Goal: Task Accomplishment & Management: Manage account settings

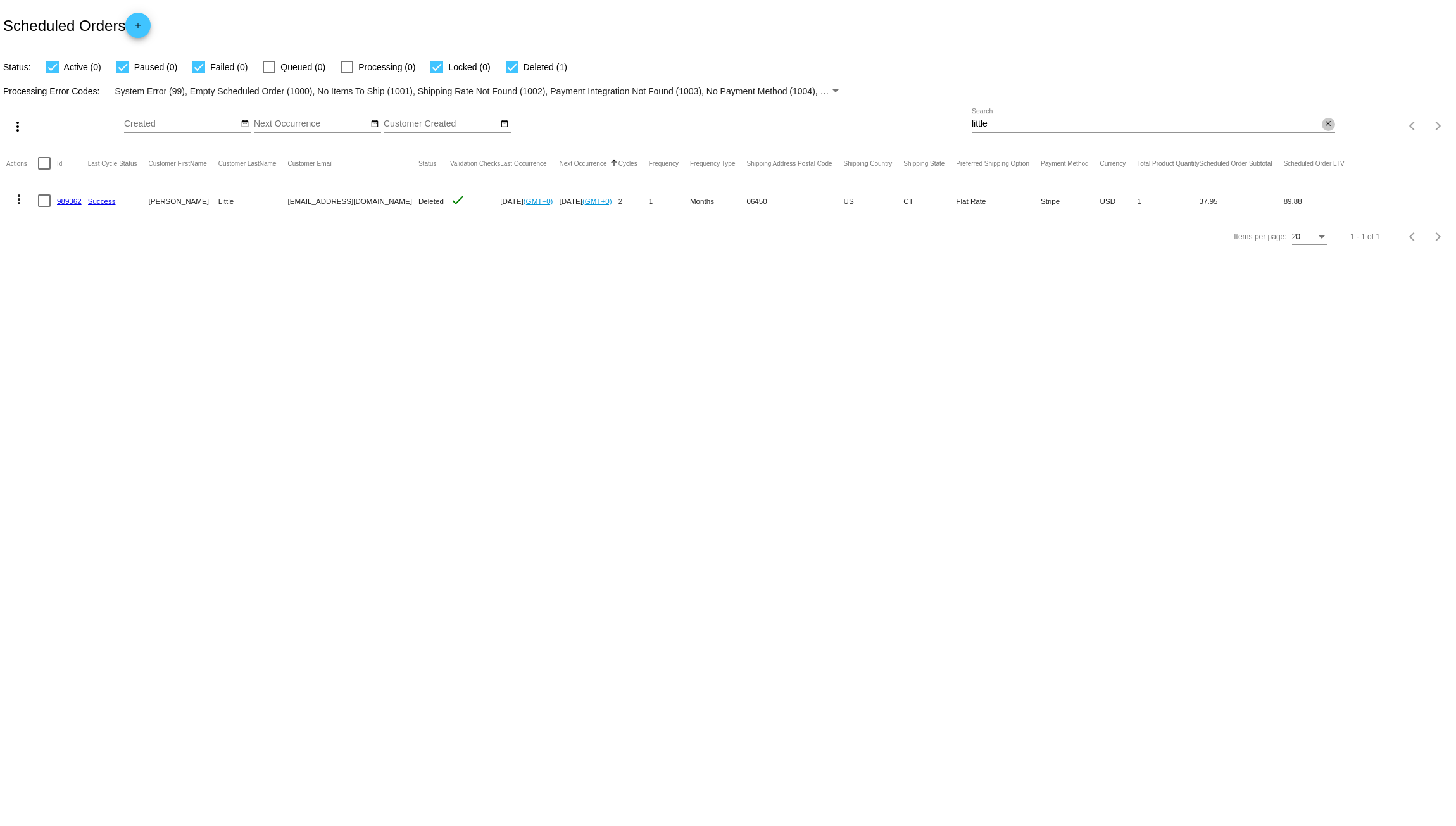
click at [1329, 125] on mat-icon "close" at bounding box center [1328, 124] width 9 height 10
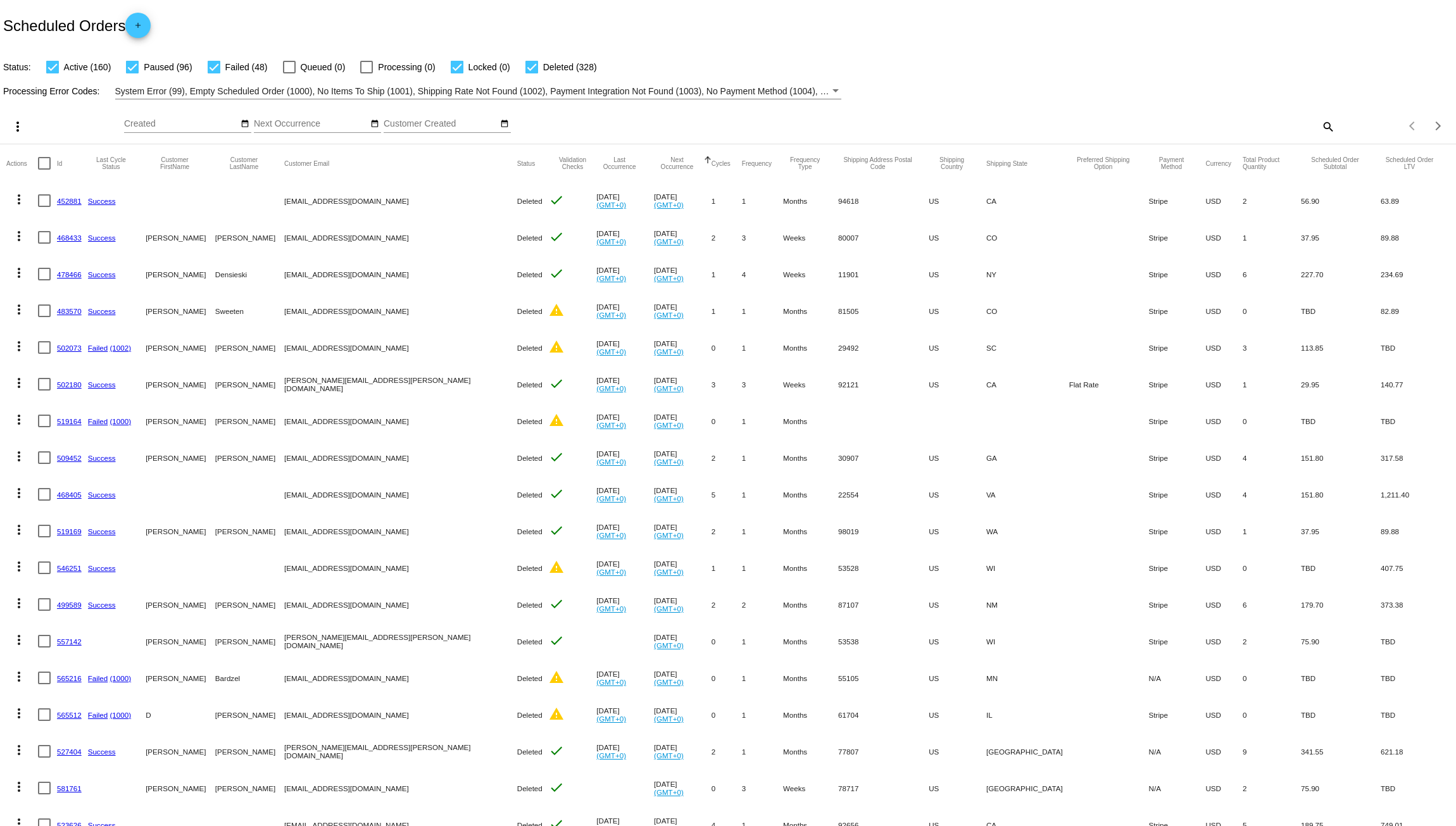
click at [465, 61] on label "Locked (0)" at bounding box center [480, 67] width 60 height 15
click at [457, 74] on input "Locked (0)" at bounding box center [457, 74] width 1 height 1
checkbox input "false"
click at [55, 62] on div at bounding box center [53, 67] width 13 height 13
click at [53, 74] on input "Active (160)" at bounding box center [52, 74] width 1 height 1
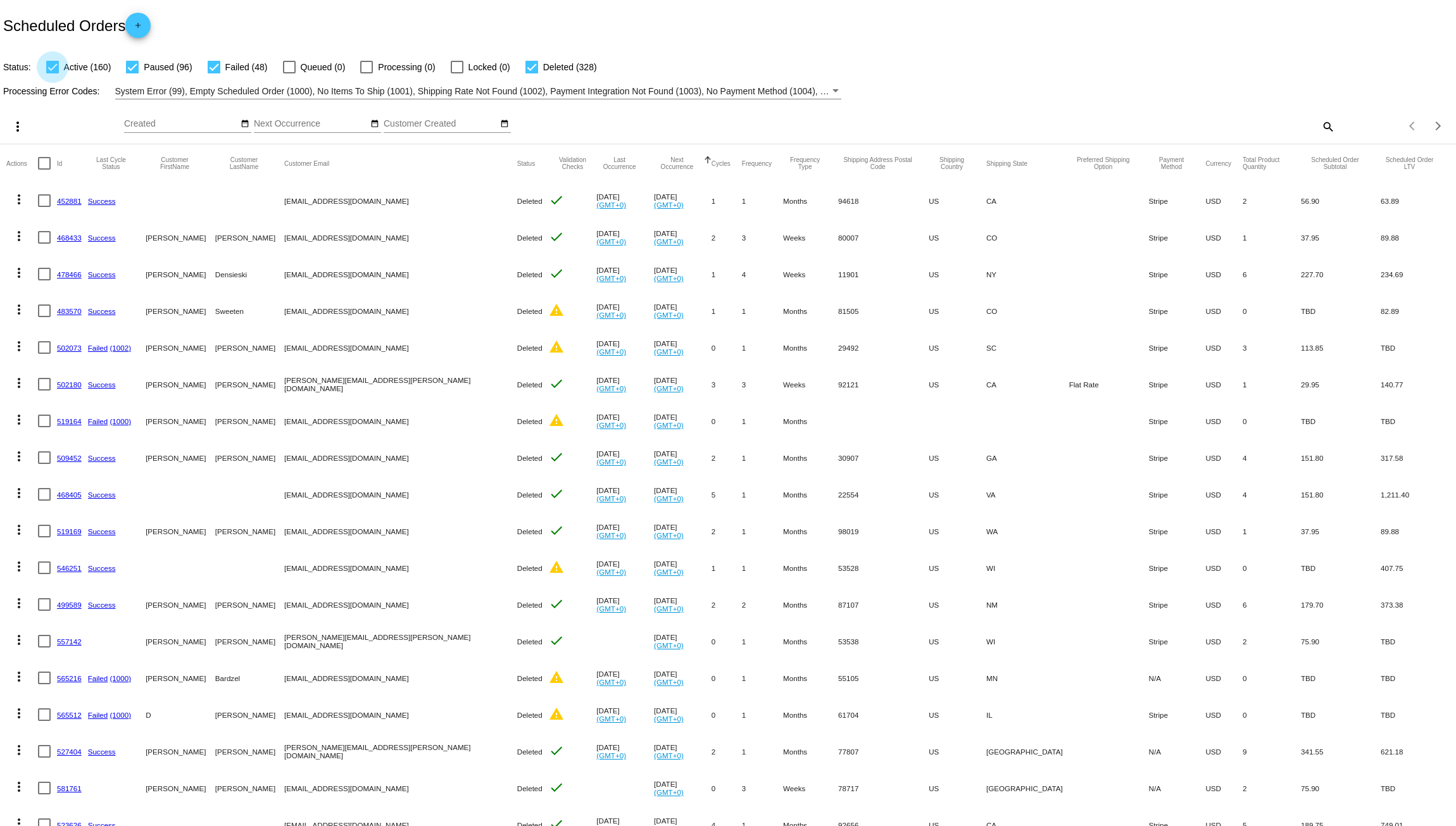
checkbox input "false"
click at [133, 67] on div at bounding box center [132, 67] width 13 height 13
click at [132, 74] on input "Paused (96)" at bounding box center [132, 74] width 1 height 1
checkbox input "false"
click at [534, 71] on div at bounding box center [532, 67] width 13 height 13
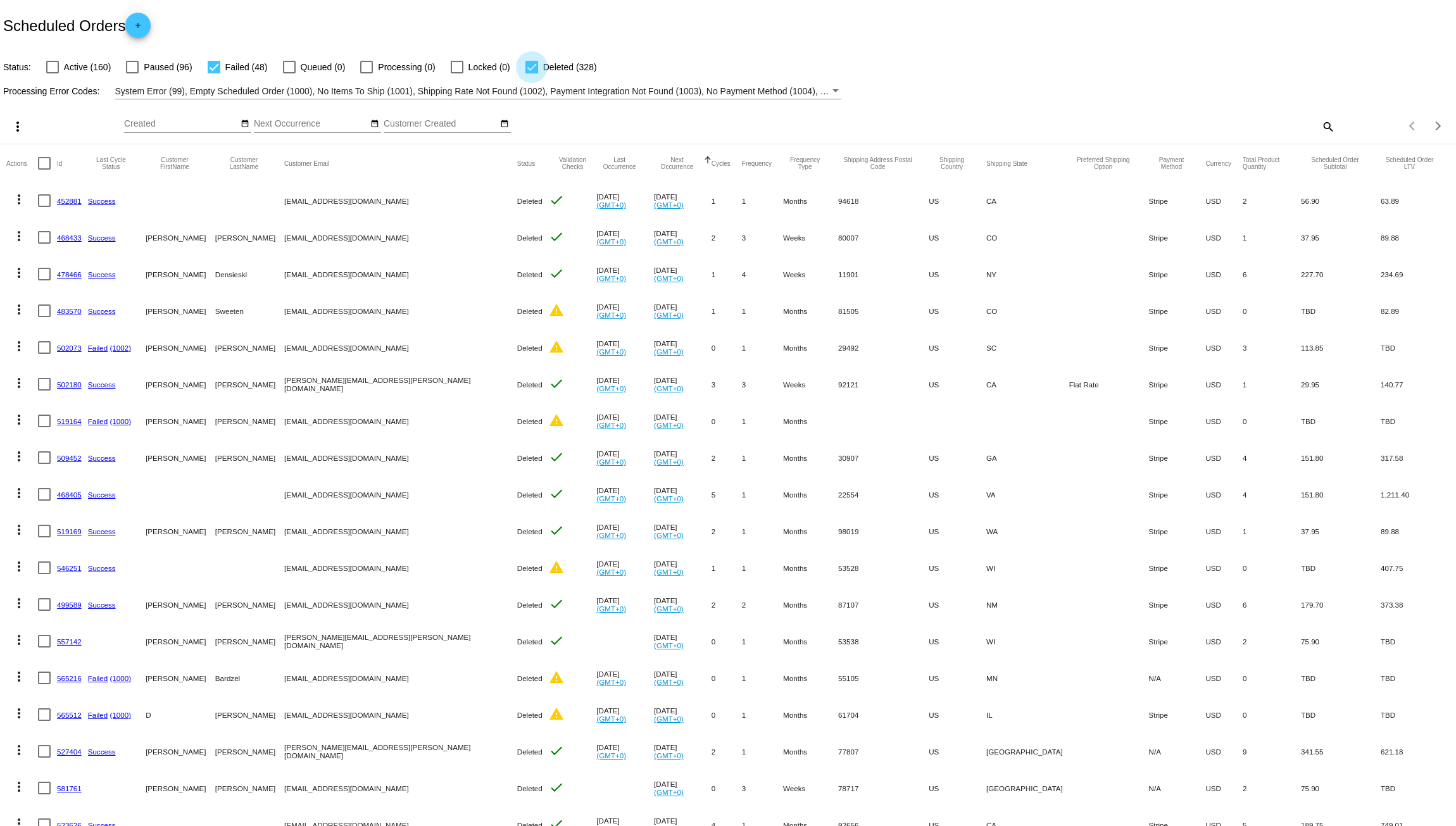
click at [532, 74] on input "Deleted (328)" at bounding box center [531, 74] width 1 height 1
checkbox input "false"
click at [214, 67] on div at bounding box center [214, 67] width 13 height 13
click at [214, 74] on input "Failed (48)" at bounding box center [214, 74] width 1 height 1
checkbox input "false"
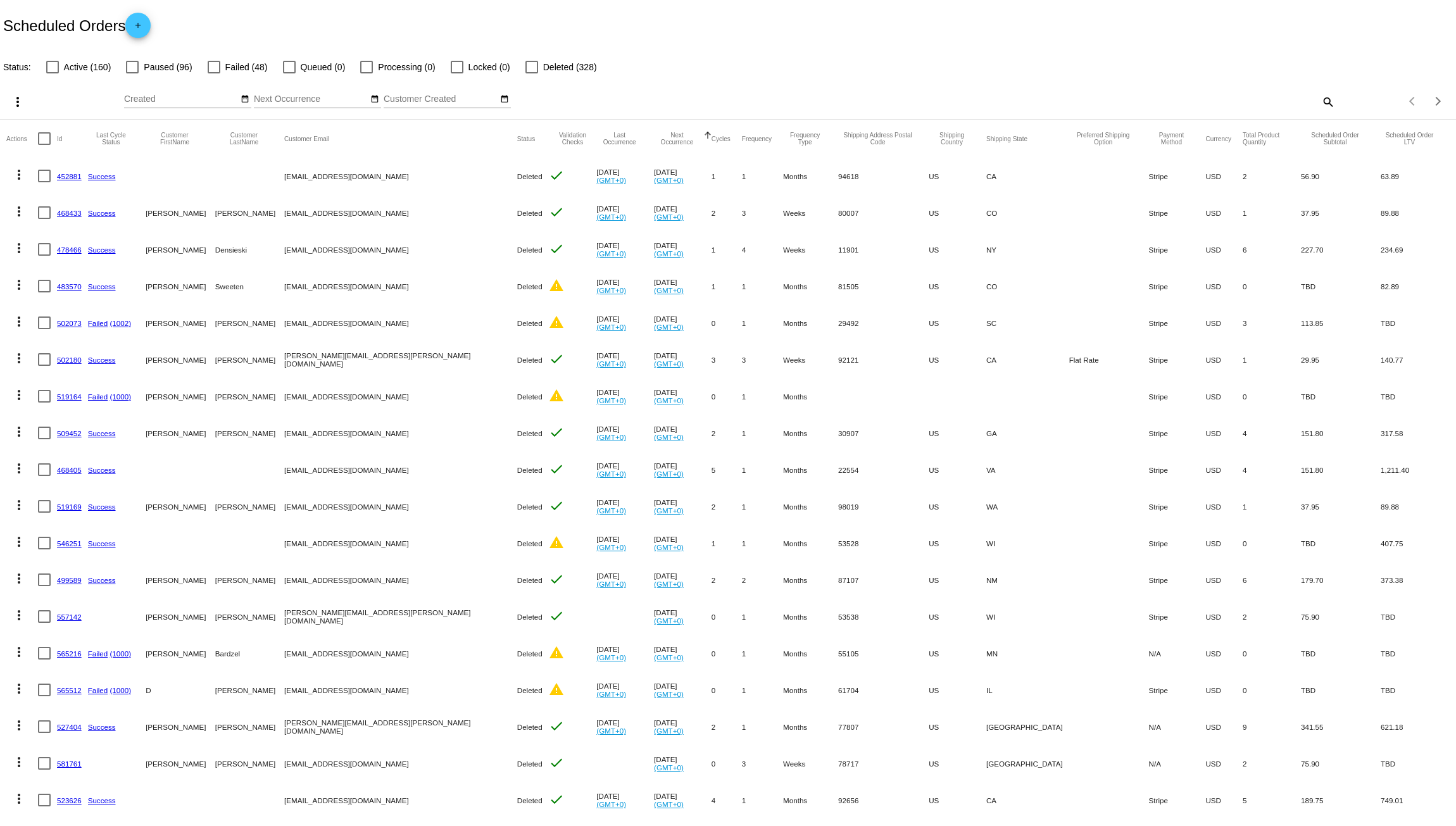
click at [137, 69] on app-dashboard-scheduled-orders "Scheduled Orders add Status: Active (160) Paused (96) Failed (48) Queued (0) Pr…" at bounding box center [728, 464] width 1456 height 928
click at [139, 69] on label "Paused (96)" at bounding box center [159, 67] width 66 height 15
click at [132, 74] on input "Paused (96)" at bounding box center [132, 74] width 1 height 1
checkbox input "true"
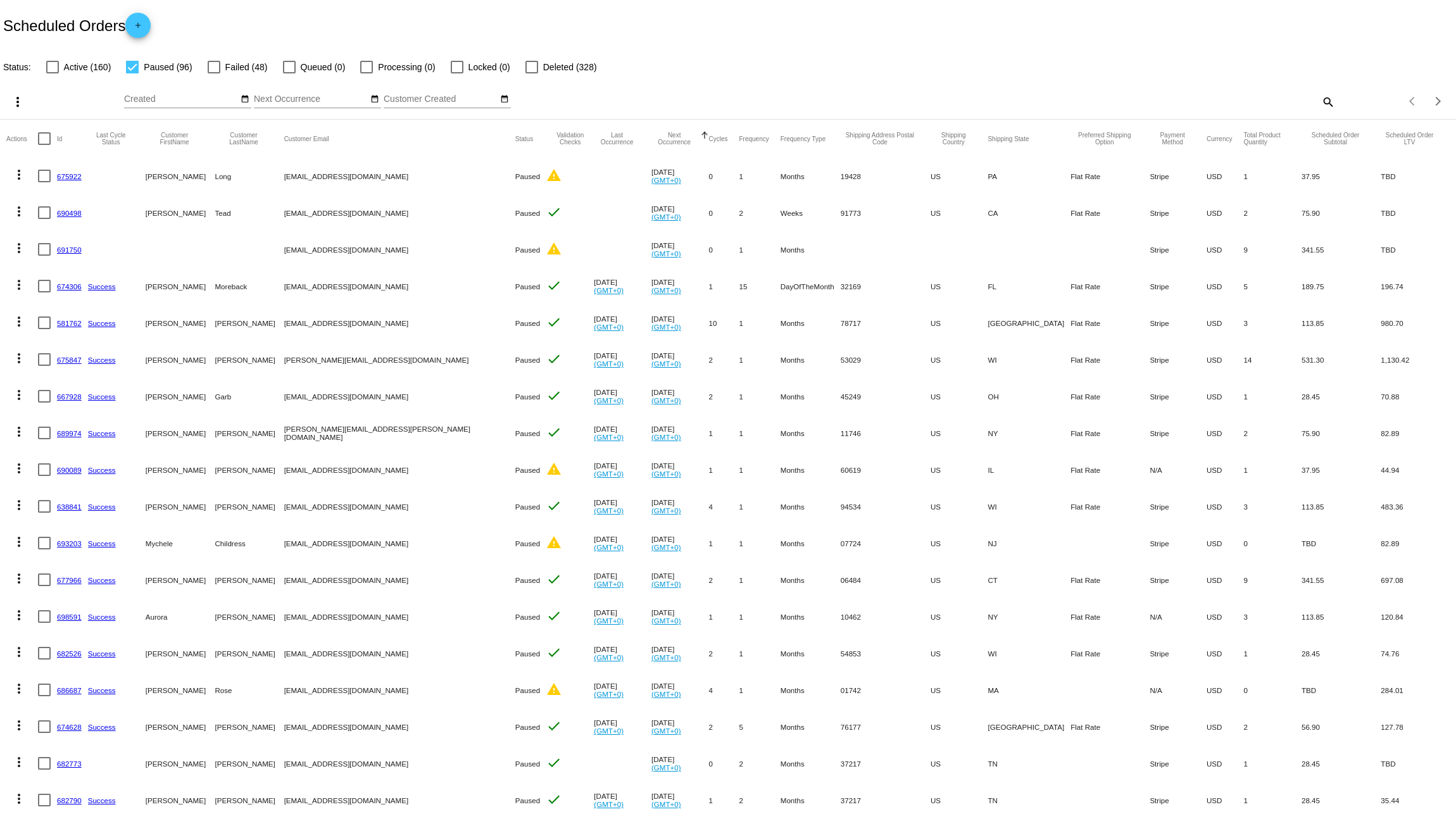
click at [704, 138] on div at bounding box center [705, 135] width 1 height 6
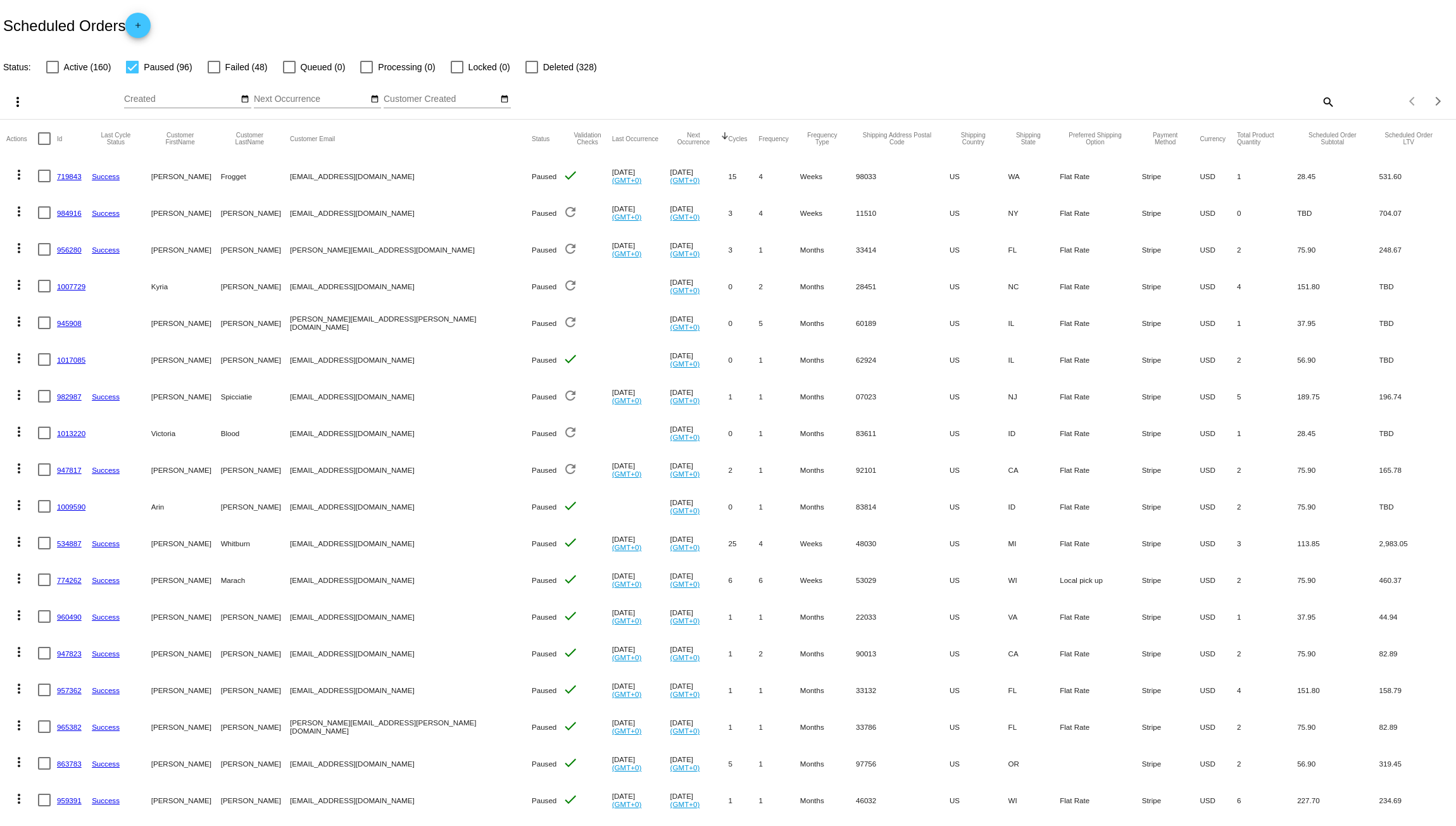
click at [724, 138] on div at bounding box center [725, 135] width 1 height 6
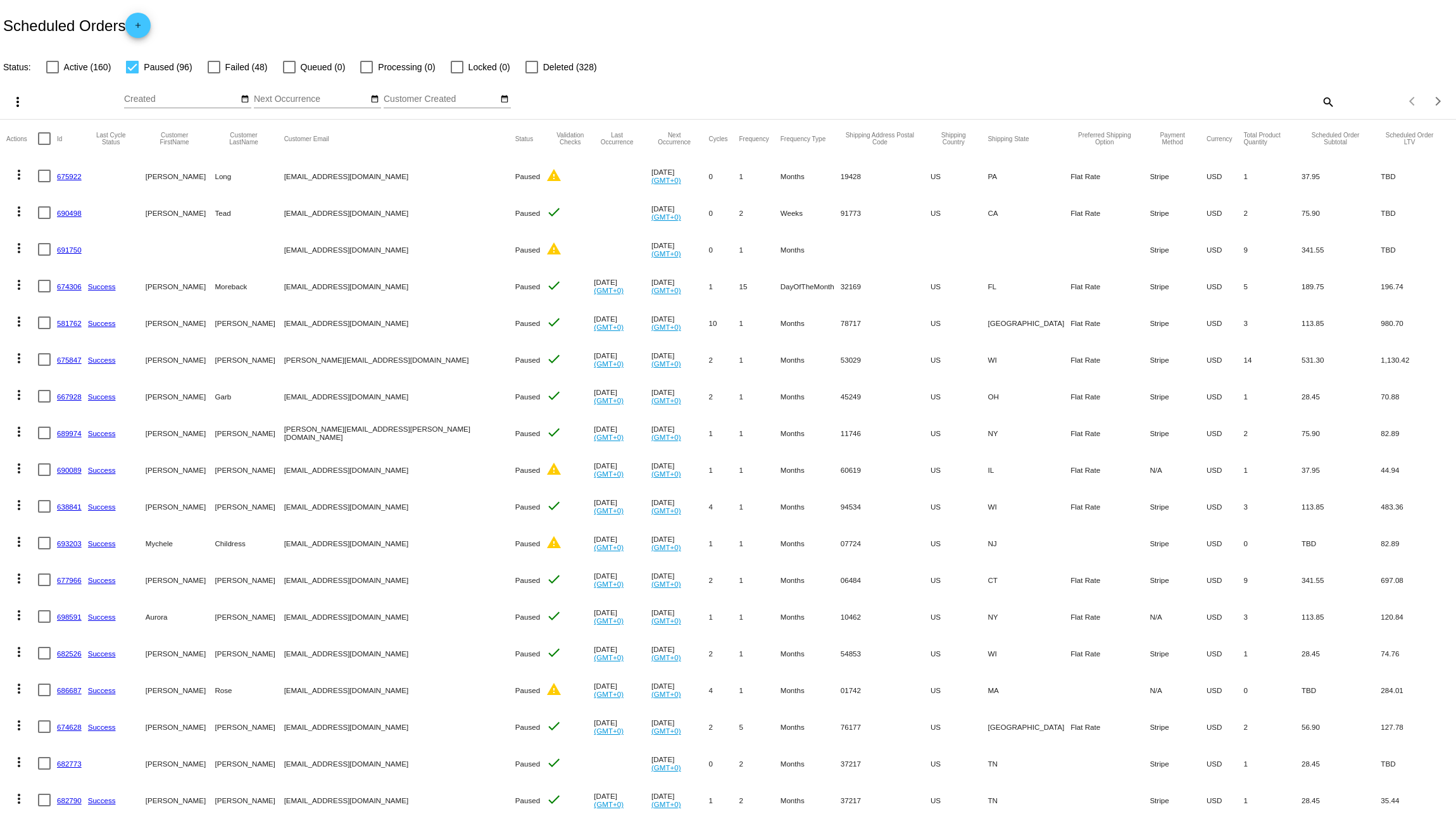
click at [44, 141] on div at bounding box center [44, 139] width 13 height 13
click at [44, 145] on input "checkbox" at bounding box center [43, 145] width 1 height 1
checkbox input "true"
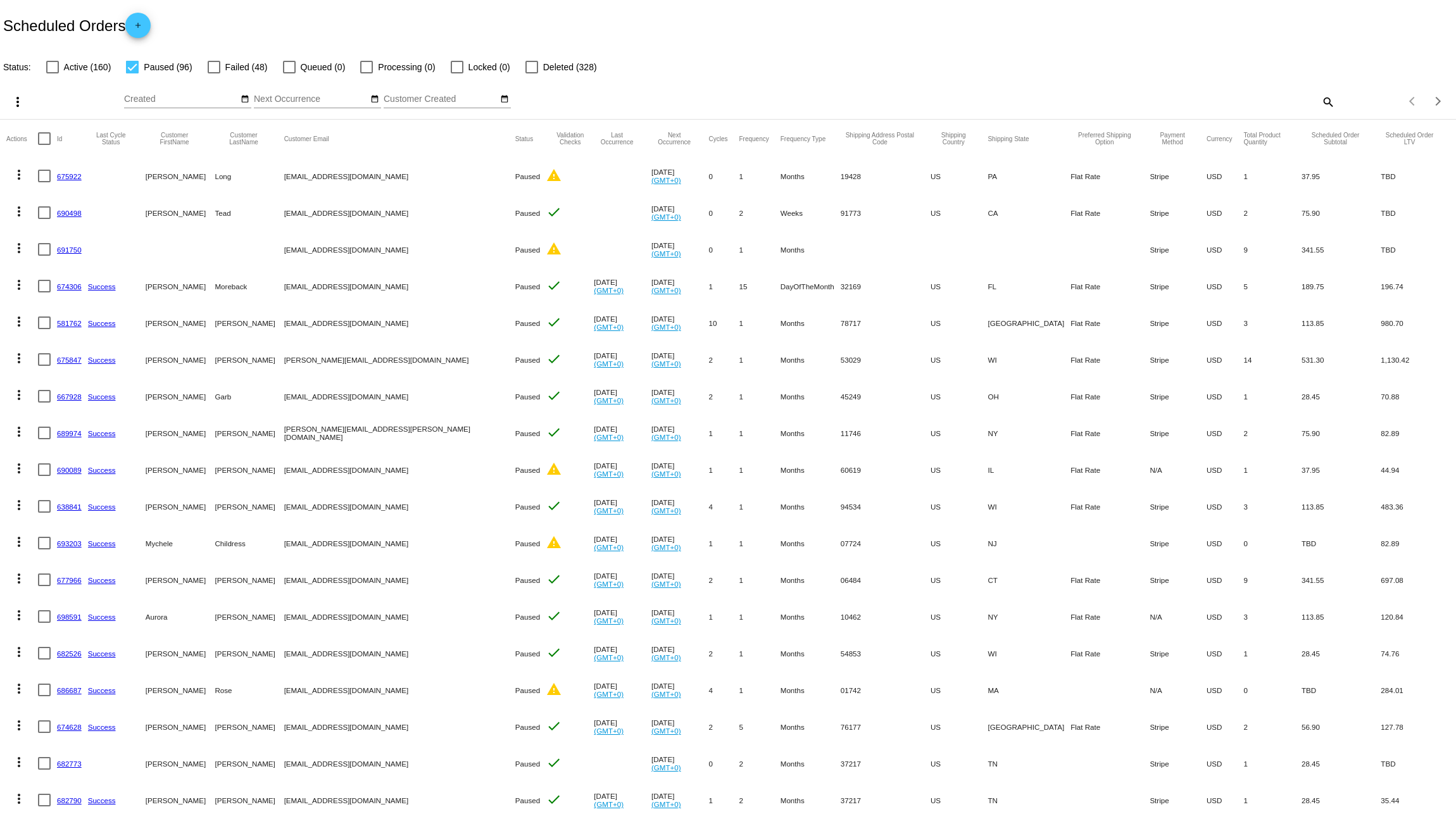
checkbox input "true"
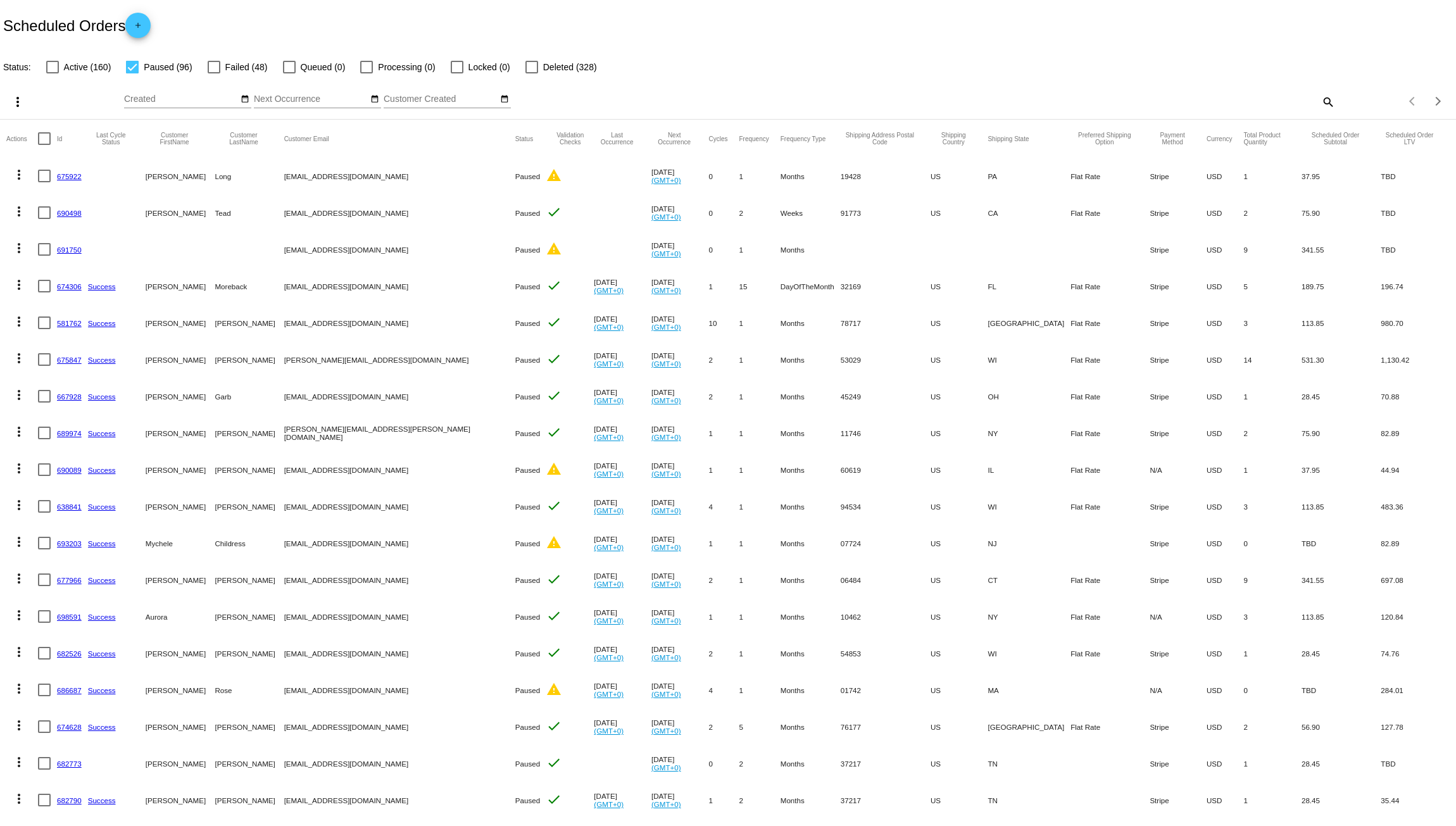
checkbox input "true"
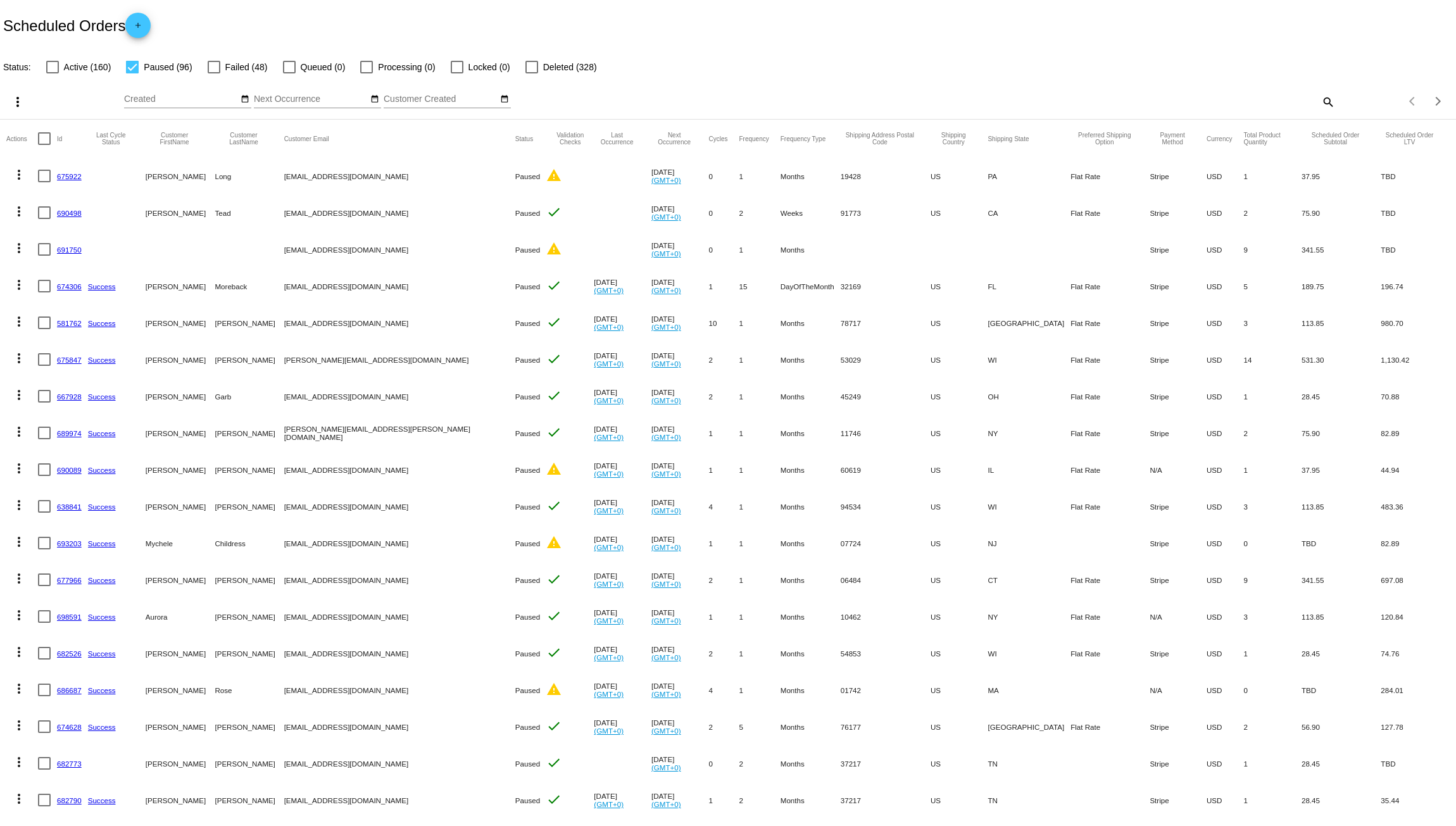
checkbox input "true"
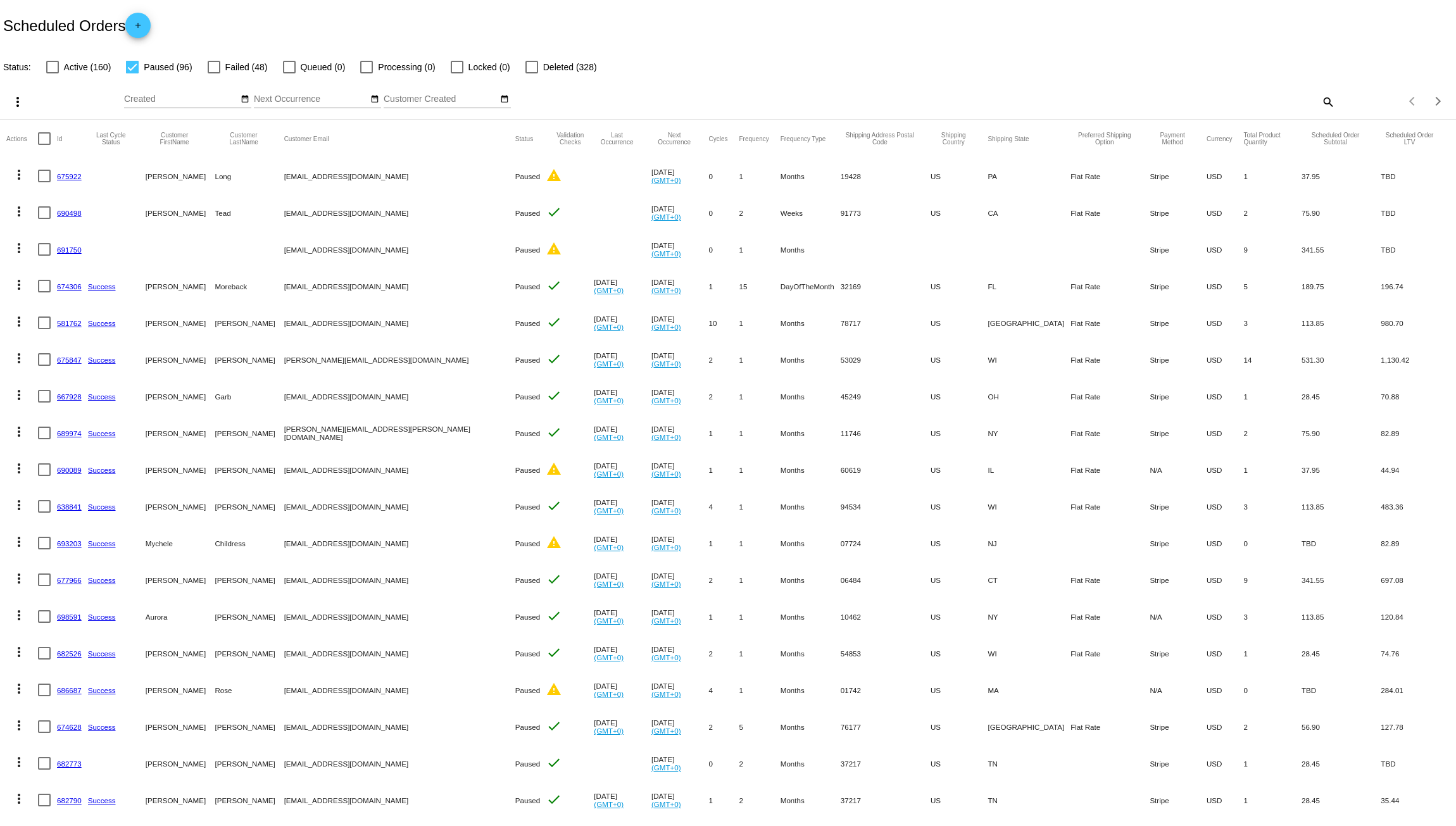
checkbox input "true"
click at [13, 100] on mat-icon "more_vert" at bounding box center [18, 102] width 15 height 15
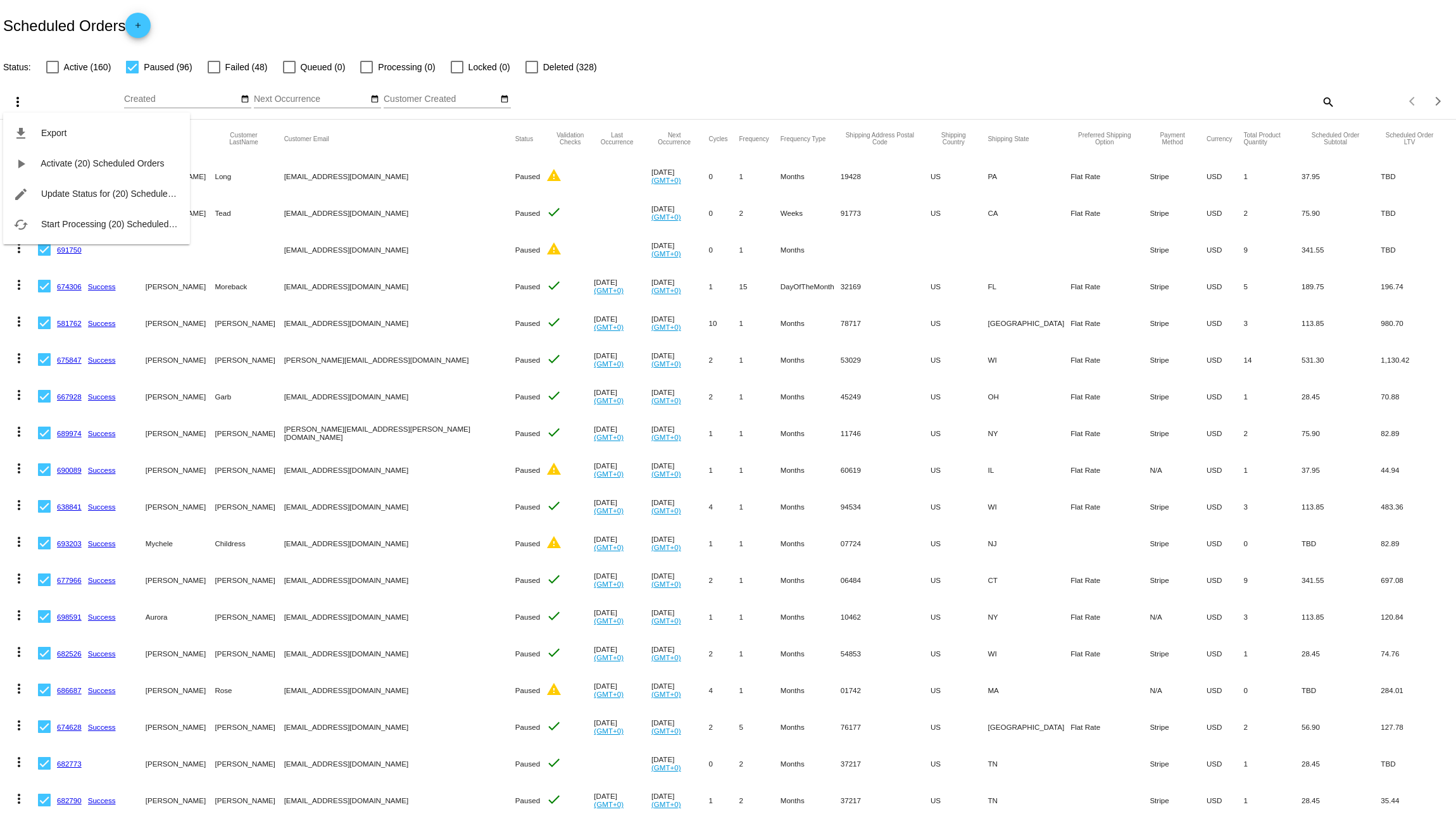
click at [13, 100] on div "file_download Export play_arrow Activate (20) Scheduled Orders edit Update Stat…" at bounding box center [97, 167] width 187 height 156
click at [22, 100] on div "file_download Export play_arrow Activate (20) Scheduled Orders edit Update Stat…" at bounding box center [97, 167] width 187 height 156
click at [15, 102] on div "file_download Export play_arrow Activate (20) Scheduled Orders edit Update Stat…" at bounding box center [97, 167] width 187 height 156
click at [685, 69] on div at bounding box center [728, 413] width 1456 height 826
click at [49, 140] on div at bounding box center [44, 139] width 13 height 13
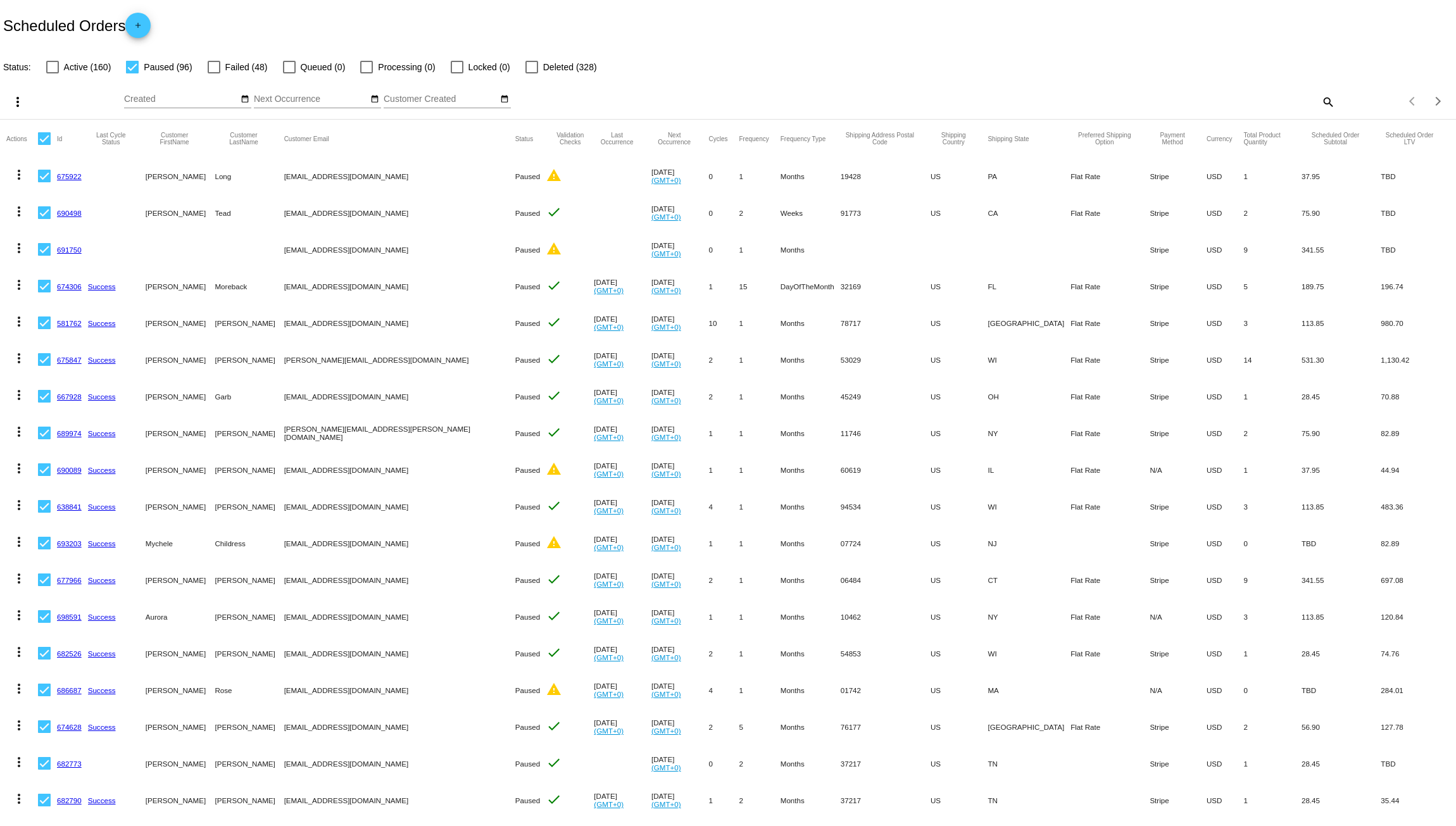
click at [44, 145] on input "checkbox" at bounding box center [43, 145] width 1 height 1
checkbox input "false"
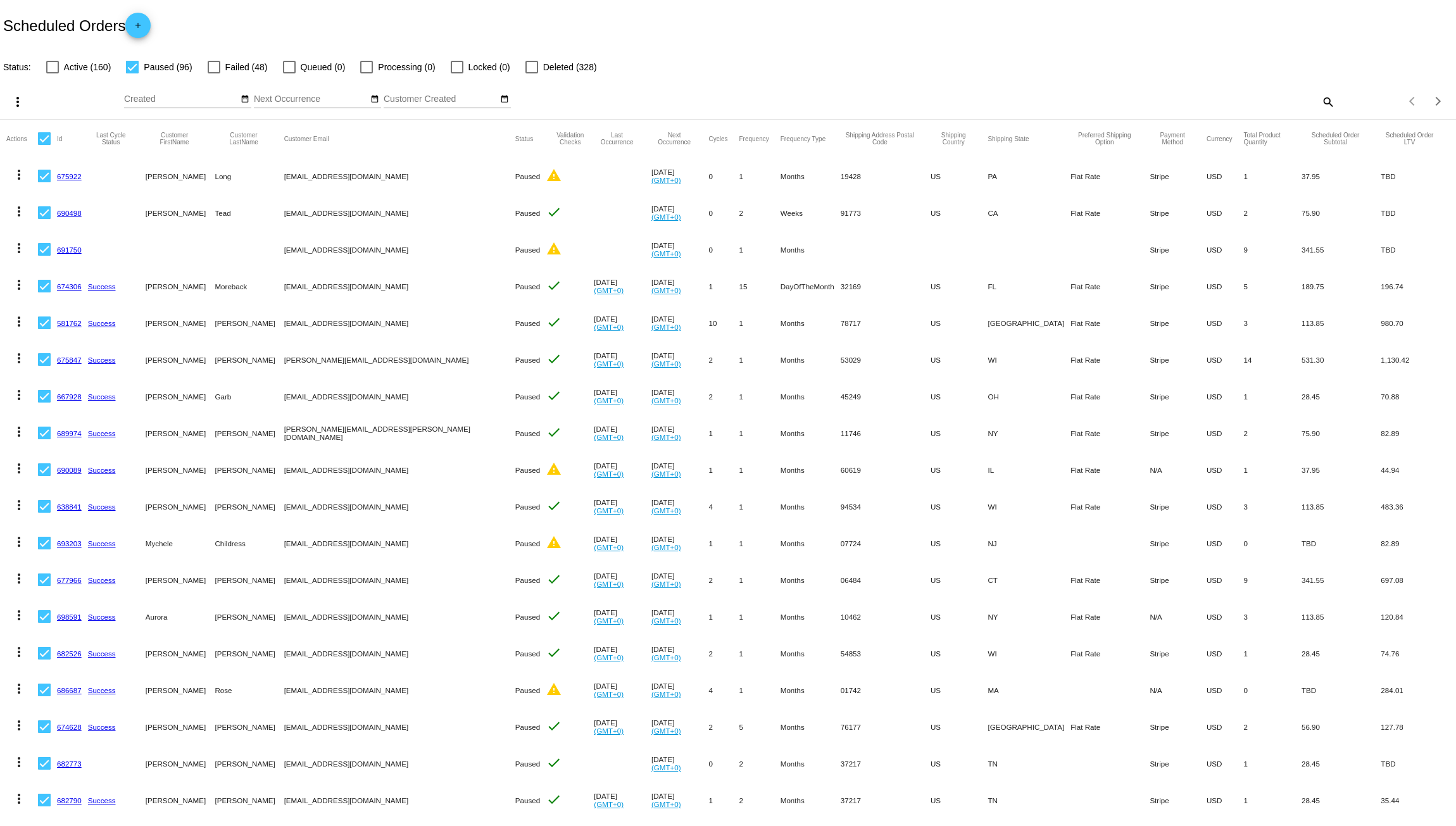
checkbox input "false"
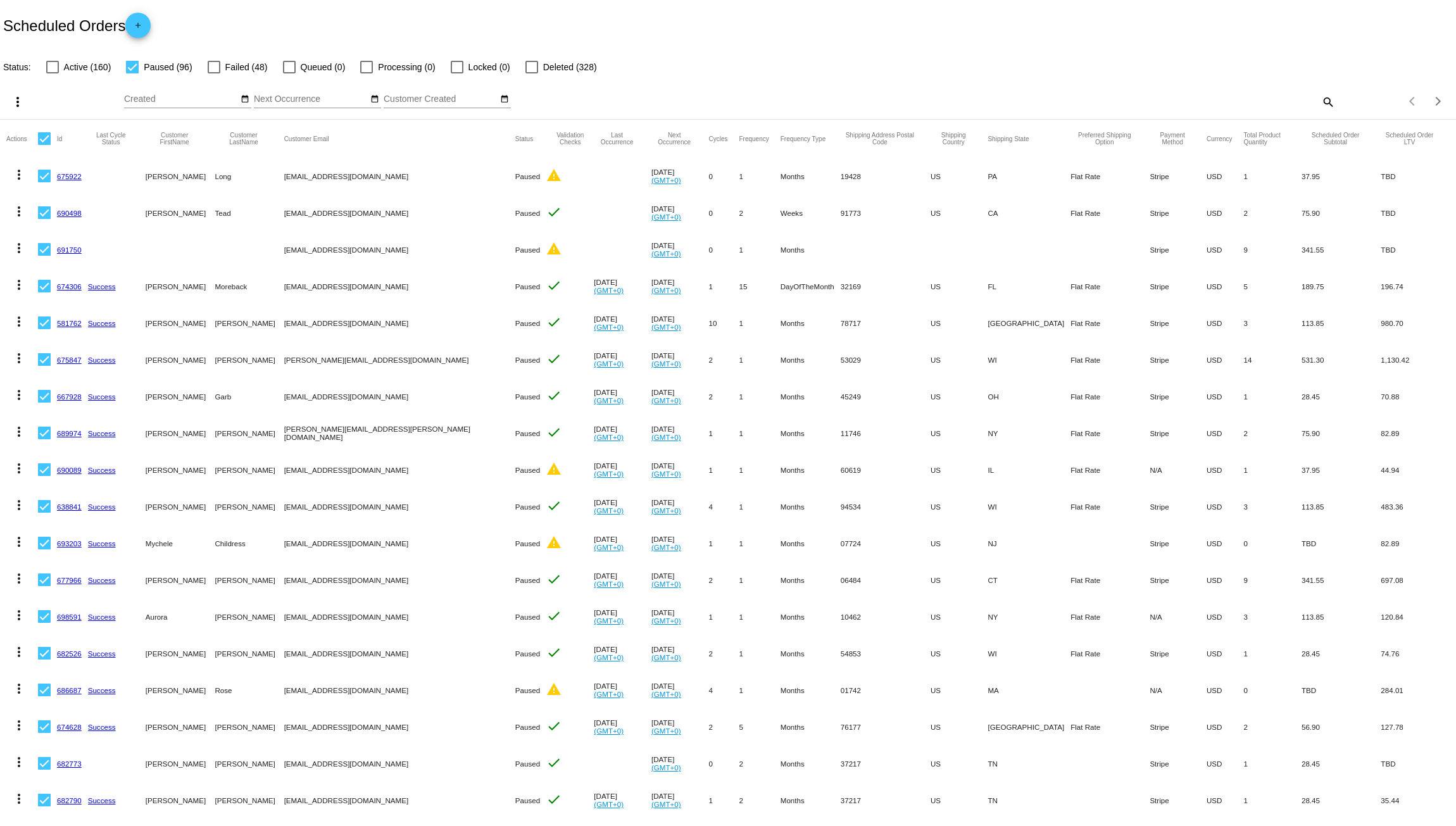
checkbox input "false"
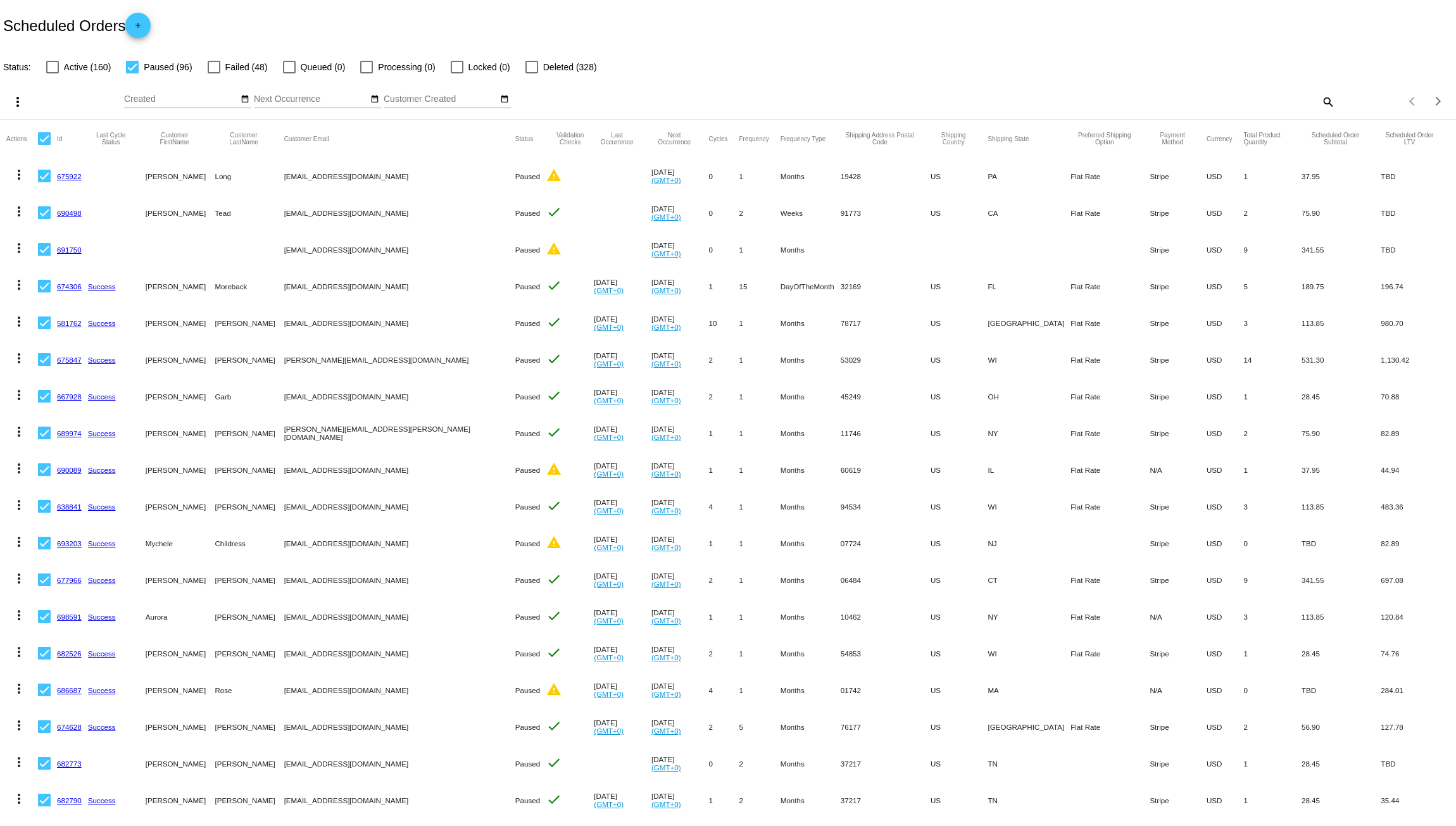
checkbox input "false"
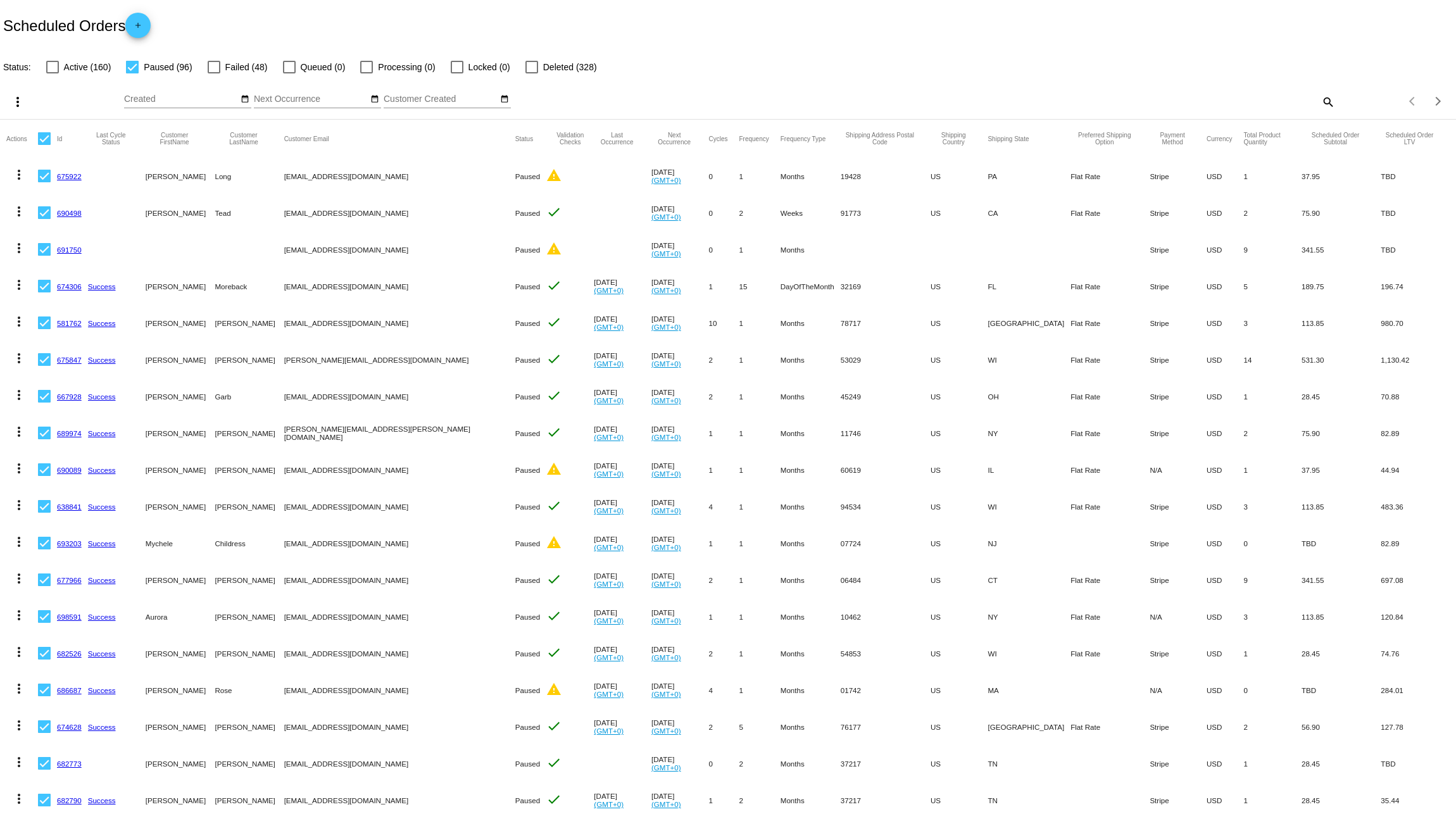
checkbox input "false"
click at [44, 173] on div at bounding box center [44, 176] width 13 height 13
click at [44, 182] on input "checkbox" at bounding box center [43, 182] width 1 height 1
click at [20, 104] on mat-icon "more_vert" at bounding box center [18, 102] width 15 height 15
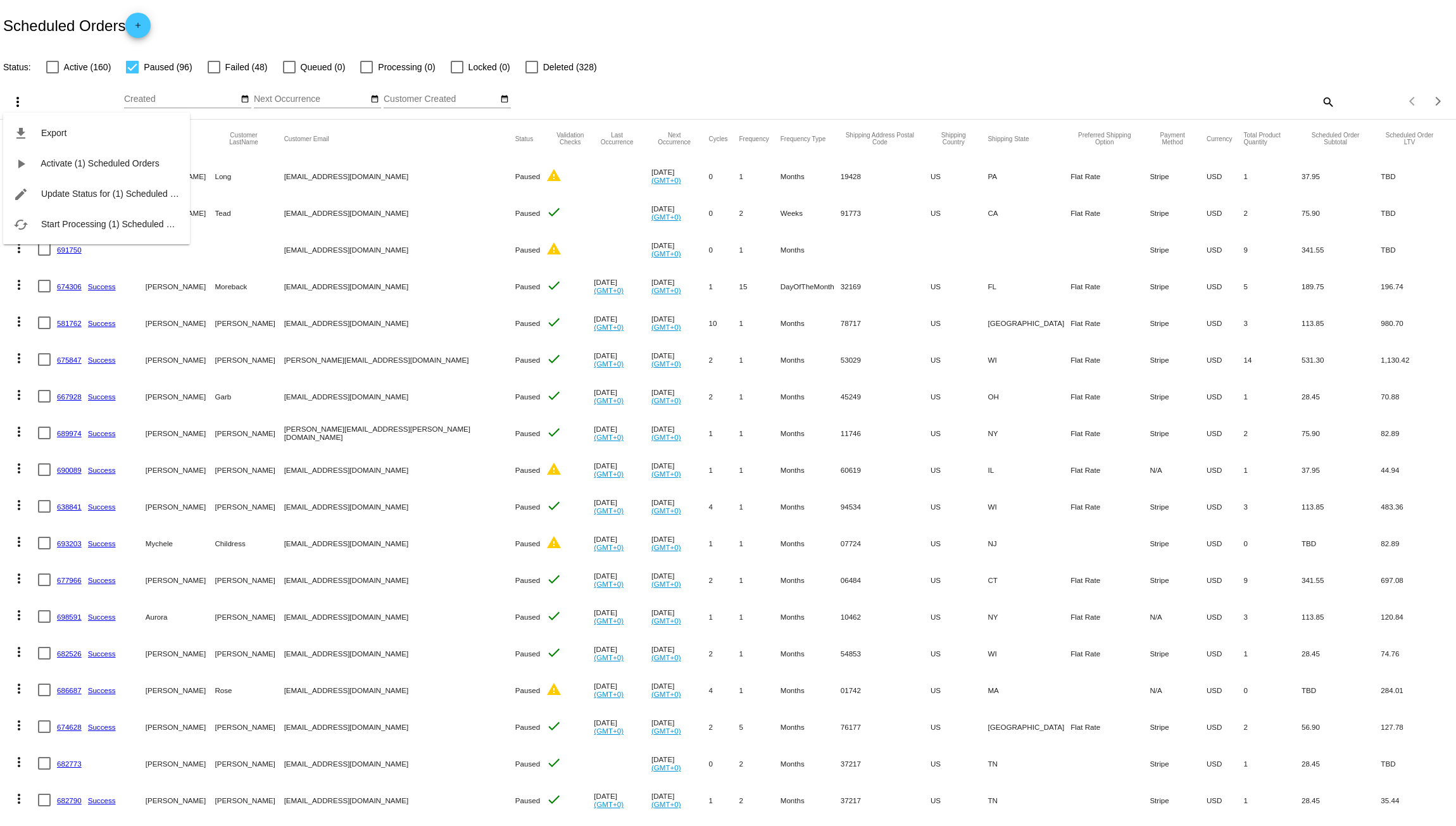
click at [20, 104] on div "file_download Export play_arrow Activate (1) Scheduled Orders edit Update Statu…" at bounding box center [97, 167] width 187 height 156
click at [13, 97] on div "file_download Export play_arrow Activate (1) Scheduled Orders edit Update Statu…" at bounding box center [97, 167] width 187 height 156
click at [17, 97] on div "file_download Export play_arrow Activate (1) Scheduled Orders edit Update Statu…" at bounding box center [97, 167] width 187 height 156
click at [60, 85] on div at bounding box center [728, 413] width 1456 height 826
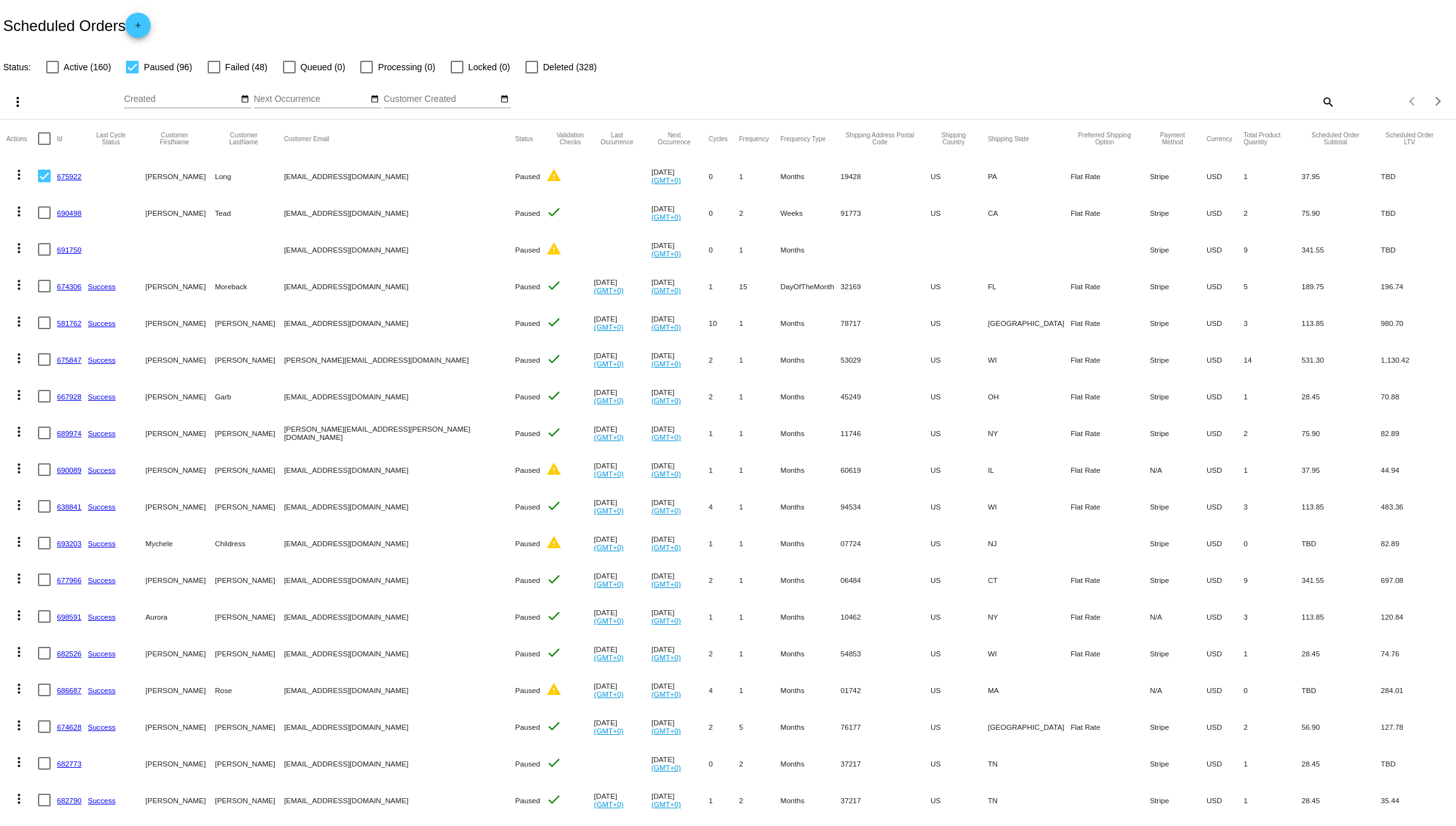
click at [43, 175] on div at bounding box center [44, 176] width 13 height 13
click at [43, 182] on input "checkbox" at bounding box center [43, 182] width 1 height 1
checkbox input "false"
click at [22, 175] on mat-icon "more_vert" at bounding box center [19, 175] width 15 height 15
click at [22, 175] on div "info View Event Logs history View Cycles History play_arrow Activate cached Pro…" at bounding box center [69, 269] width 126 height 216
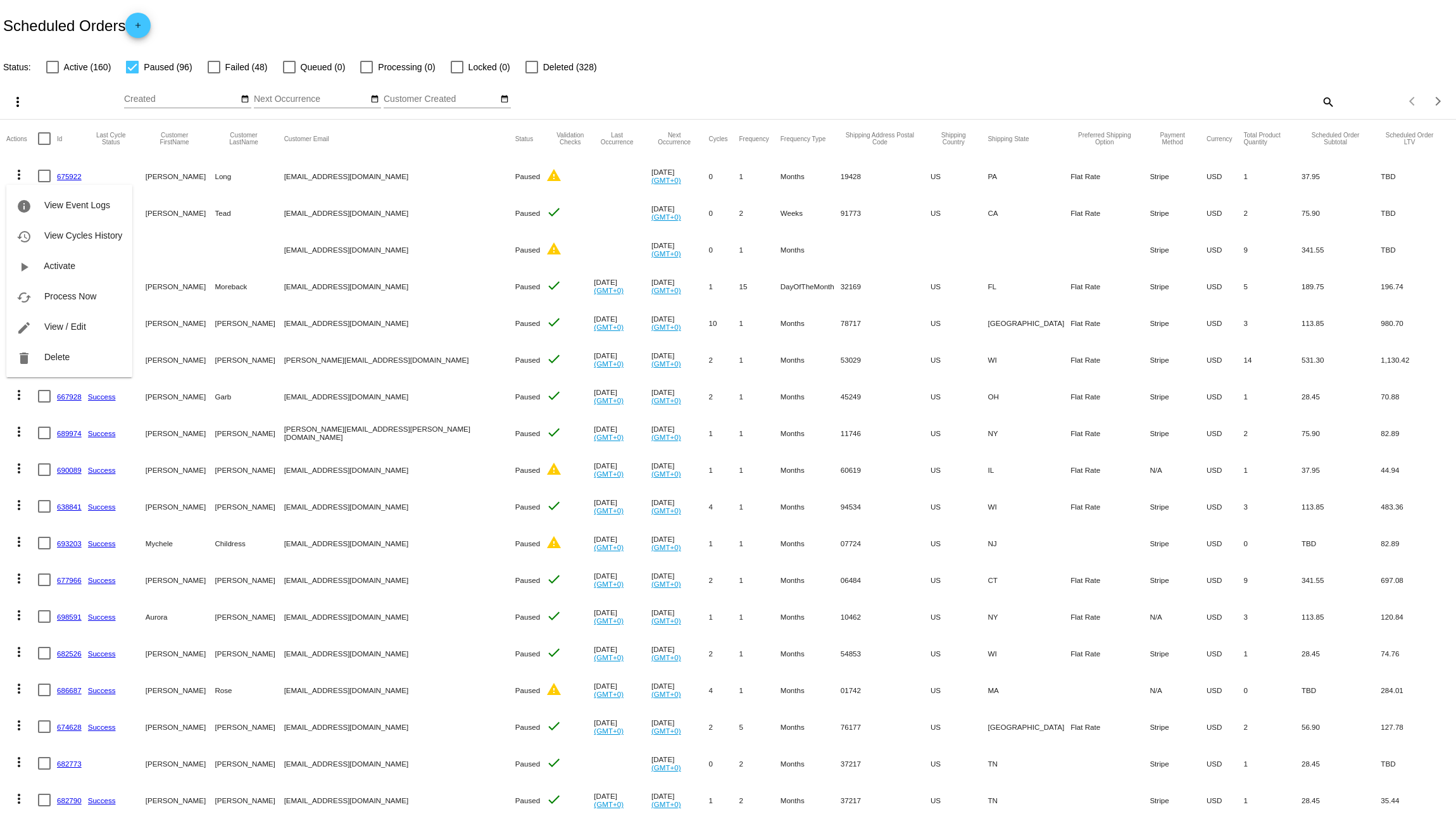
click at [18, 175] on div "info View Event Logs history View Cycles History play_arrow Activate cached Pro…" at bounding box center [69, 269] width 126 height 216
click at [42, 162] on div "info View Event Logs history View Cycles History play_arrow Activate cached Pro…" at bounding box center [69, 269] width 126 height 216
click at [64, 156] on div at bounding box center [728, 413] width 1456 height 826
click at [15, 175] on mat-icon "more_vert" at bounding box center [19, 175] width 15 height 15
click at [55, 352] on span "Delete" at bounding box center [57, 357] width 25 height 10
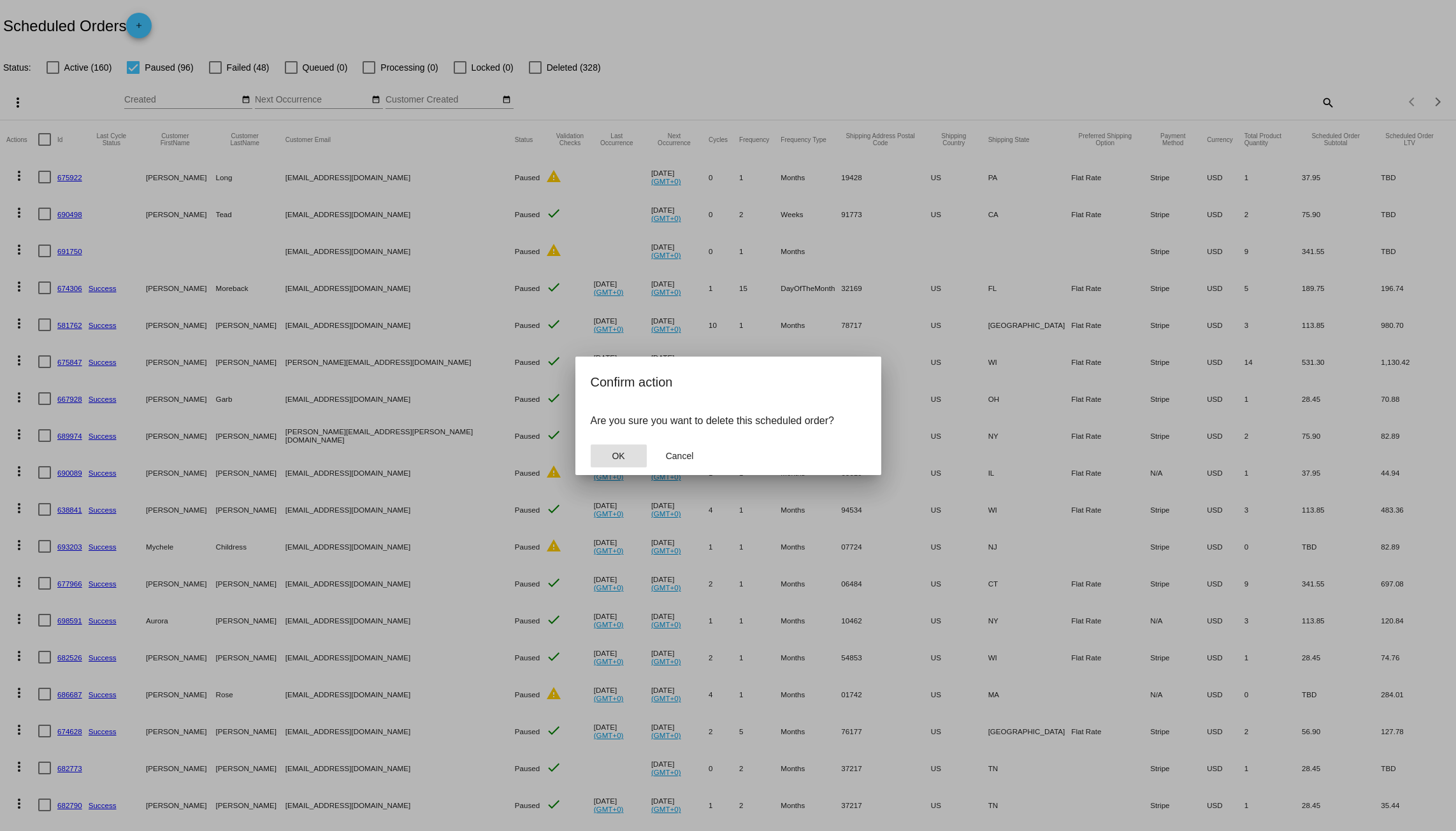
click at [613, 451] on span "OK" at bounding box center [618, 456] width 13 height 10
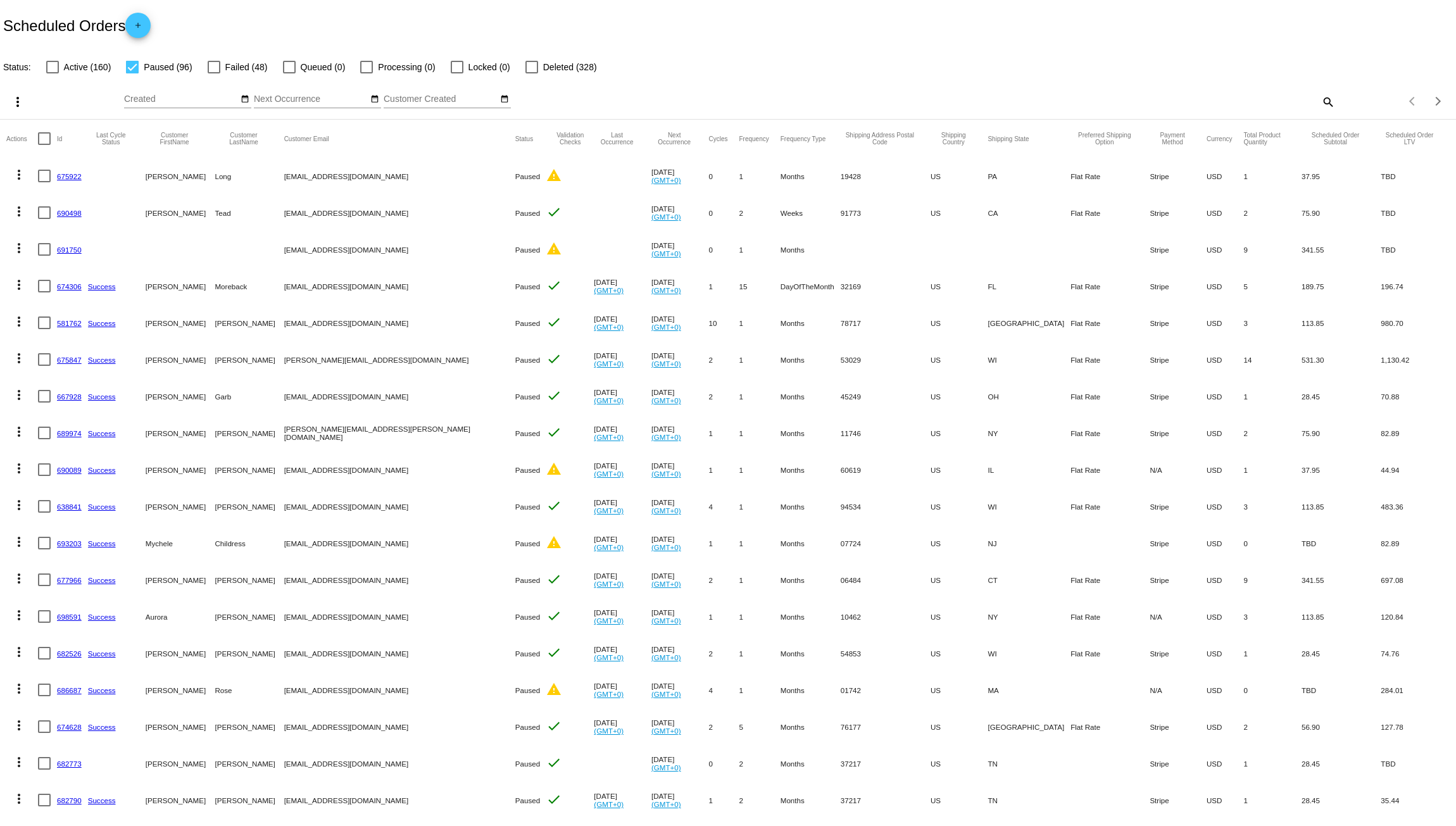
click at [22, 175] on mat-icon "more_vert" at bounding box center [19, 175] width 15 height 15
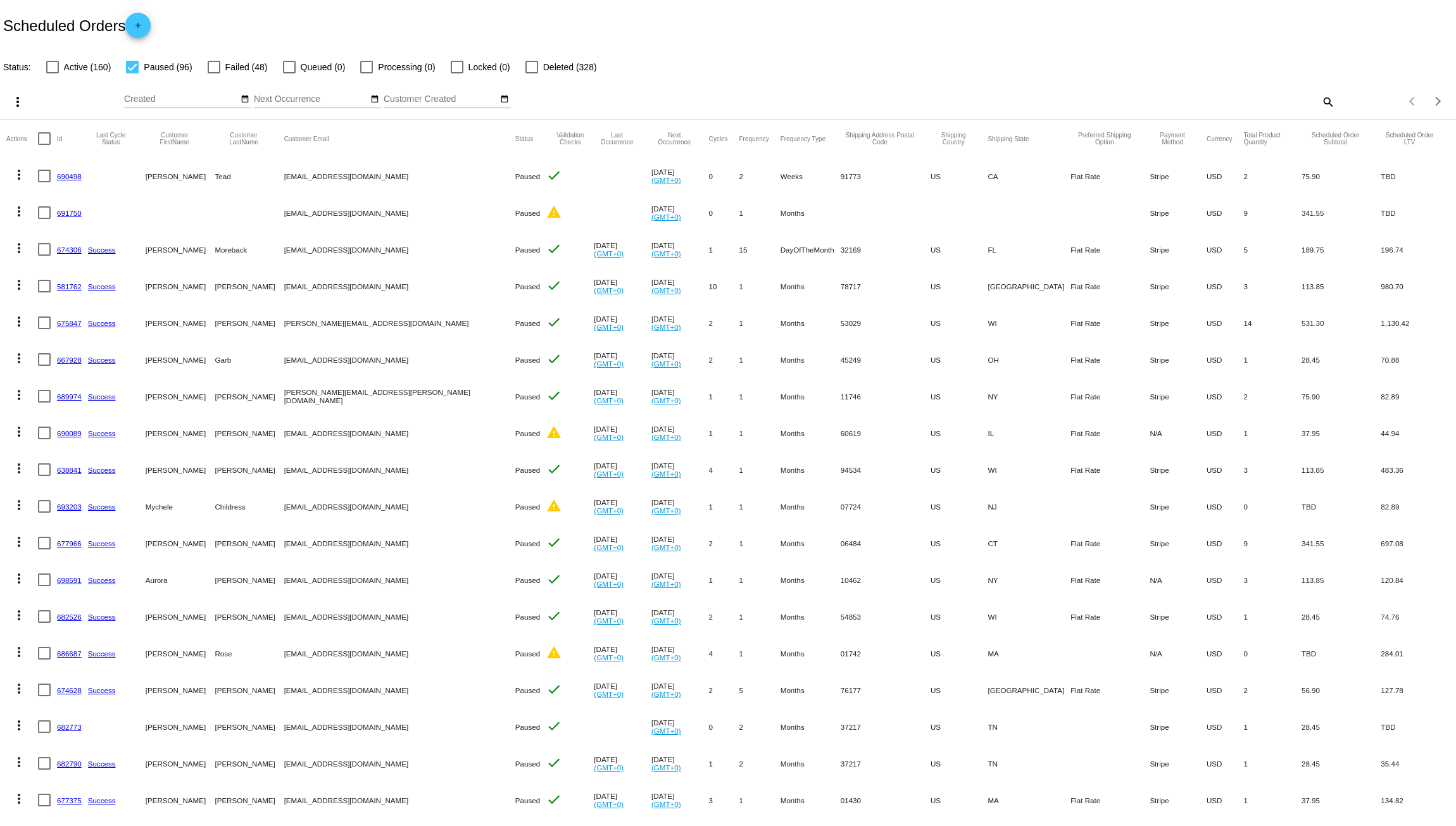
click at [22, 174] on mat-icon "more_vert" at bounding box center [19, 175] width 15 height 15
click at [55, 357] on span "Delete" at bounding box center [57, 357] width 25 height 10
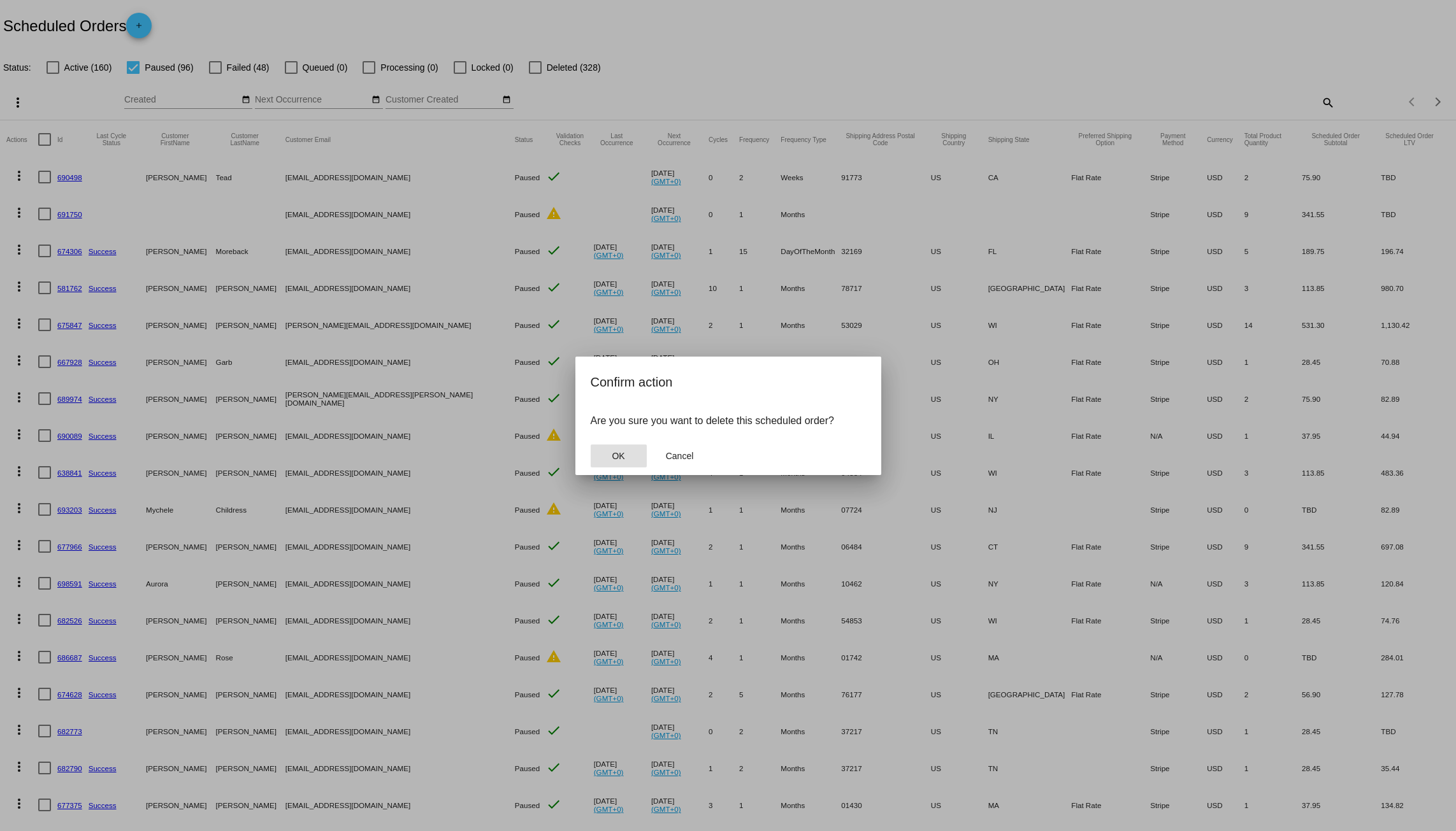
click at [626, 453] on button "OK" at bounding box center [619, 456] width 56 height 23
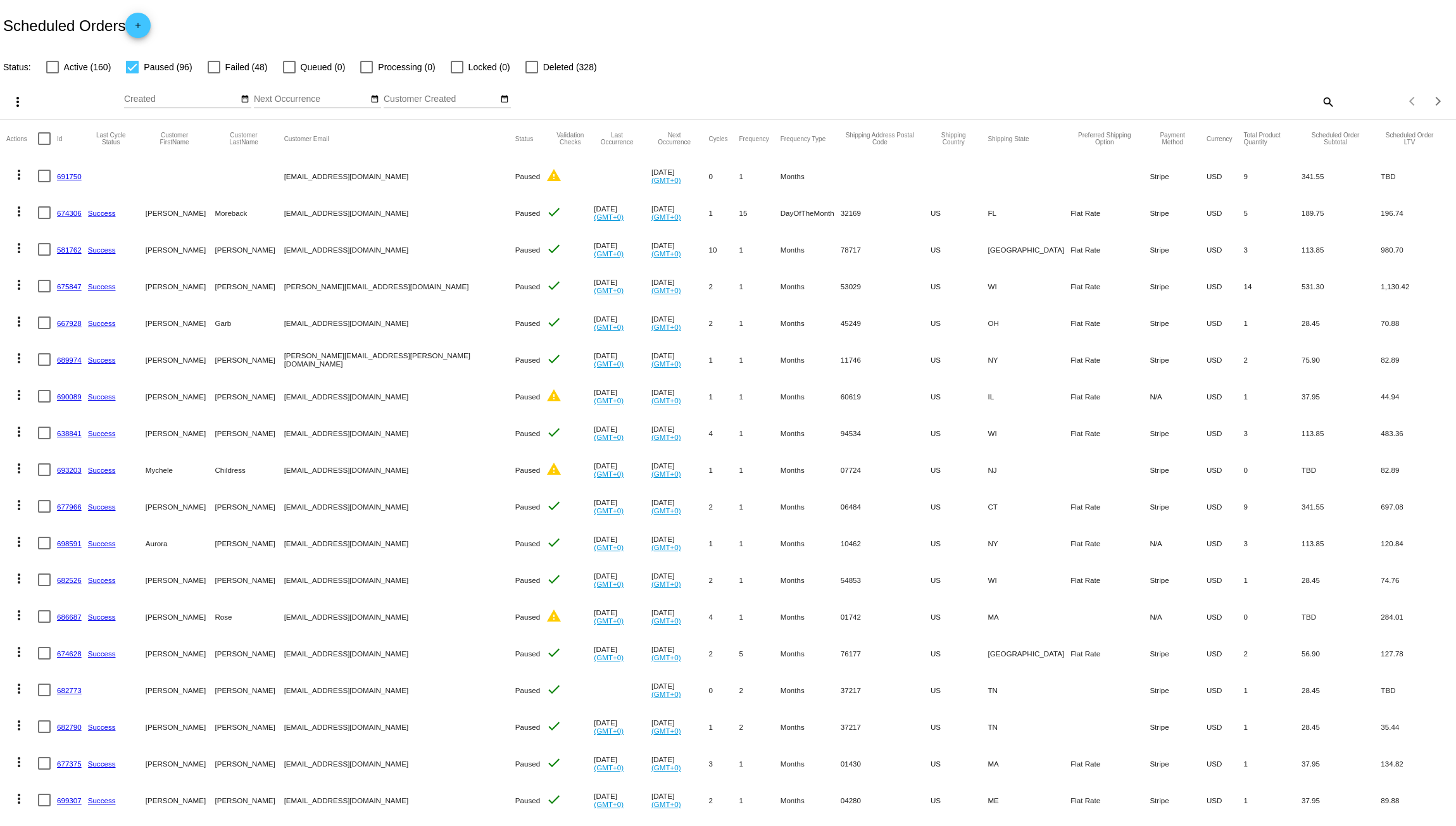
click at [20, 178] on mat-icon "more_vert" at bounding box center [19, 175] width 15 height 15
click at [57, 352] on span "Delete" at bounding box center [57, 357] width 25 height 10
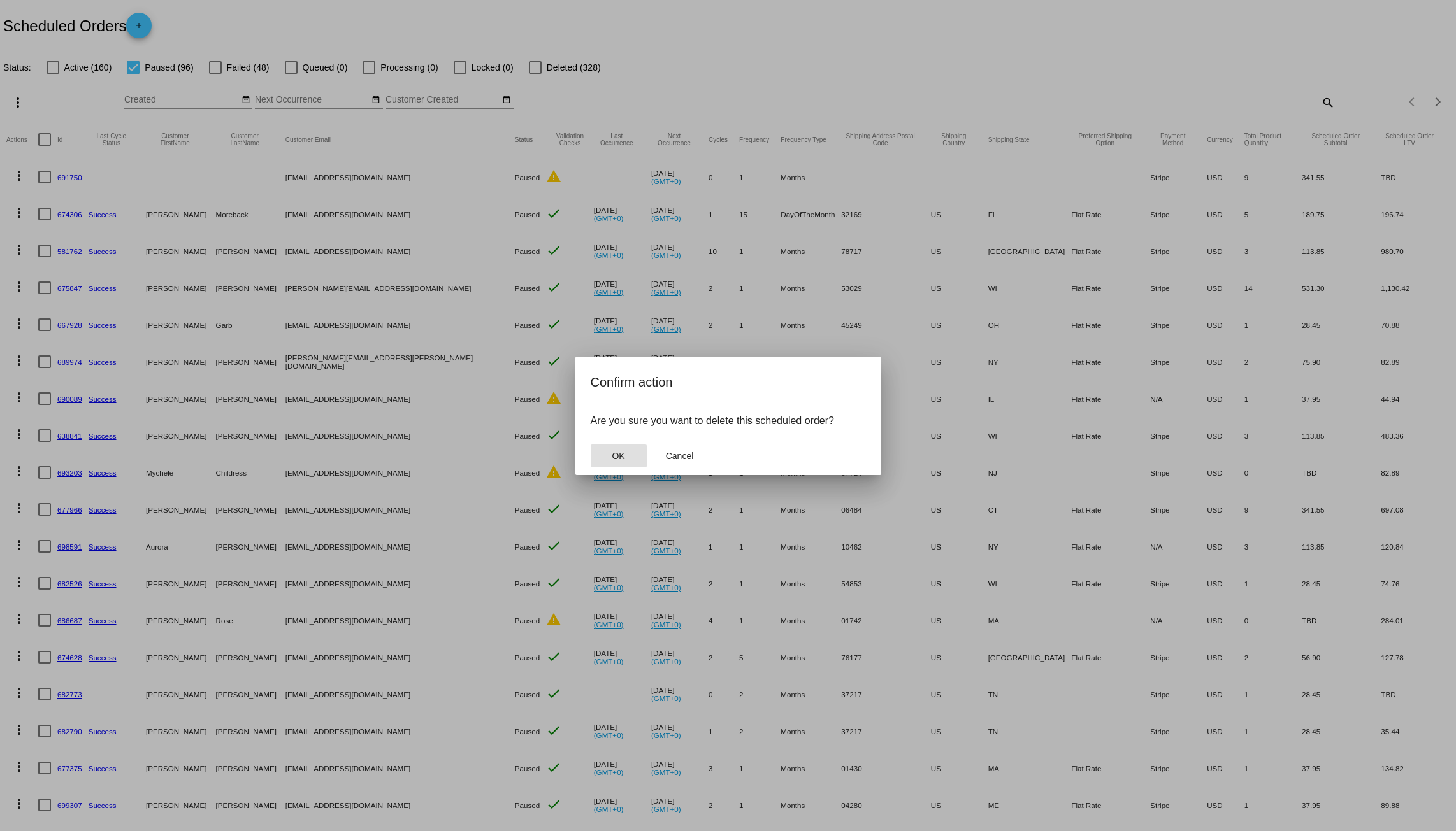
click at [626, 455] on button "OK" at bounding box center [619, 456] width 56 height 23
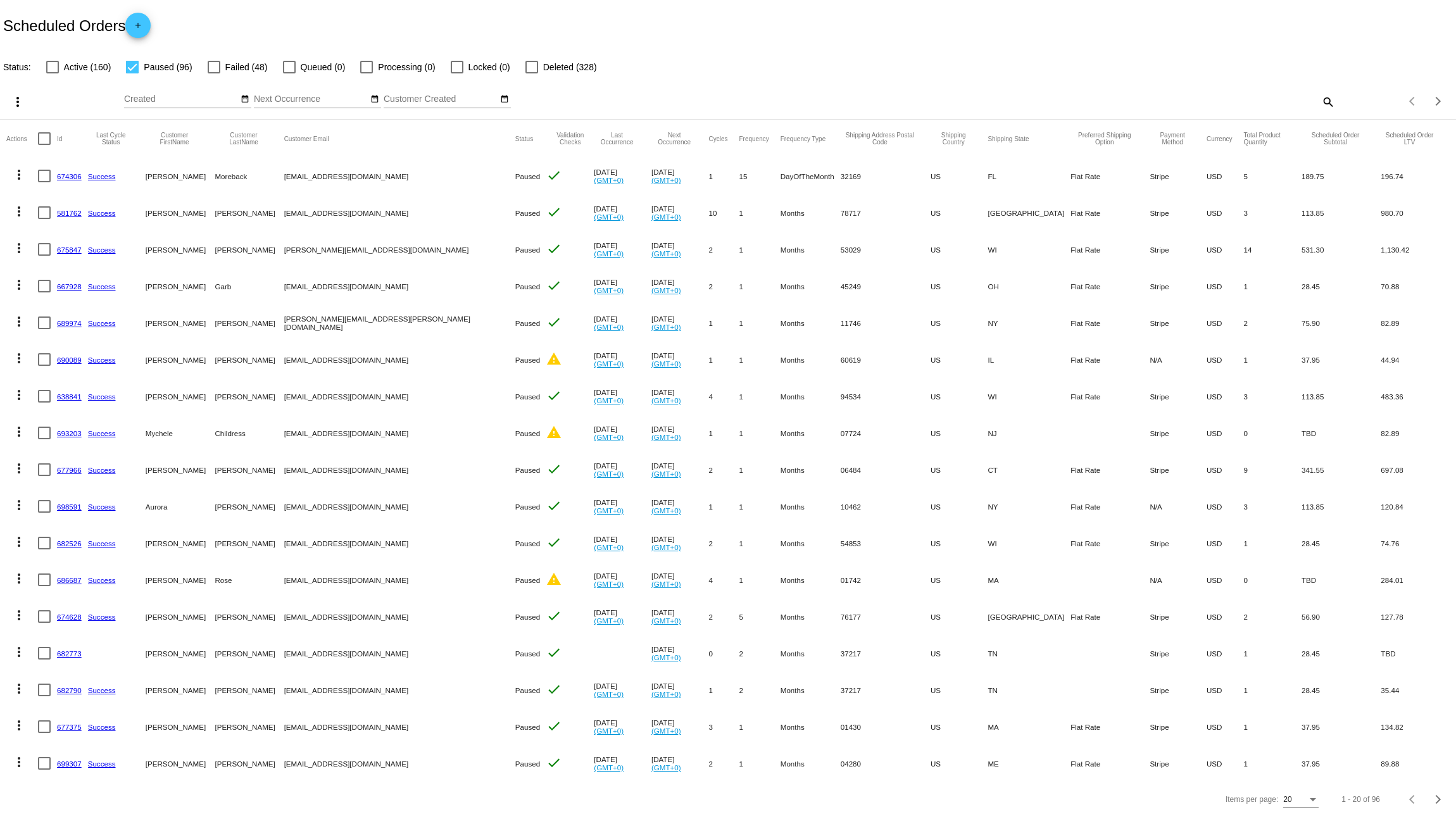
click at [13, 177] on mat-icon "more_vert" at bounding box center [19, 175] width 15 height 15
click at [62, 350] on button "delete Delete" at bounding box center [69, 357] width 126 height 30
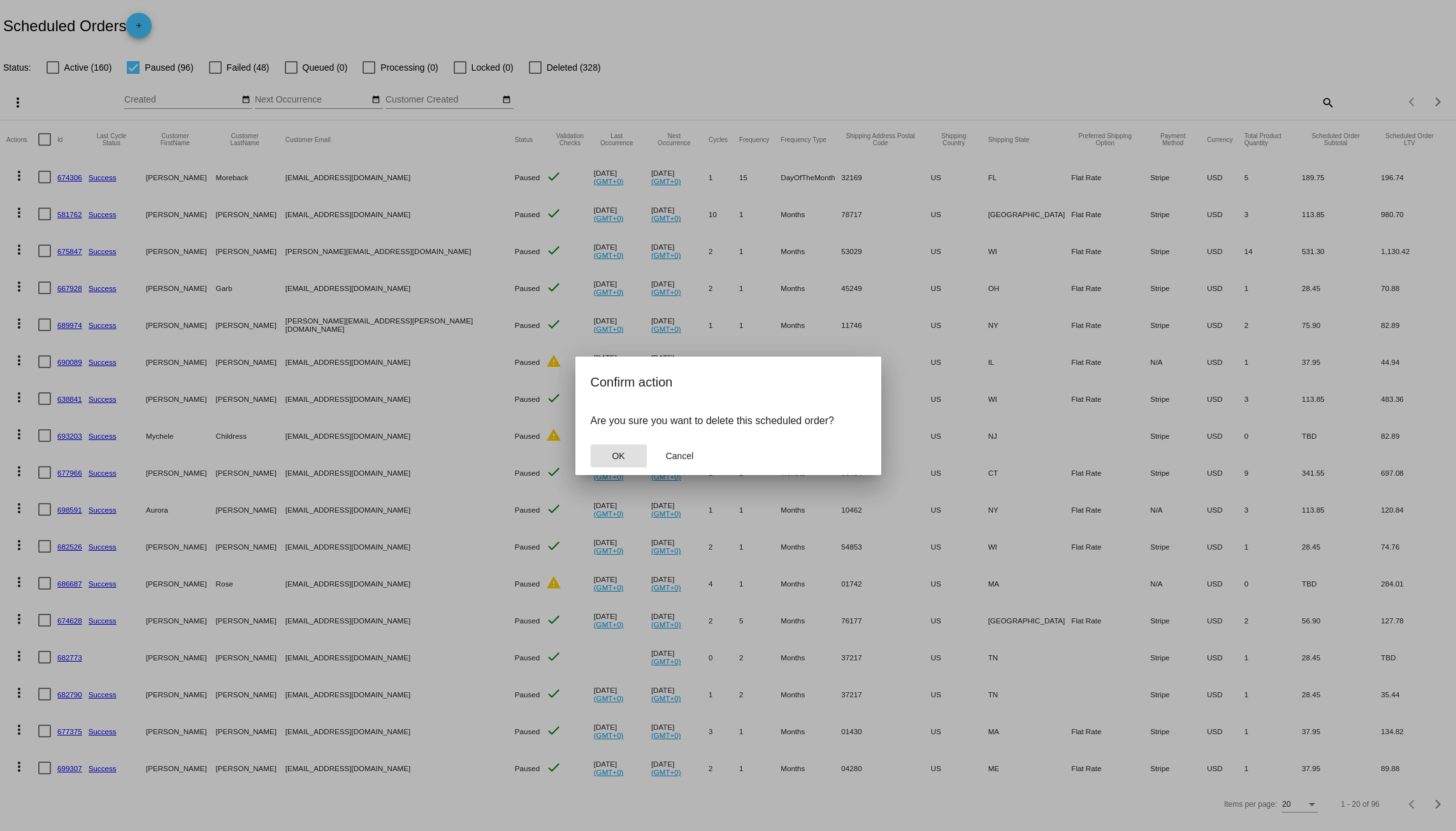
click at [613, 451] on span "OK" at bounding box center [618, 456] width 13 height 10
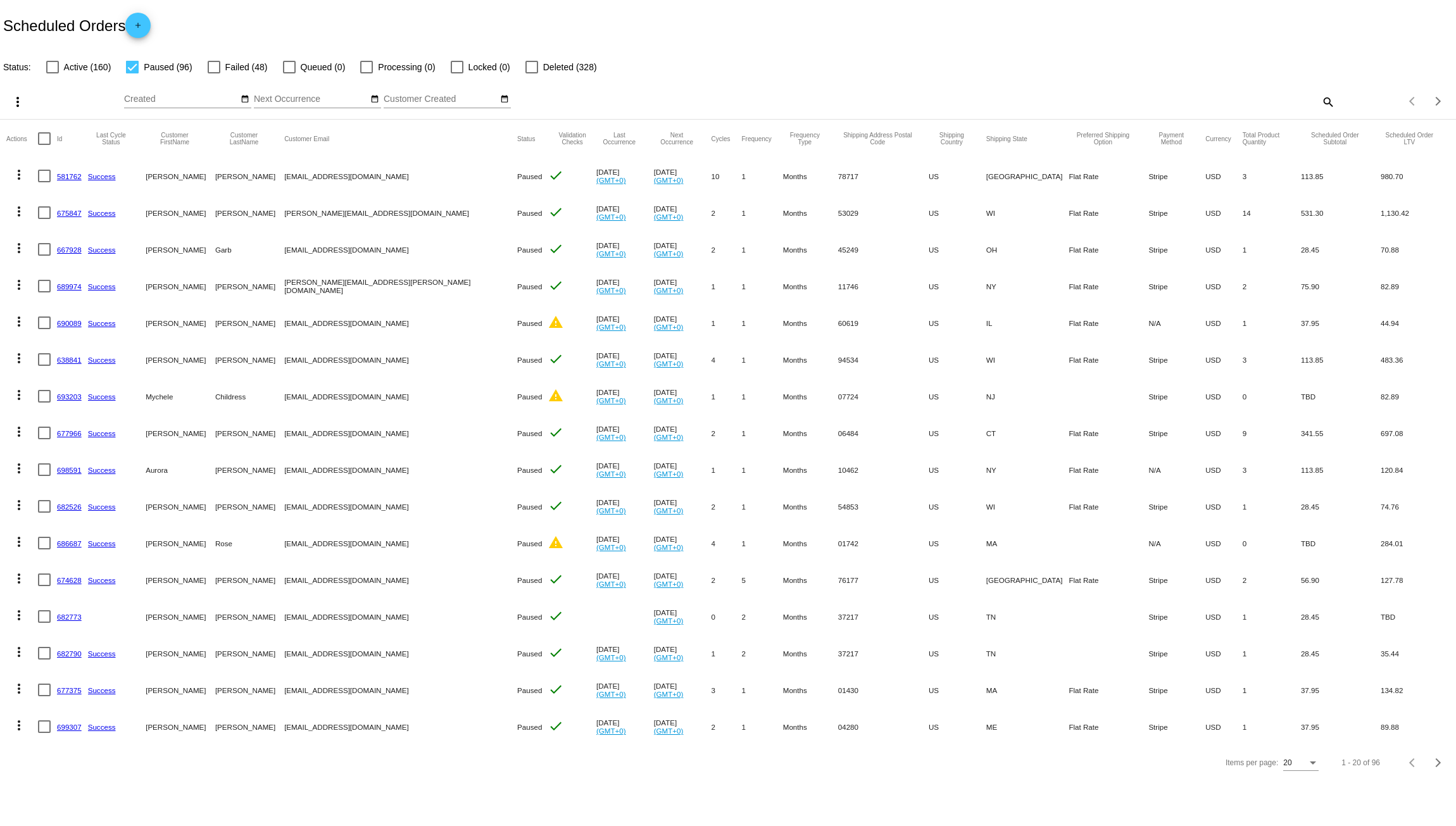
click at [22, 175] on mat-icon "more_vert" at bounding box center [19, 175] width 15 height 15
click at [90, 359] on button "delete Delete" at bounding box center [69, 357] width 126 height 30
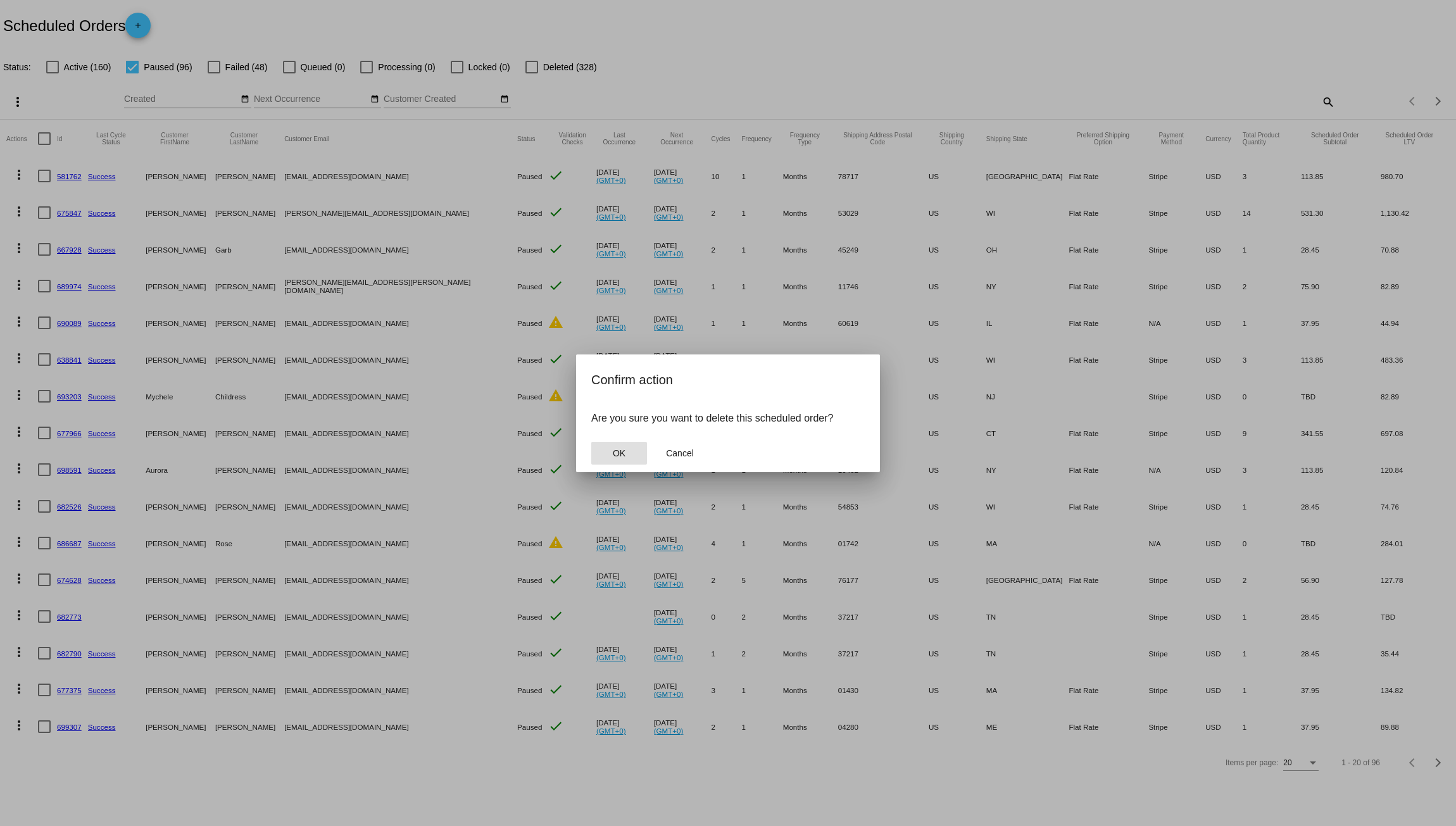
click at [618, 452] on span "OK" at bounding box center [619, 453] width 13 height 10
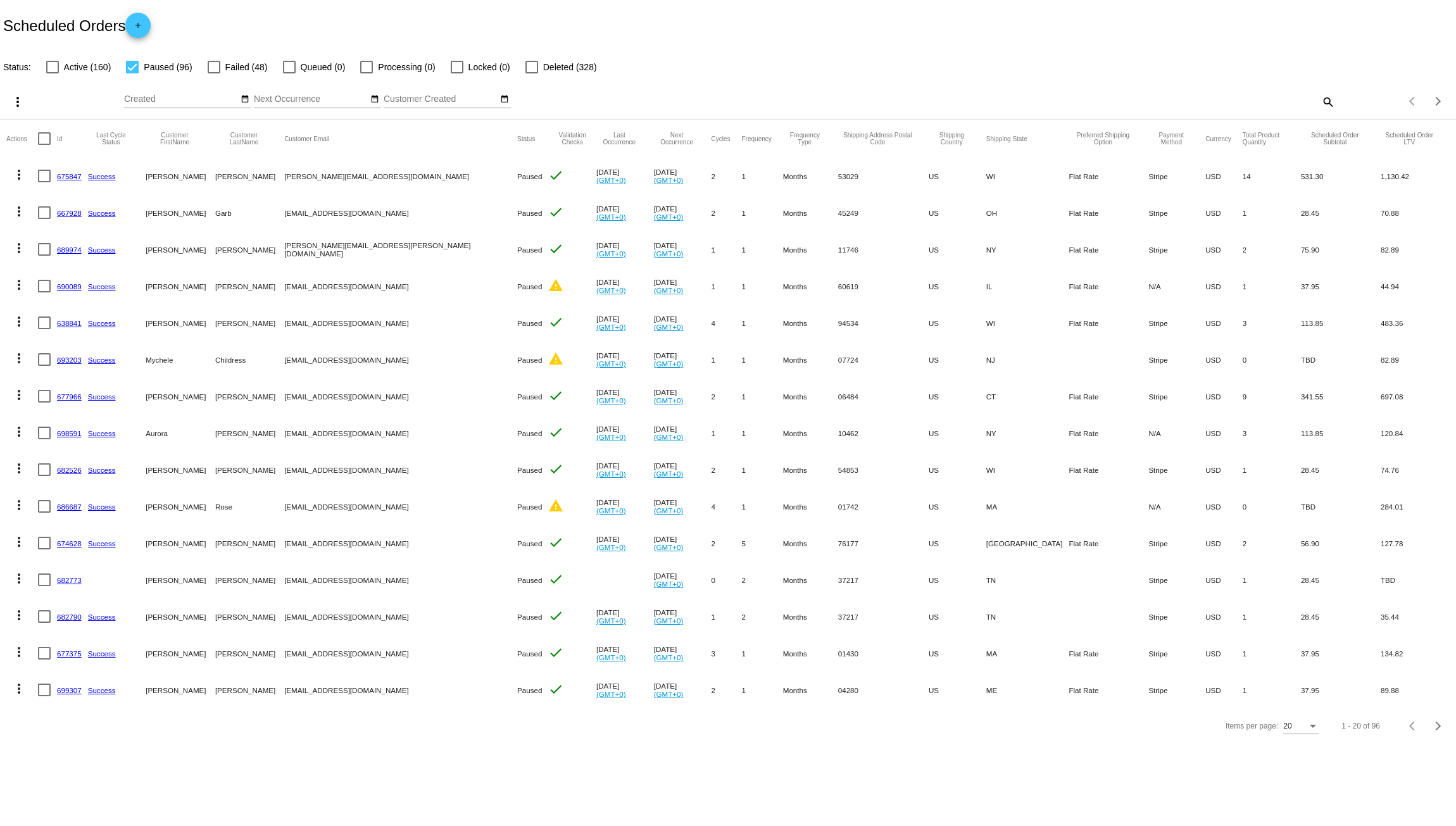
click at [18, 178] on mat-icon "more_vert" at bounding box center [19, 175] width 15 height 15
click at [86, 352] on button "delete Delete" at bounding box center [69, 357] width 126 height 30
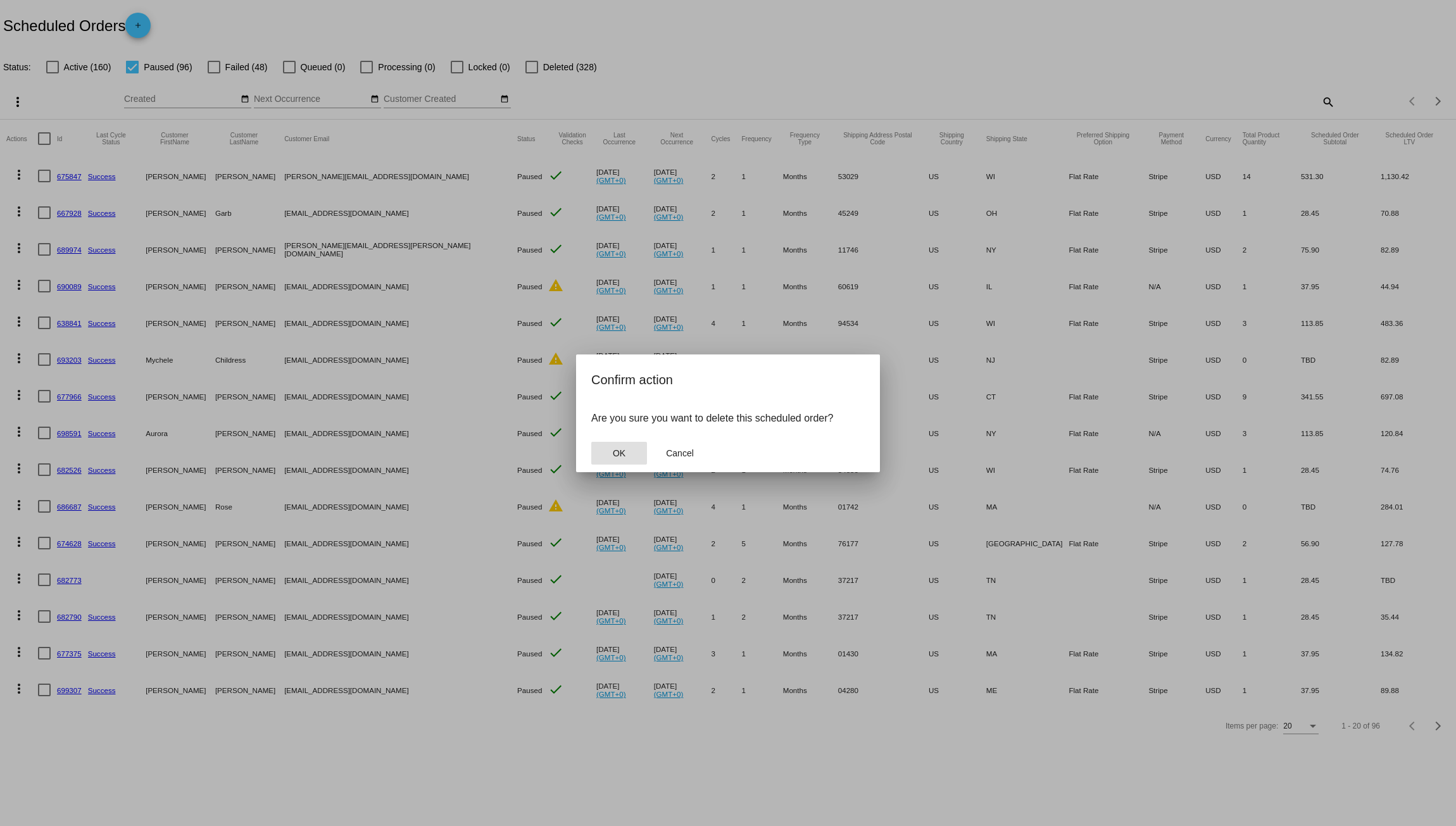
click at [624, 446] on button "OK" at bounding box center [619, 453] width 56 height 23
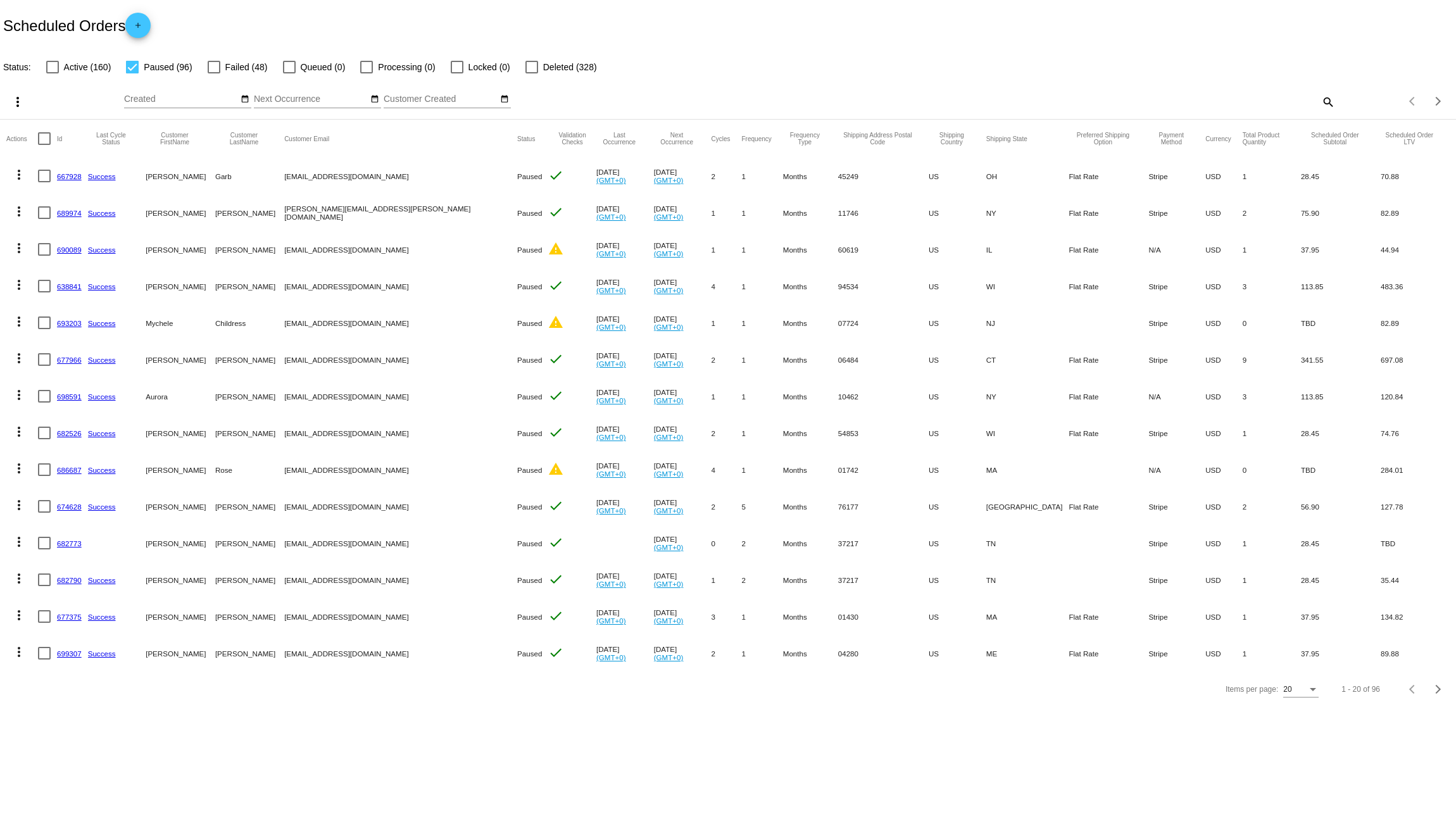
click at [18, 175] on mat-icon "more_vert" at bounding box center [19, 175] width 15 height 15
click at [69, 357] on span "Delete" at bounding box center [57, 357] width 25 height 10
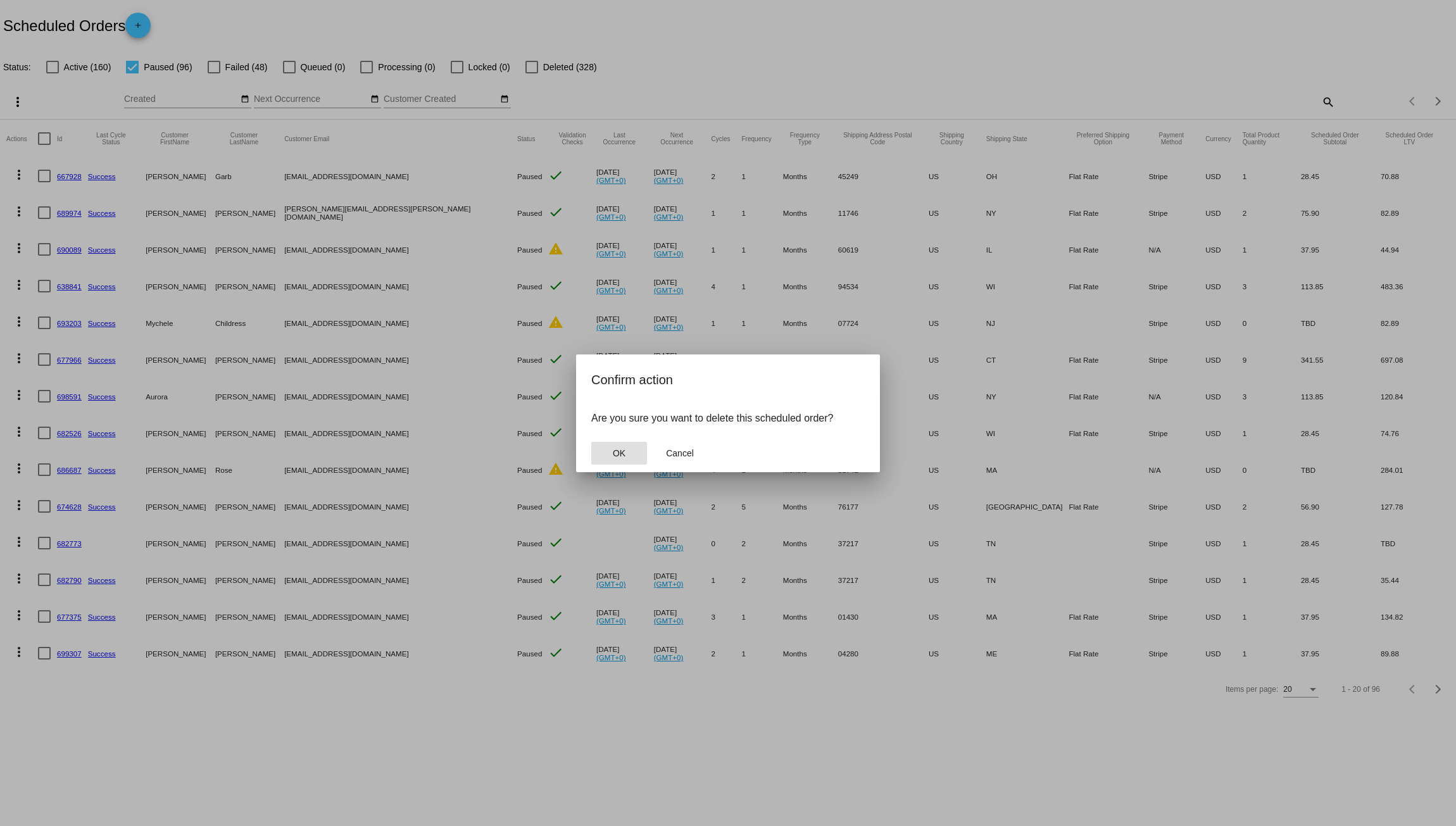
click at [629, 452] on button "OK" at bounding box center [619, 453] width 56 height 23
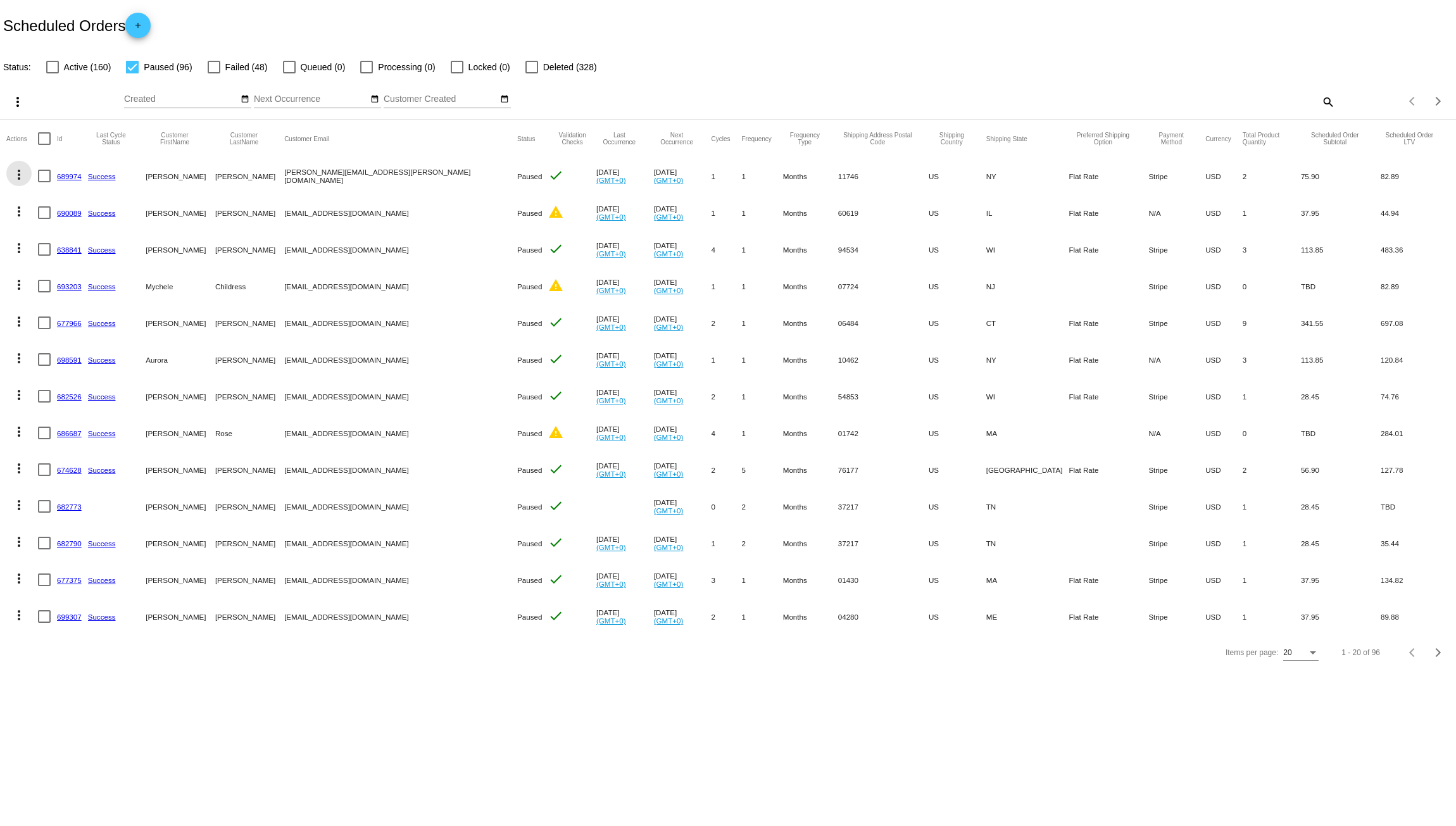
click at [22, 177] on mat-icon "more_vert" at bounding box center [19, 175] width 15 height 15
click at [90, 352] on button "delete Delete" at bounding box center [69, 357] width 126 height 30
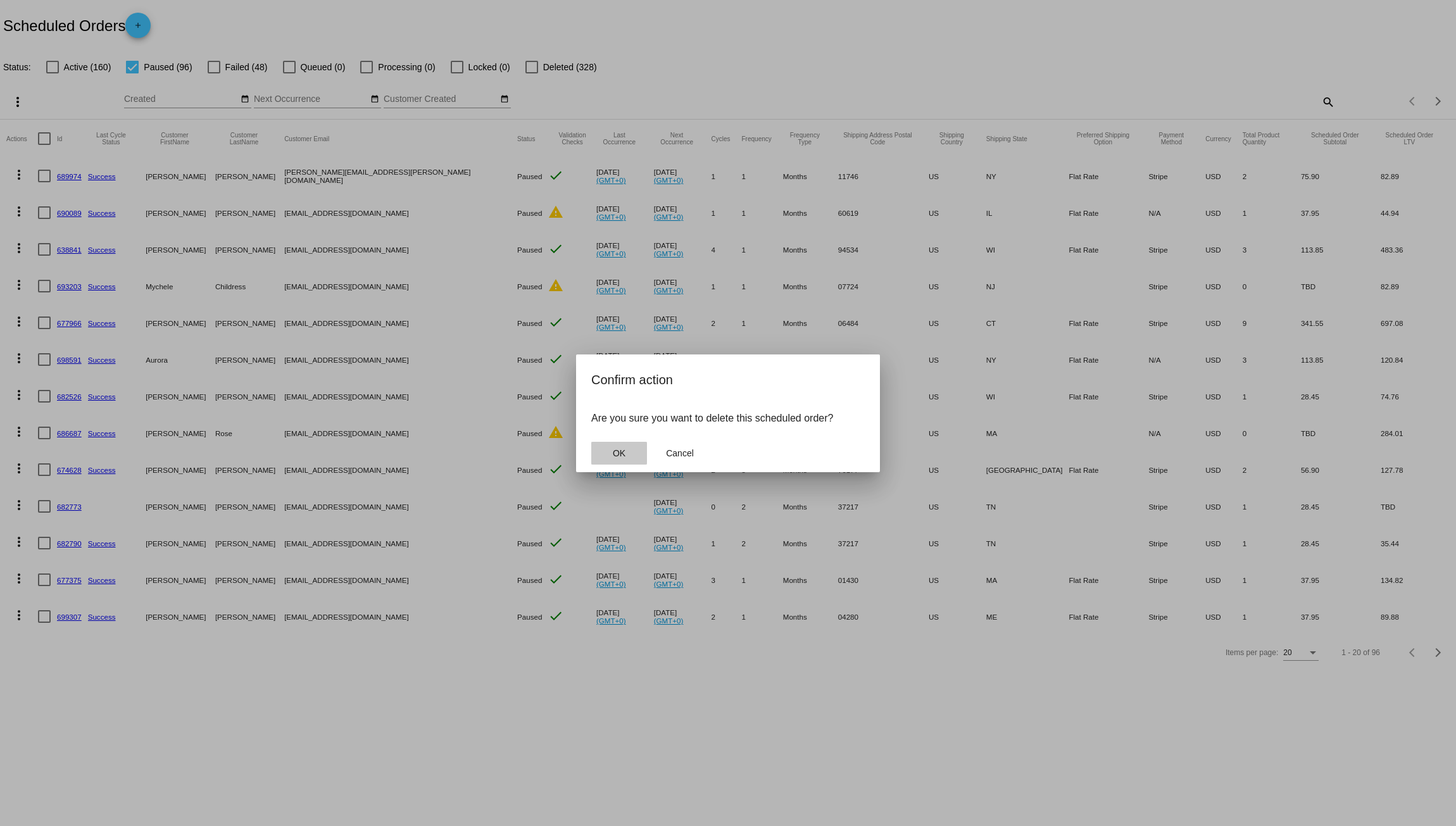
click at [614, 443] on button "OK" at bounding box center [619, 453] width 56 height 23
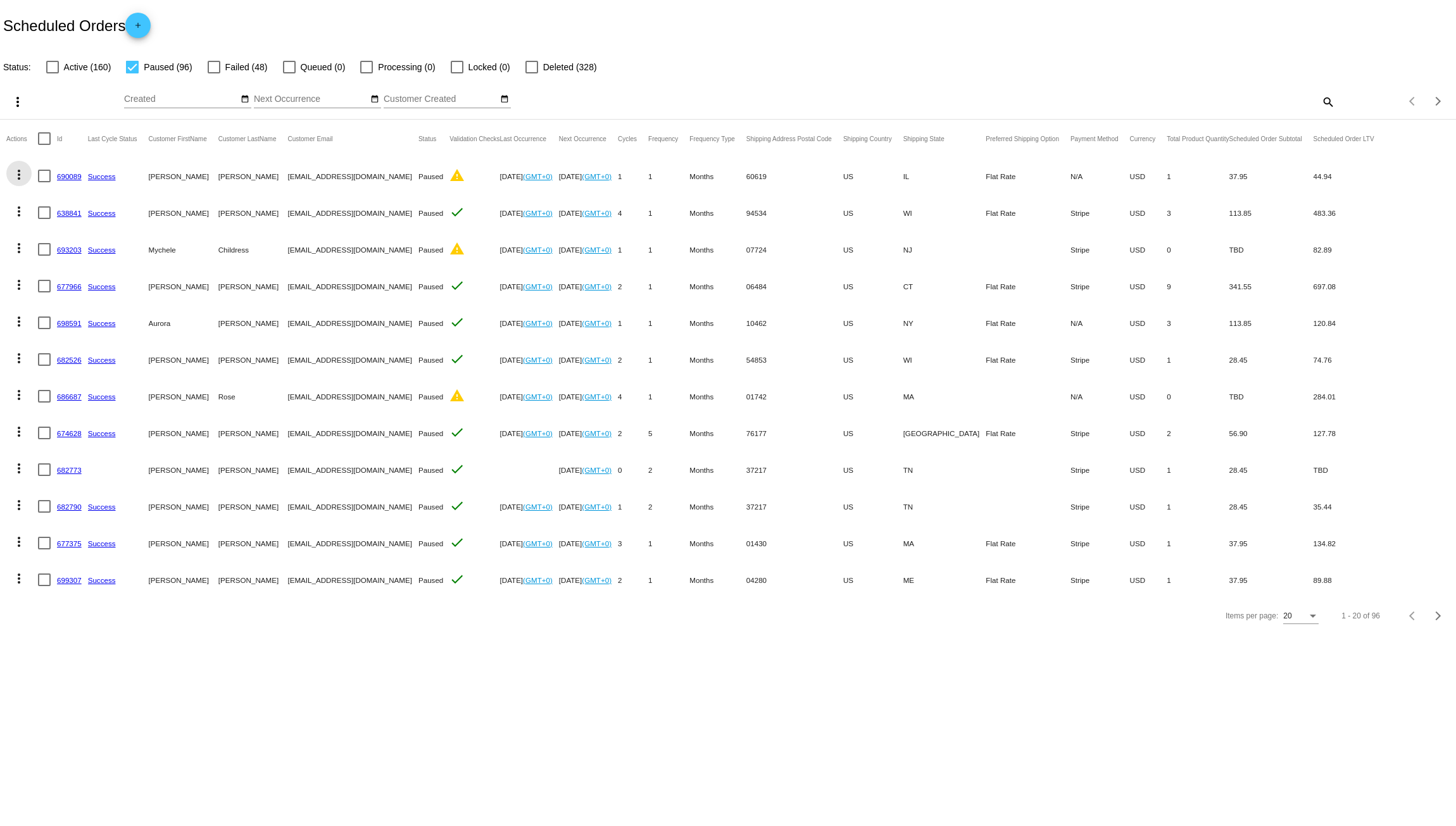
click at [22, 175] on mat-icon "more_vert" at bounding box center [19, 175] width 15 height 15
click at [86, 350] on button "delete Delete" at bounding box center [69, 357] width 126 height 30
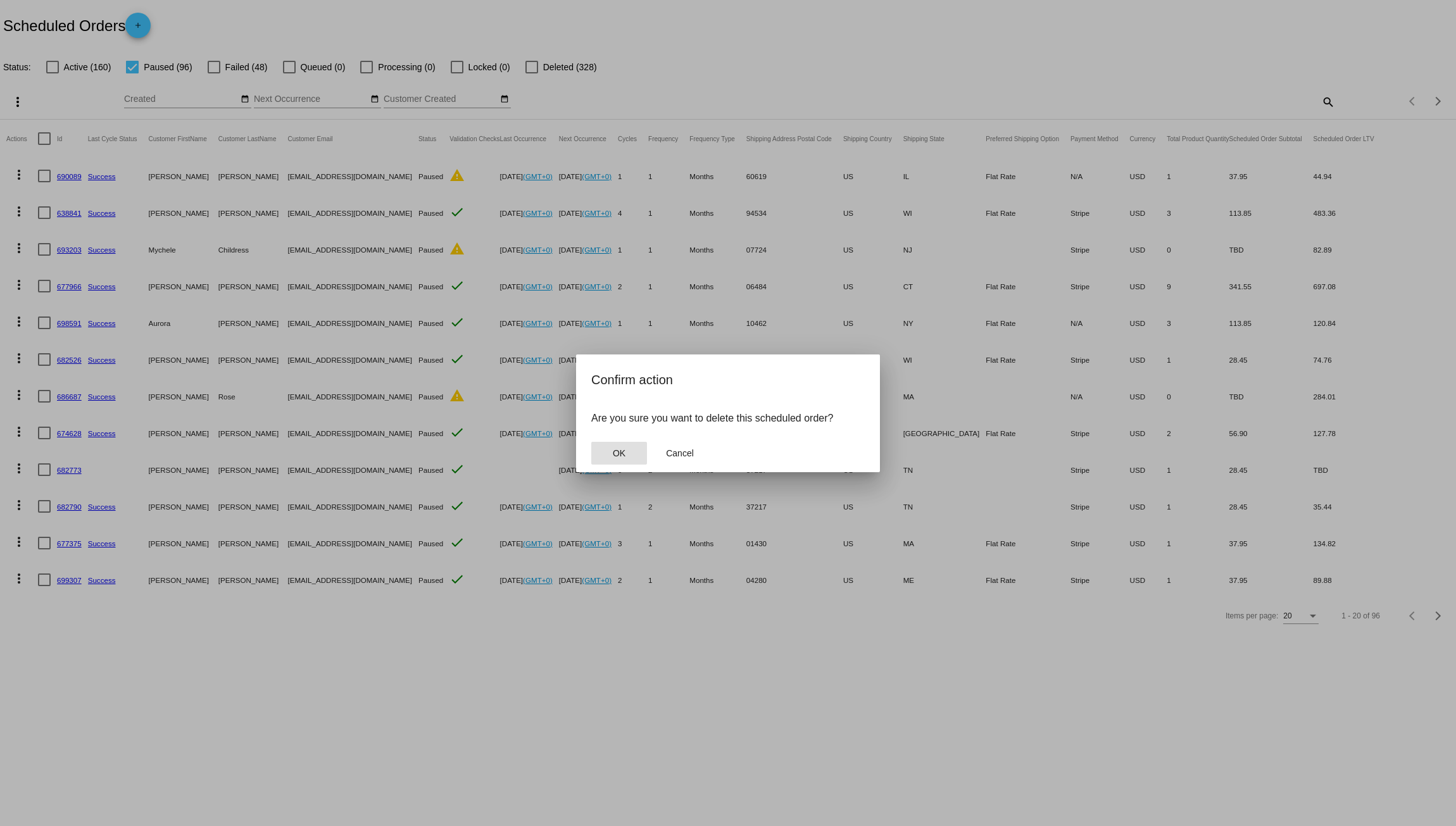
click at [615, 446] on button "OK" at bounding box center [619, 453] width 56 height 23
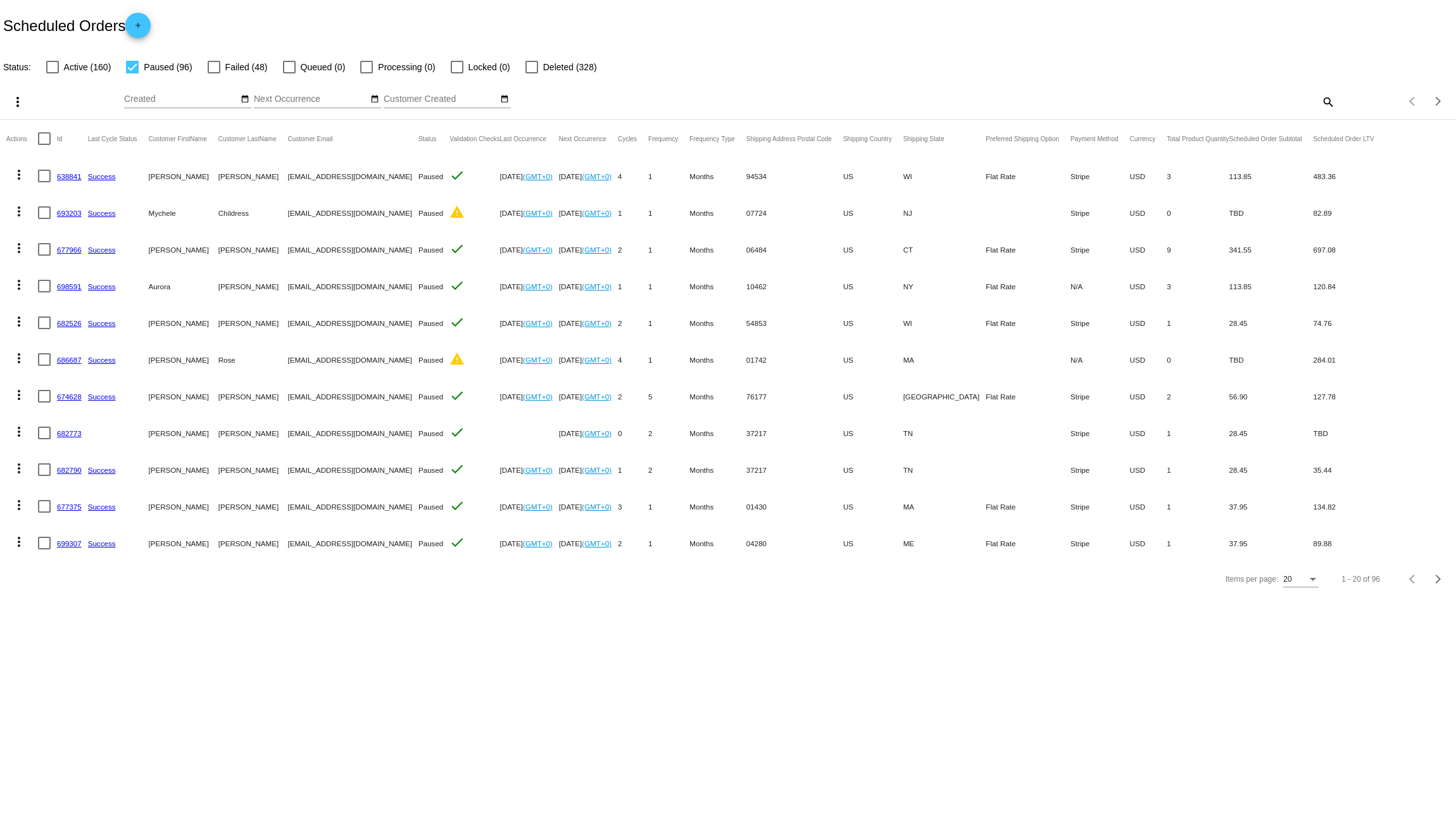
click at [20, 175] on mat-icon "more_vert" at bounding box center [19, 175] width 15 height 15
click at [83, 357] on button "delete Delete" at bounding box center [69, 357] width 126 height 30
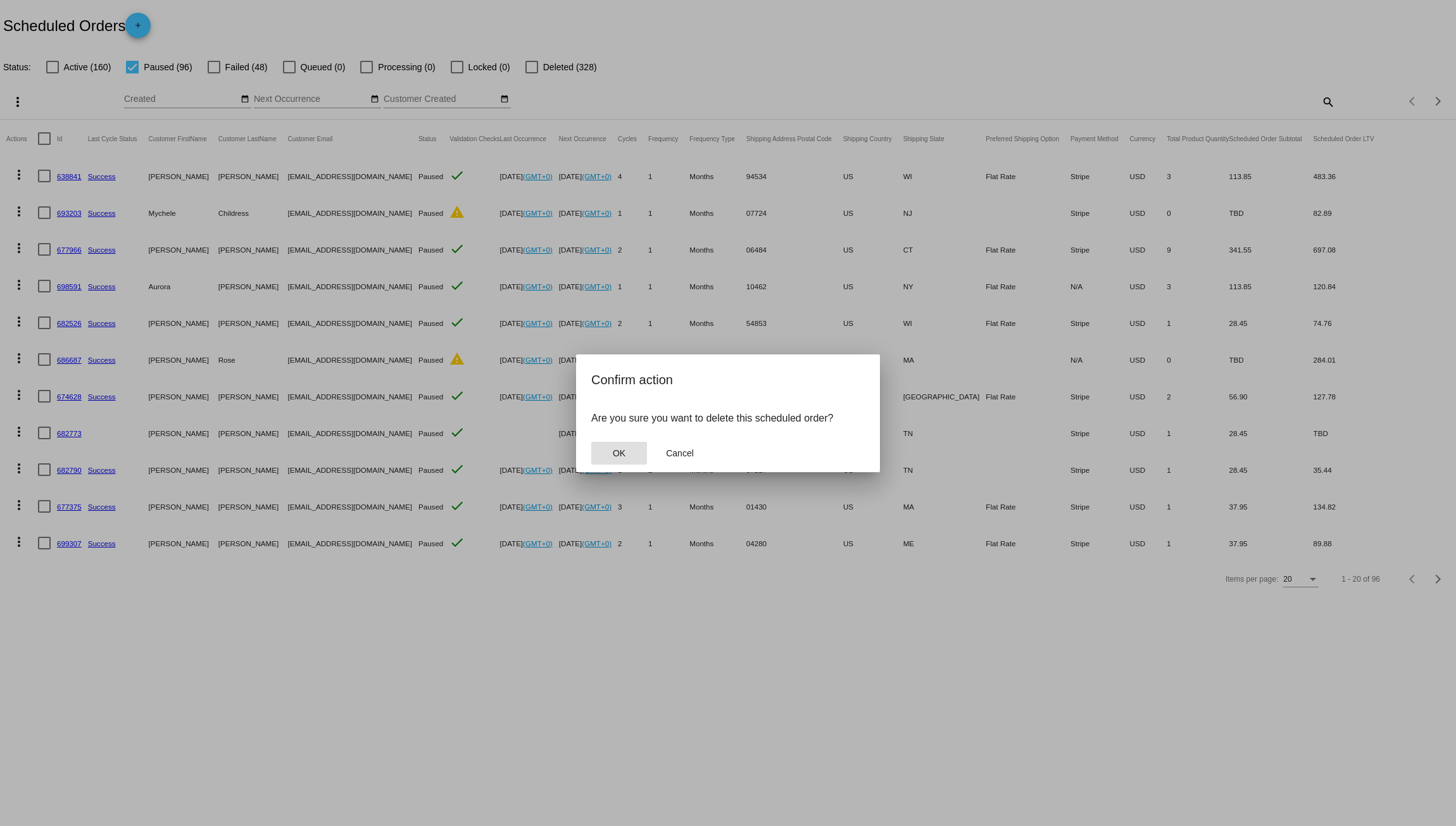
click at [607, 446] on button "OK" at bounding box center [619, 453] width 56 height 23
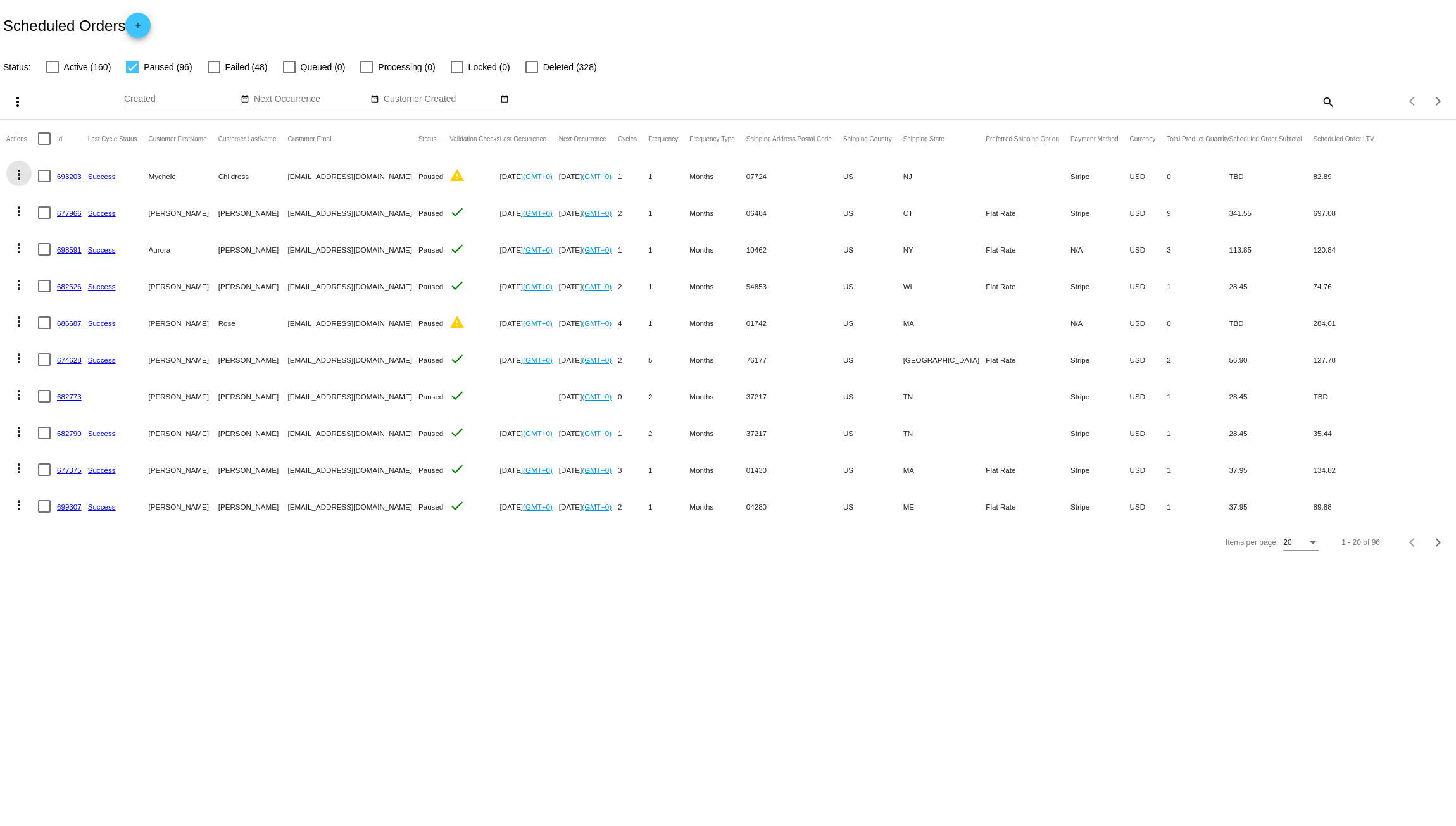
click at [20, 175] on mat-icon "more_vert" at bounding box center [19, 175] width 15 height 15
click at [86, 355] on button "delete Delete" at bounding box center [69, 357] width 126 height 30
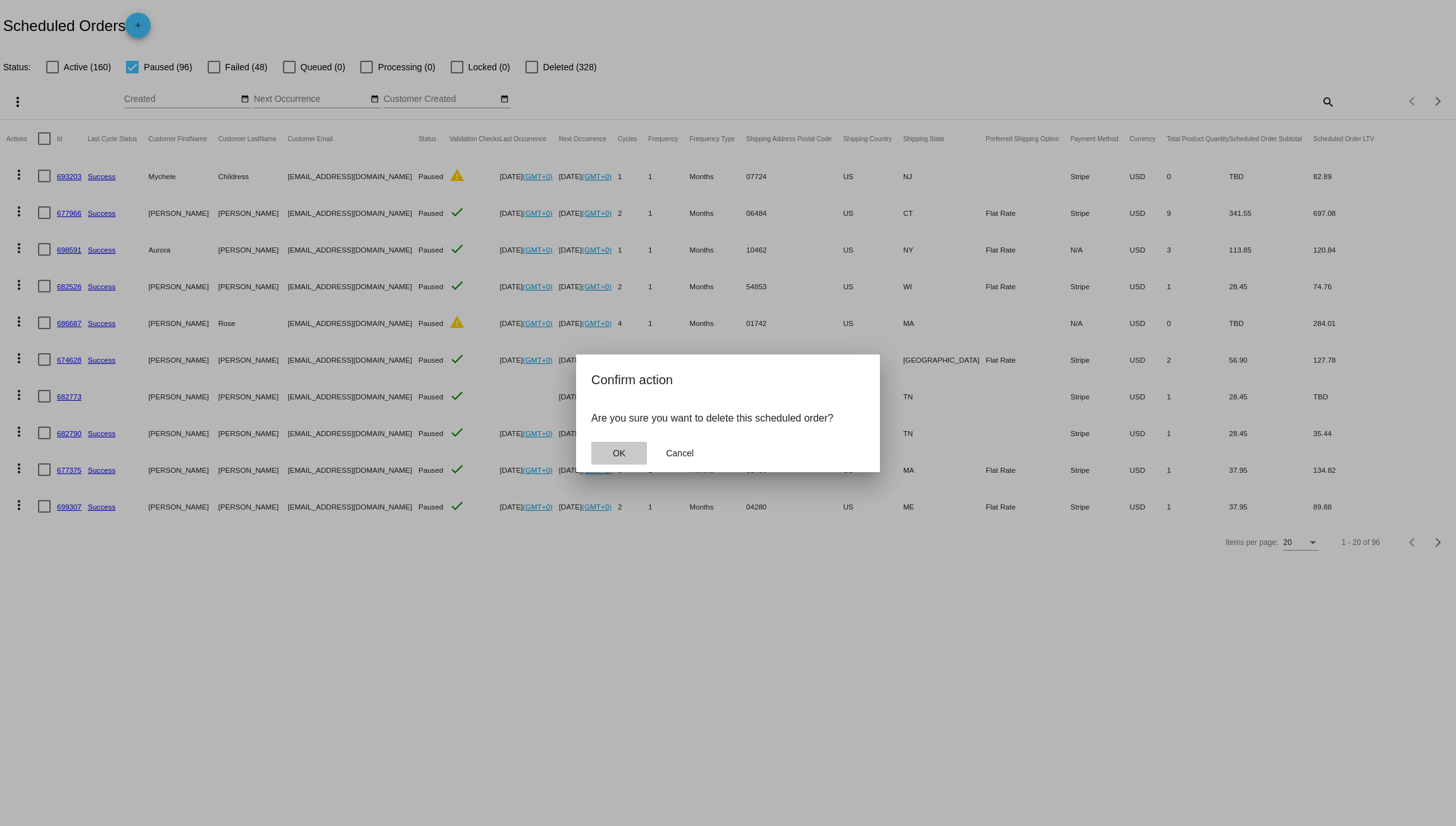
click at [614, 448] on span "OK" at bounding box center [619, 453] width 13 height 10
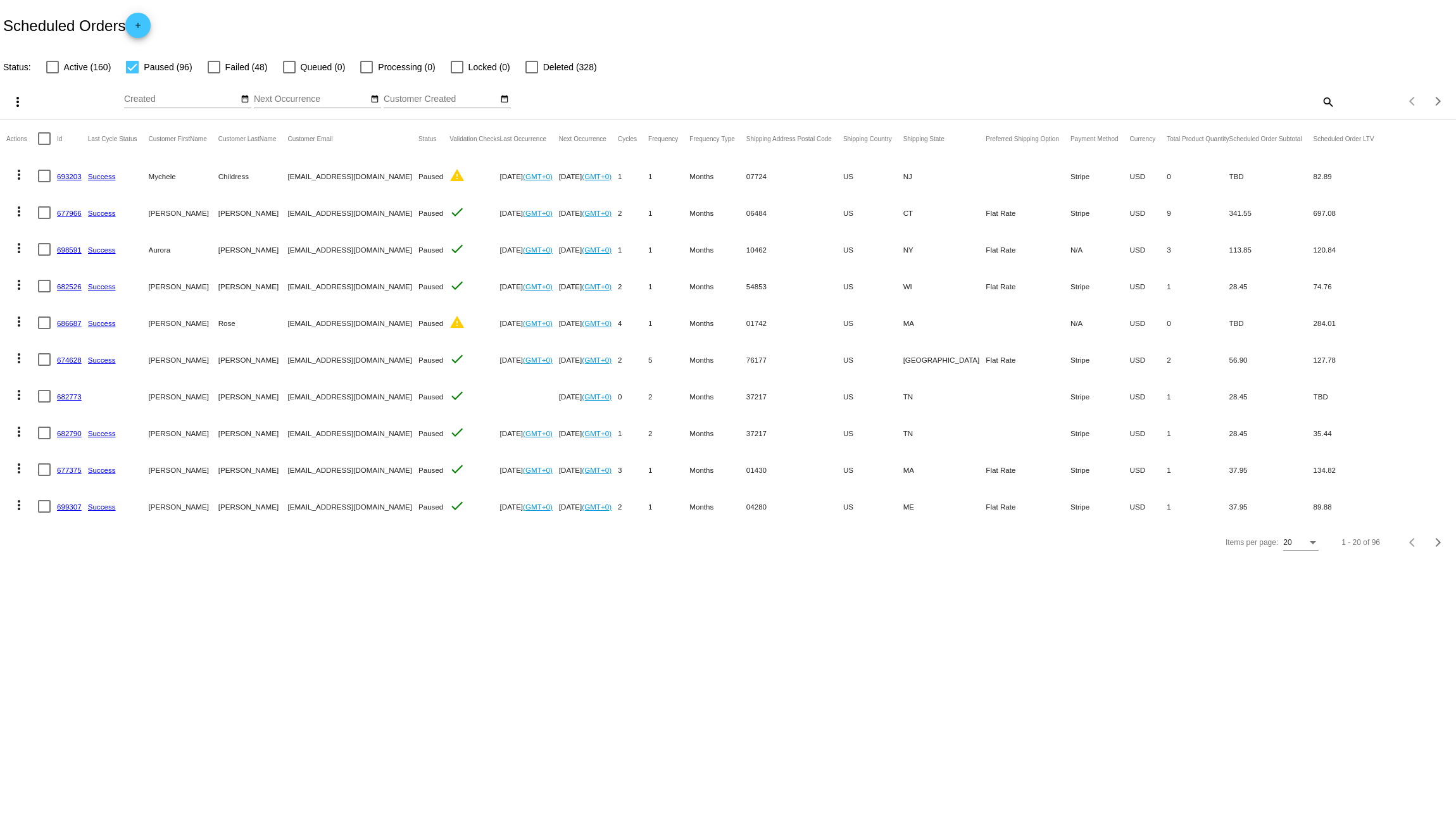
click at [20, 175] on mat-icon "more_vert" at bounding box center [19, 175] width 15 height 15
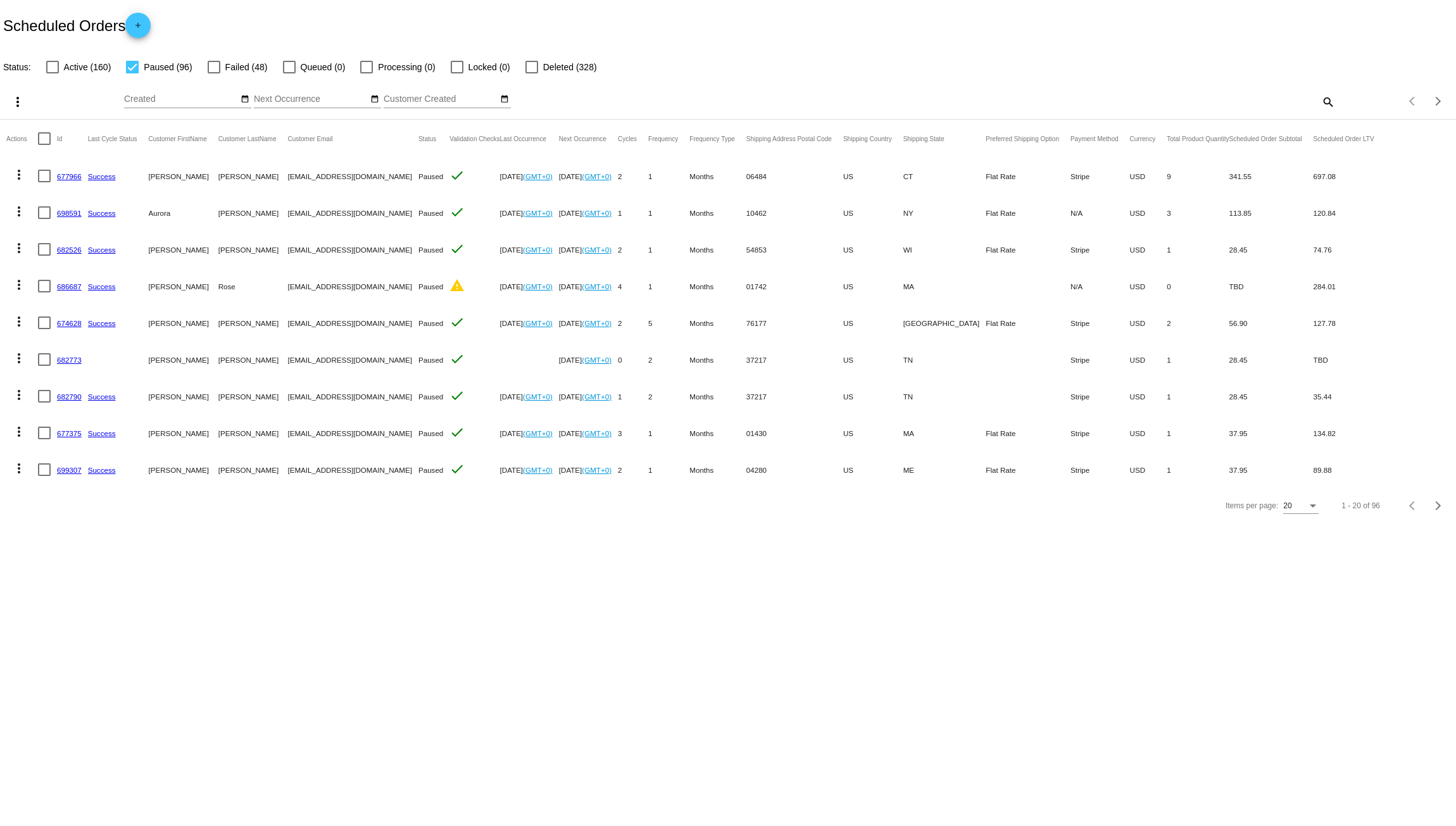
click at [22, 180] on mat-icon "more_vert" at bounding box center [19, 175] width 15 height 15
click at [77, 355] on button "delete Delete" at bounding box center [69, 357] width 126 height 30
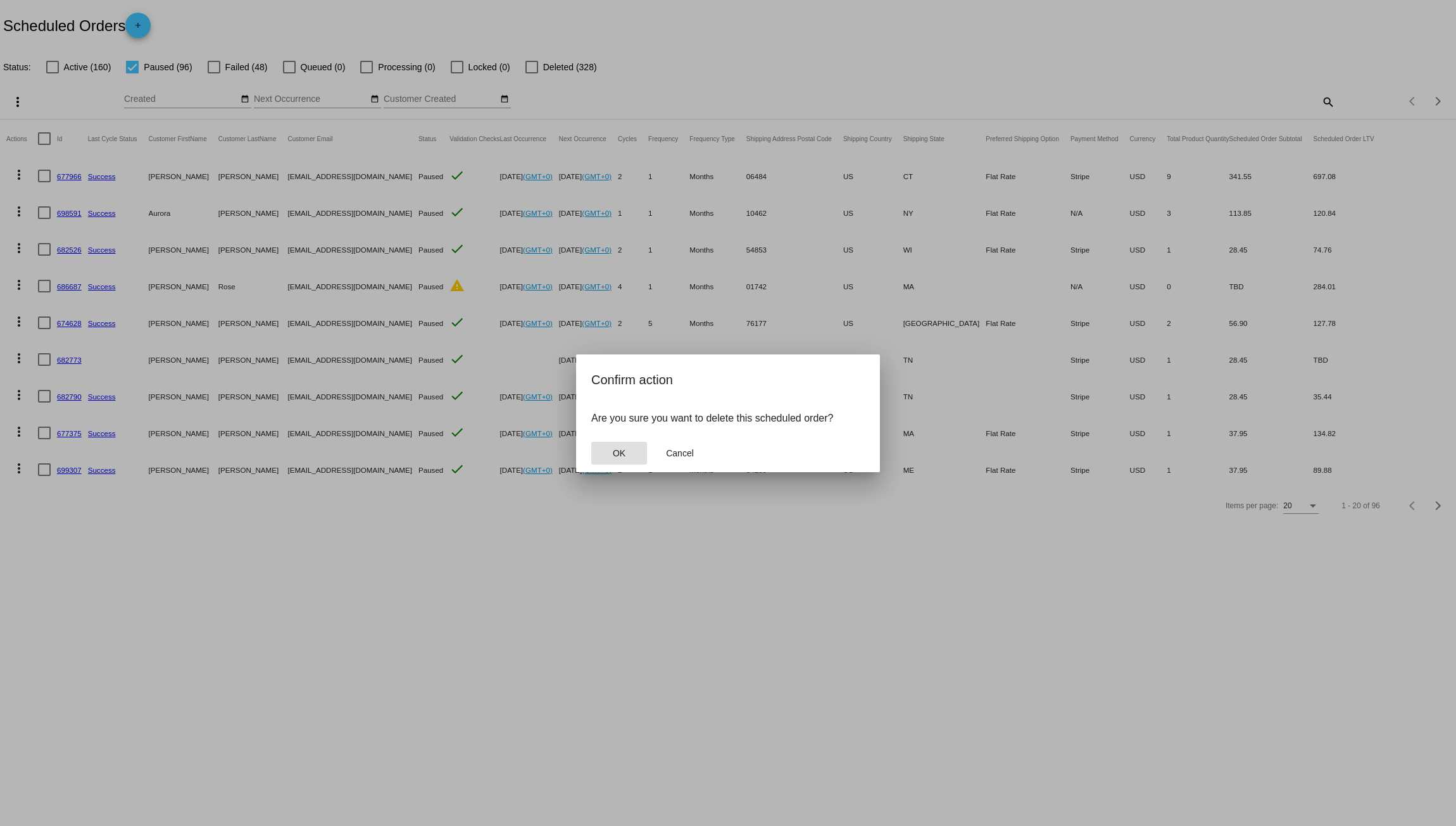
click at [609, 450] on button "OK" at bounding box center [619, 453] width 56 height 23
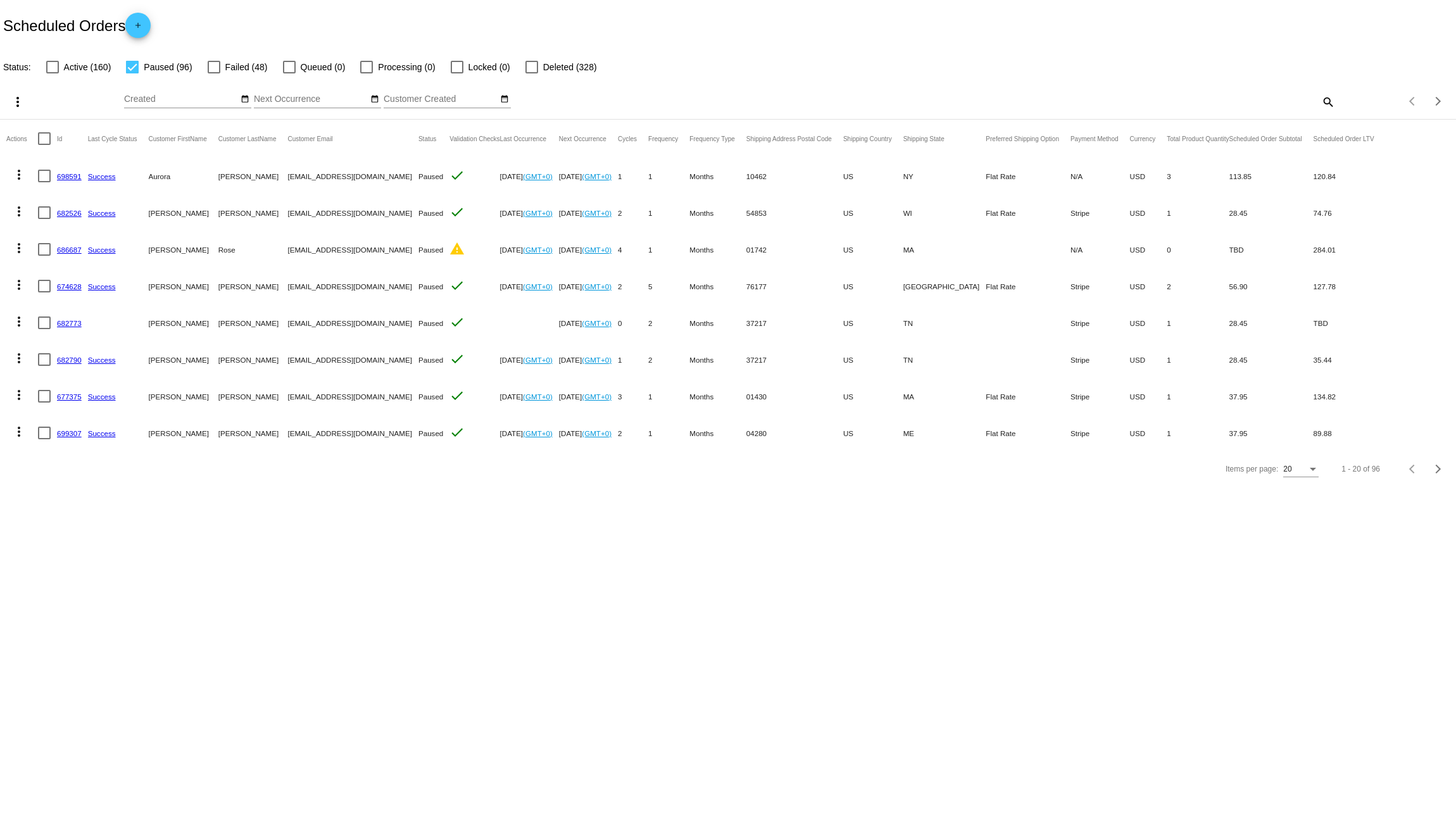
click at [15, 171] on mat-icon "more_vert" at bounding box center [19, 175] width 15 height 15
click at [82, 355] on button "delete Delete" at bounding box center [69, 357] width 126 height 30
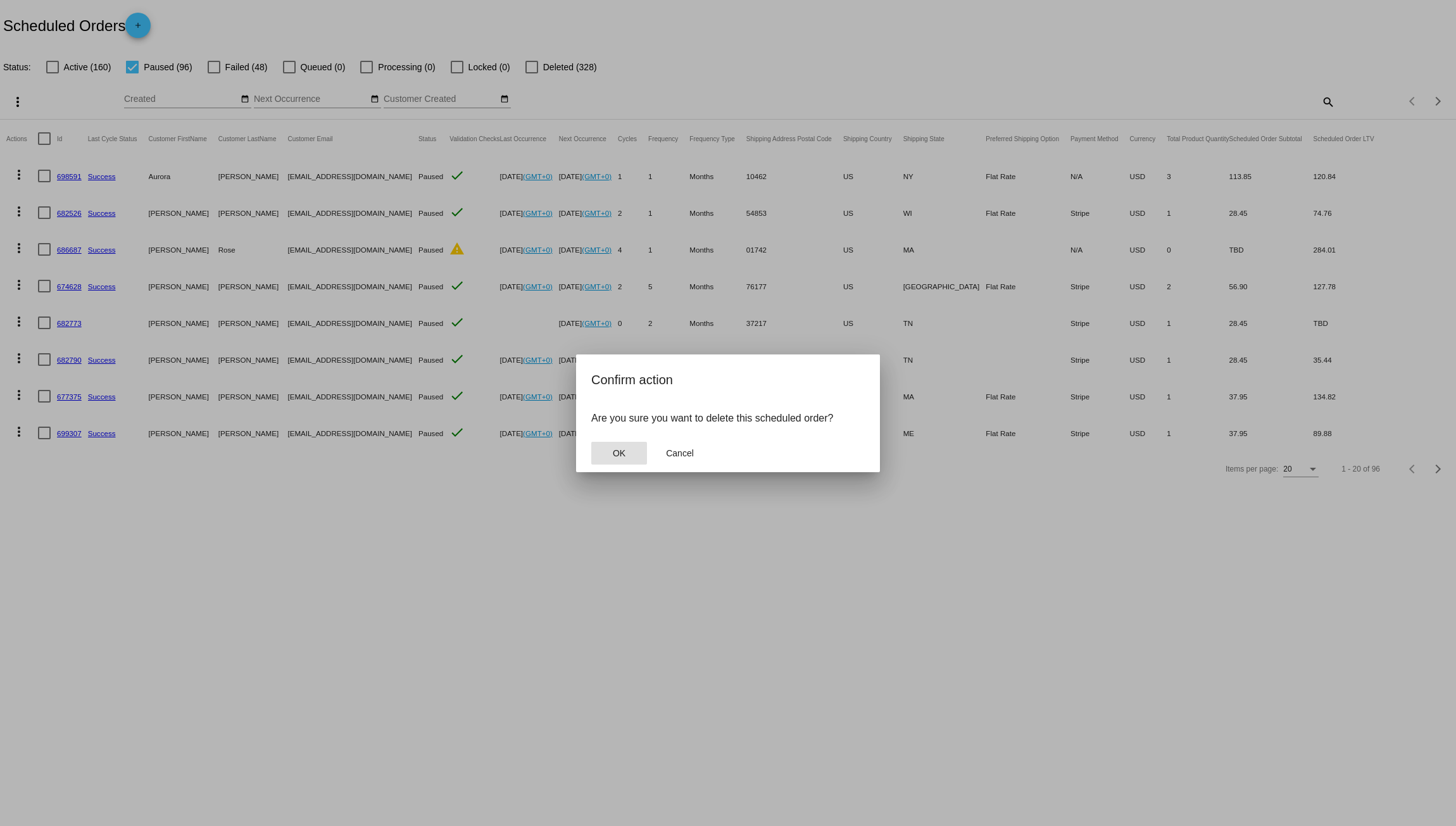
click at [622, 463] on button "OK" at bounding box center [619, 453] width 56 height 23
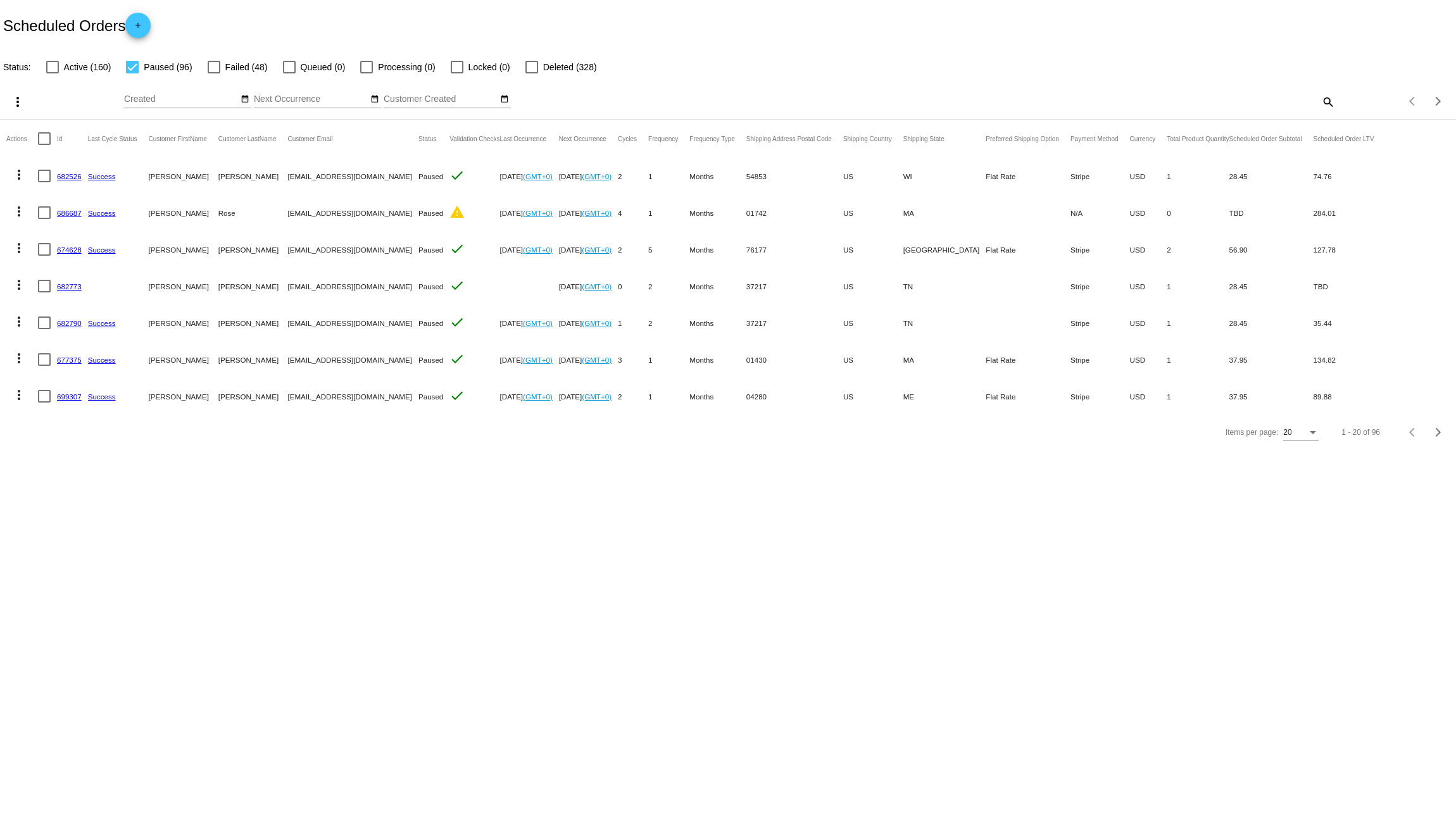
click at [18, 178] on mat-icon "more_vert" at bounding box center [19, 175] width 15 height 15
click at [76, 362] on button "delete Delete" at bounding box center [69, 357] width 126 height 30
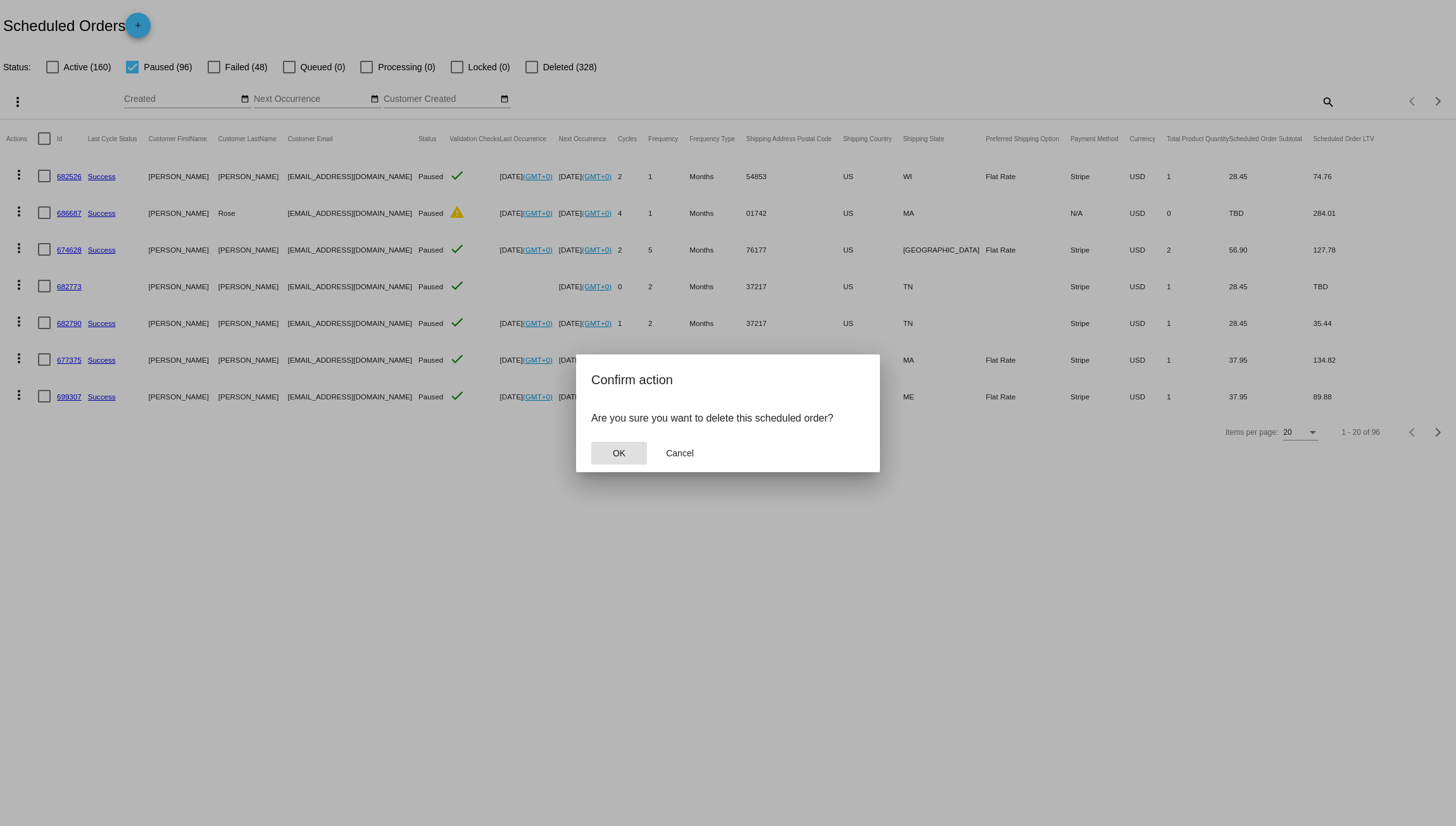
click at [615, 452] on span "OK" at bounding box center [619, 453] width 13 height 10
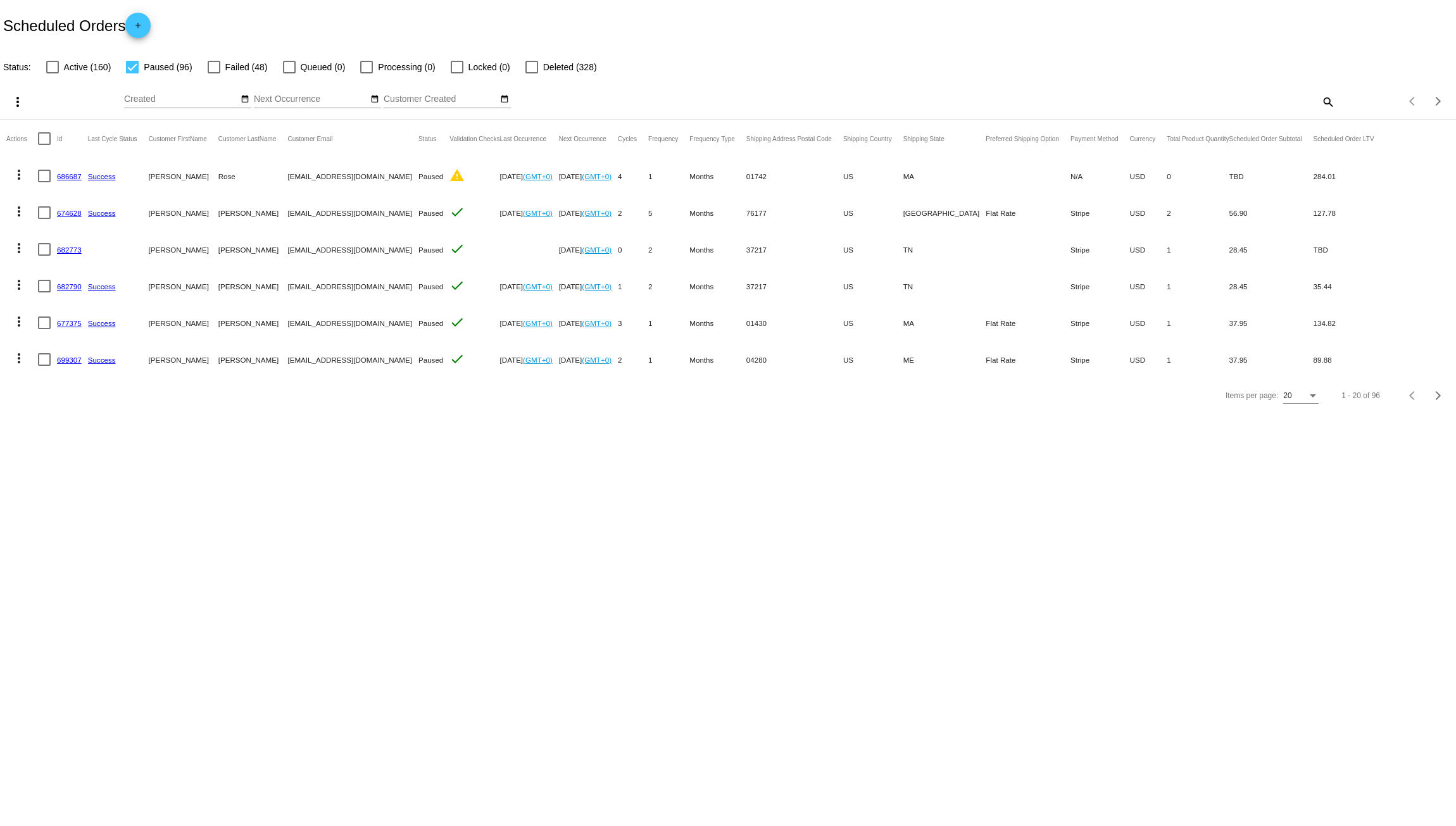
click at [20, 178] on mat-icon "more_vert" at bounding box center [19, 175] width 15 height 15
click at [70, 357] on button "delete Delete" at bounding box center [69, 357] width 126 height 30
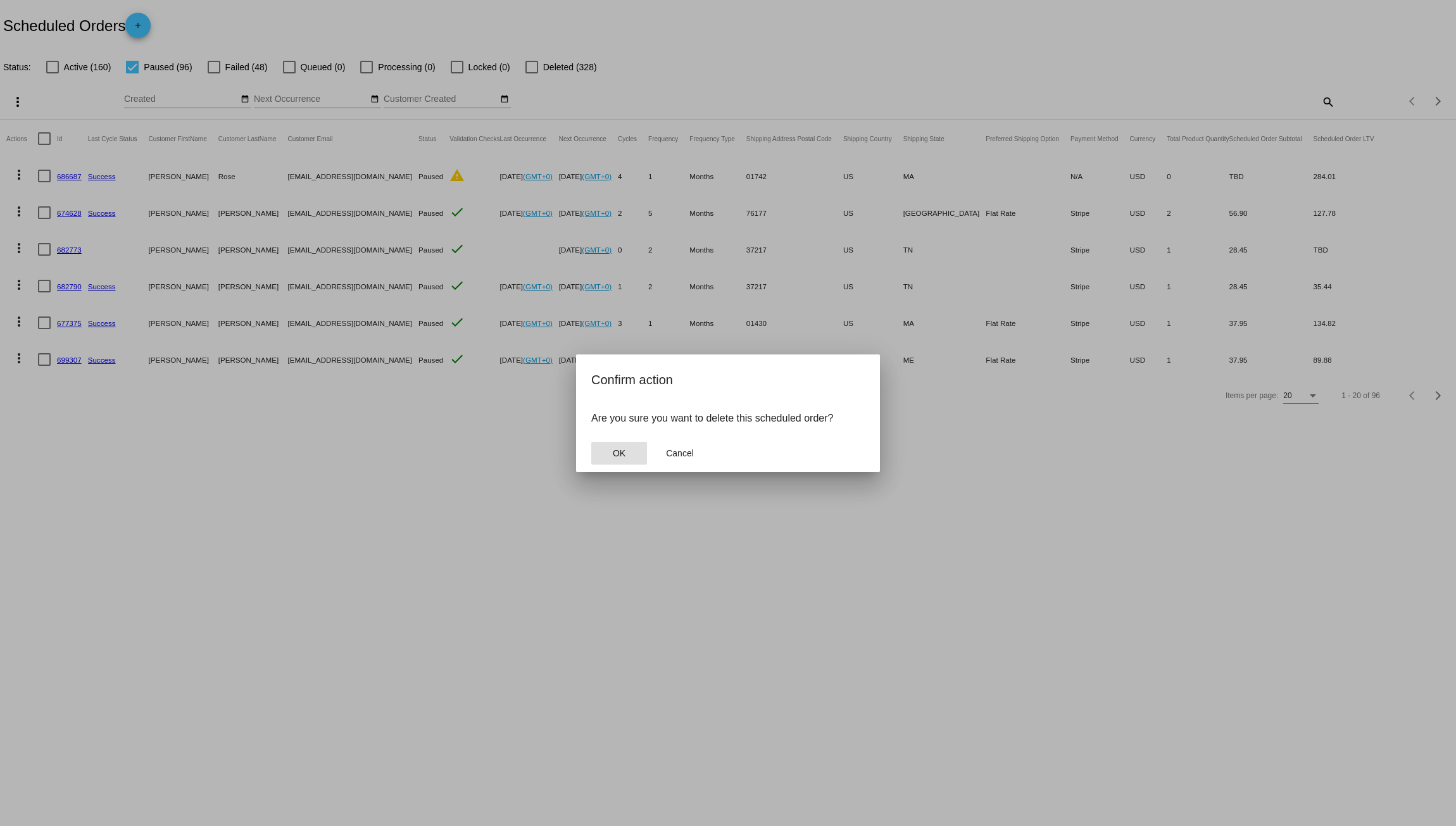
click at [611, 450] on button "OK" at bounding box center [619, 453] width 56 height 23
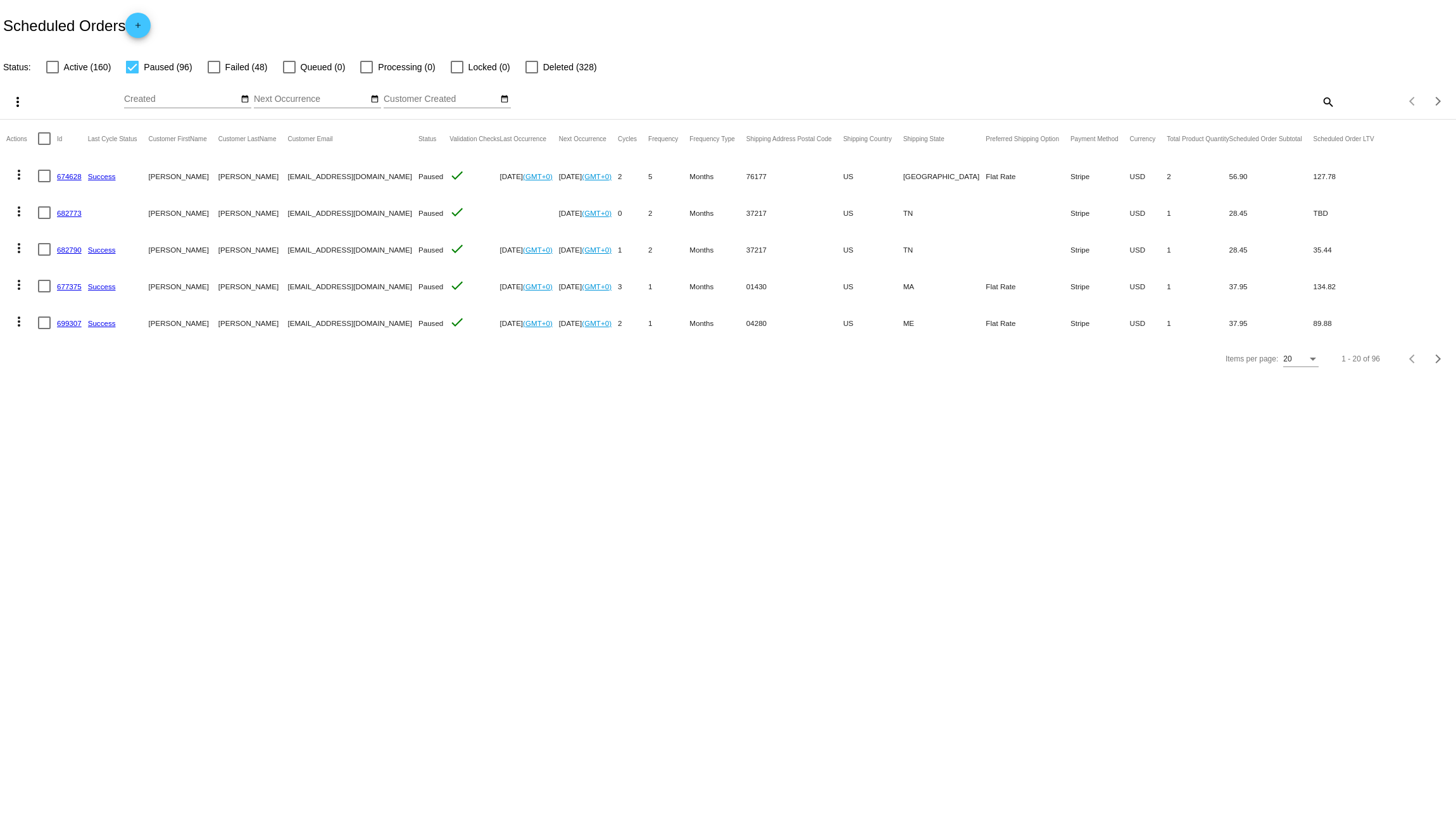
click at [18, 175] on mat-icon "more_vert" at bounding box center [19, 175] width 15 height 15
click at [90, 357] on button "delete Delete" at bounding box center [69, 357] width 126 height 30
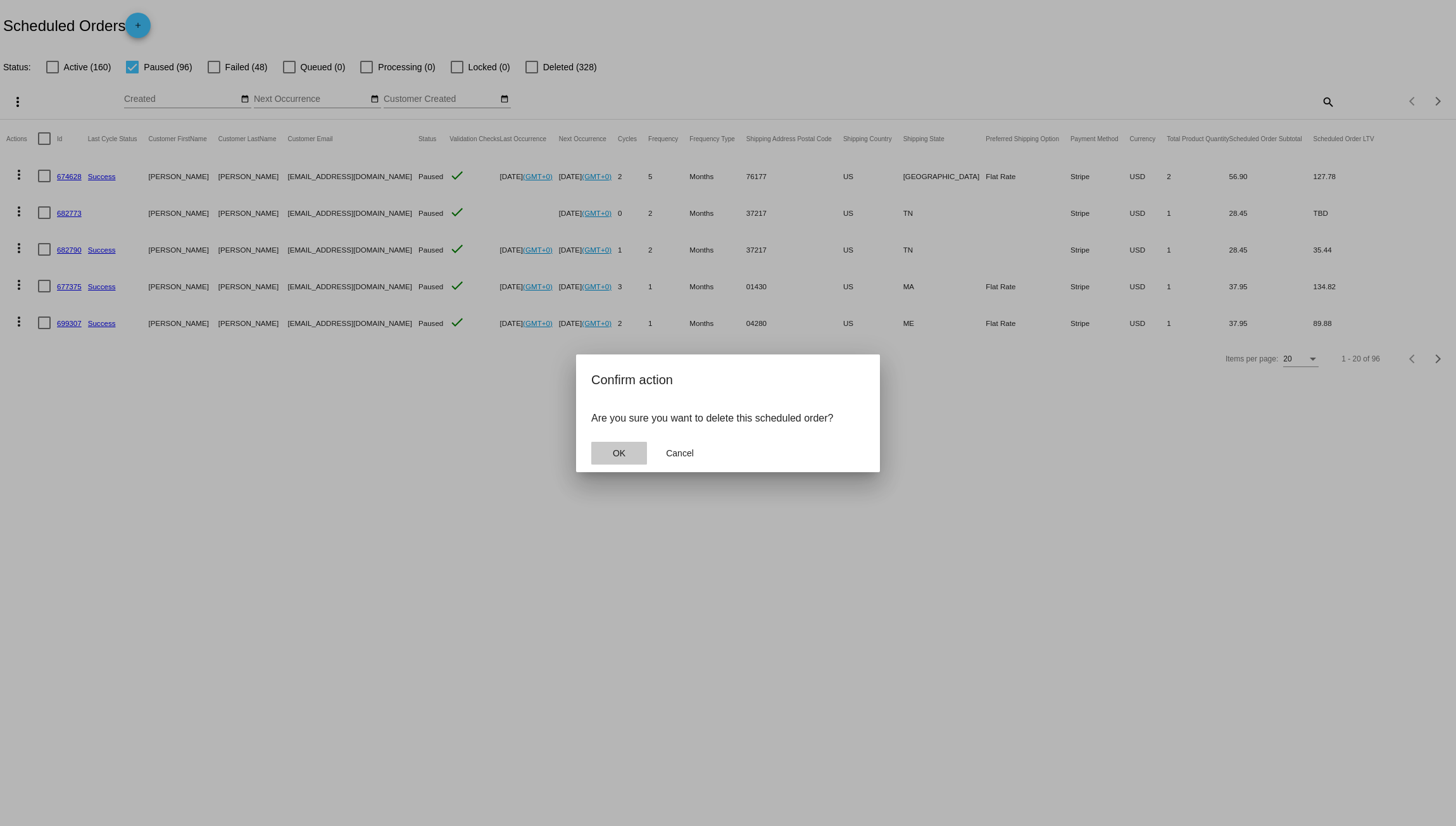
click at [611, 448] on button "OK" at bounding box center [619, 453] width 56 height 23
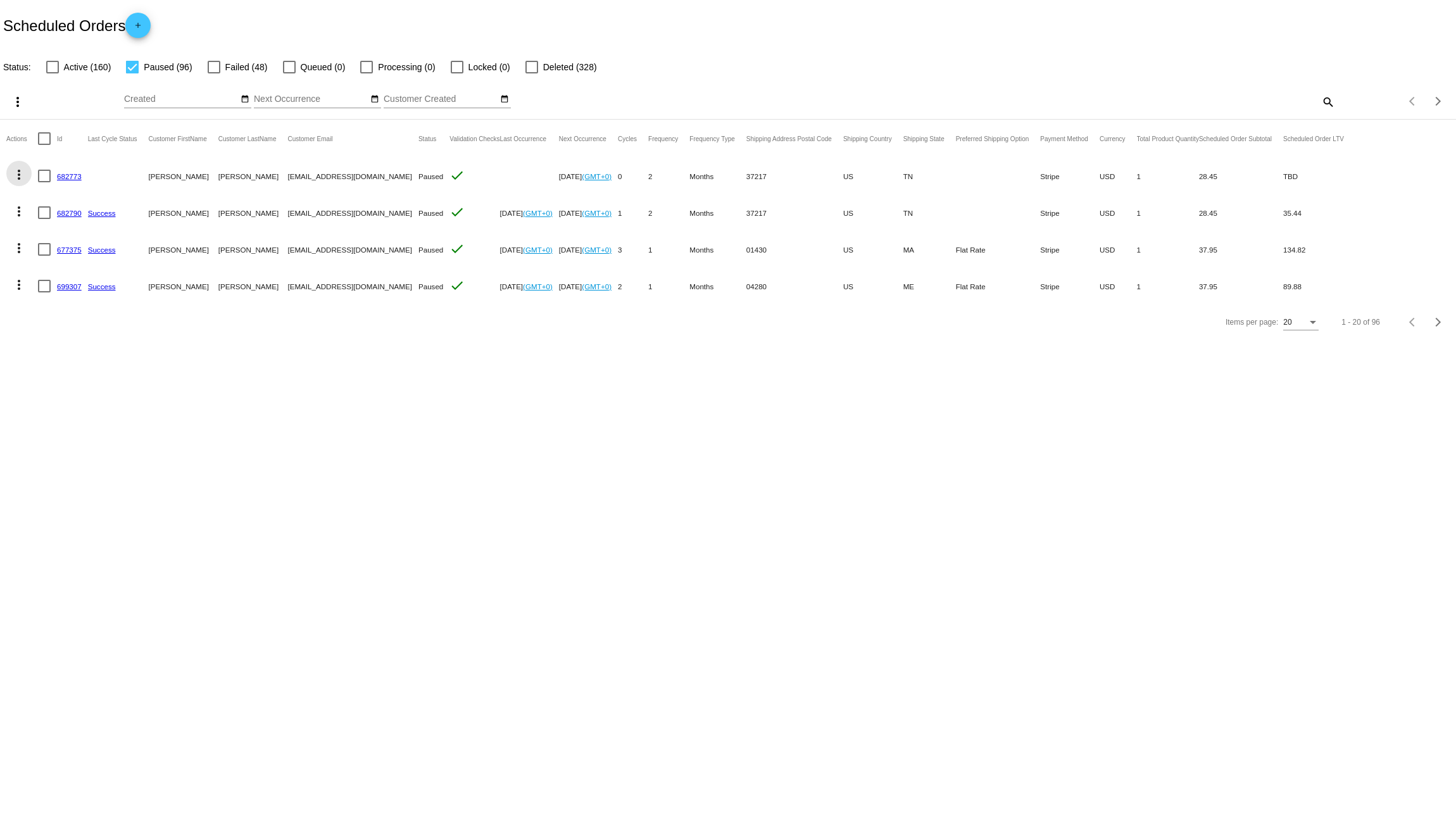
click at [18, 174] on mat-icon "more_vert" at bounding box center [19, 175] width 15 height 15
click at [75, 357] on button "delete Delete" at bounding box center [69, 357] width 126 height 30
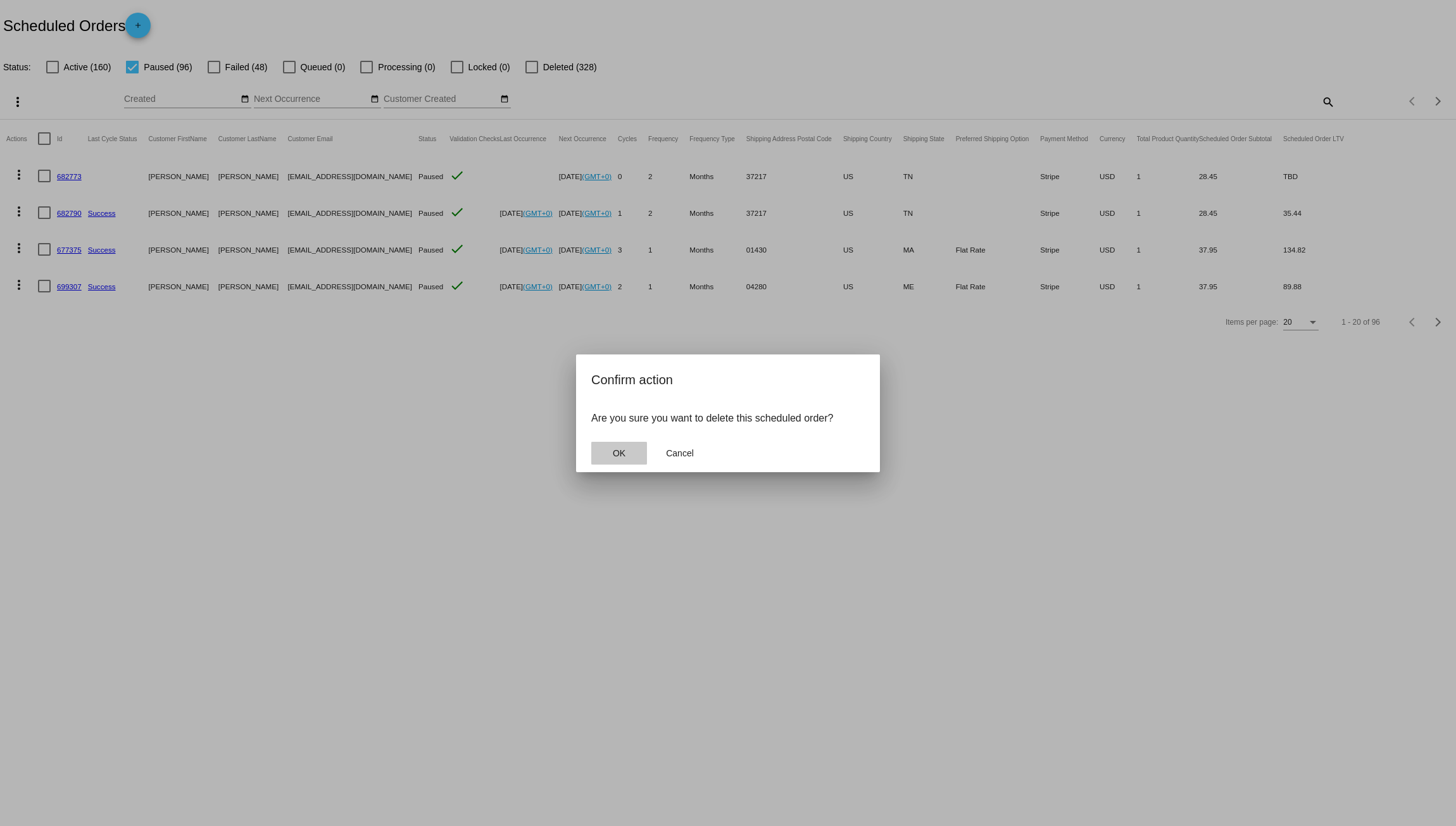
click at [614, 452] on span "OK" at bounding box center [619, 453] width 13 height 10
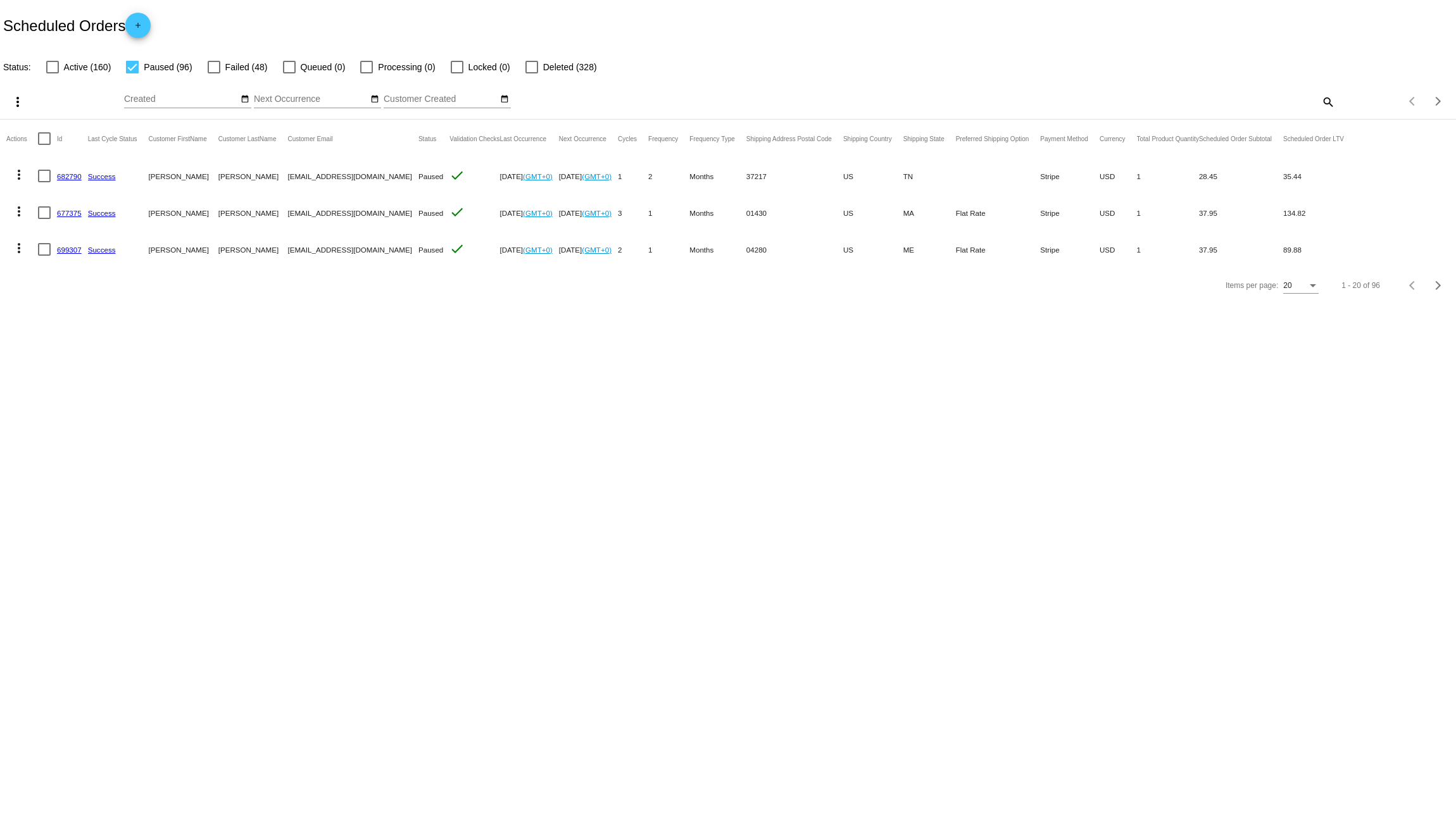
click at [18, 174] on mat-icon "more_vert" at bounding box center [19, 175] width 15 height 15
click at [70, 359] on button "delete Delete" at bounding box center [69, 357] width 126 height 30
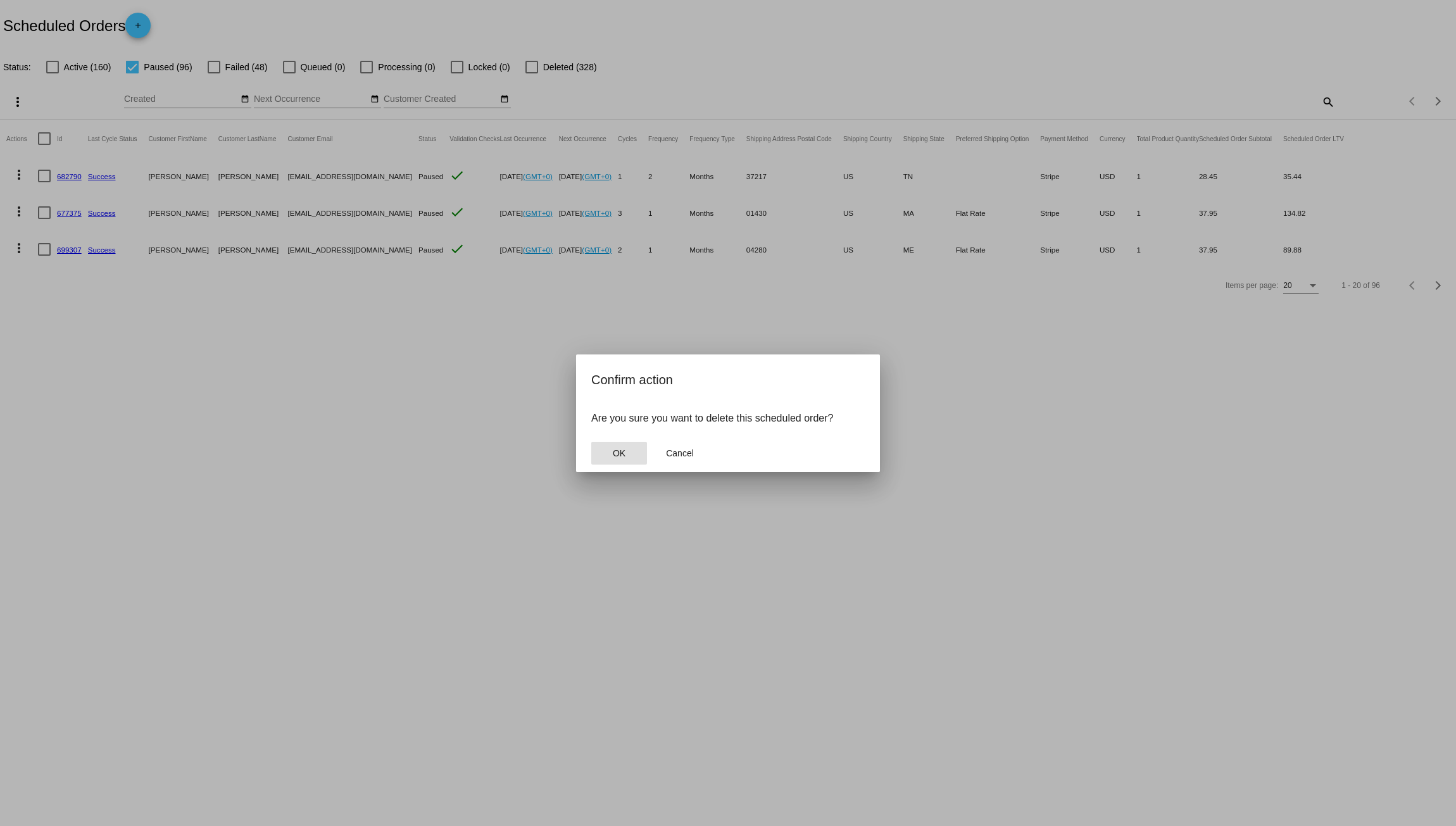
click at [614, 448] on span "OK" at bounding box center [619, 453] width 13 height 10
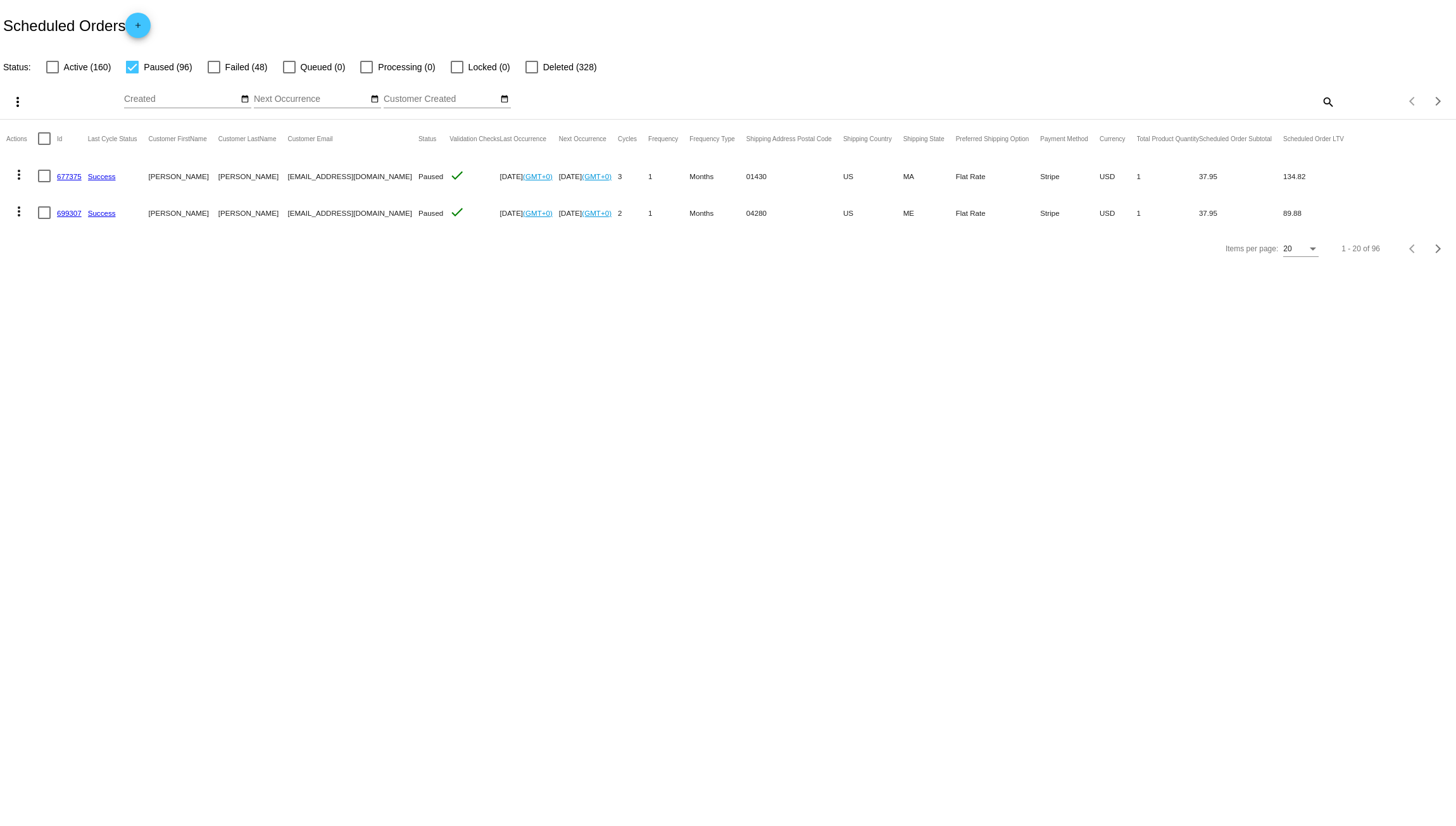
click at [22, 174] on mat-icon "more_vert" at bounding box center [19, 175] width 15 height 15
click at [57, 352] on span "Delete" at bounding box center [57, 357] width 25 height 10
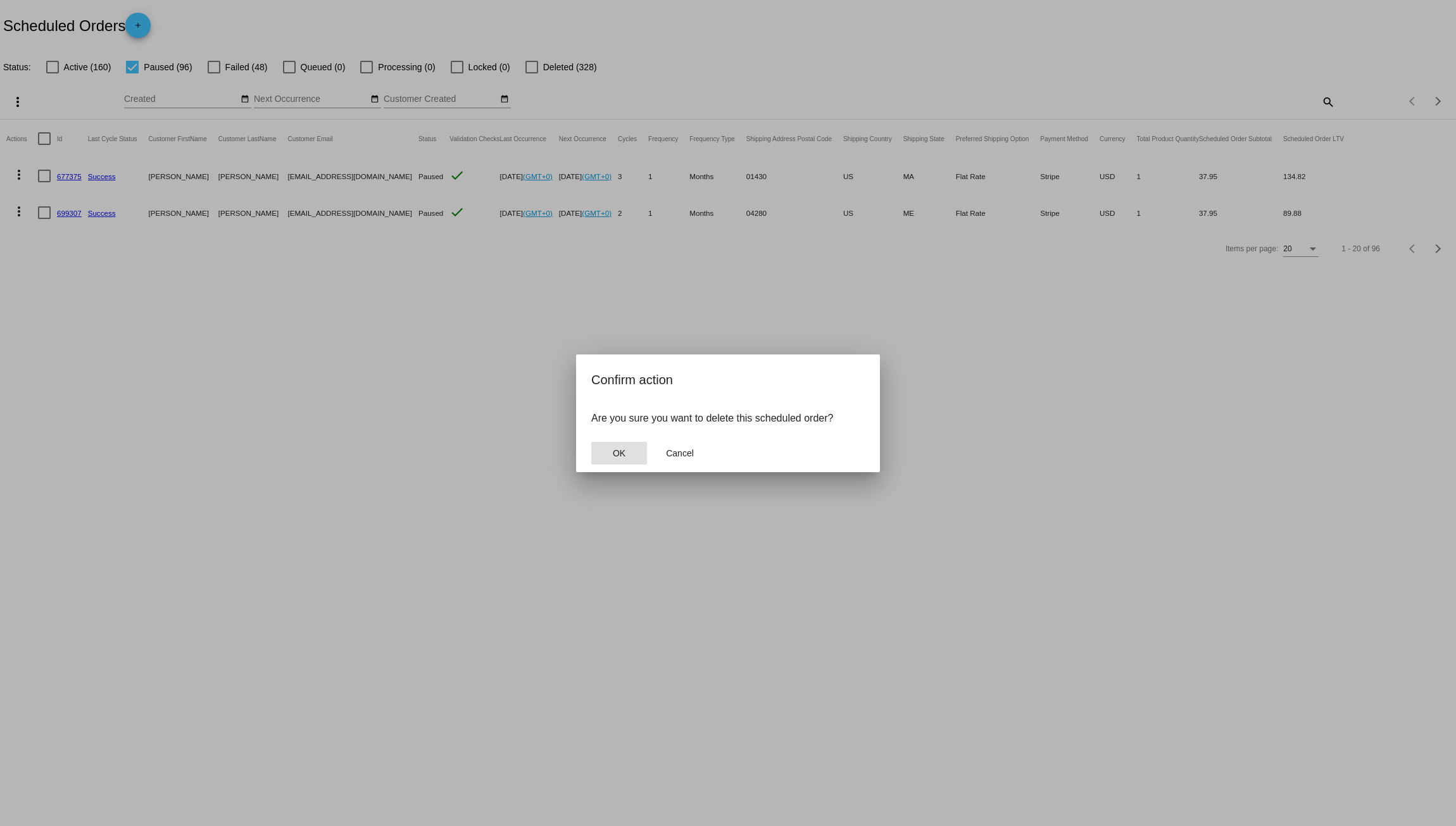
click at [625, 443] on button "OK" at bounding box center [619, 453] width 56 height 23
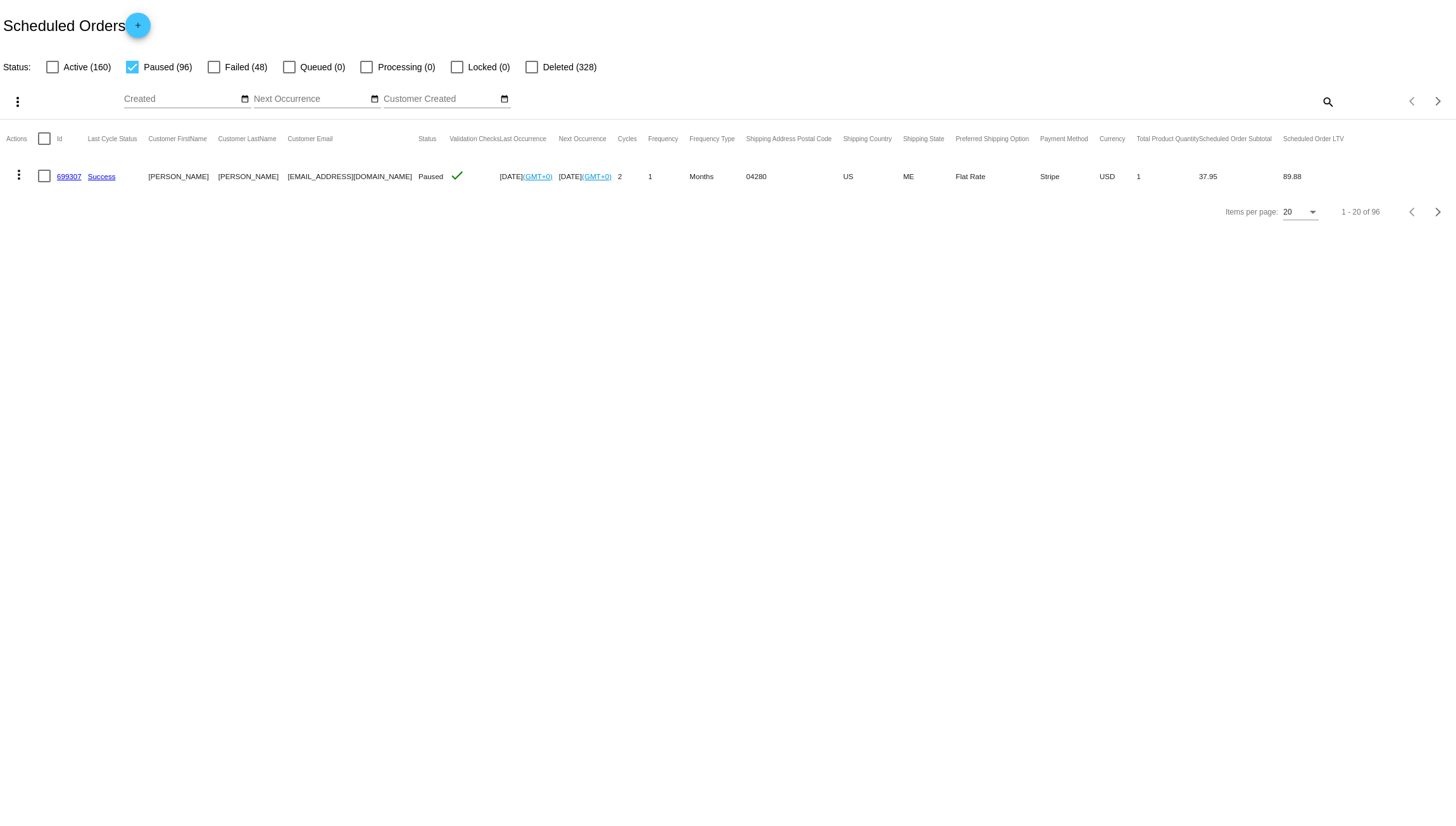
click at [22, 174] on mat-icon "more_vert" at bounding box center [19, 175] width 15 height 15
click at [89, 348] on button "delete Delete" at bounding box center [69, 357] width 126 height 30
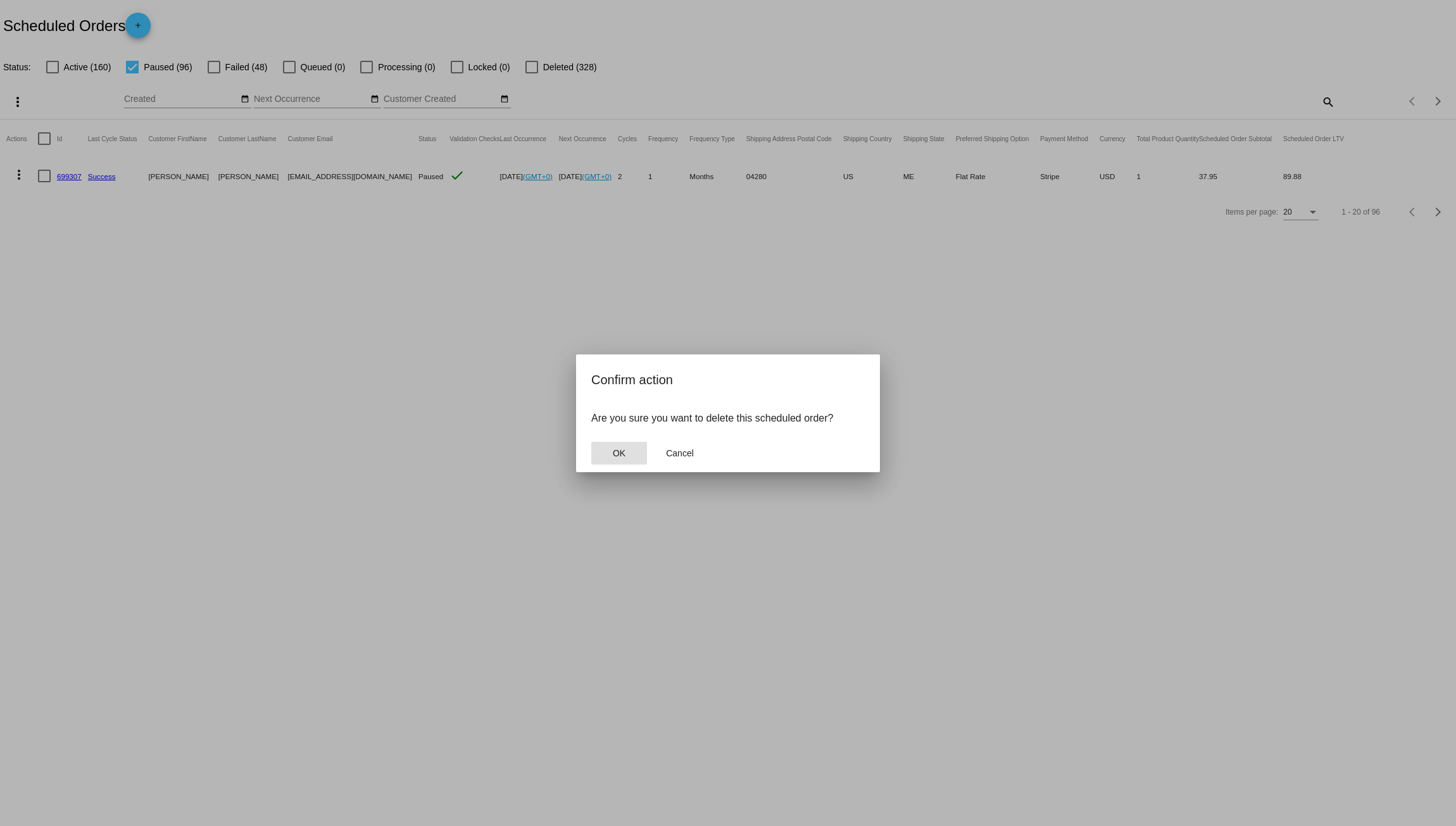
click at [611, 450] on button "OK" at bounding box center [619, 453] width 56 height 23
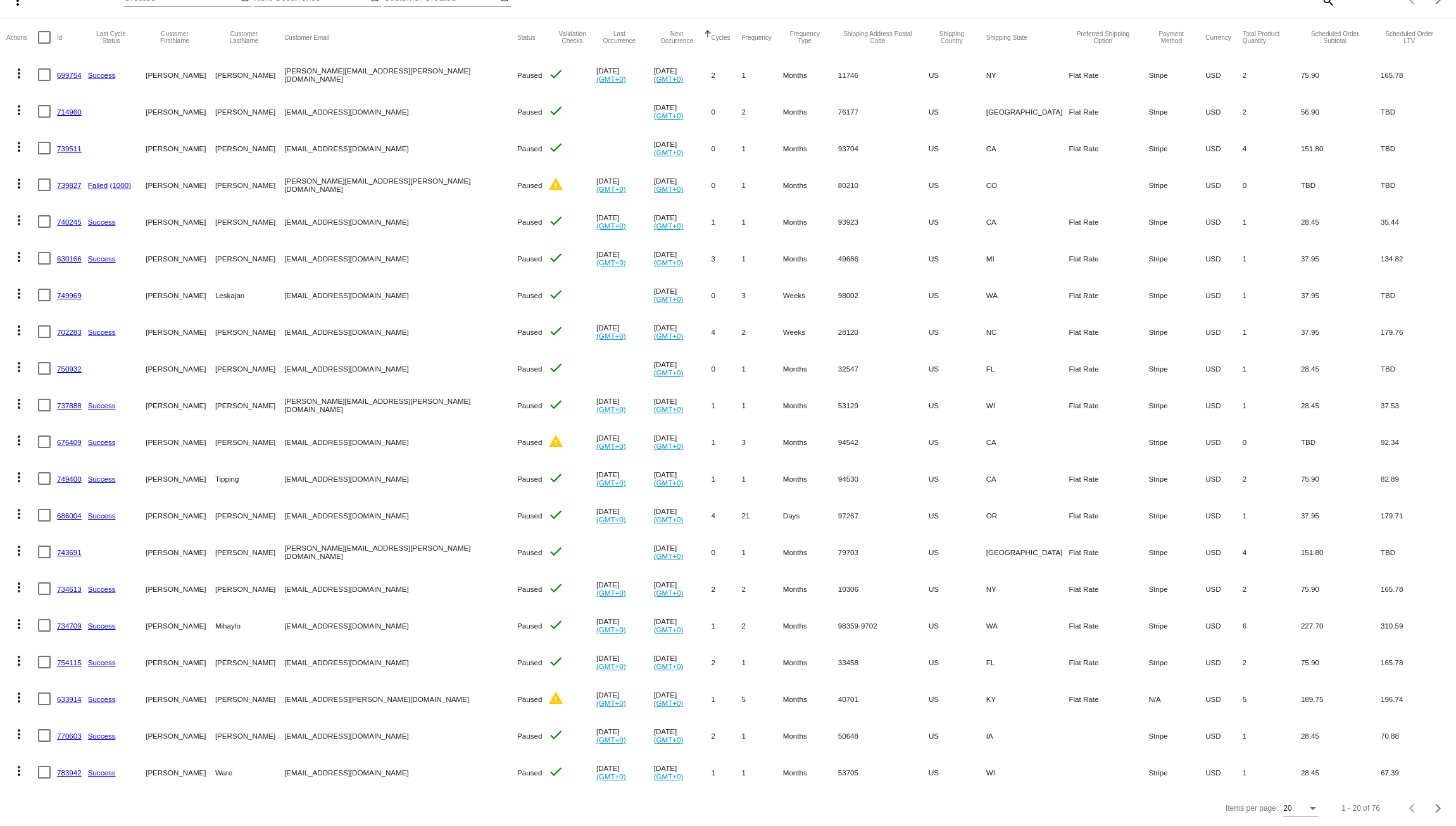
scroll to position [111, 0]
click at [1310, 810] on div "Items per page:" at bounding box center [1313, 808] width 6 height 4
click at [1296, 807] on span "100" at bounding box center [1292, 802] width 36 height 23
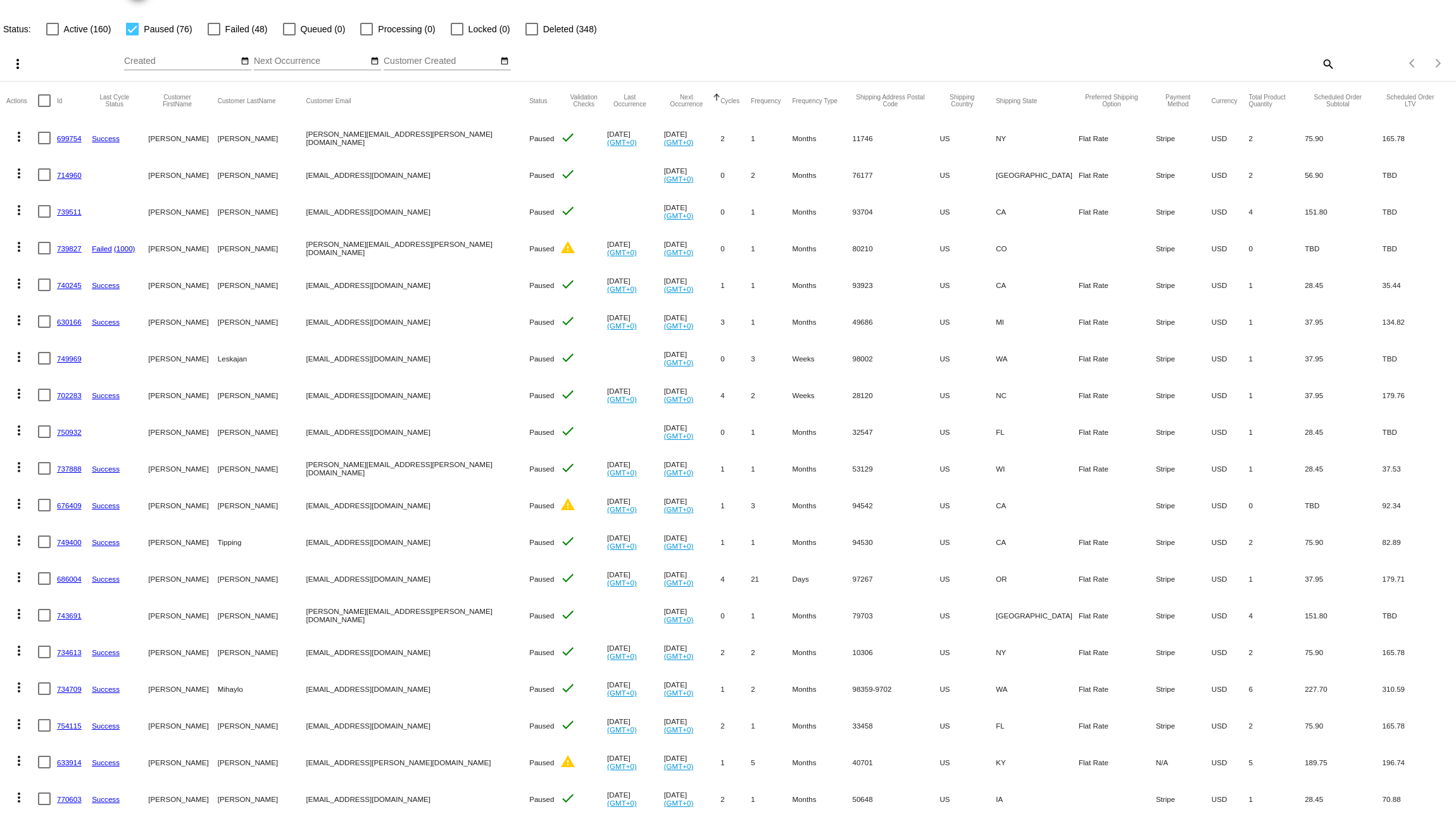
scroll to position [0, 0]
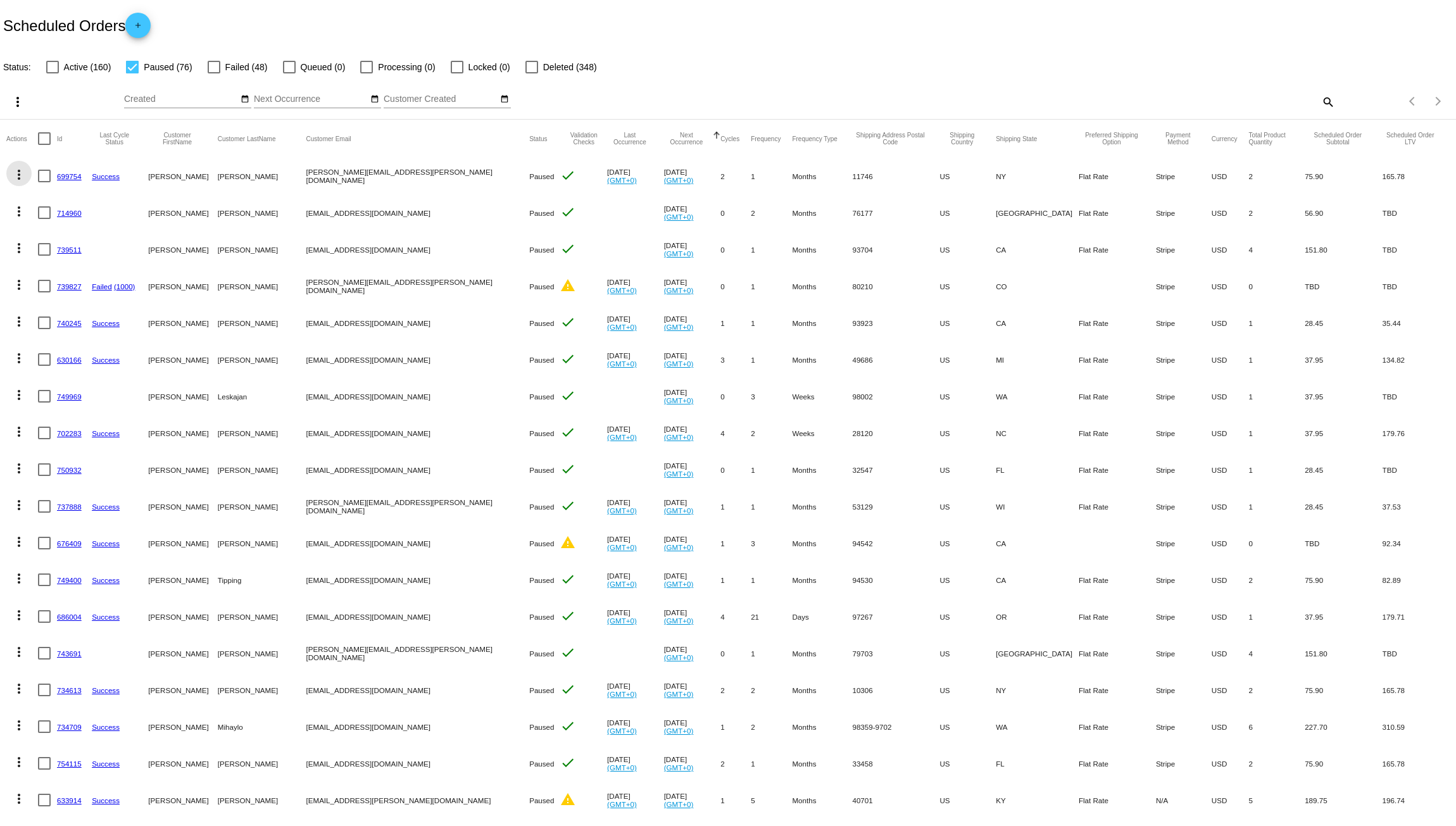
click at [22, 176] on mat-icon "more_vert" at bounding box center [19, 175] width 15 height 15
click at [48, 359] on span "Delete" at bounding box center [57, 357] width 25 height 10
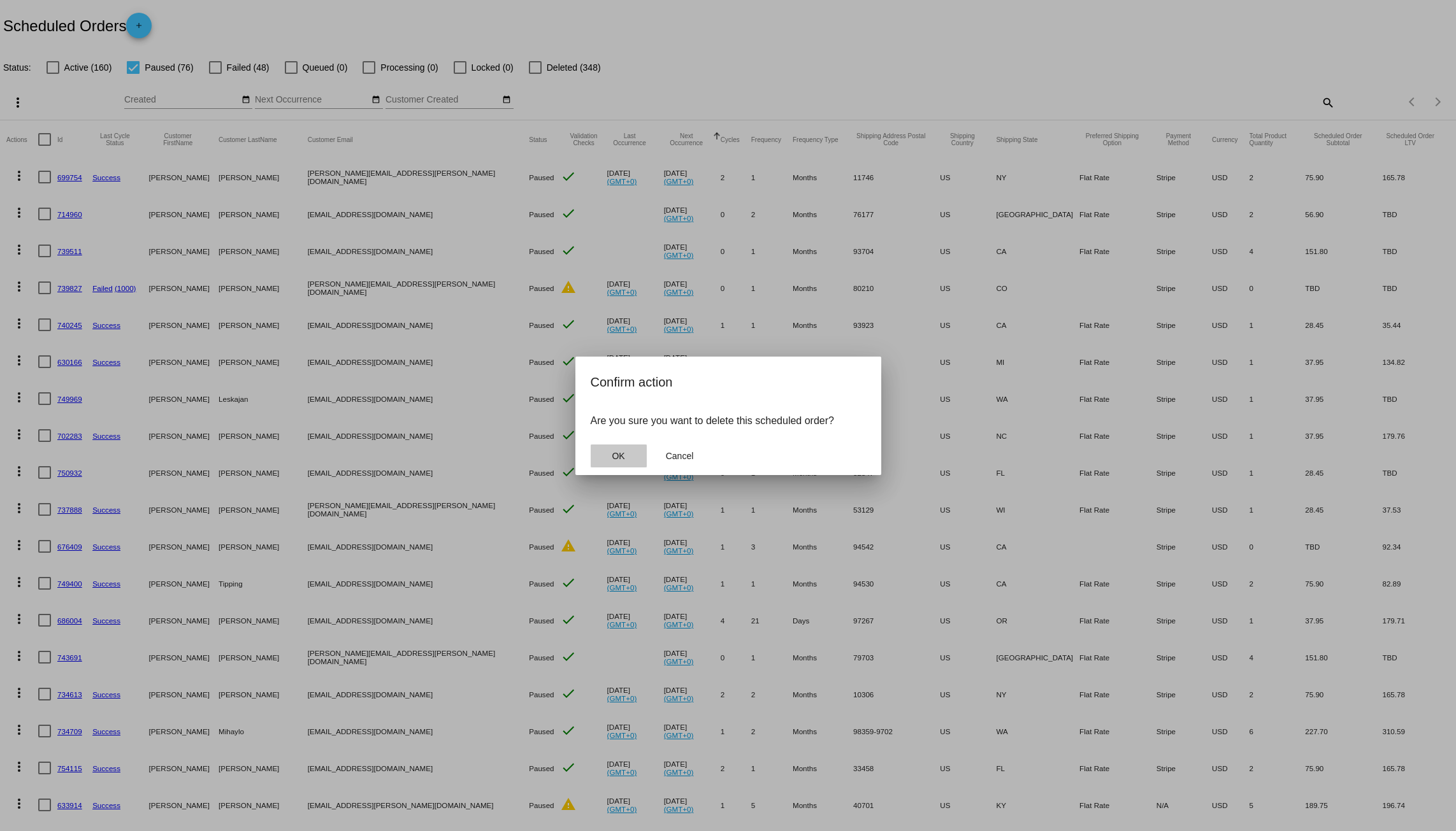
click at [619, 458] on span "OK" at bounding box center [618, 456] width 13 height 10
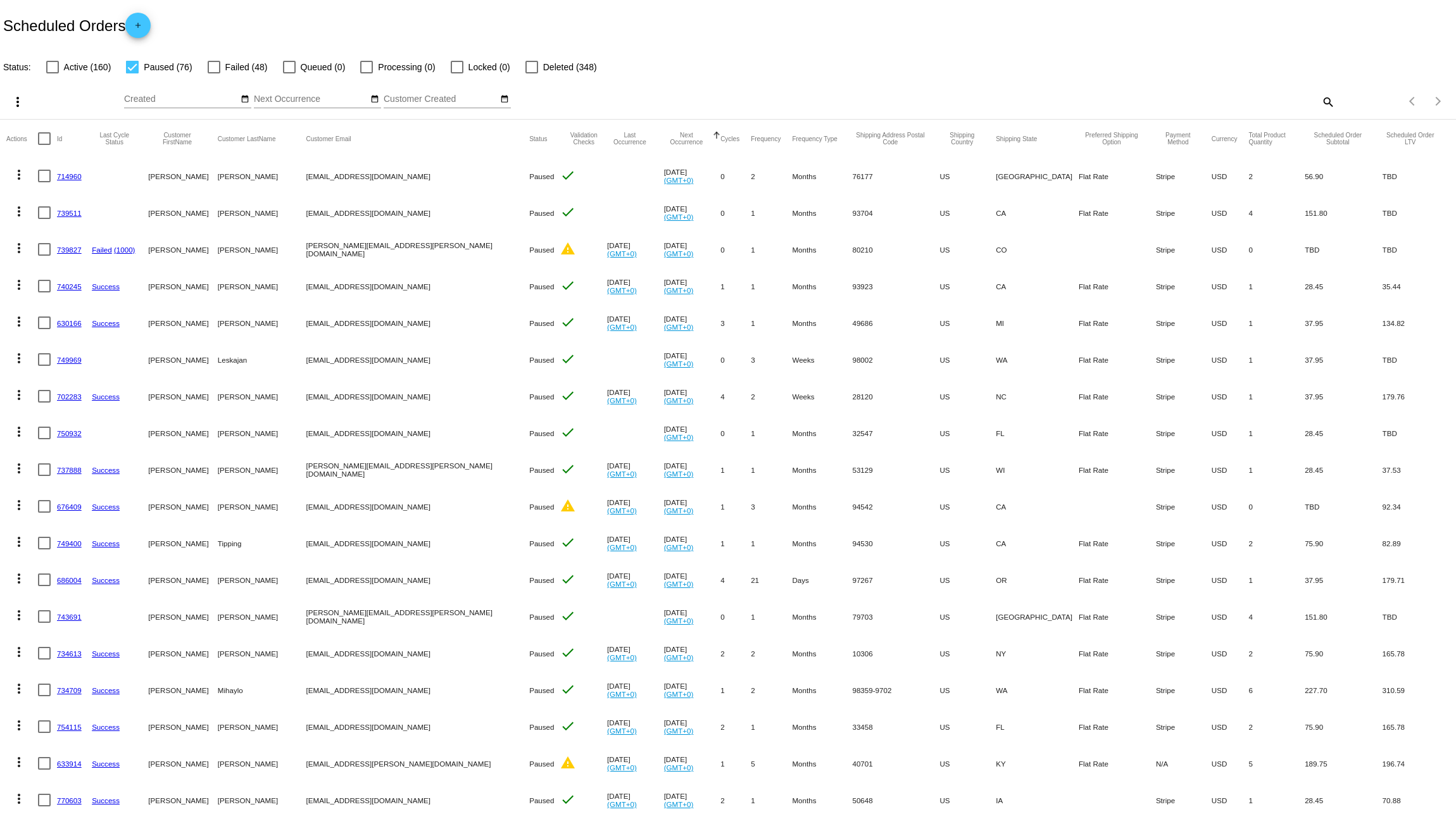
click at [17, 178] on mat-icon "more_vert" at bounding box center [19, 175] width 15 height 15
click at [53, 355] on span "Delete" at bounding box center [57, 357] width 25 height 10
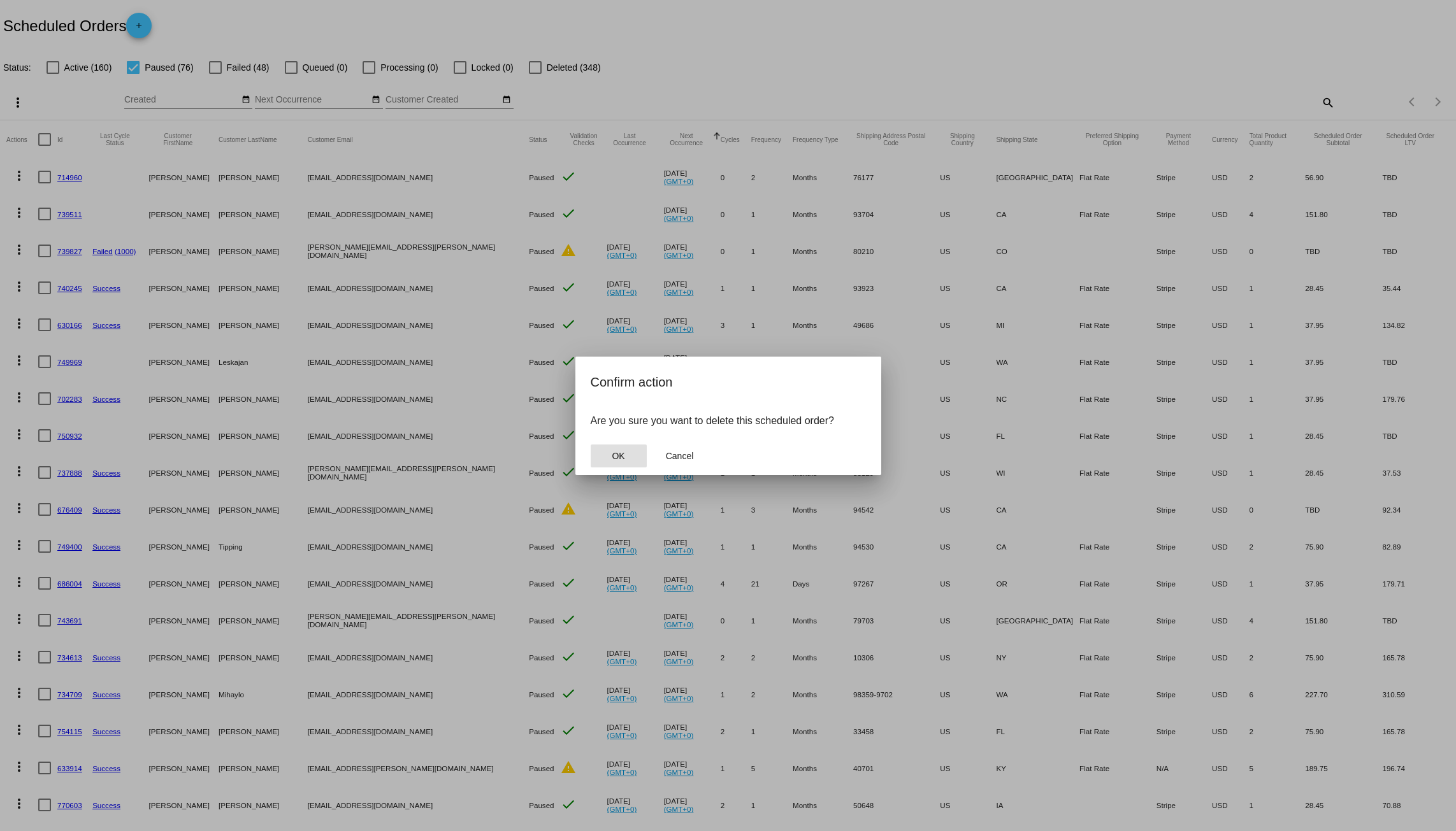
click at [621, 448] on button "OK" at bounding box center [619, 456] width 56 height 23
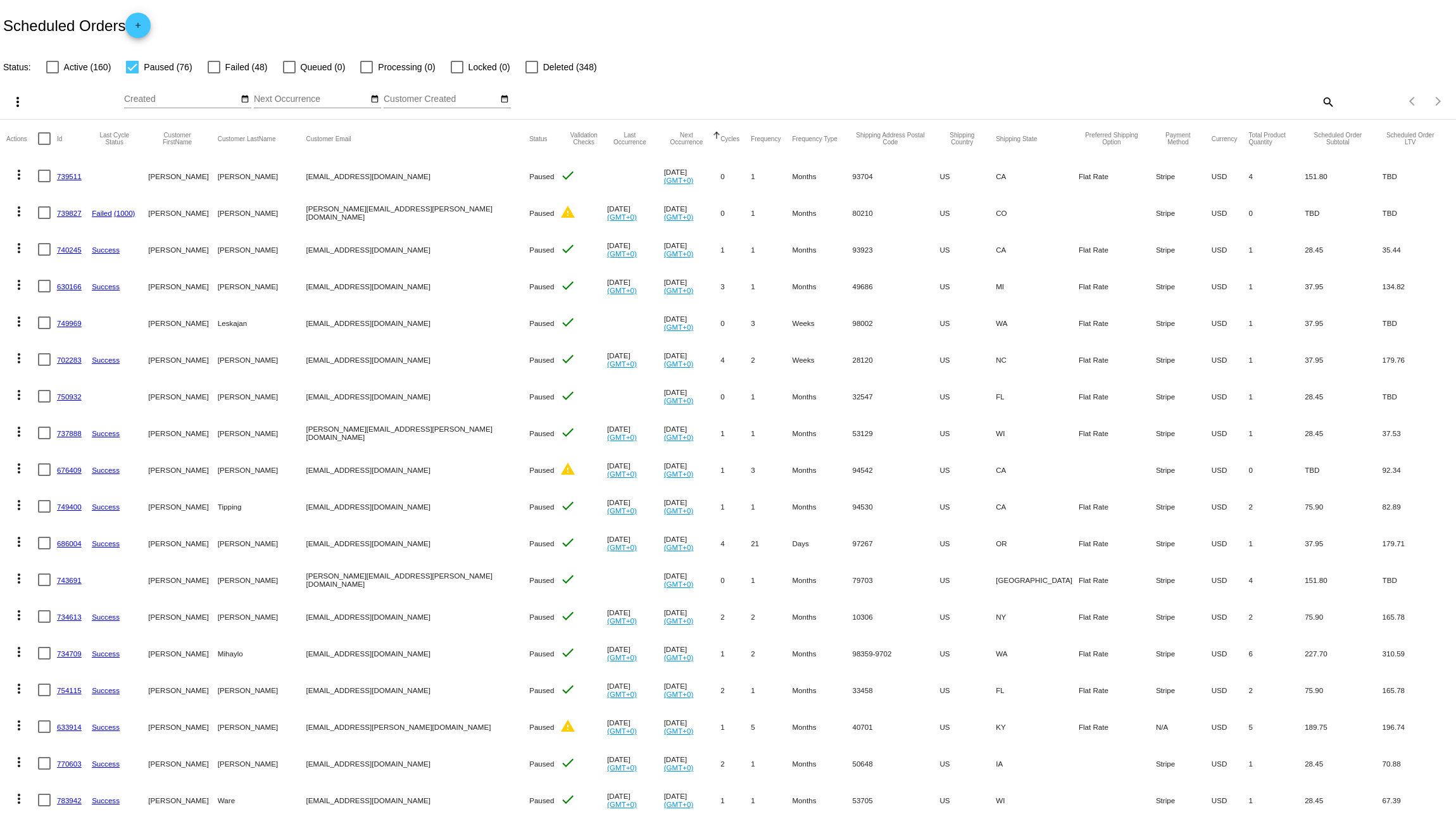
click at [19, 181] on mat-icon "more_vert" at bounding box center [19, 175] width 15 height 15
click at [57, 352] on span "Delete" at bounding box center [57, 357] width 25 height 10
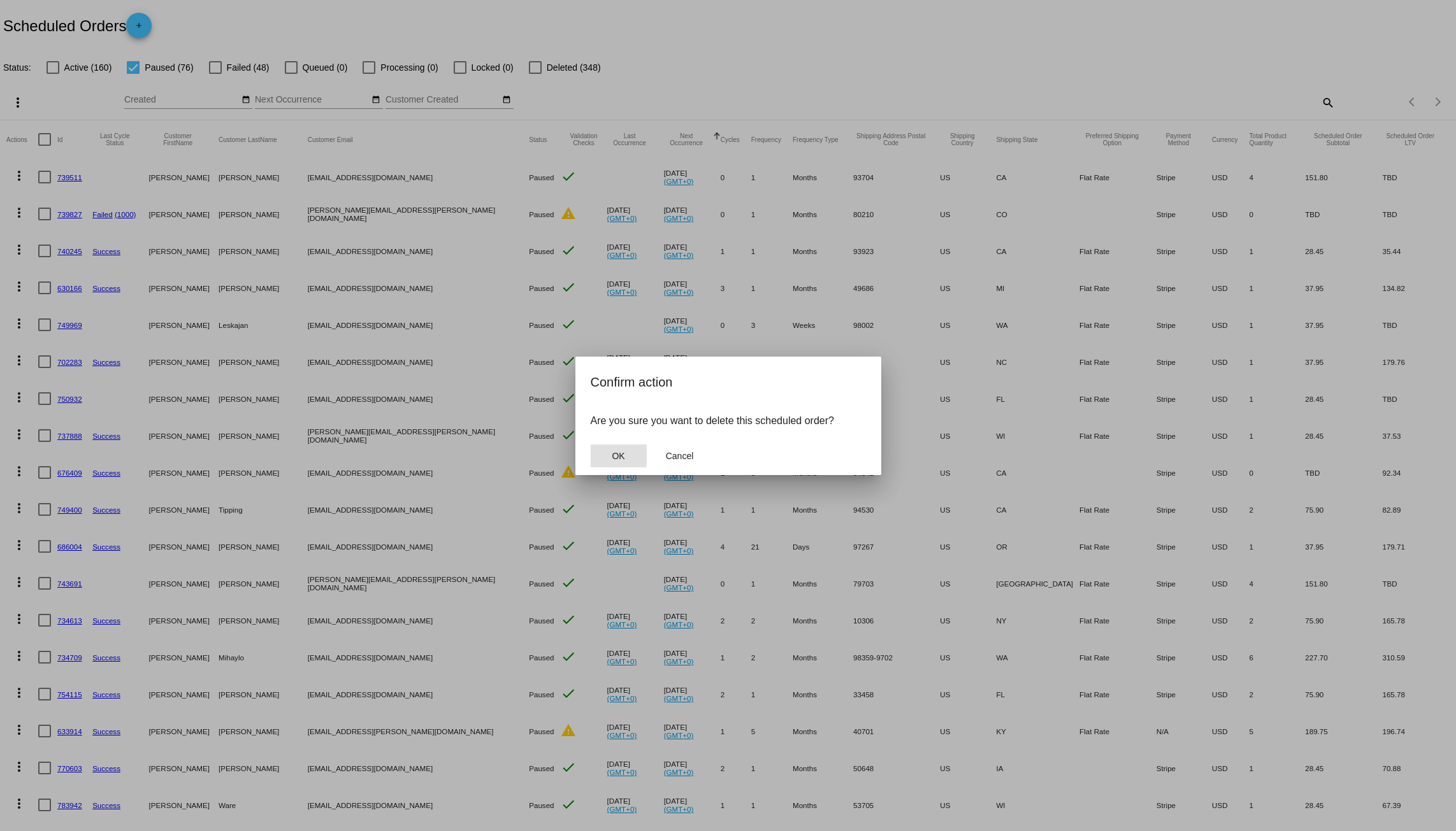
click at [628, 462] on button "OK" at bounding box center [619, 456] width 56 height 23
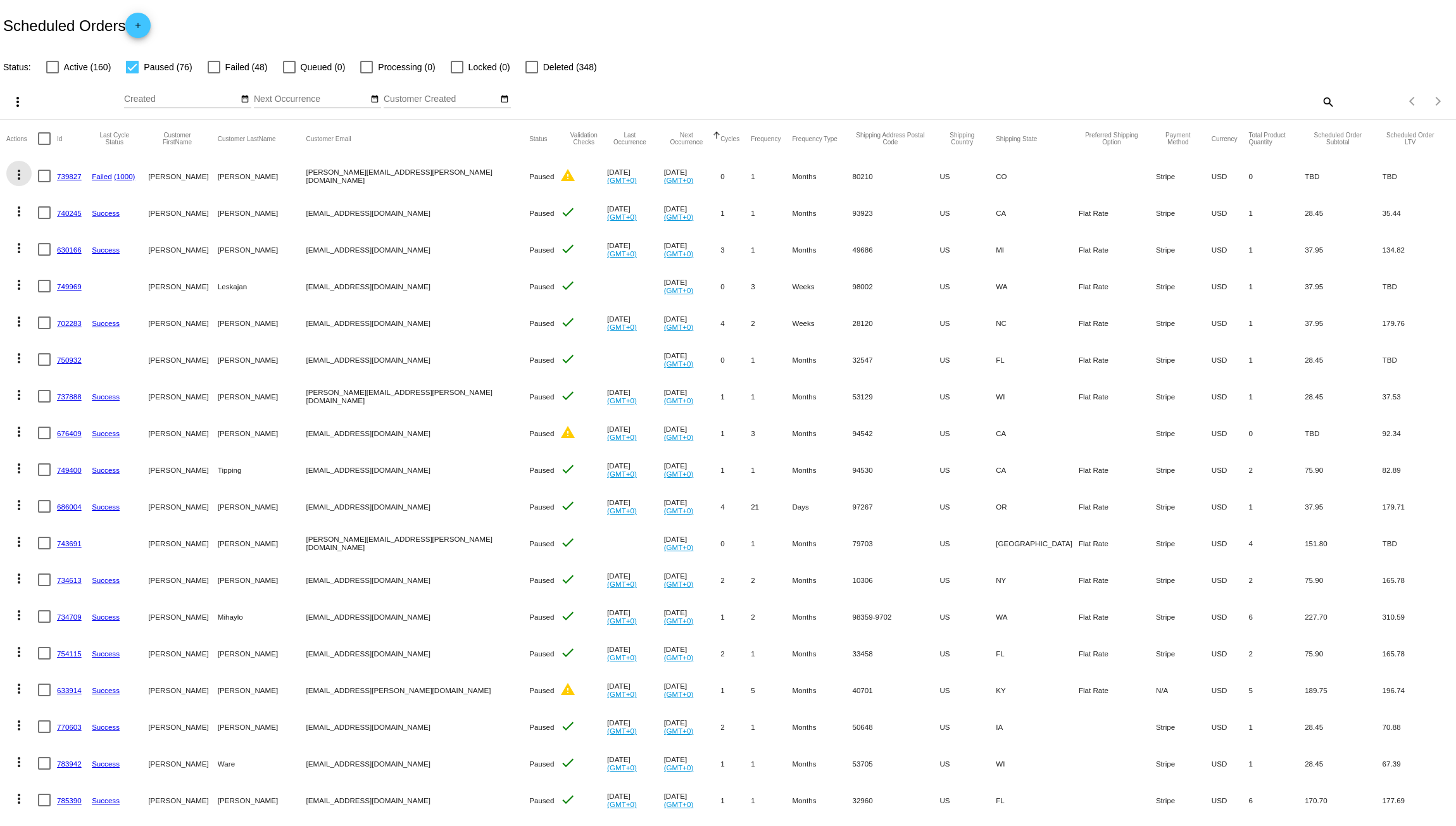
click at [19, 176] on mat-icon "more_vert" at bounding box center [19, 175] width 15 height 15
click at [44, 352] on span "Delete" at bounding box center [57, 357] width 25 height 10
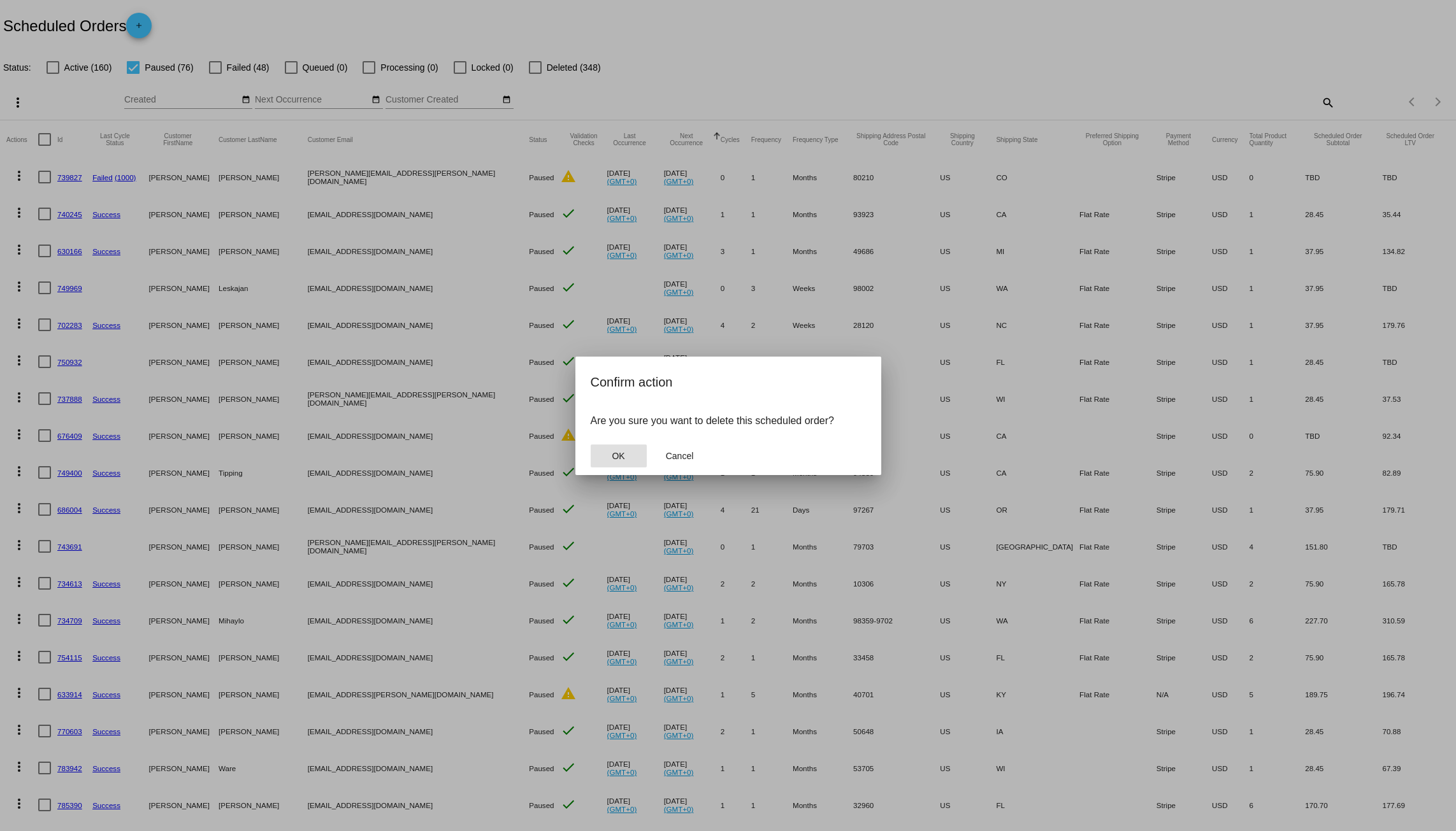
click at [615, 451] on span "OK" at bounding box center [618, 456] width 13 height 10
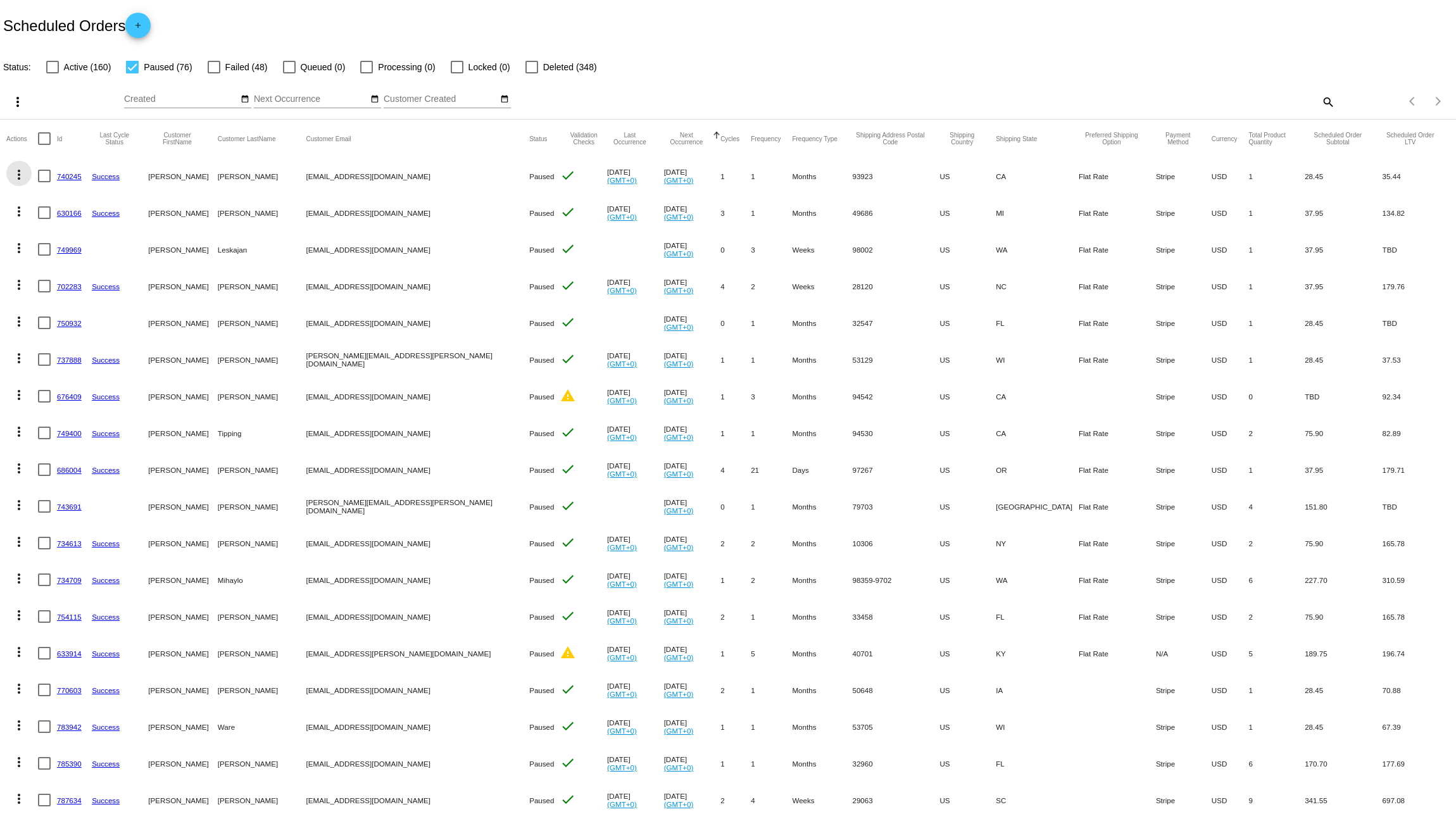
click at [15, 174] on mat-icon "more_vert" at bounding box center [19, 175] width 15 height 15
click at [32, 362] on button "delete Delete" at bounding box center [69, 357] width 126 height 30
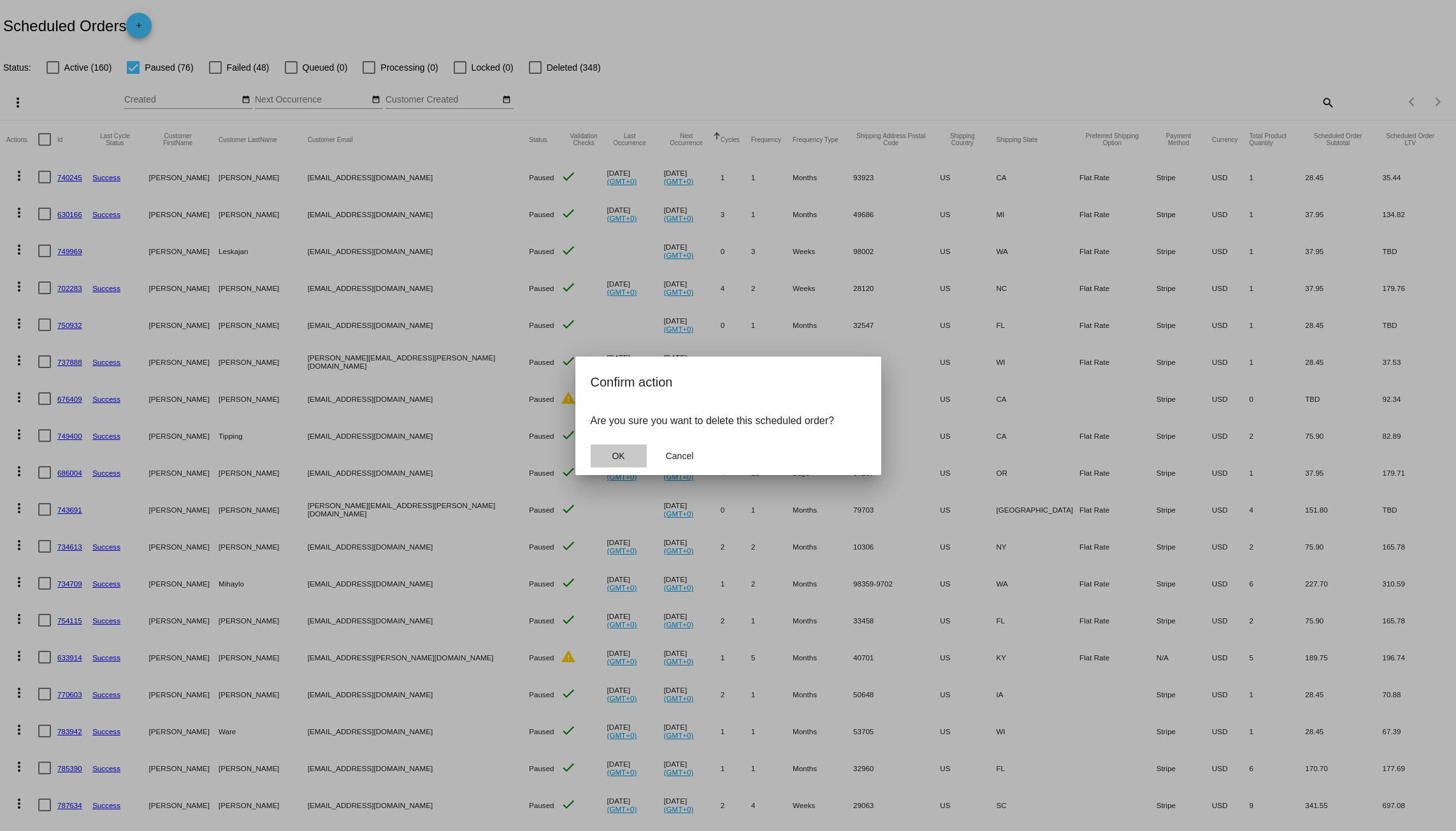
click at [618, 448] on button "OK" at bounding box center [619, 456] width 56 height 23
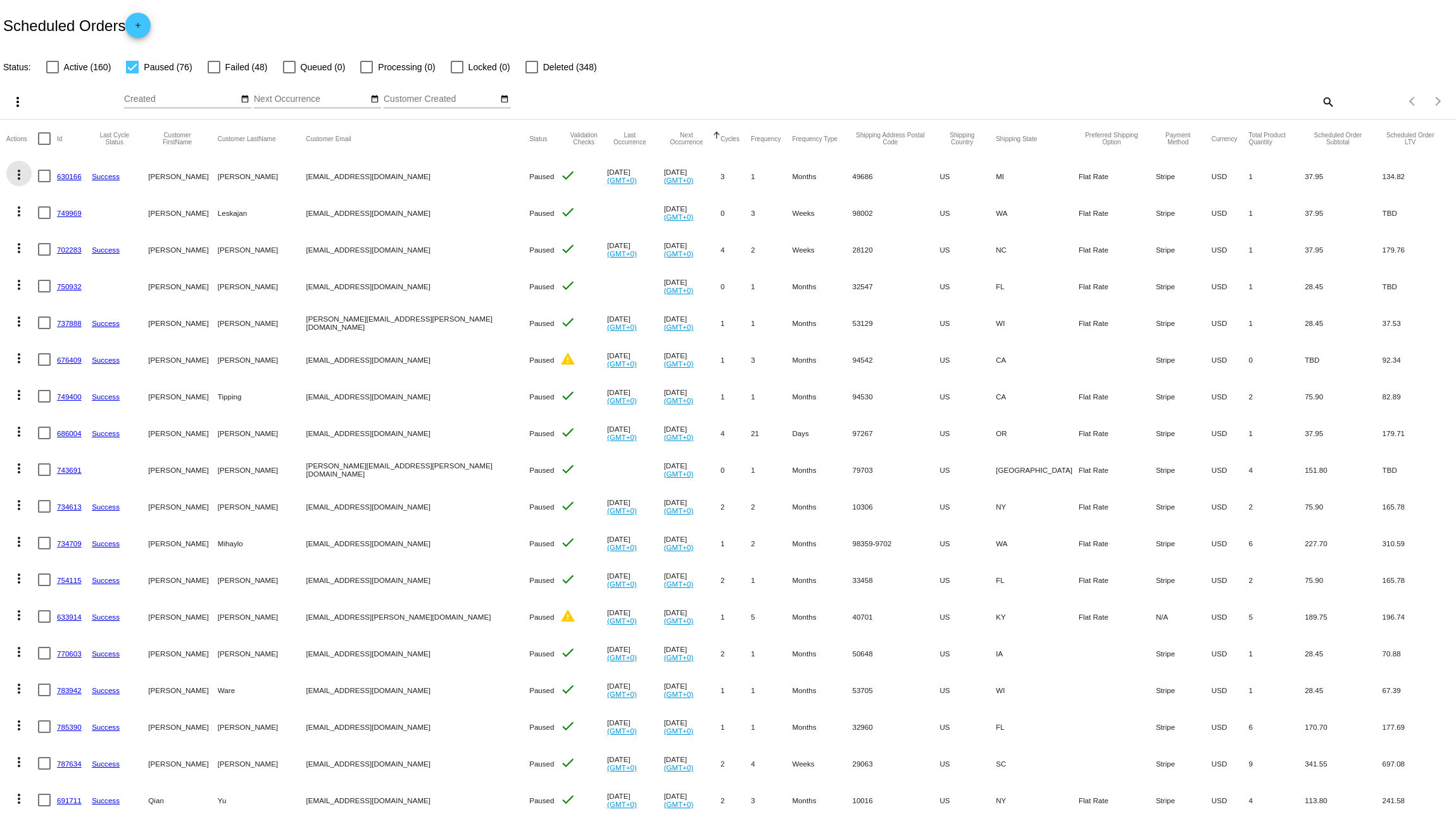
click at [15, 169] on mat-icon "more_vert" at bounding box center [19, 175] width 15 height 15
click at [43, 351] on button "delete Delete" at bounding box center [69, 357] width 126 height 30
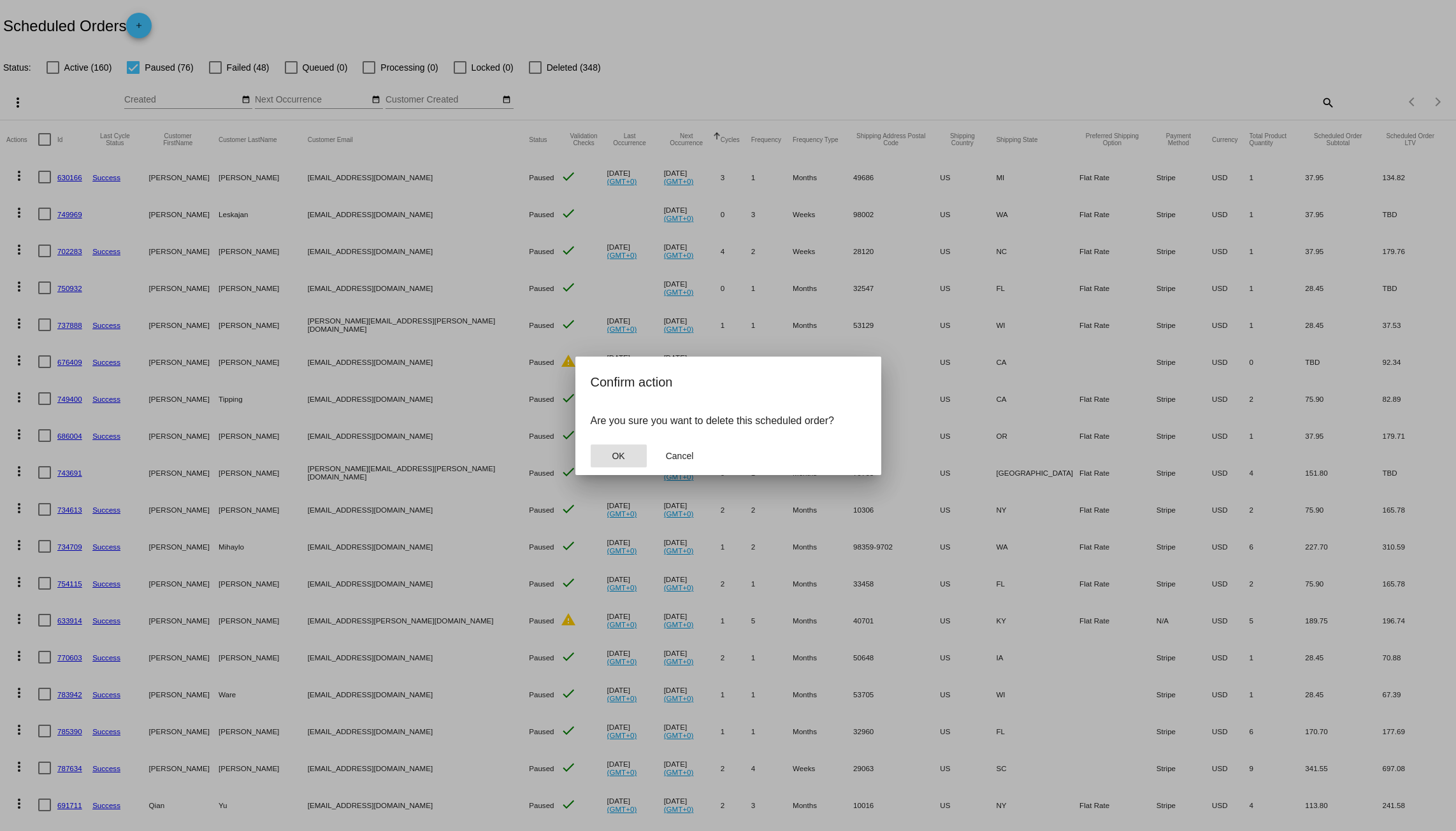
click at [611, 453] on button "OK" at bounding box center [619, 456] width 56 height 23
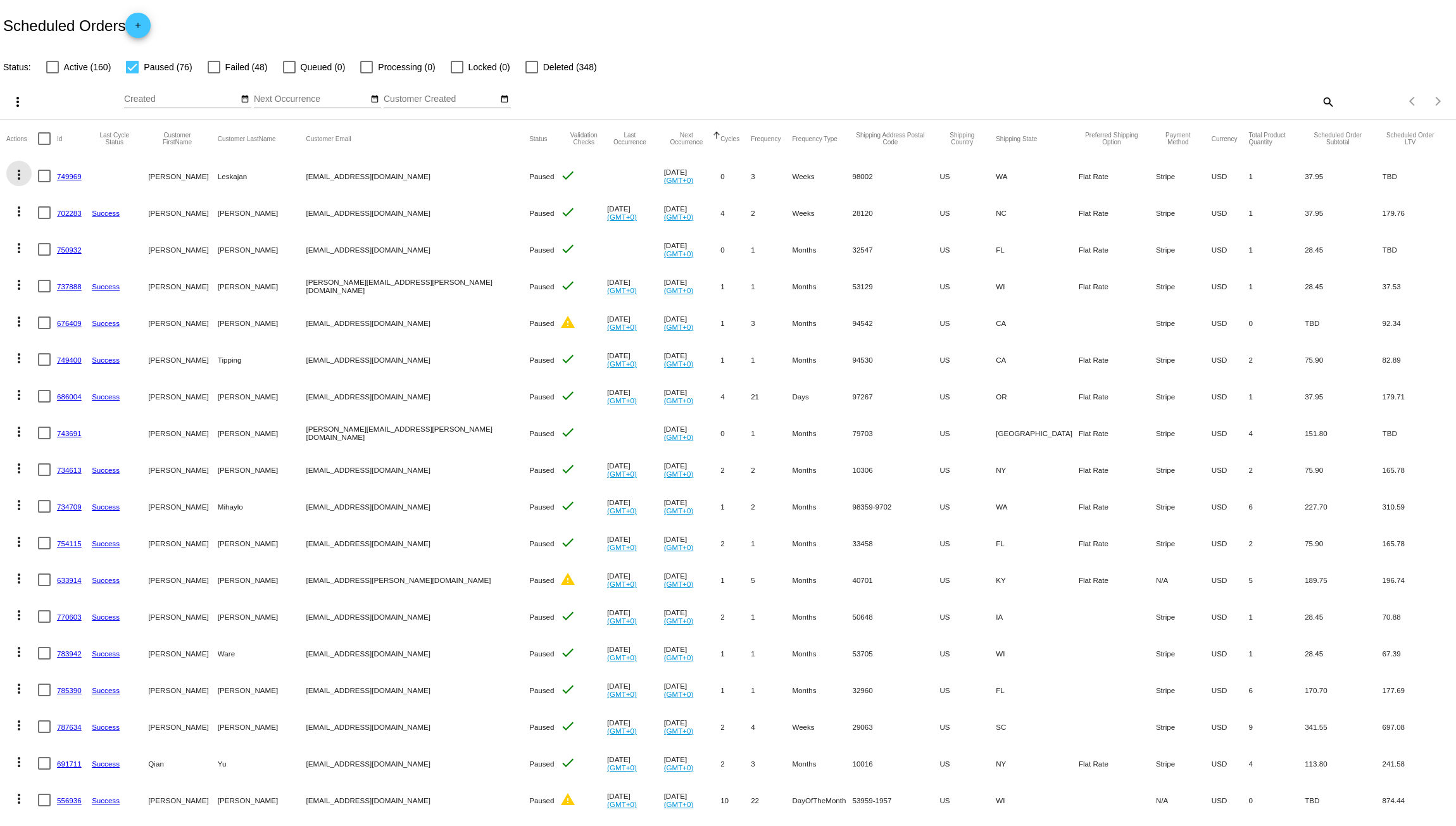
click at [17, 178] on mat-icon "more_vert" at bounding box center [19, 175] width 15 height 15
click at [50, 352] on span "Delete" at bounding box center [57, 357] width 25 height 10
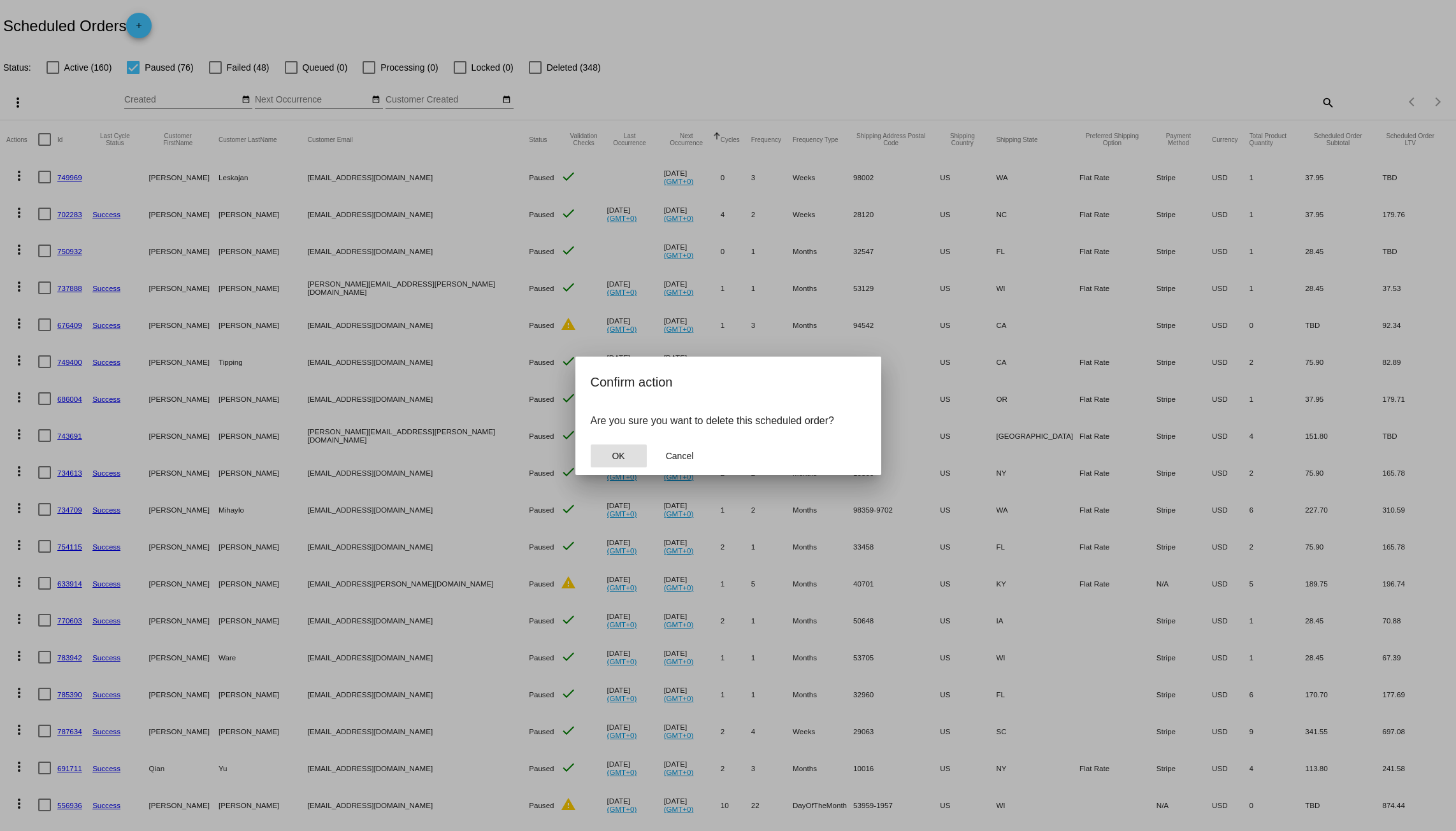
click at [615, 458] on span "OK" at bounding box center [618, 456] width 13 height 10
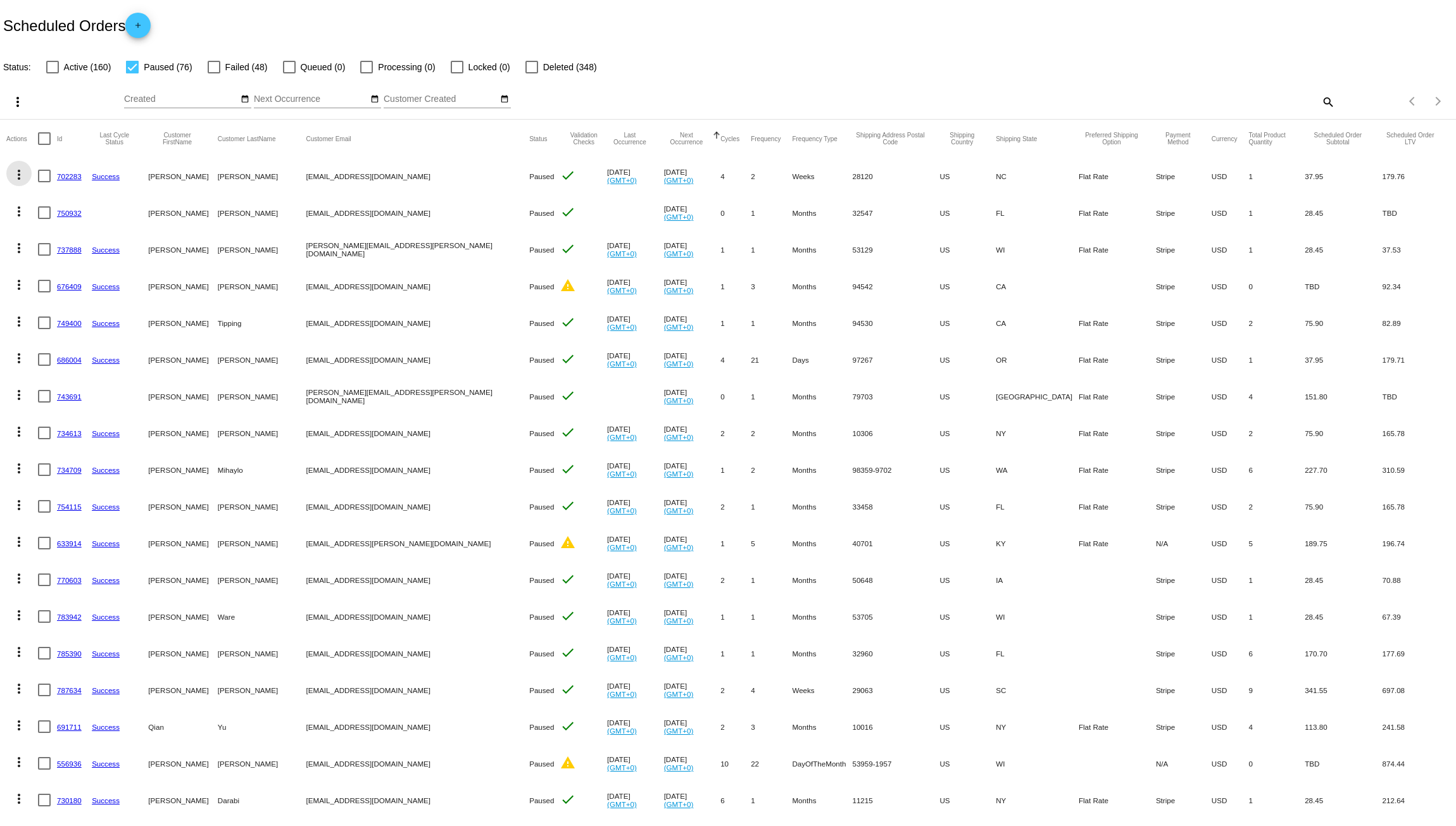
click at [17, 176] on mat-icon "more_vert" at bounding box center [19, 175] width 15 height 15
click at [55, 357] on span "Delete" at bounding box center [57, 357] width 25 height 10
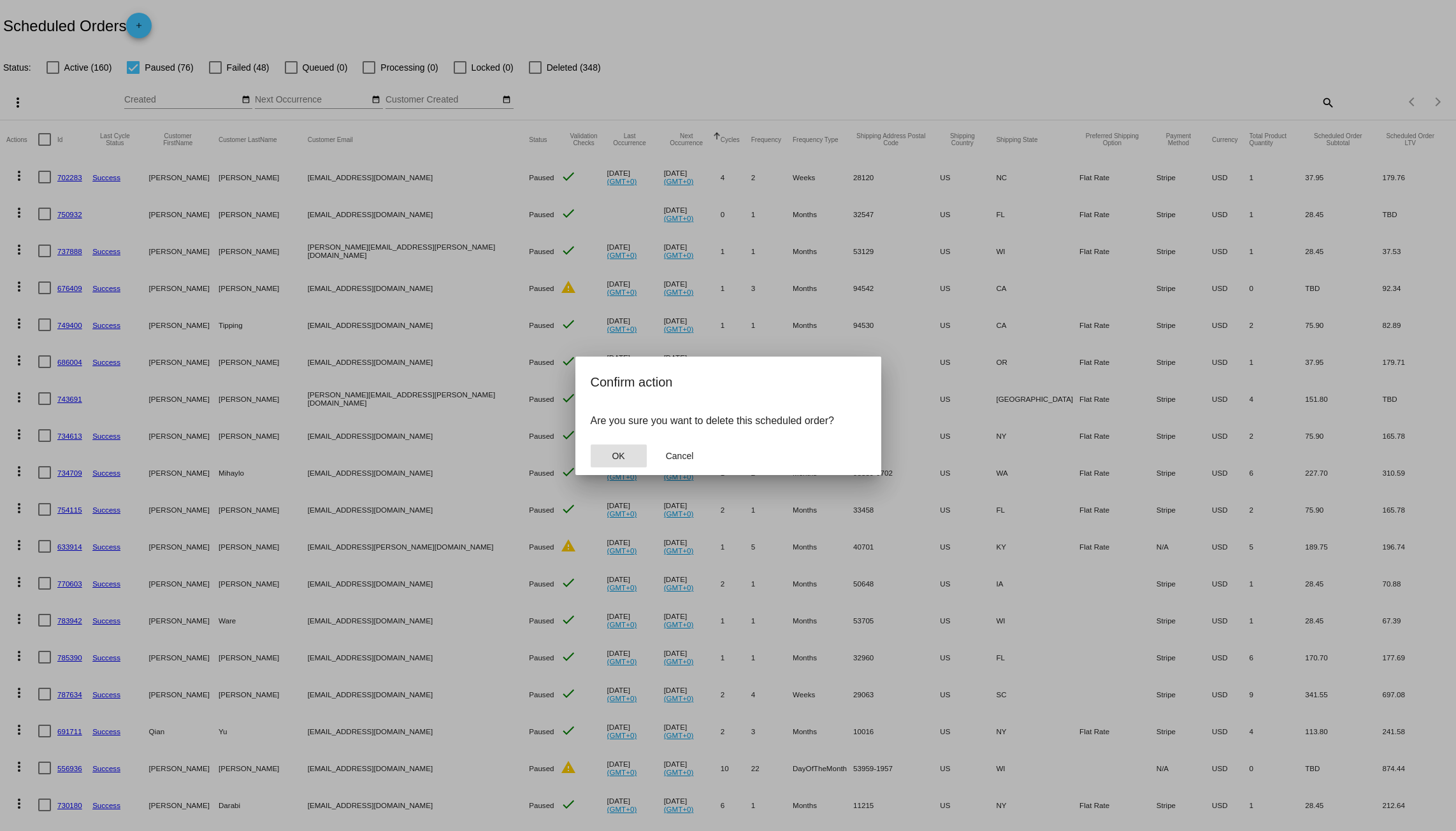
click at [628, 453] on button "OK" at bounding box center [619, 456] width 56 height 23
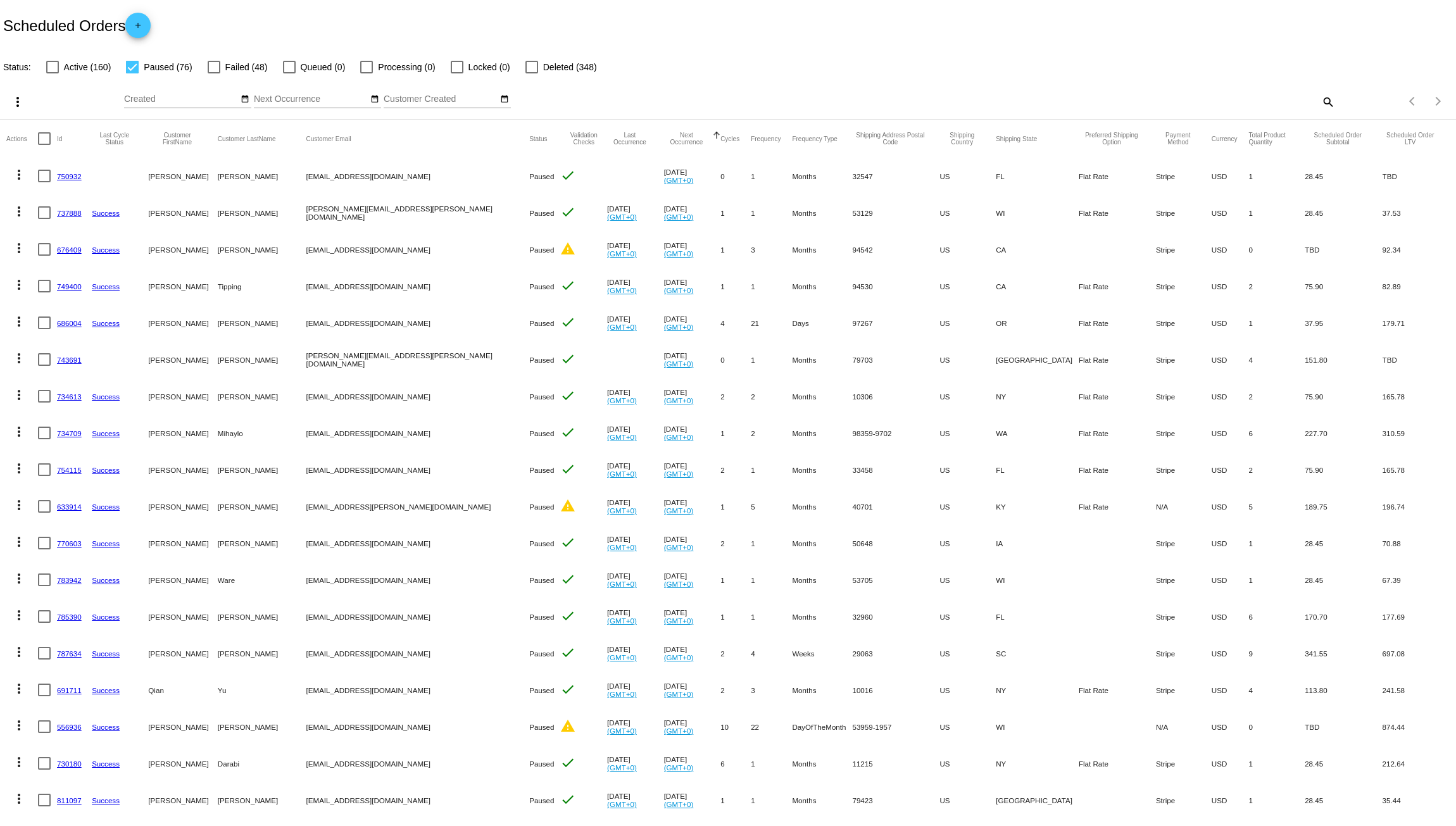
click at [20, 178] on mat-icon "more_vert" at bounding box center [19, 175] width 15 height 15
click at [33, 352] on button "delete Delete" at bounding box center [69, 357] width 126 height 30
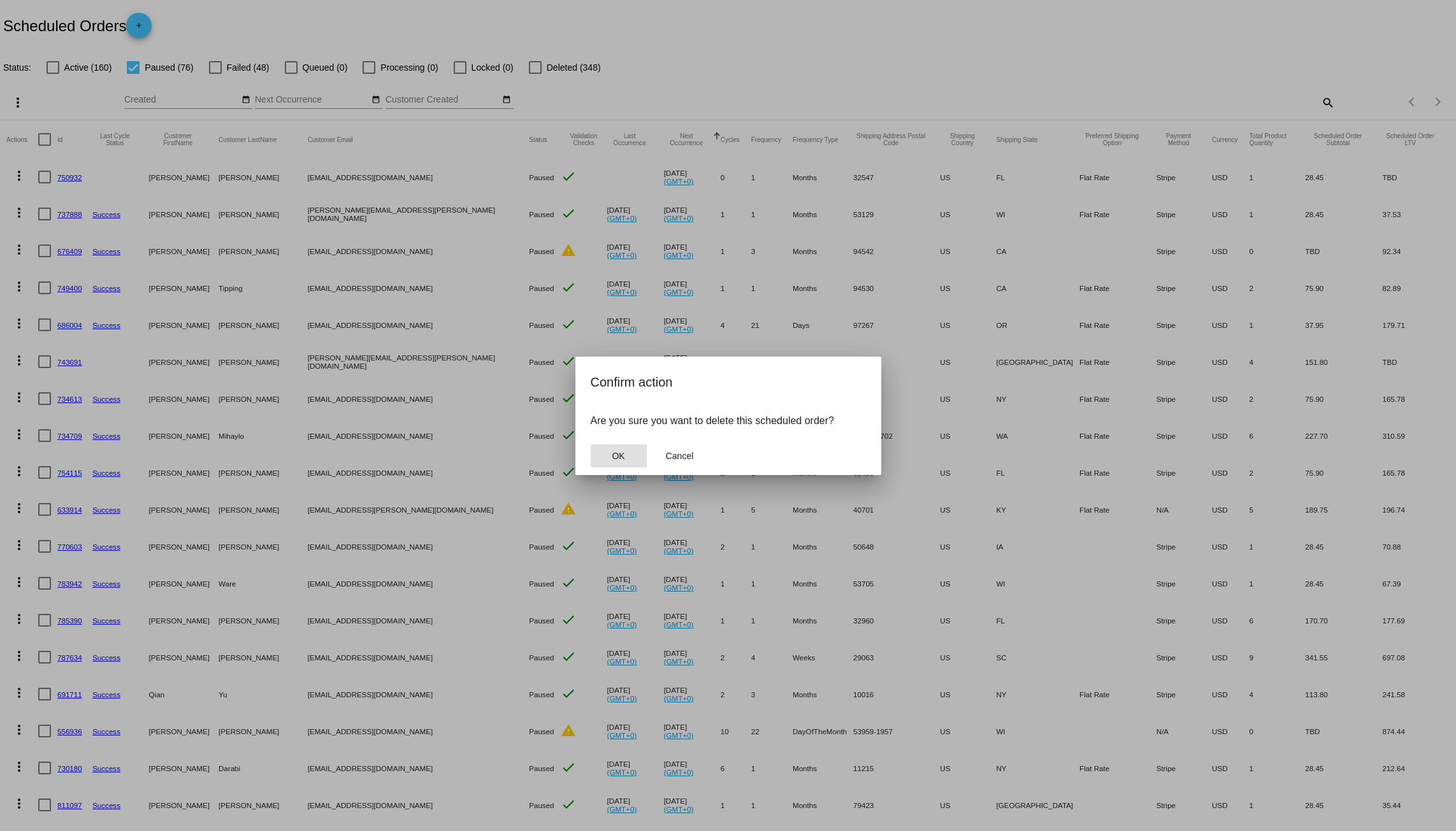
click at [624, 464] on button "OK" at bounding box center [619, 456] width 56 height 23
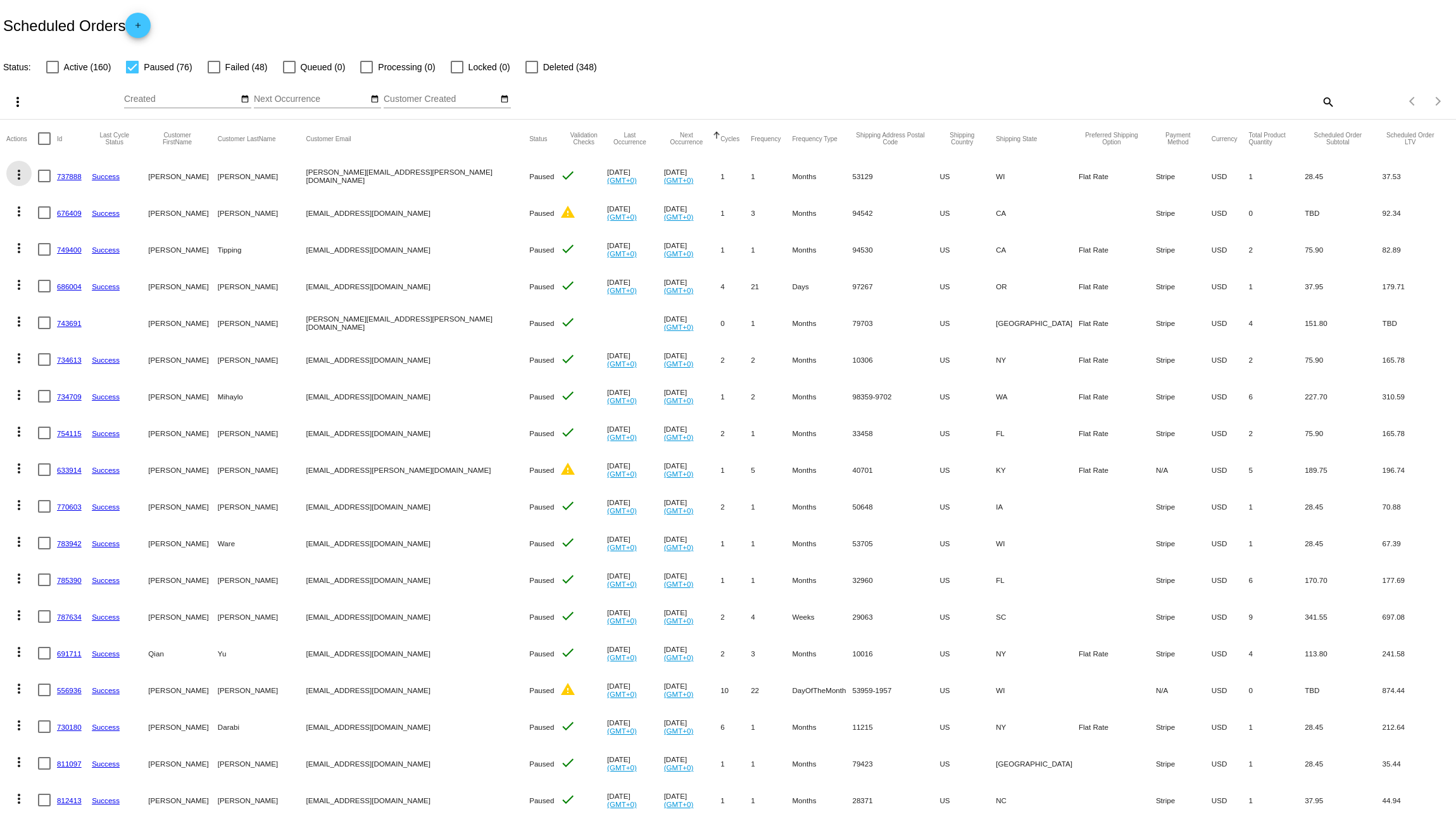
click at [17, 176] on mat-icon "more_vert" at bounding box center [19, 175] width 15 height 15
click at [41, 351] on button "delete Delete" at bounding box center [69, 357] width 126 height 30
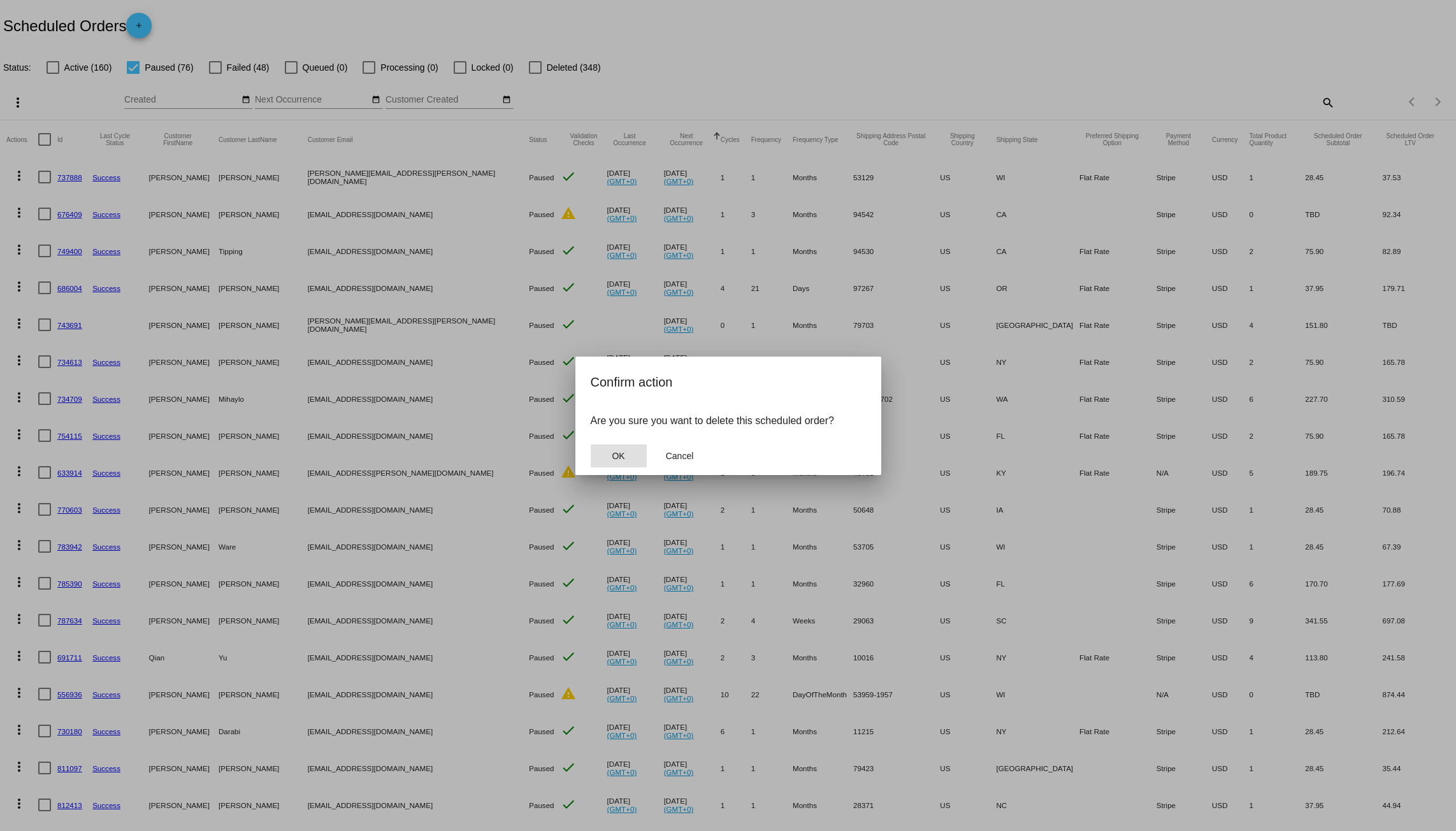
click at [615, 451] on span "OK" at bounding box center [618, 456] width 13 height 10
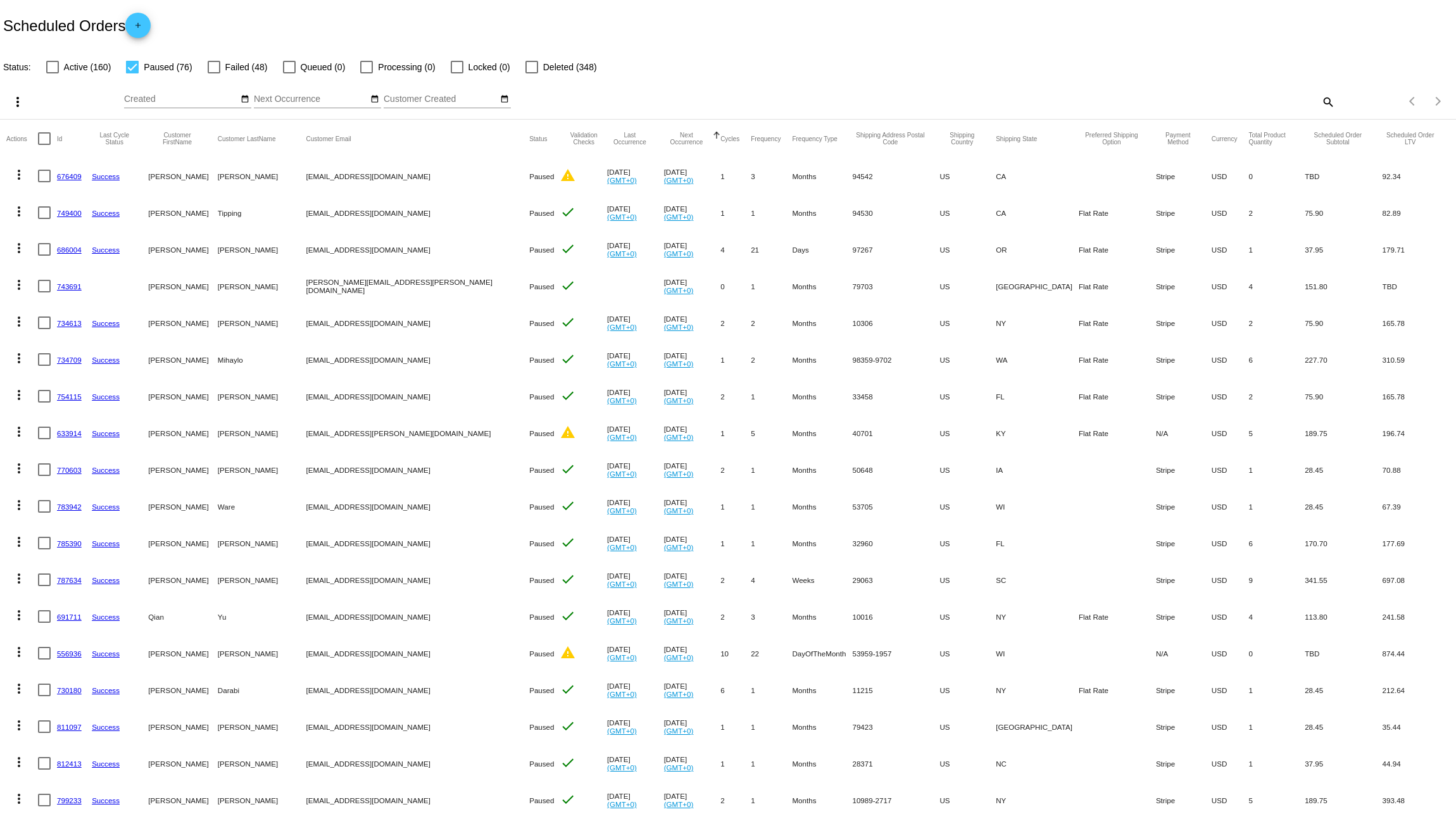
click at [28, 175] on button "more_vert" at bounding box center [19, 174] width 25 height 25
click at [72, 362] on button "delete Delete" at bounding box center [69, 357] width 126 height 30
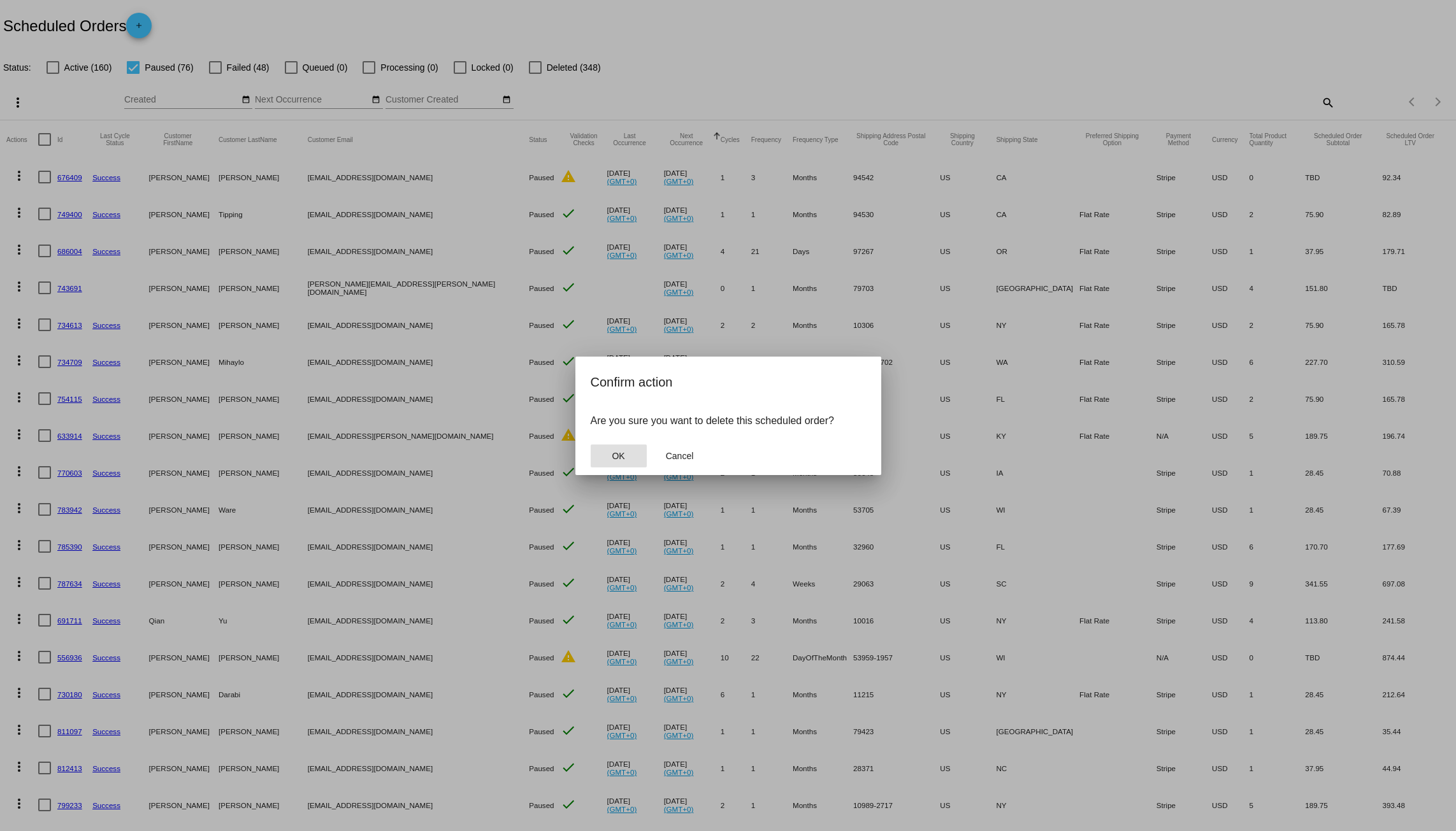
drag, startPoint x: 619, startPoint y: 451, endPoint x: 611, endPoint y: 451, distance: 8.0
click at [619, 453] on span "OK" at bounding box center [618, 456] width 13 height 10
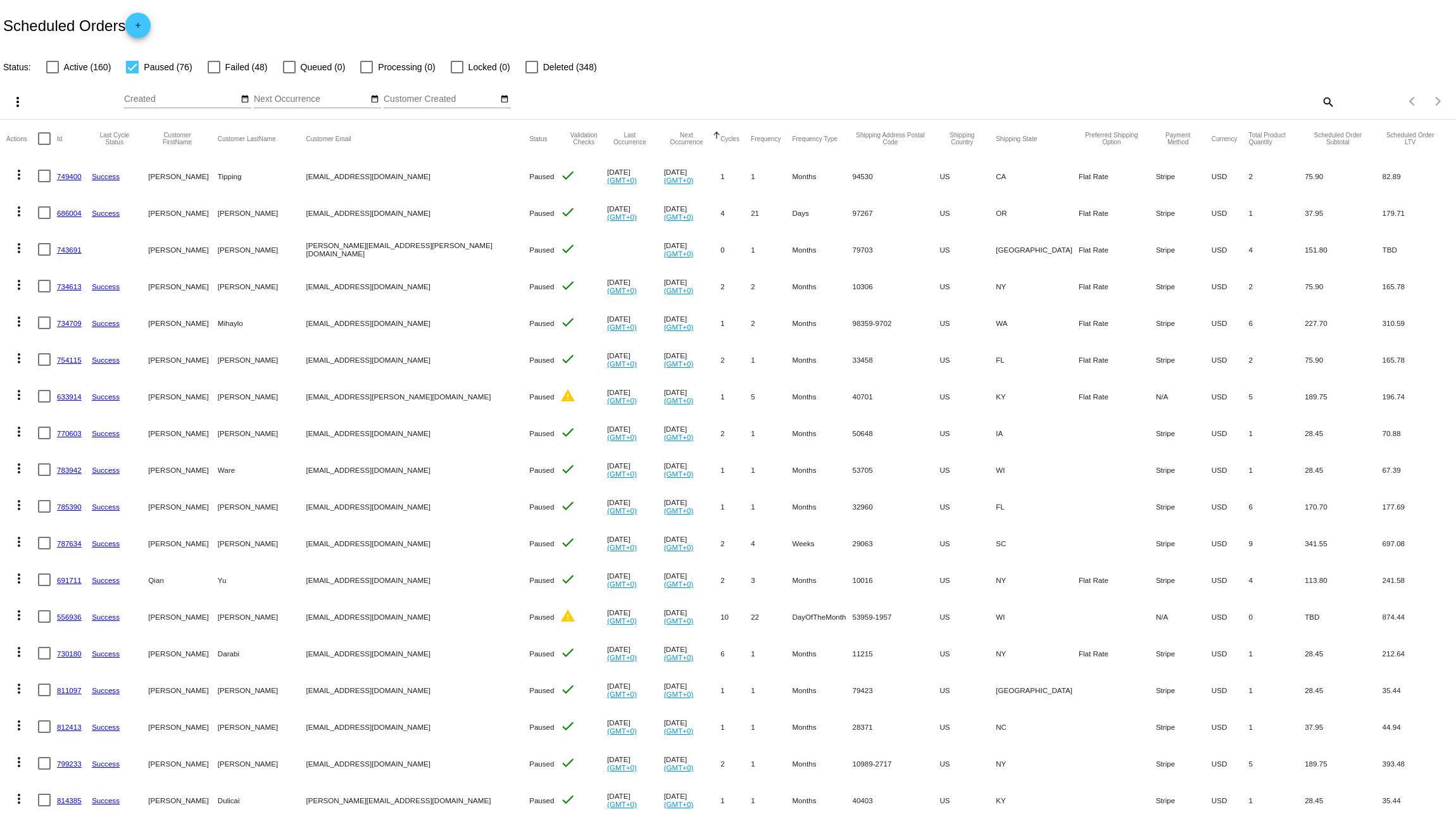
click at [17, 176] on mat-icon "more_vert" at bounding box center [19, 175] width 15 height 15
click at [48, 355] on span "Delete" at bounding box center [57, 357] width 25 height 10
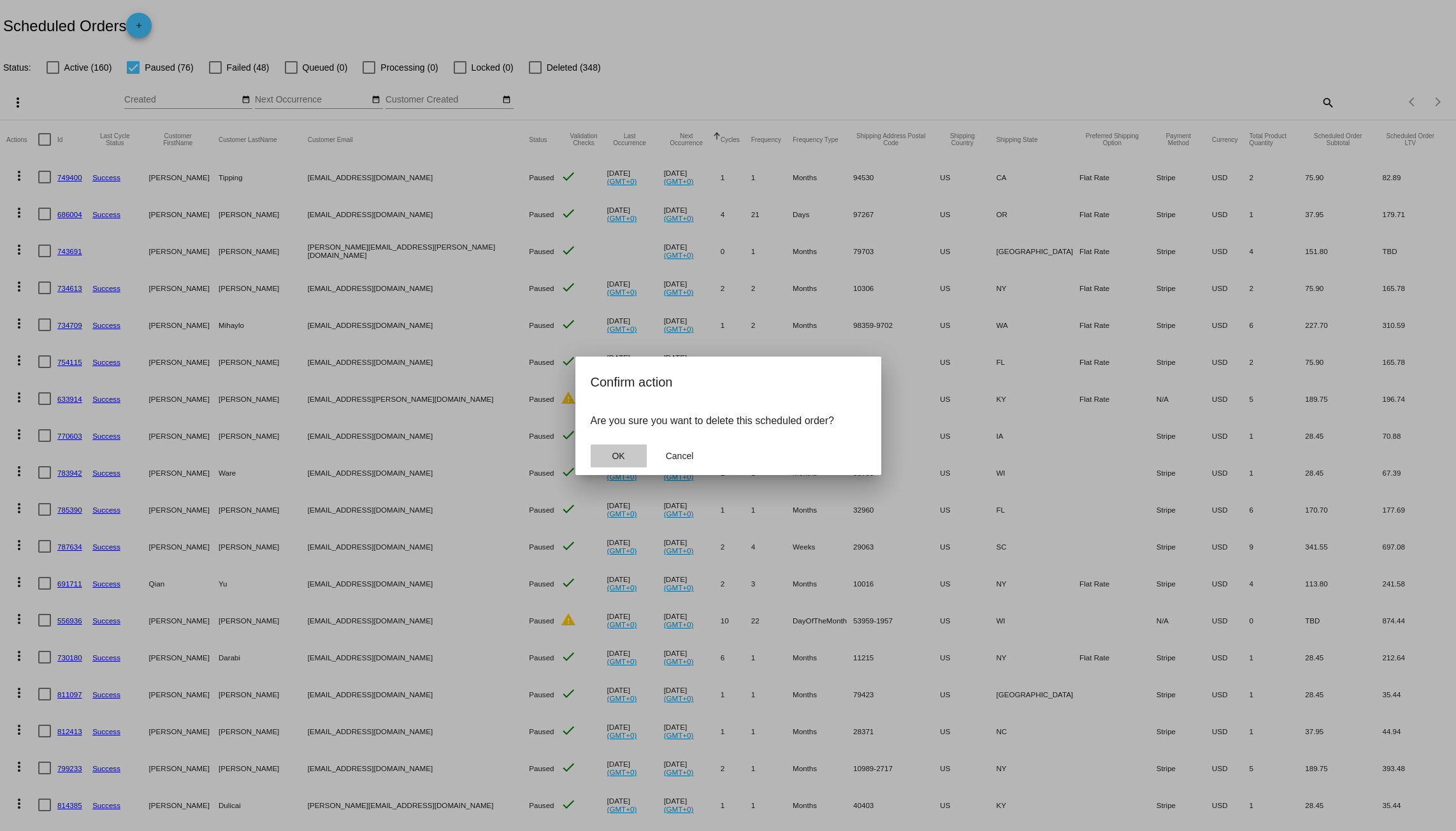
click at [628, 451] on button "OK" at bounding box center [619, 456] width 56 height 23
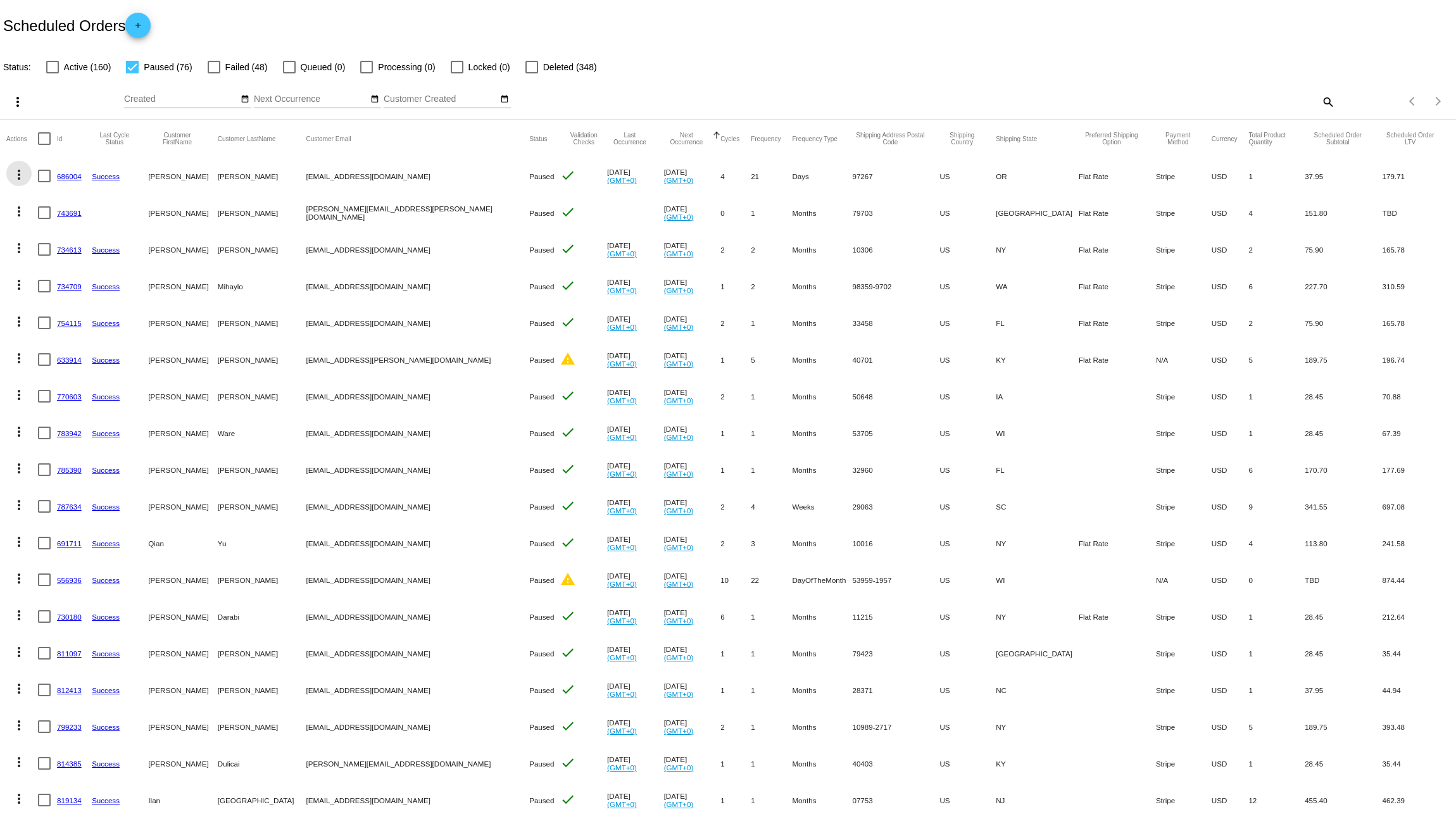
click at [17, 176] on mat-icon "more_vert" at bounding box center [19, 175] width 15 height 15
click at [48, 352] on span "Delete" at bounding box center [57, 357] width 25 height 10
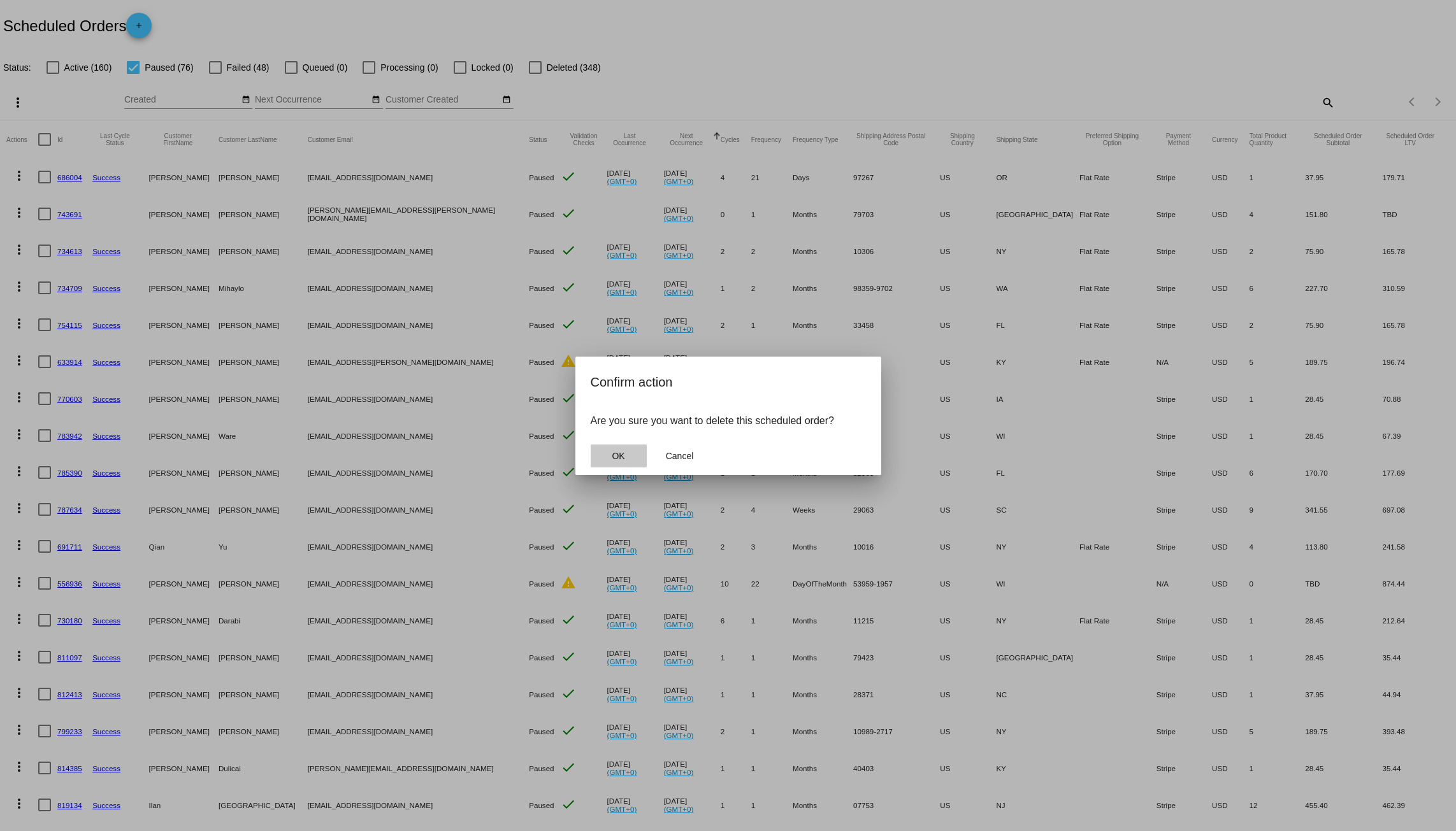
click at [632, 453] on button "OK" at bounding box center [619, 456] width 56 height 23
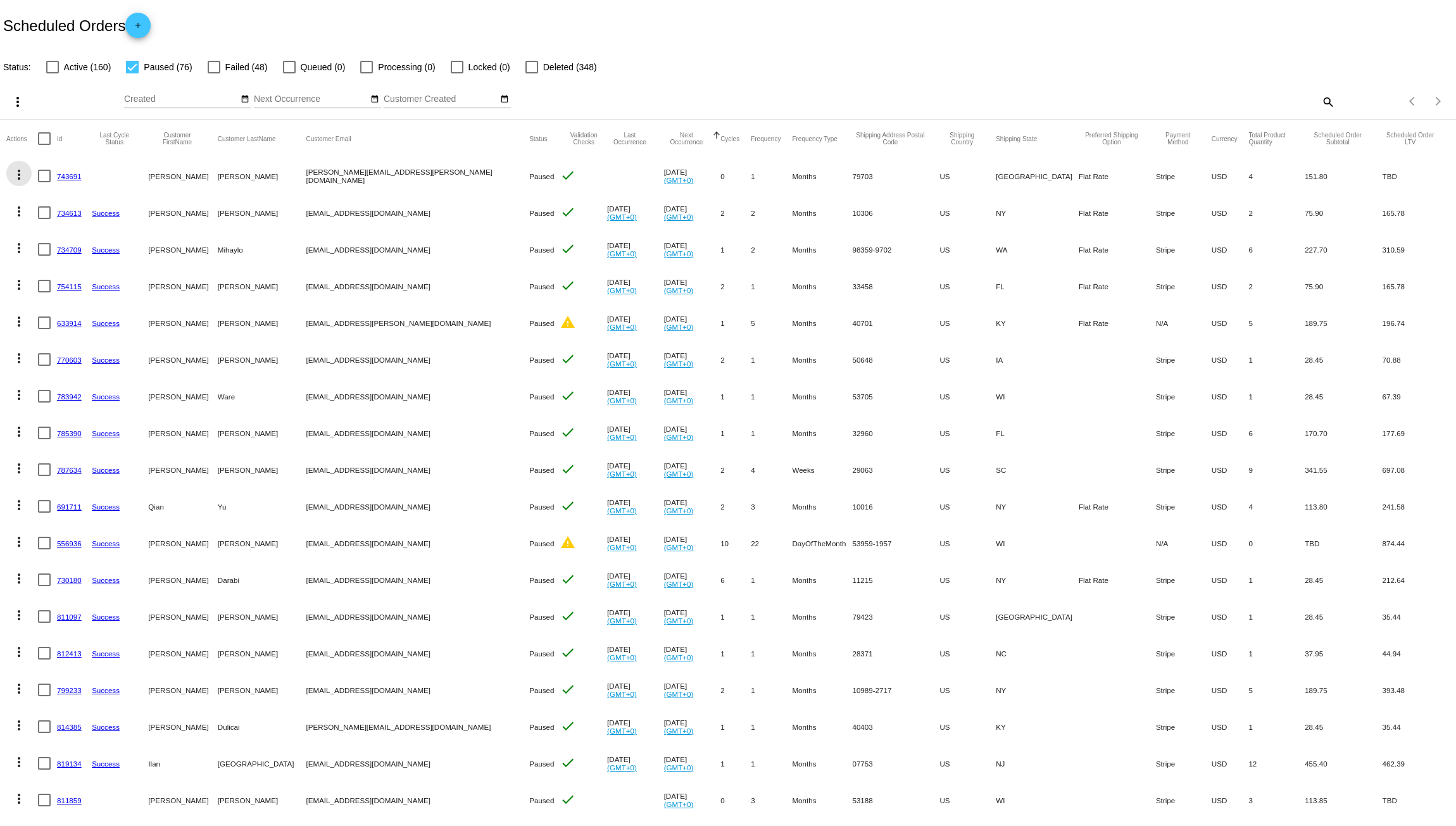
click at [22, 174] on mat-icon "more_vert" at bounding box center [19, 175] width 15 height 15
click at [46, 351] on button "delete Delete" at bounding box center [69, 357] width 126 height 30
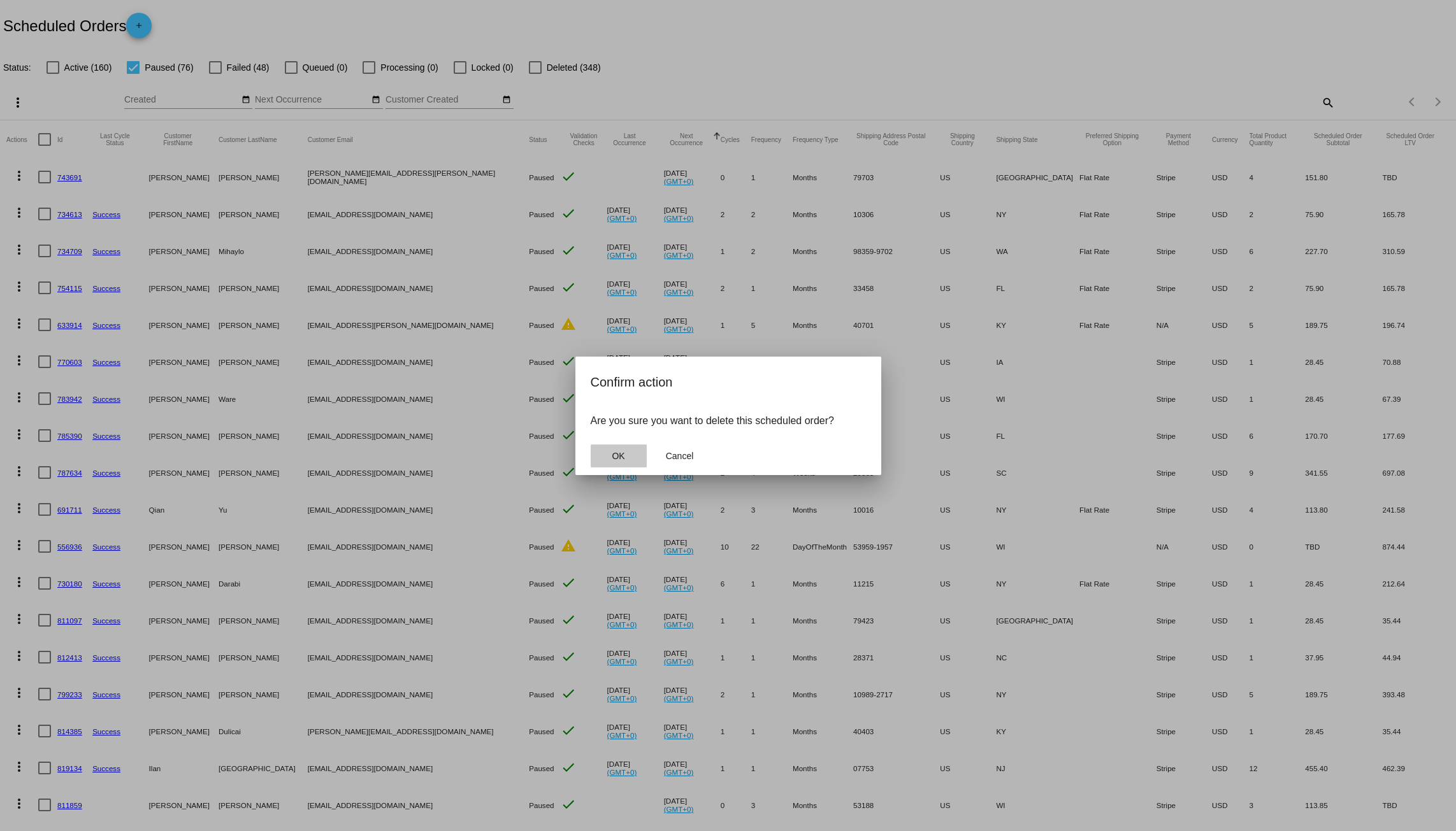
click at [635, 455] on button "OK" at bounding box center [619, 456] width 56 height 23
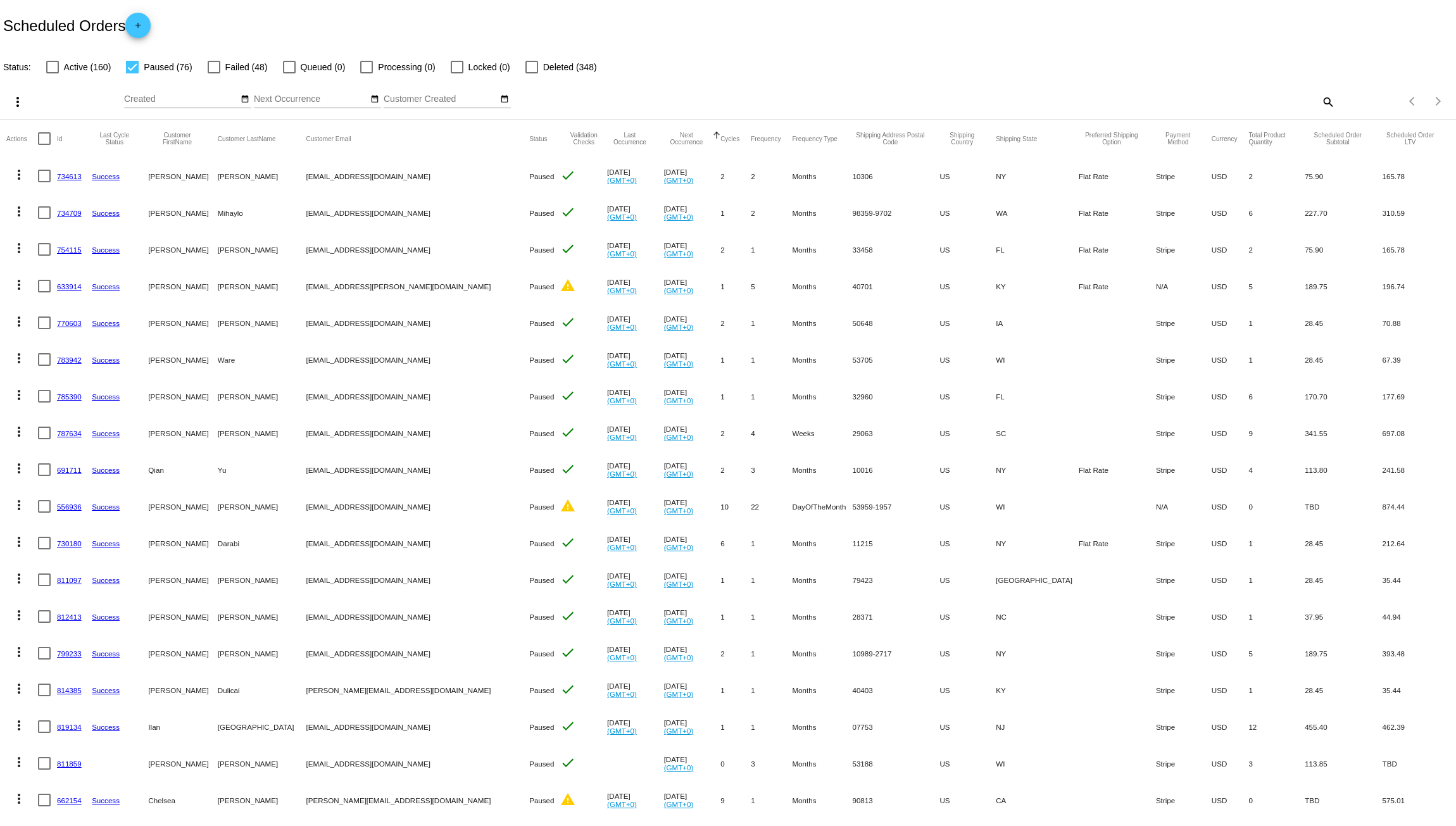
click at [17, 174] on mat-icon "more_vert" at bounding box center [19, 175] width 15 height 15
click at [64, 351] on button "delete Delete" at bounding box center [69, 357] width 126 height 30
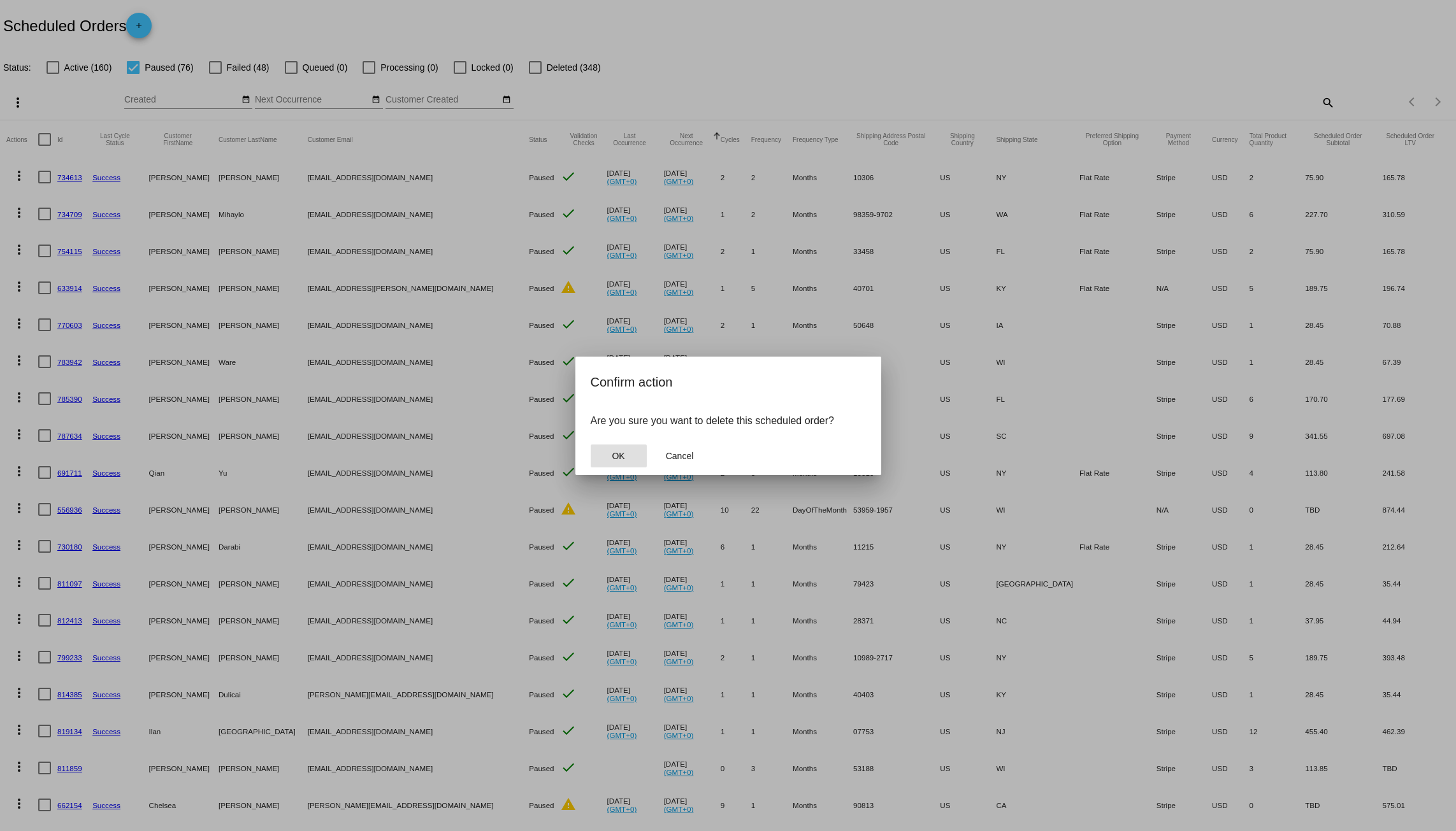
click at [622, 448] on button "OK" at bounding box center [619, 456] width 56 height 23
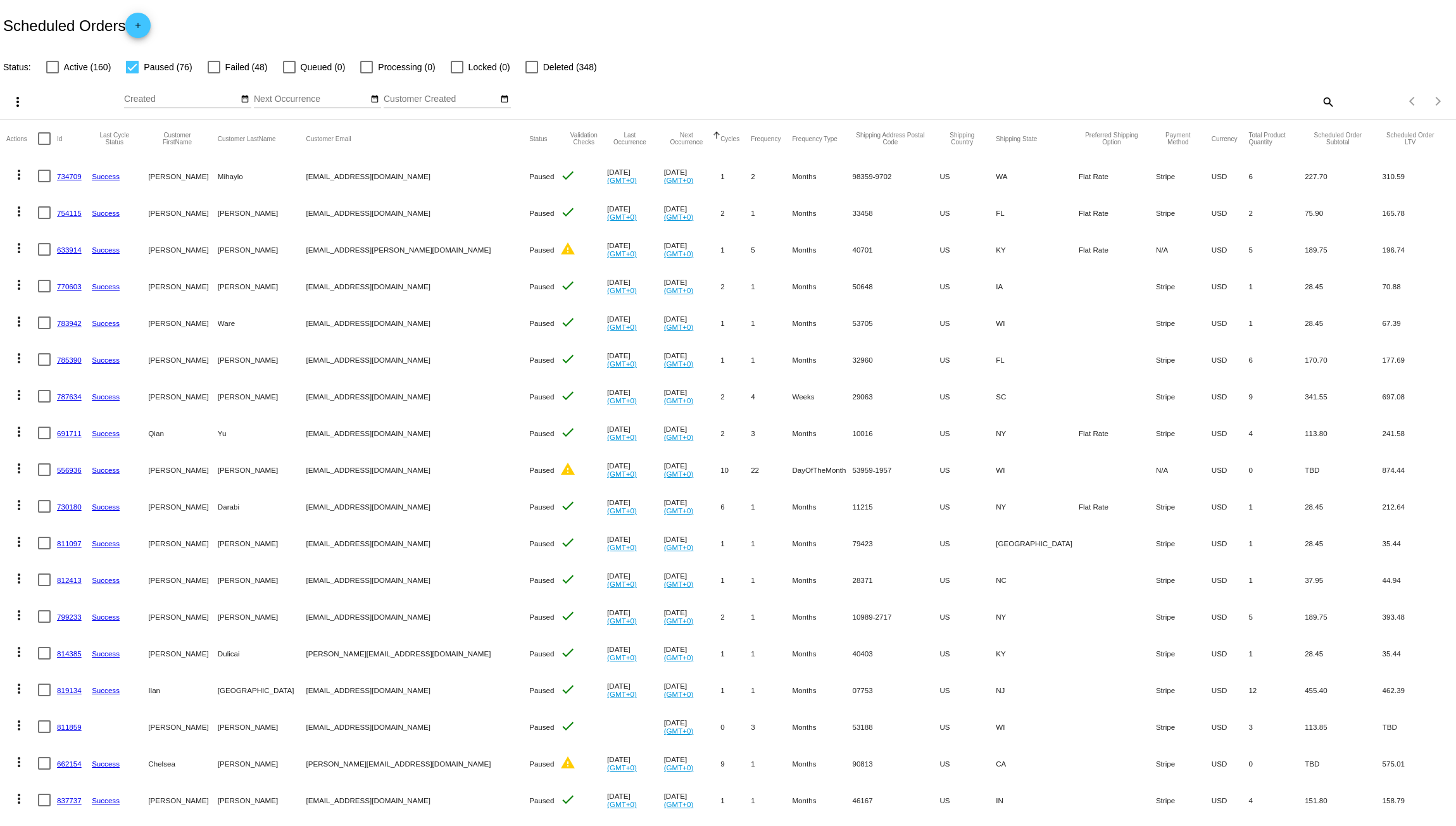
click at [17, 181] on mat-icon "more_vert" at bounding box center [19, 175] width 15 height 15
click at [53, 346] on button "delete Delete" at bounding box center [69, 357] width 126 height 30
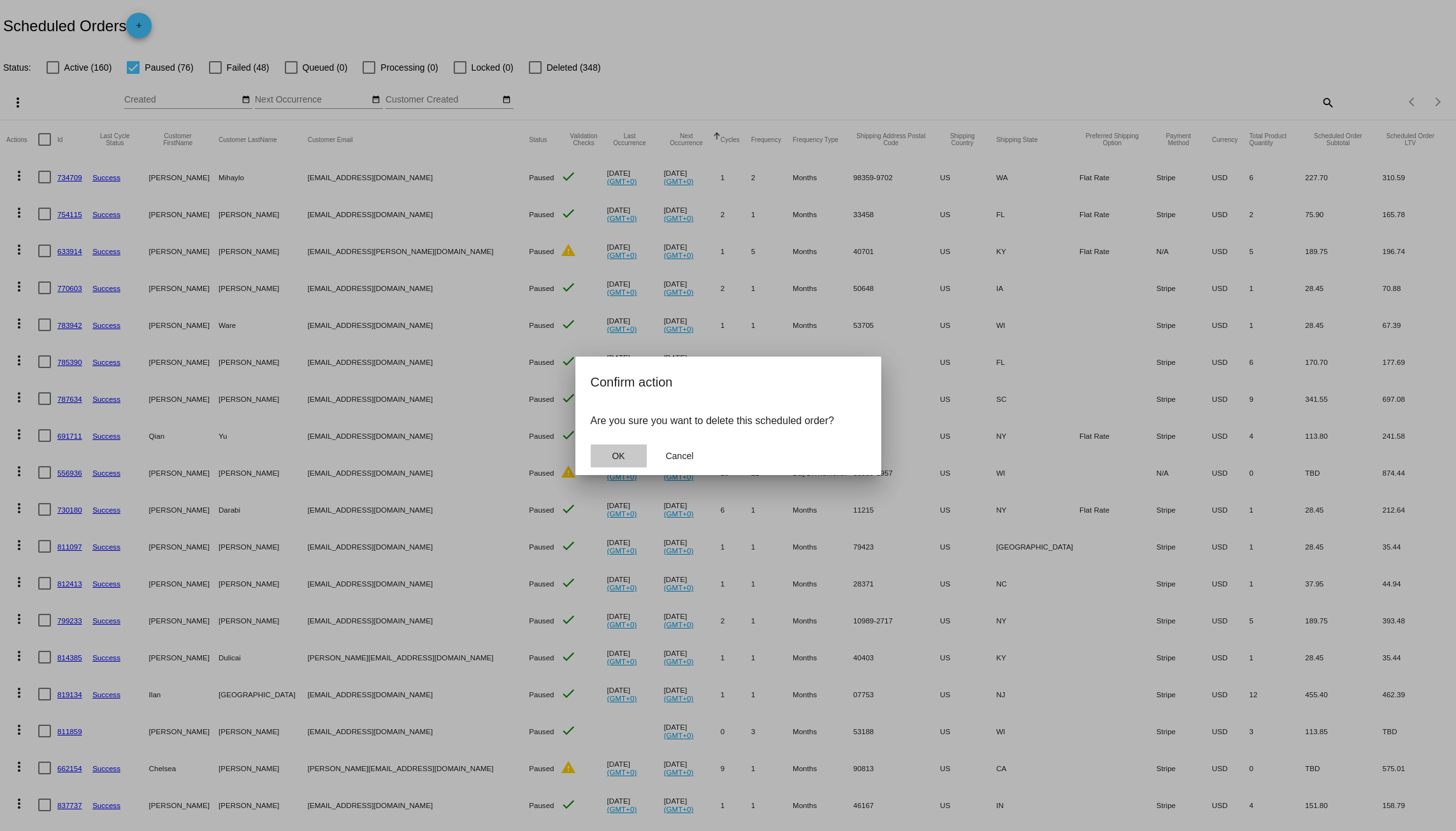
click at [632, 455] on button "OK" at bounding box center [619, 456] width 56 height 23
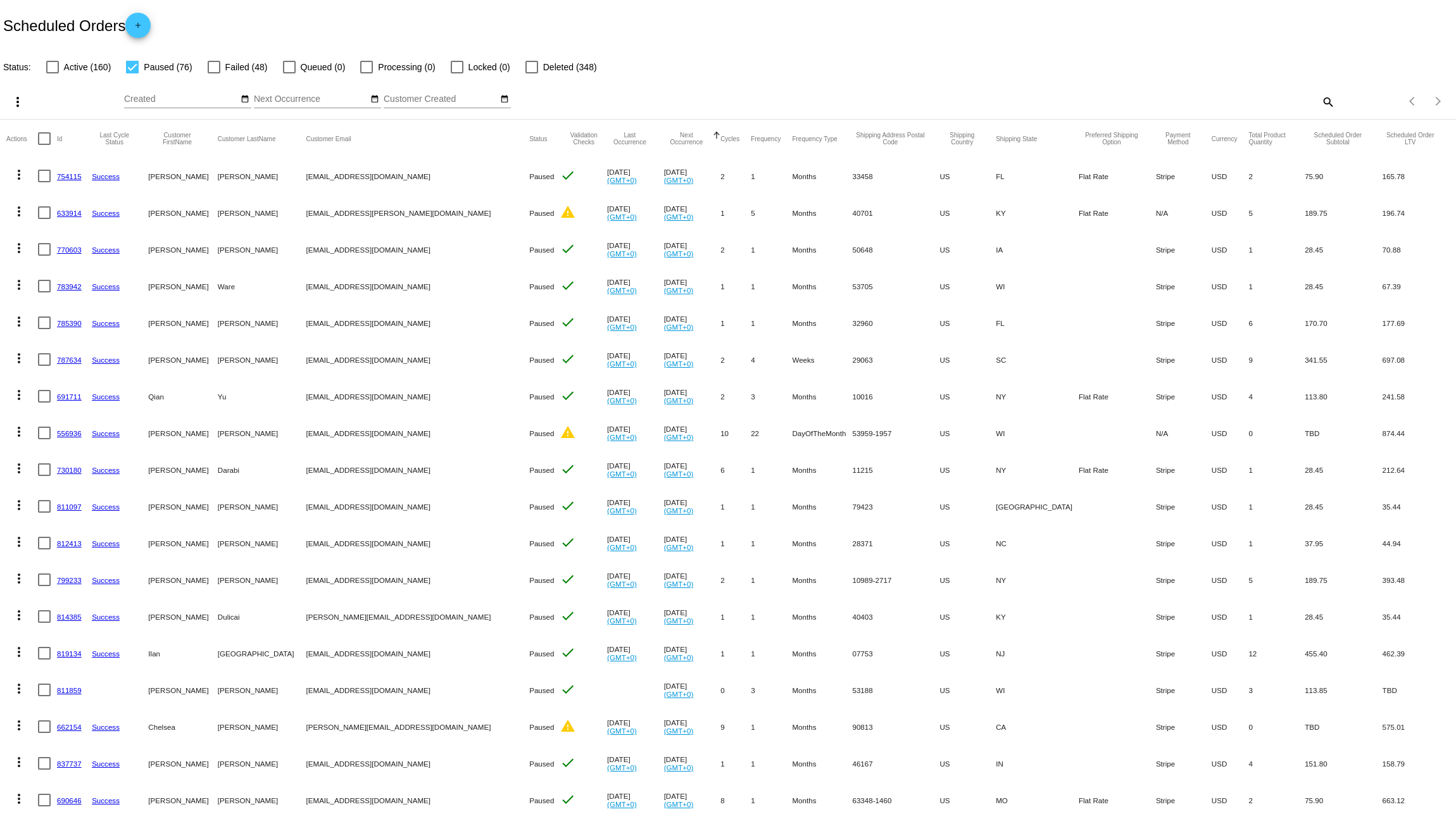
click at [19, 178] on mat-icon "more_vert" at bounding box center [19, 175] width 15 height 15
click at [50, 359] on span "Delete" at bounding box center [57, 357] width 25 height 10
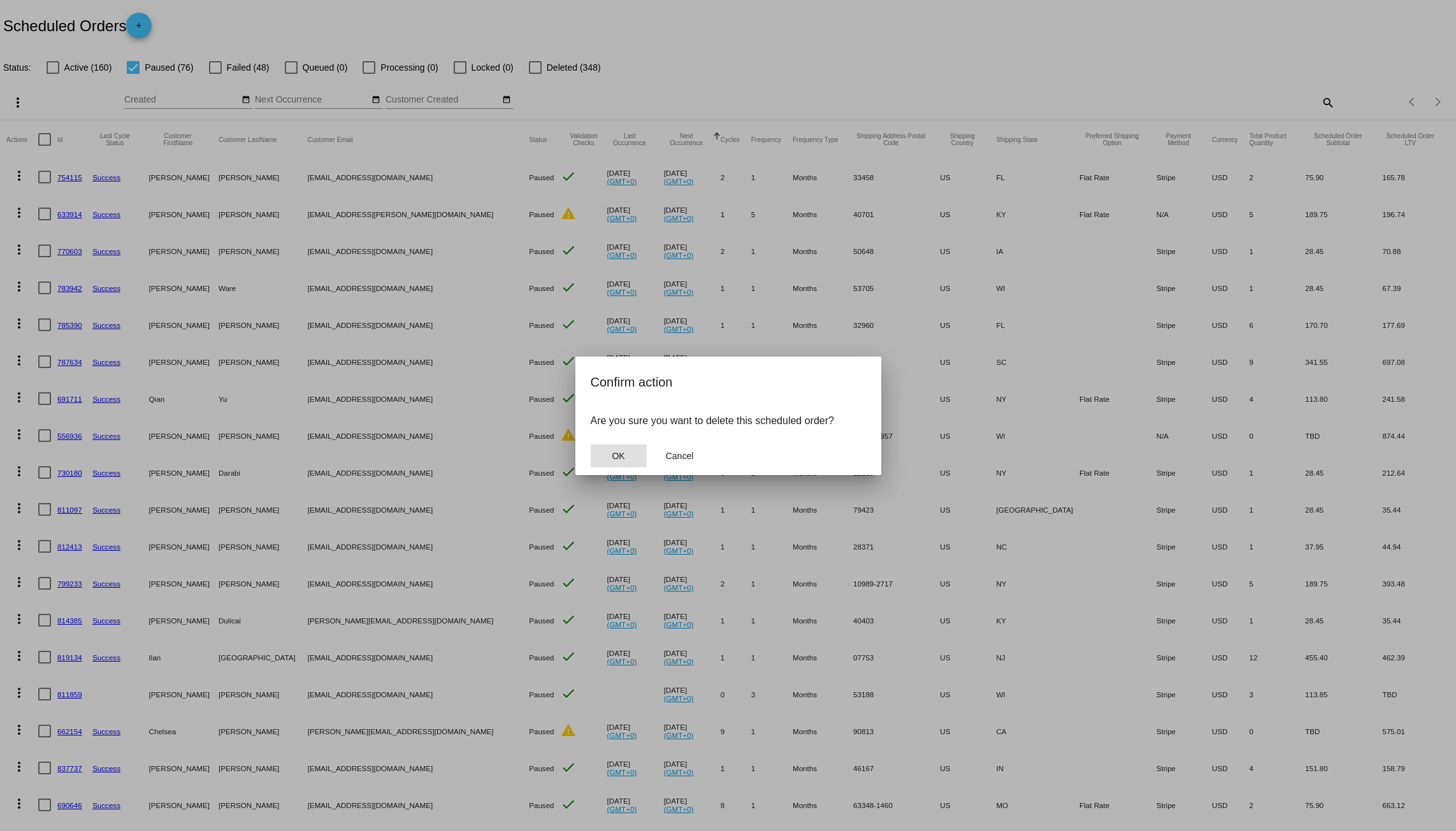
click at [637, 448] on button "OK" at bounding box center [619, 456] width 56 height 23
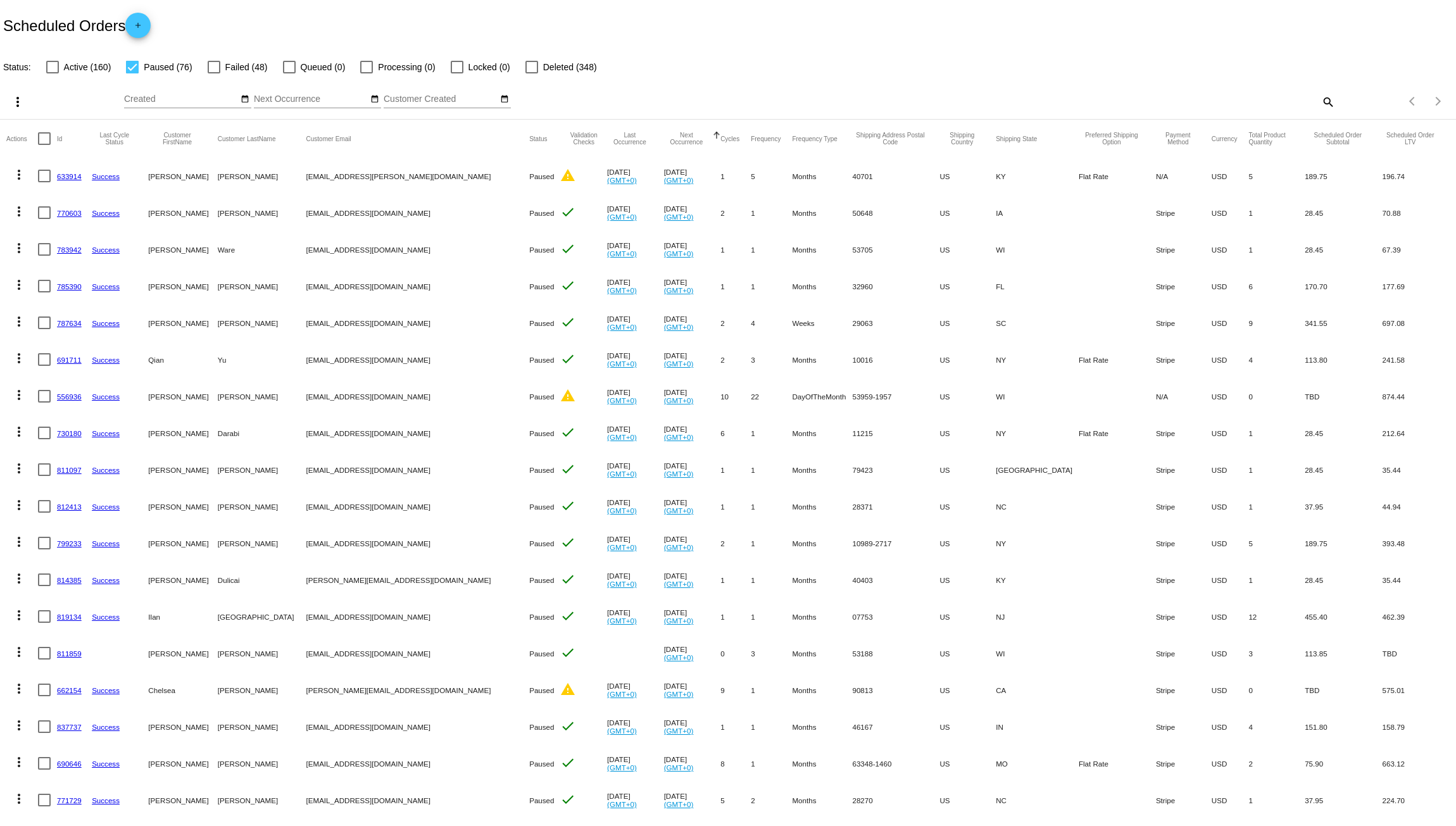
click at [20, 176] on mat-icon "more_vert" at bounding box center [19, 175] width 15 height 15
click at [53, 357] on span "Delete" at bounding box center [57, 357] width 25 height 10
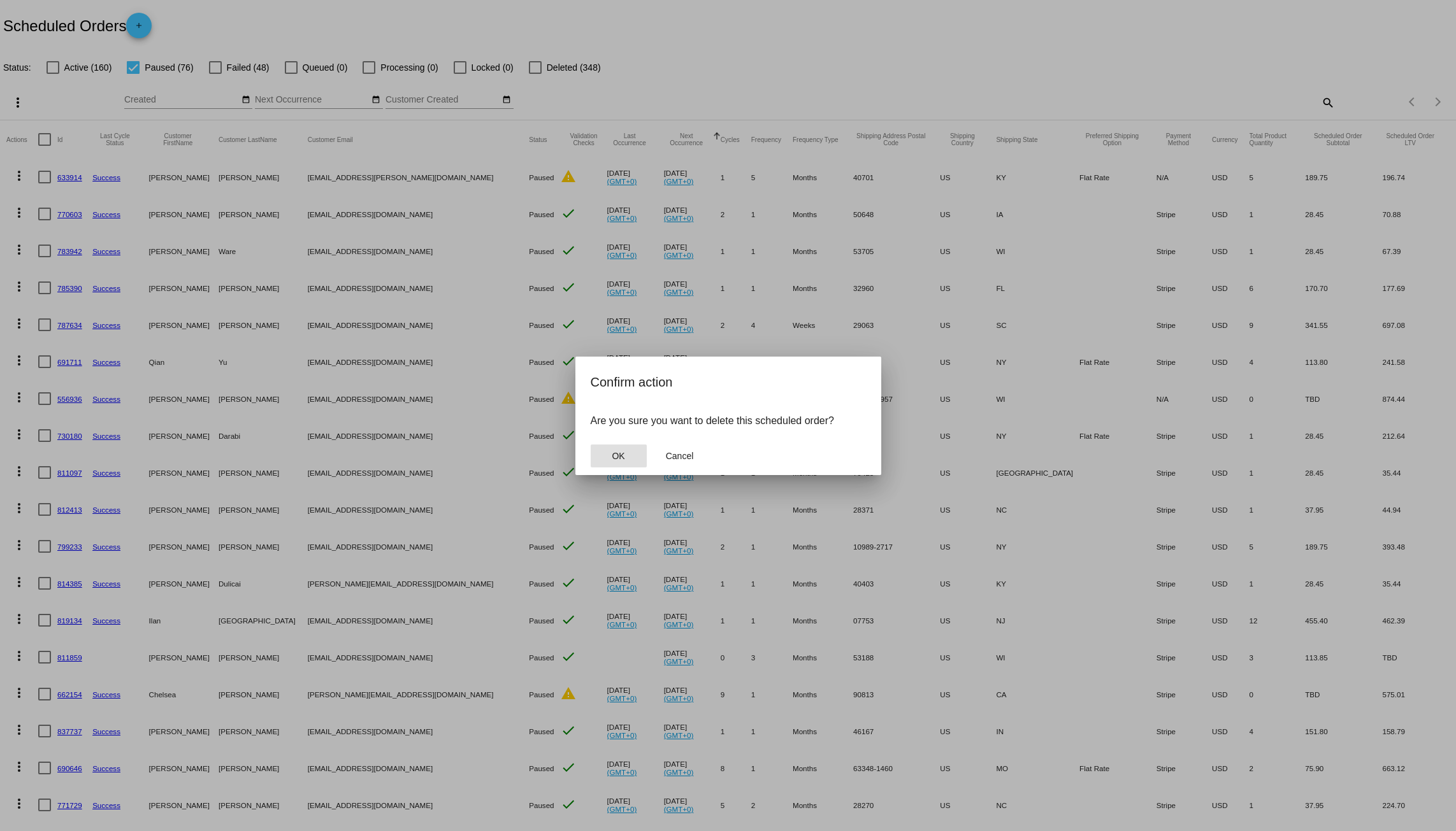
click at [617, 462] on button "OK" at bounding box center [619, 456] width 56 height 23
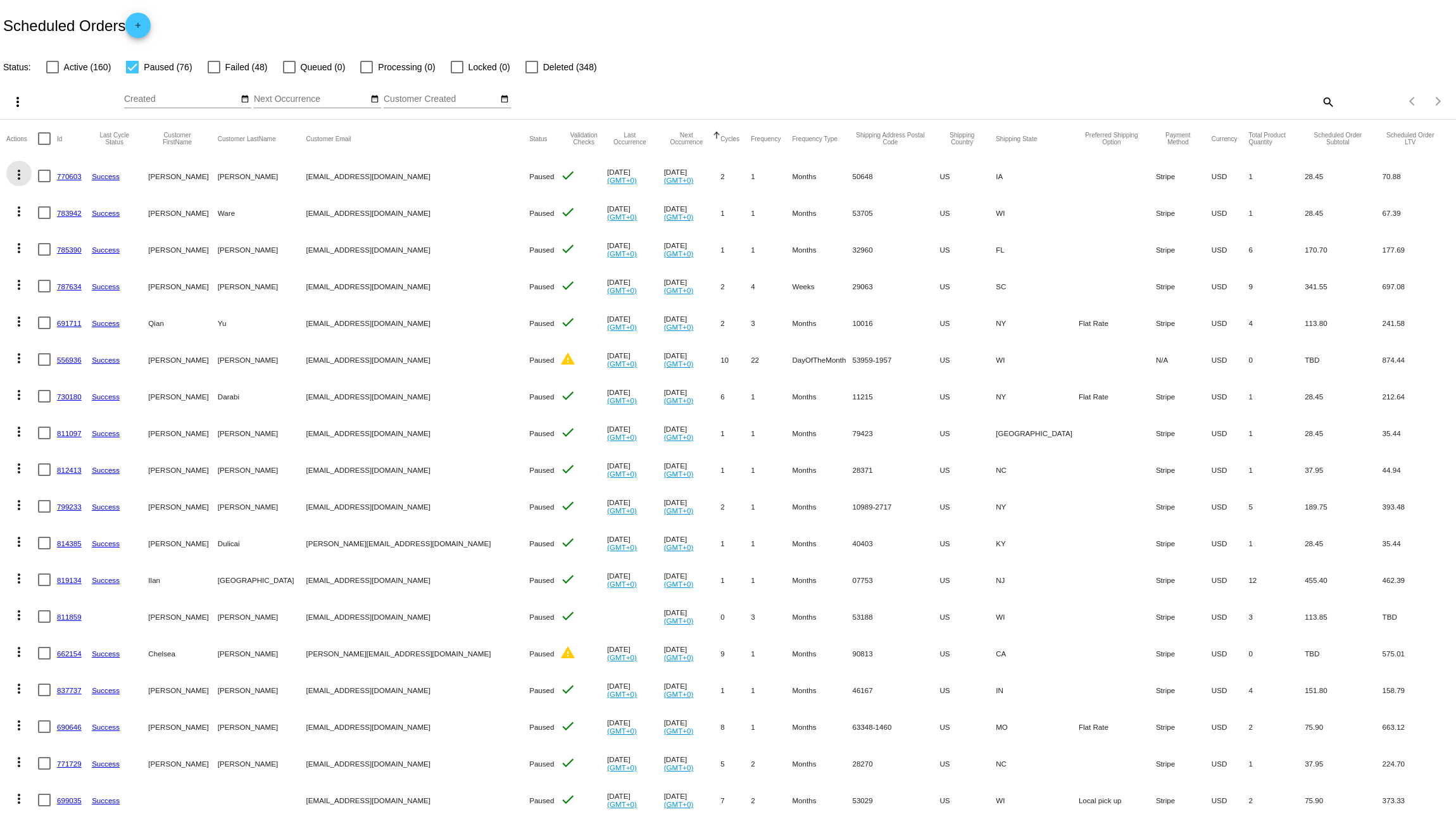
click at [15, 178] on mat-icon "more_vert" at bounding box center [19, 175] width 15 height 15
click at [46, 357] on span "Delete" at bounding box center [57, 357] width 25 height 10
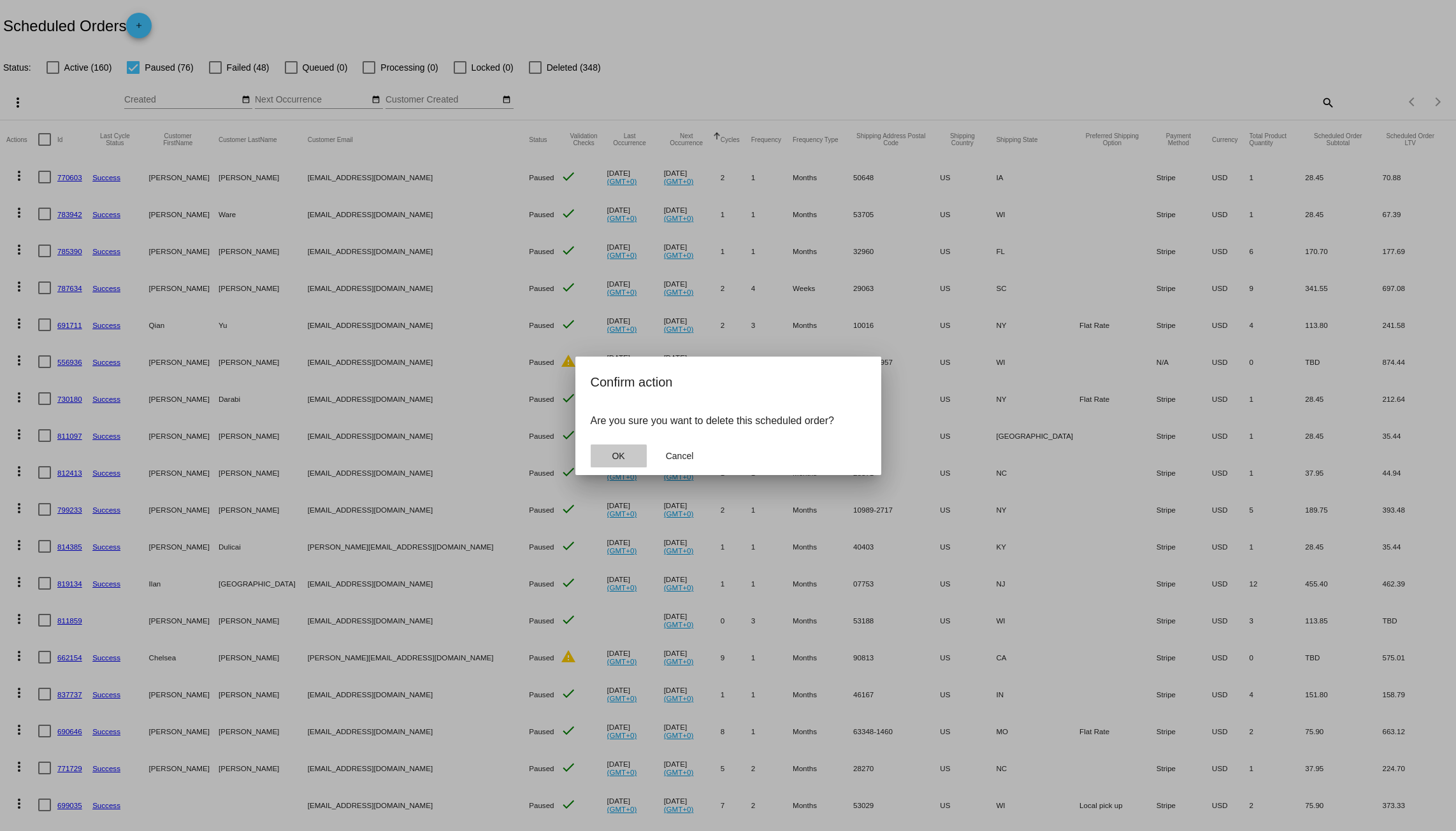
click at [595, 458] on button "OK" at bounding box center [619, 456] width 56 height 23
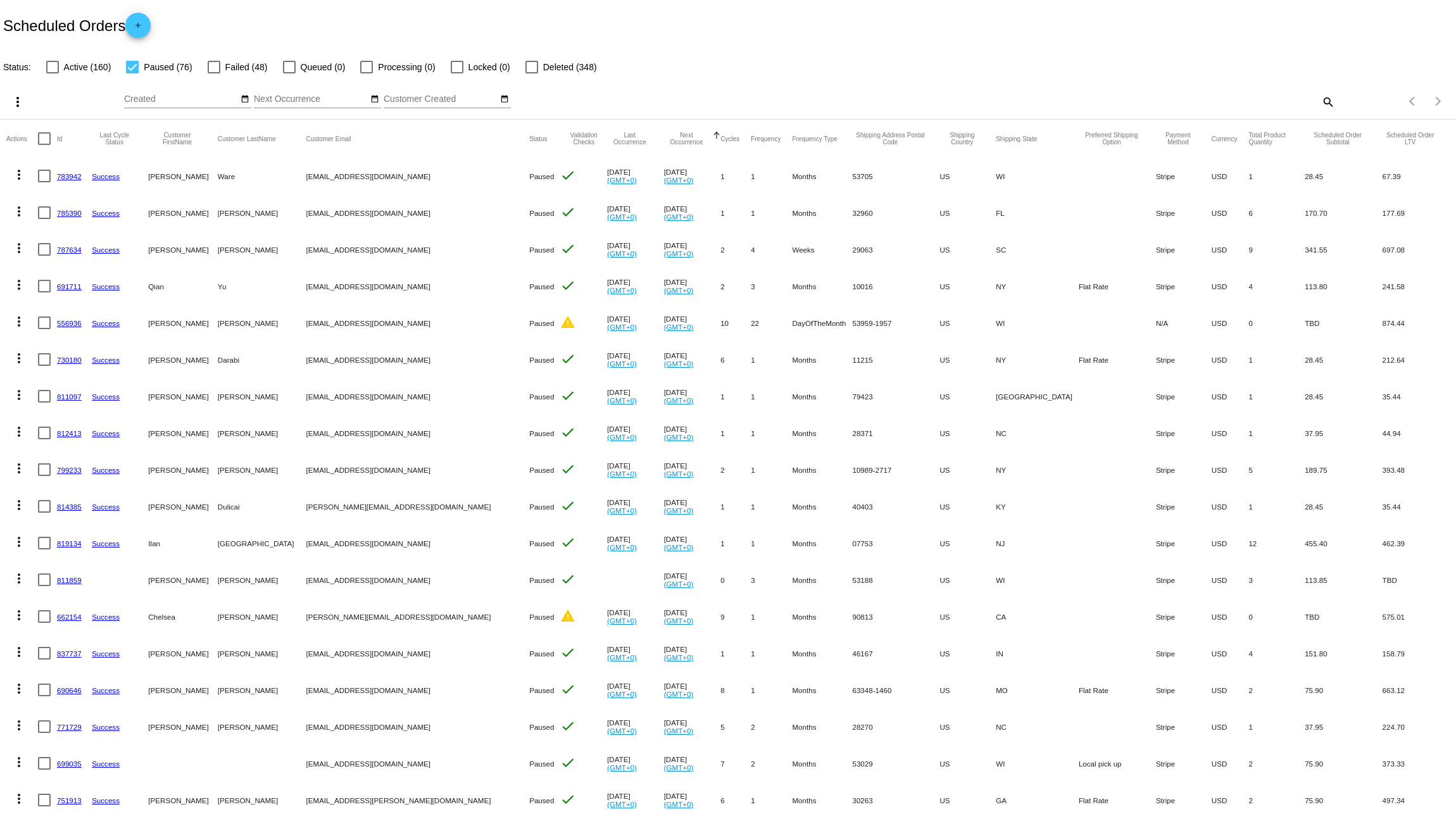
click at [22, 181] on mat-icon "more_vert" at bounding box center [19, 175] width 15 height 15
click at [55, 357] on span "Delete" at bounding box center [57, 357] width 25 height 10
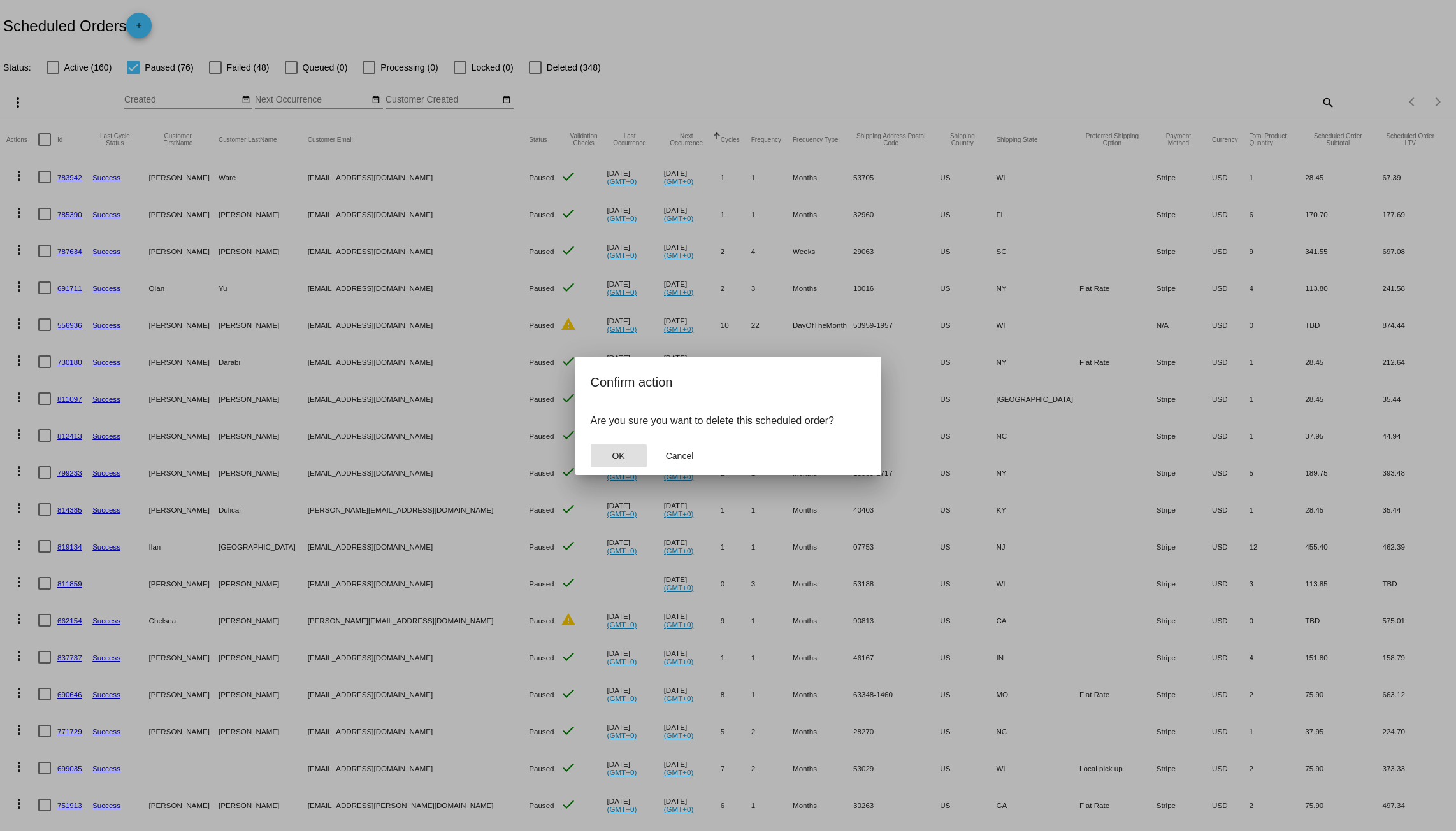
click at [632, 455] on button "OK" at bounding box center [619, 456] width 56 height 23
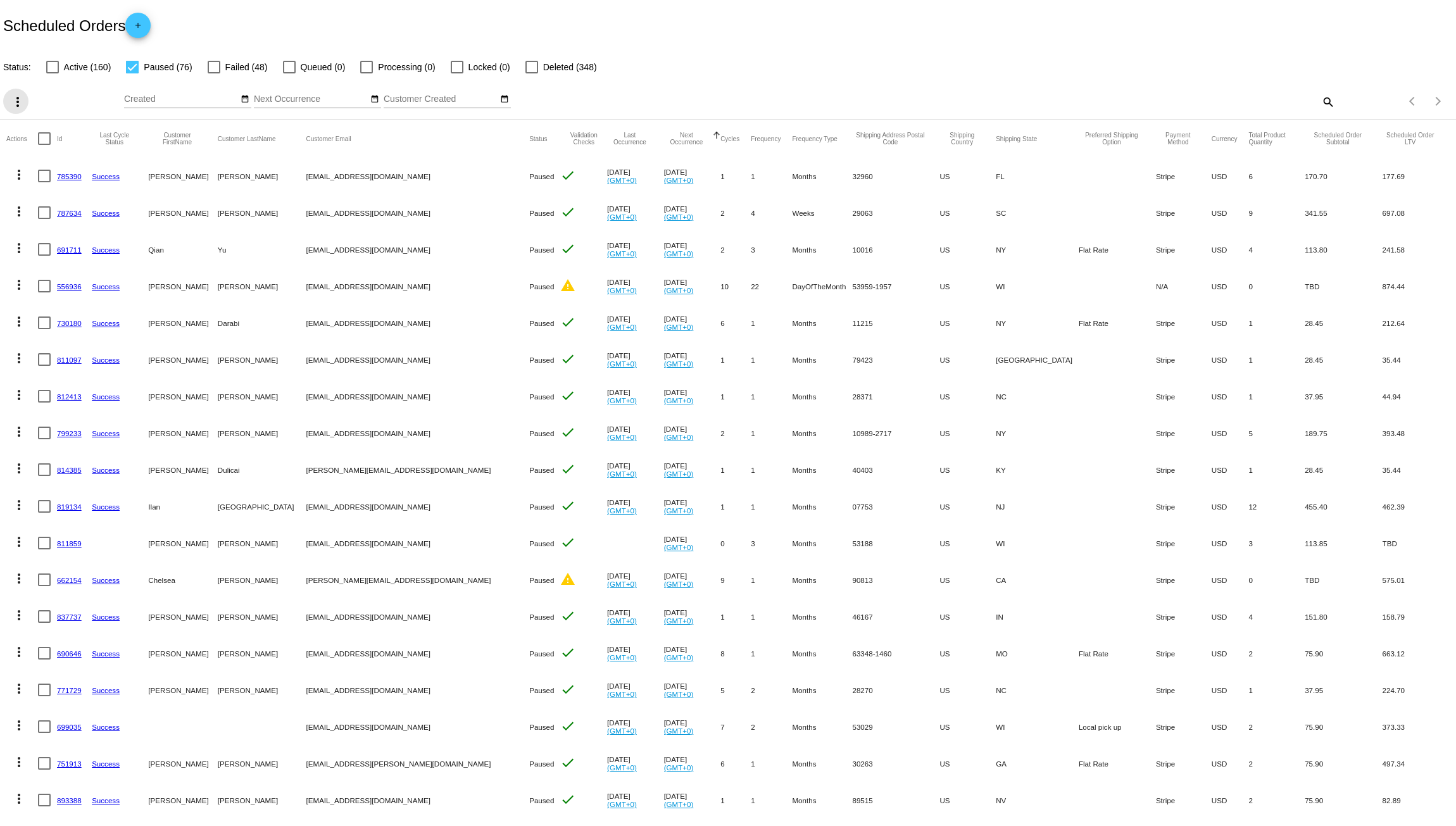
click at [20, 107] on mat-icon "more_vert" at bounding box center [18, 102] width 15 height 15
click at [17, 105] on div "file_download Export play_arrow Activate (0) Scheduled Orders edit Update Statu…" at bounding box center [97, 167] width 187 height 156
click at [70, 89] on div "file_download Export play_arrow Activate (0) Scheduled Orders edit Update Statu…" at bounding box center [97, 167] width 187 height 156
click at [617, 107] on div at bounding box center [728, 413] width 1456 height 826
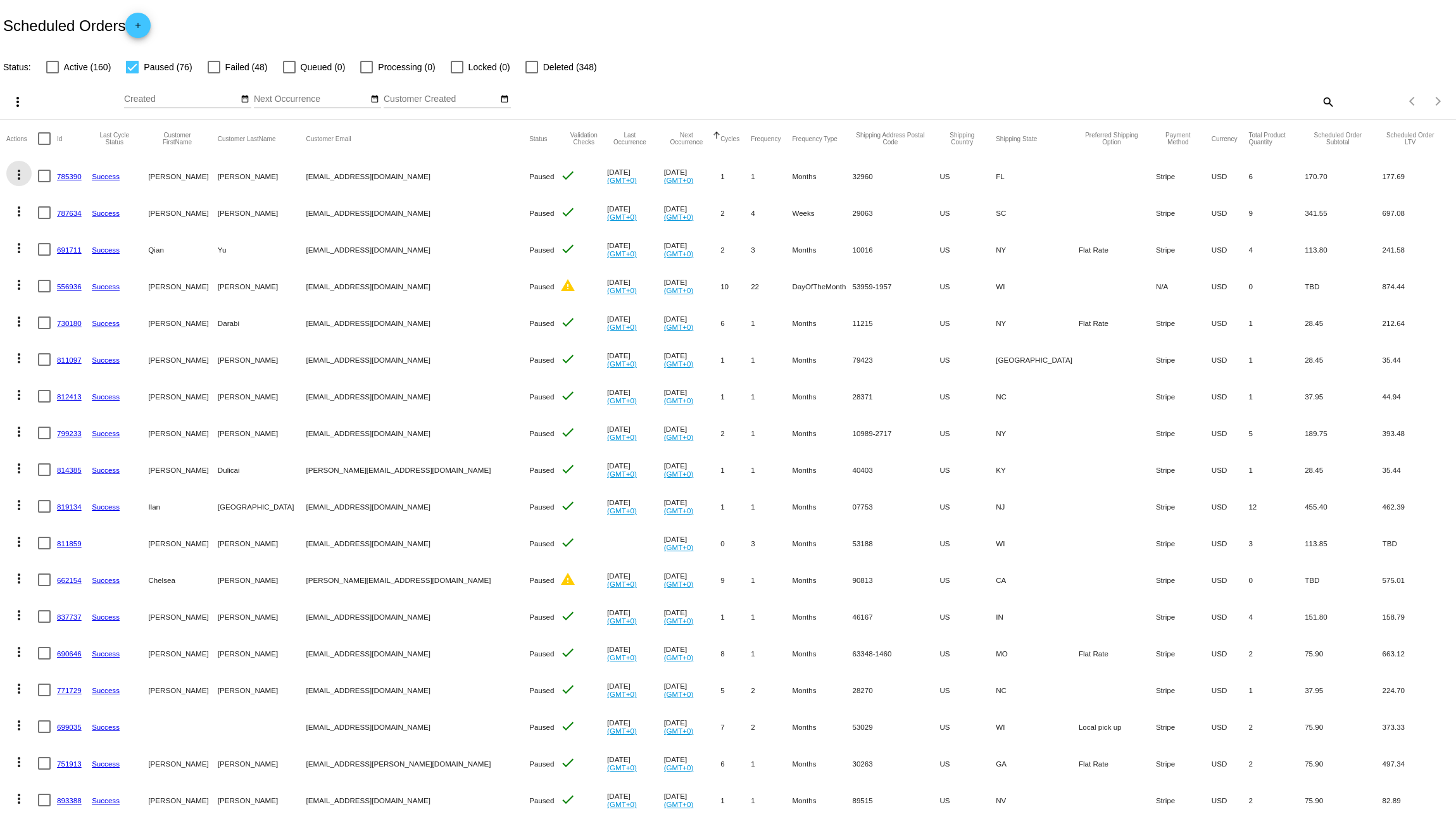
click at [15, 171] on mat-icon "more_vert" at bounding box center [19, 175] width 15 height 15
click at [69, 355] on span "Delete" at bounding box center [57, 357] width 25 height 10
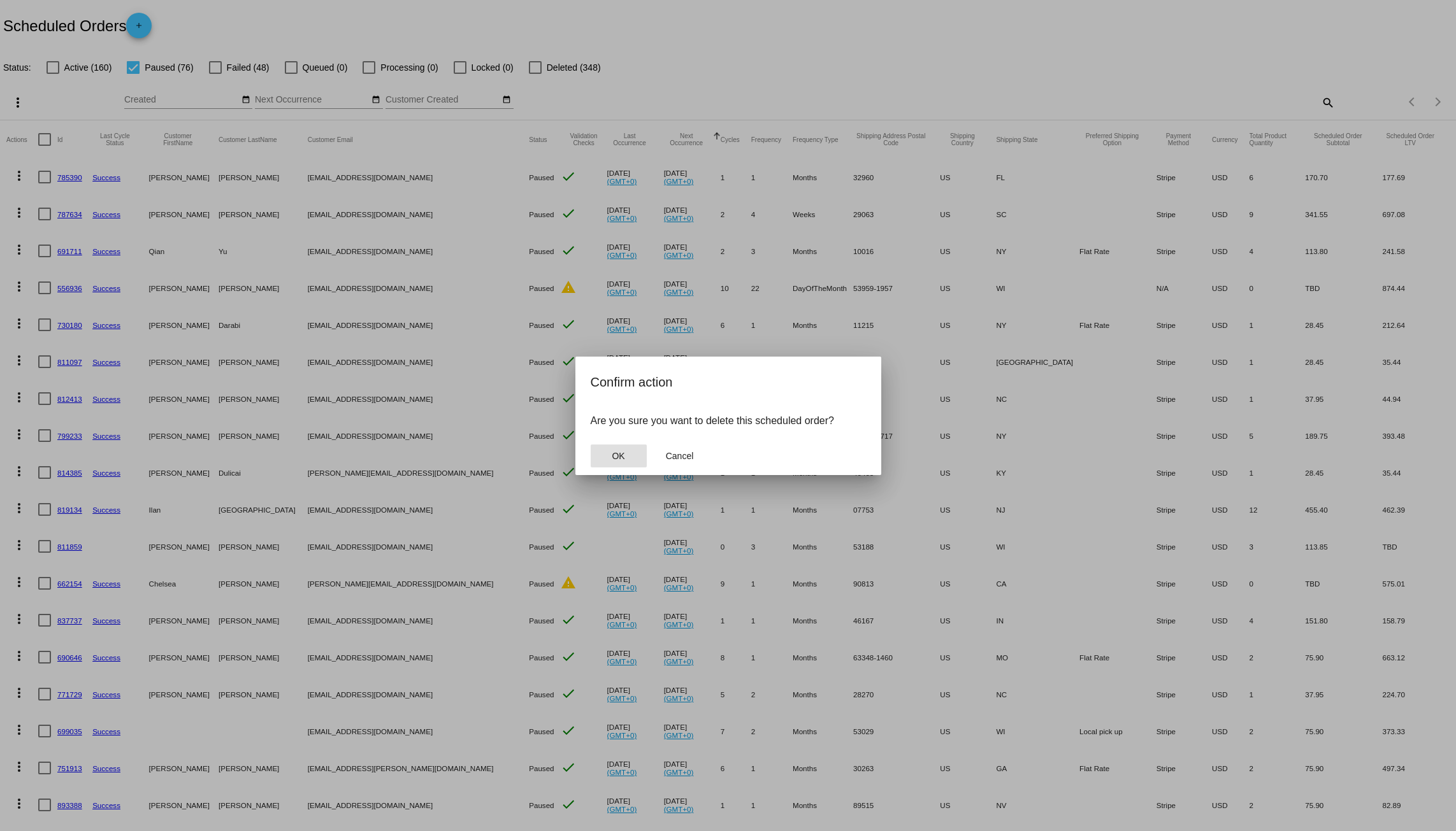
click at [637, 457] on button "OK" at bounding box center [619, 456] width 56 height 23
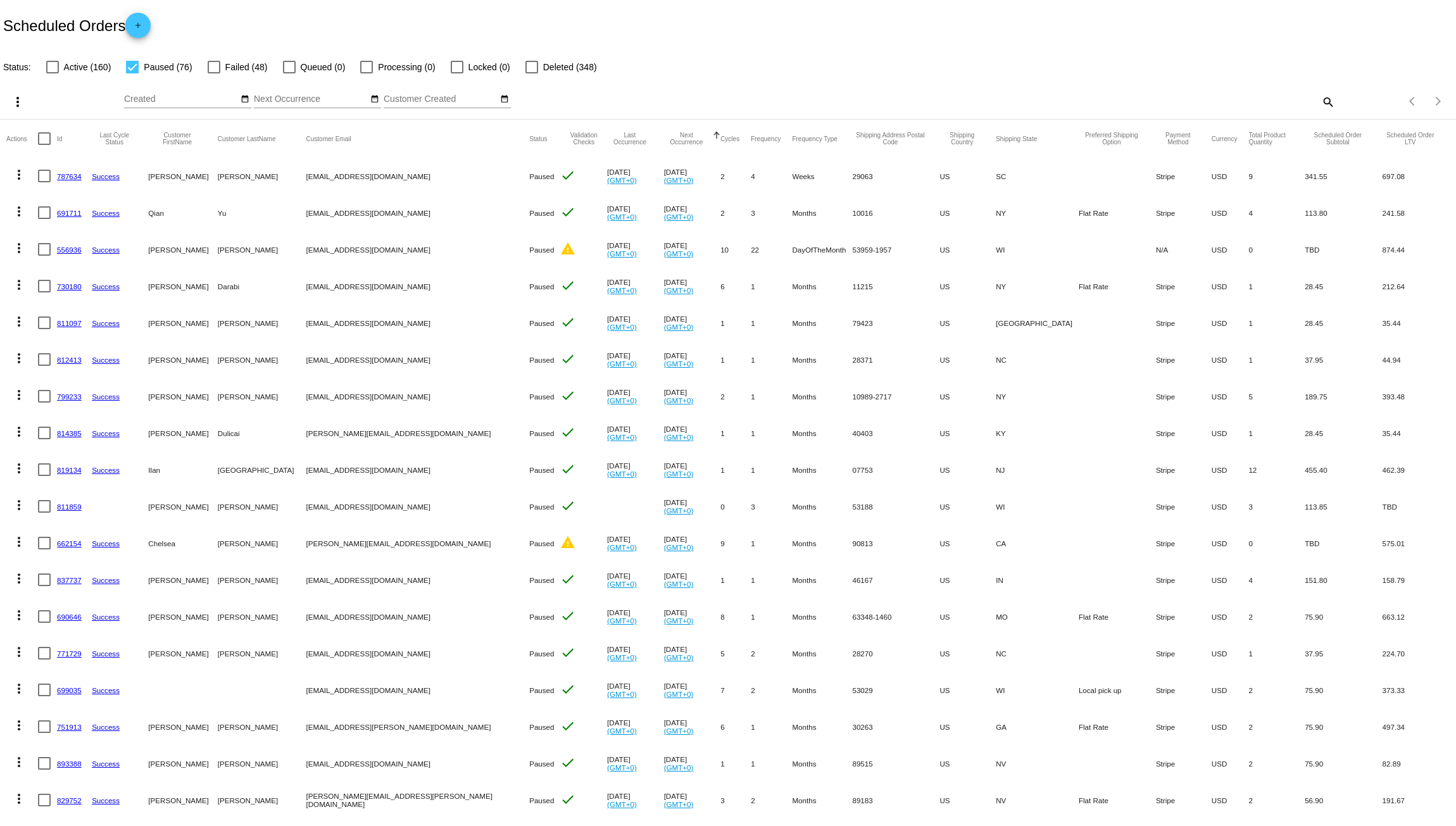
click at [17, 176] on mat-icon "more_vert" at bounding box center [19, 175] width 15 height 15
click at [57, 351] on button "delete Delete" at bounding box center [69, 357] width 126 height 30
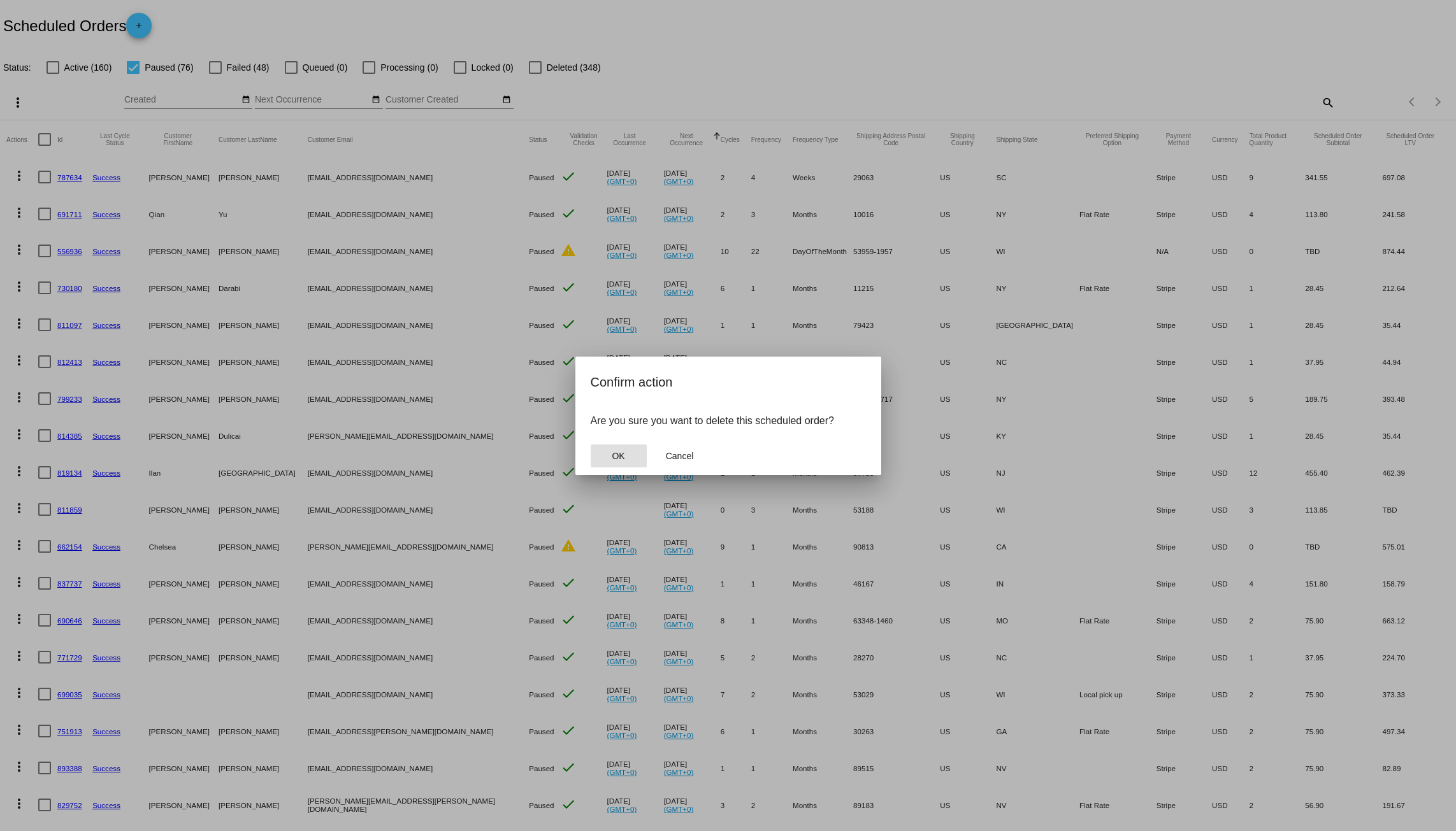
click at [606, 453] on button "OK" at bounding box center [619, 456] width 56 height 23
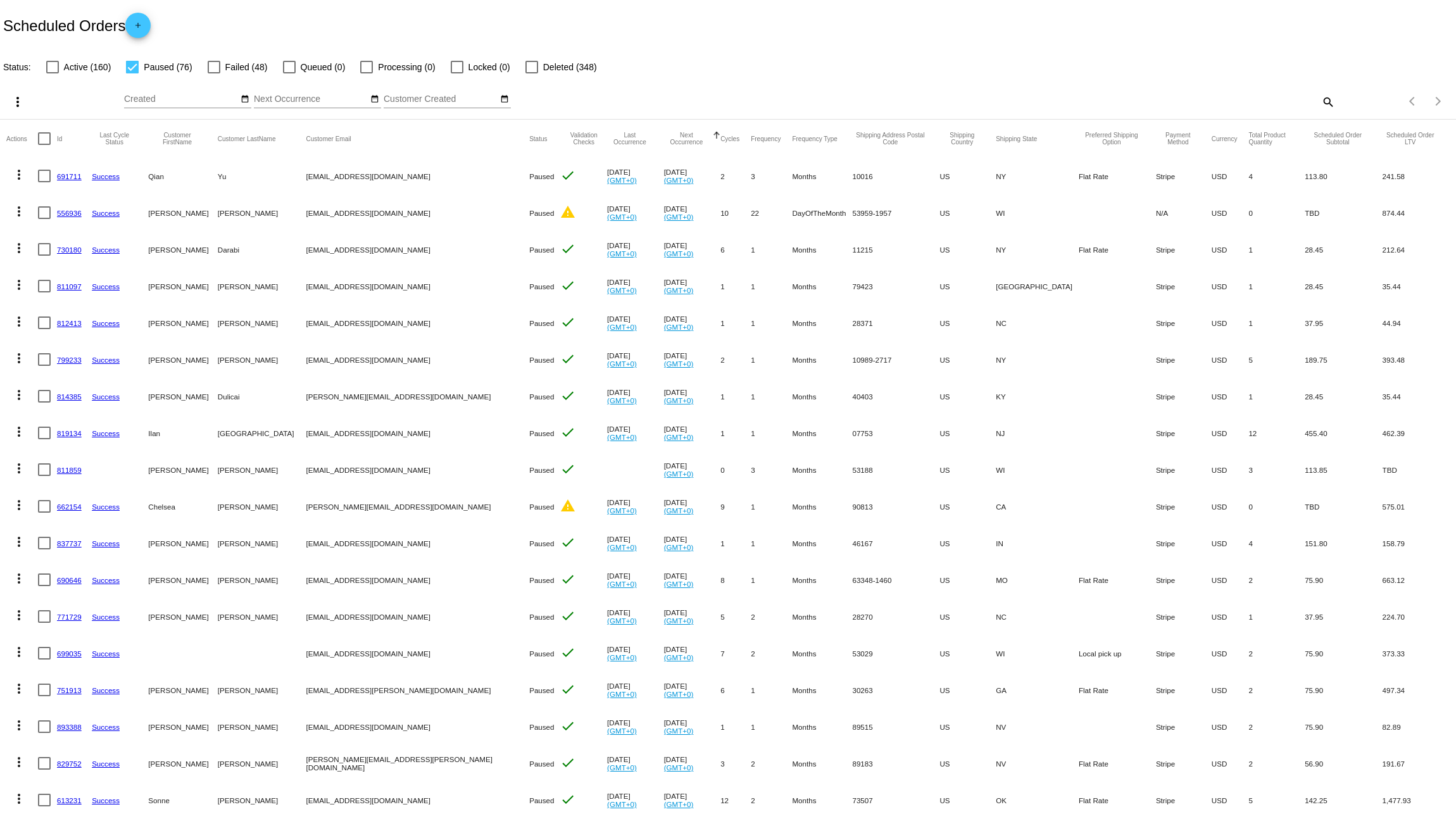
click at [15, 178] on mat-icon "more_vert" at bounding box center [19, 175] width 15 height 15
click at [46, 359] on span "Delete" at bounding box center [57, 357] width 25 height 10
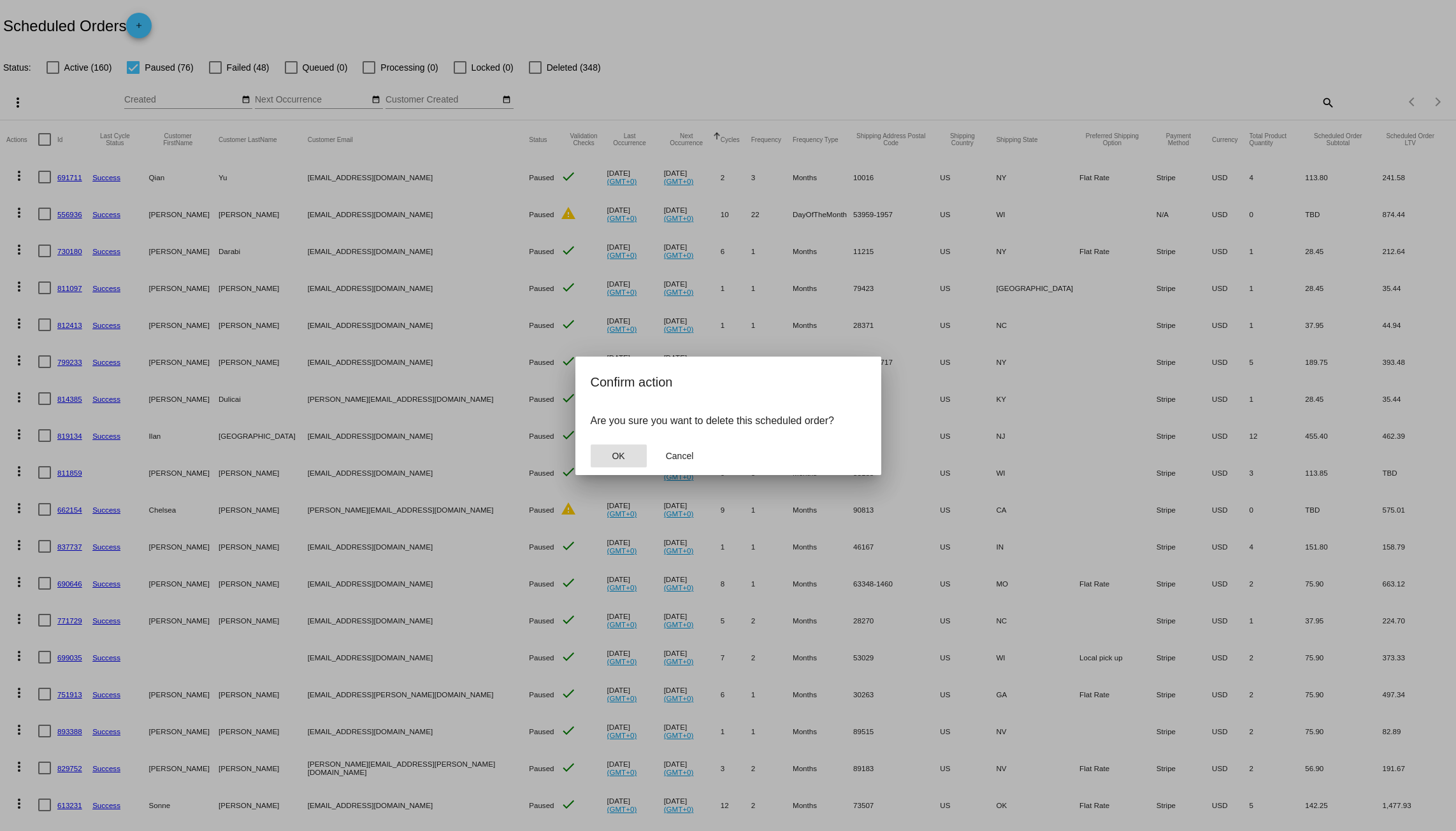
drag, startPoint x: 631, startPoint y: 451, endPoint x: 628, endPoint y: 445, distance: 6.7
click at [628, 449] on button "OK" at bounding box center [619, 456] width 56 height 23
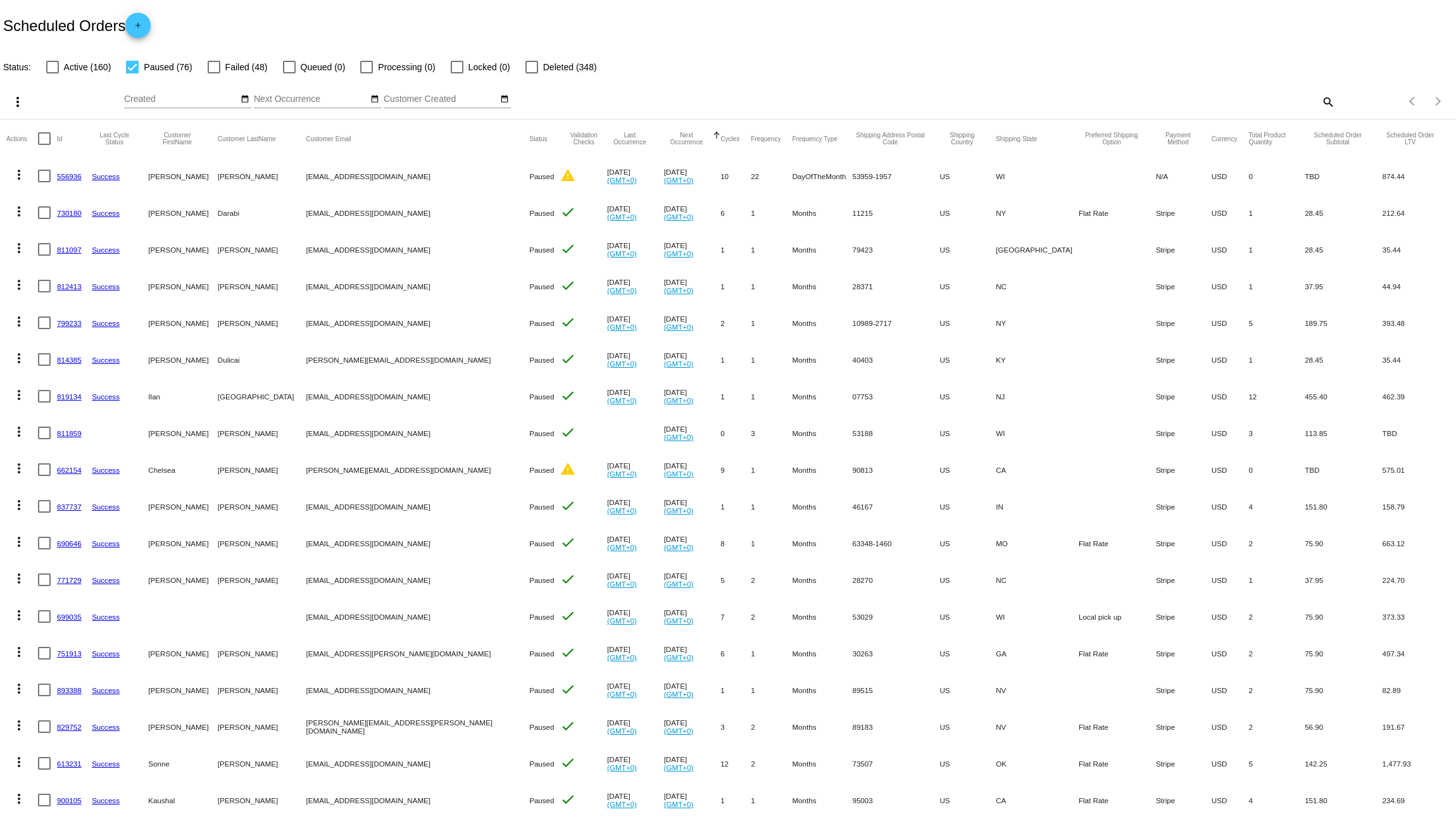
click at [19, 174] on mat-icon "more_vert" at bounding box center [19, 175] width 15 height 15
click at [46, 352] on span "Delete" at bounding box center [57, 357] width 25 height 10
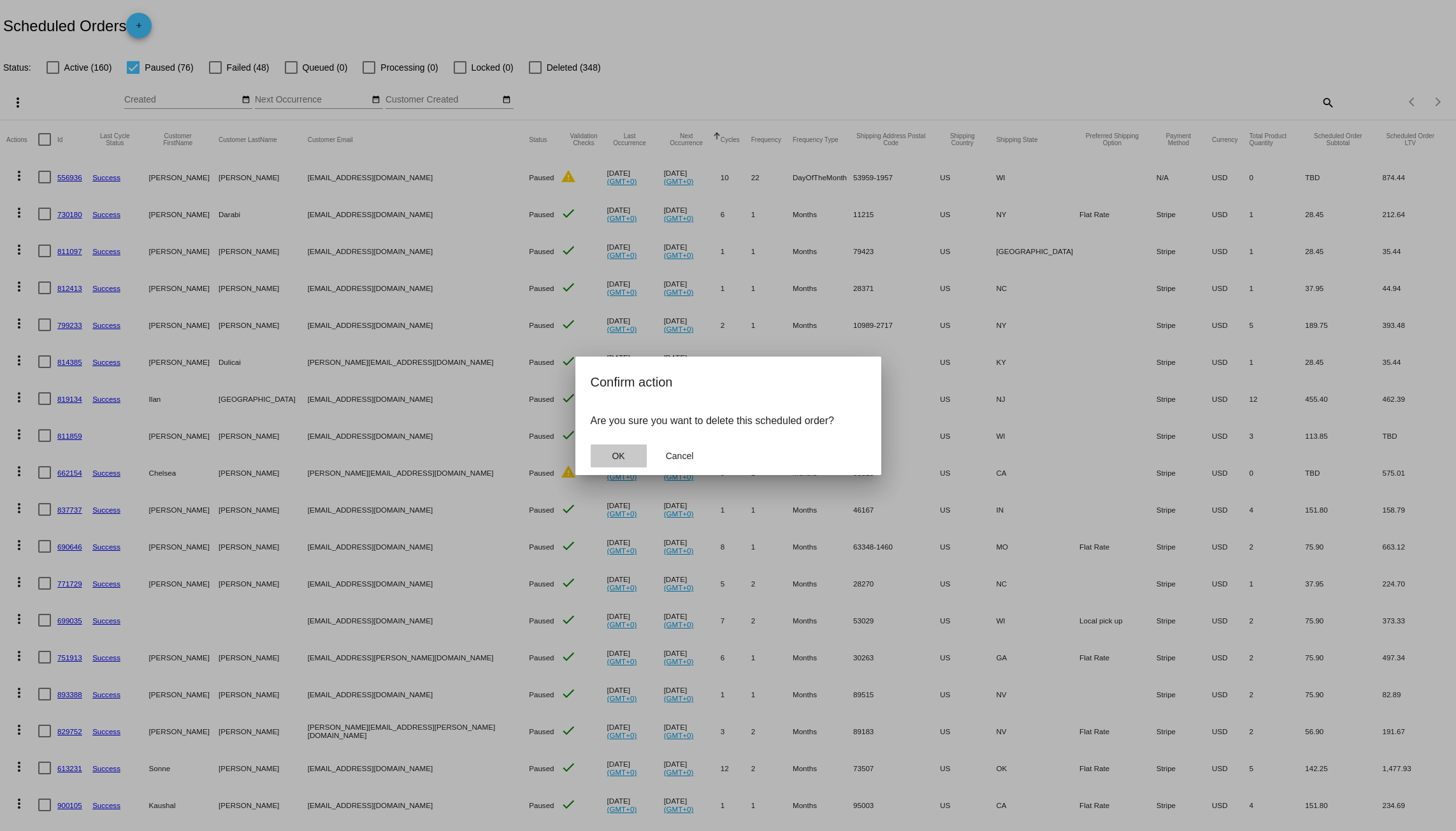
click at [628, 460] on button "OK" at bounding box center [619, 456] width 56 height 23
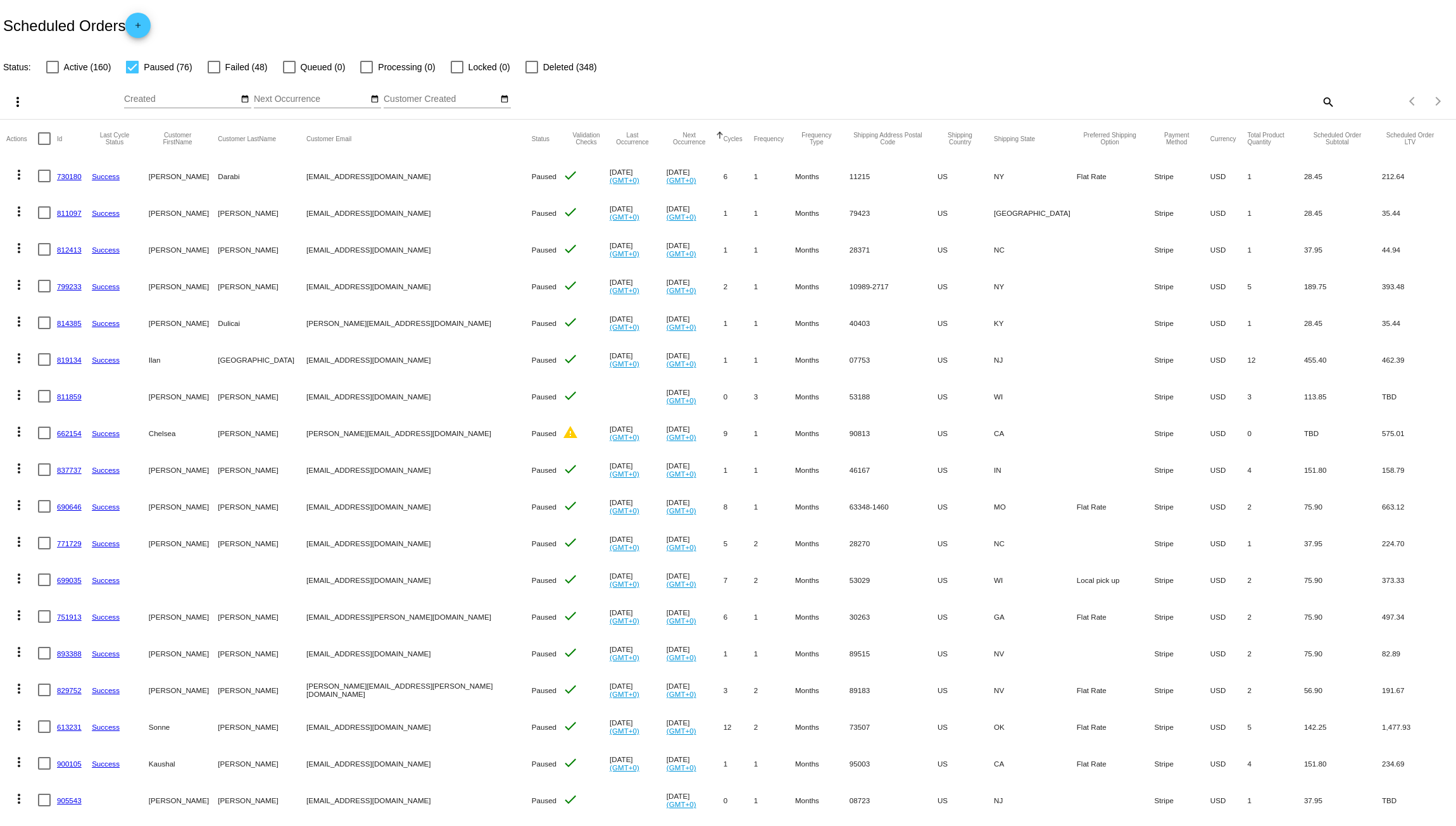
click at [17, 181] on mat-icon "more_vert" at bounding box center [19, 175] width 15 height 15
click at [48, 352] on span "Delete" at bounding box center [57, 357] width 25 height 10
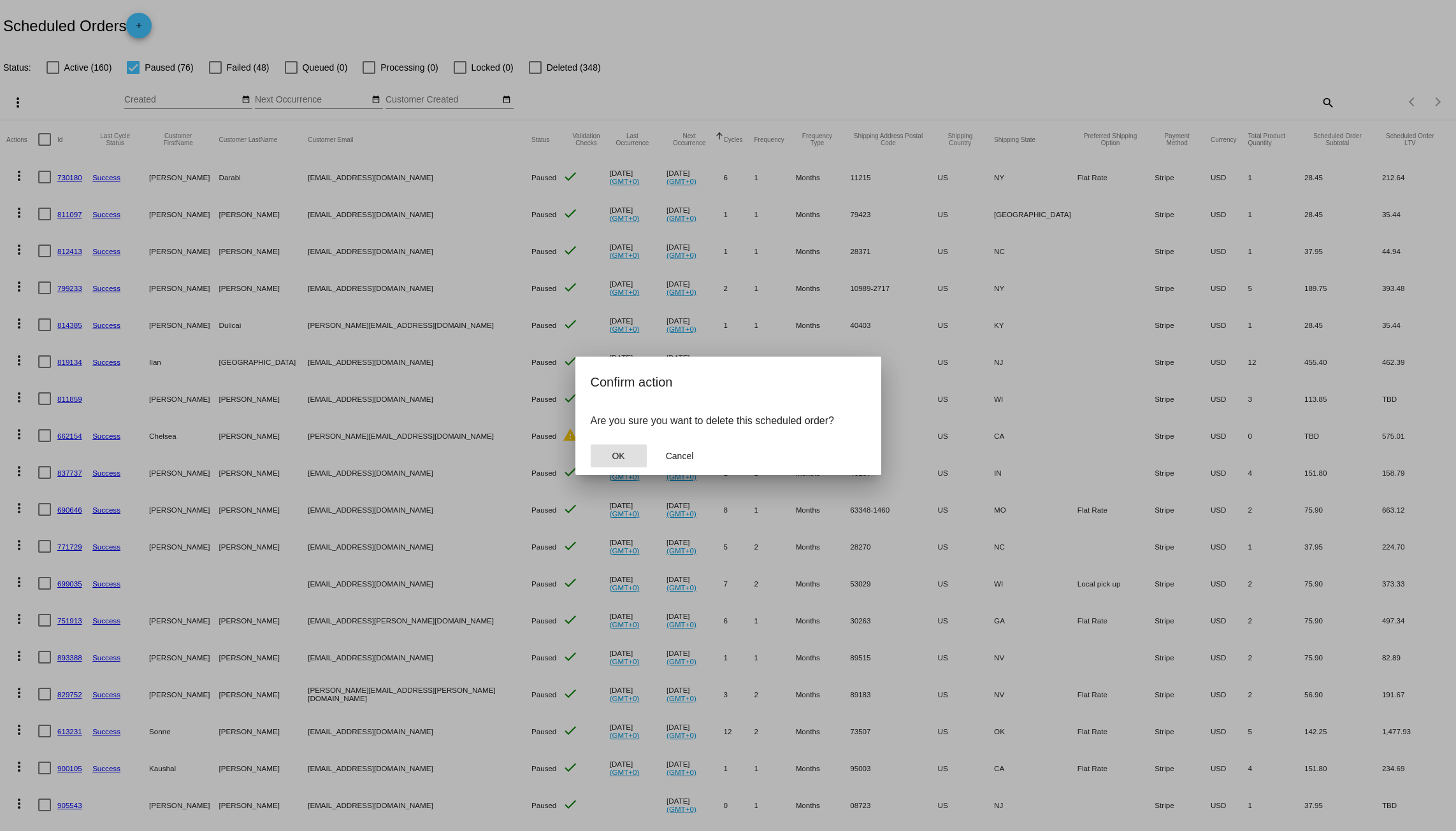
click at [624, 455] on span "OK" at bounding box center [618, 456] width 13 height 10
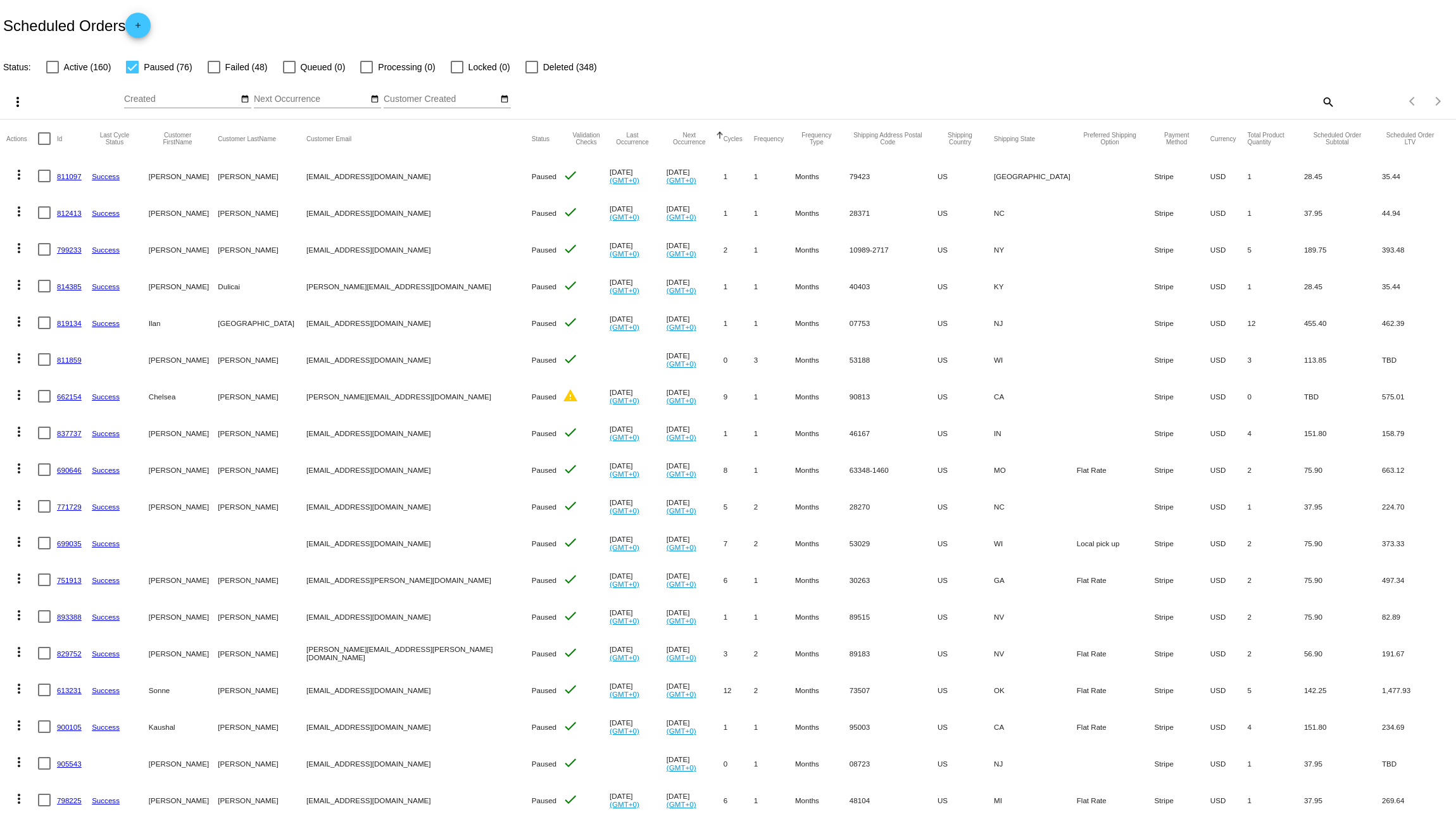
click at [20, 172] on mat-icon "more_vert" at bounding box center [19, 175] width 15 height 15
click at [55, 357] on span "Delete" at bounding box center [57, 357] width 25 height 10
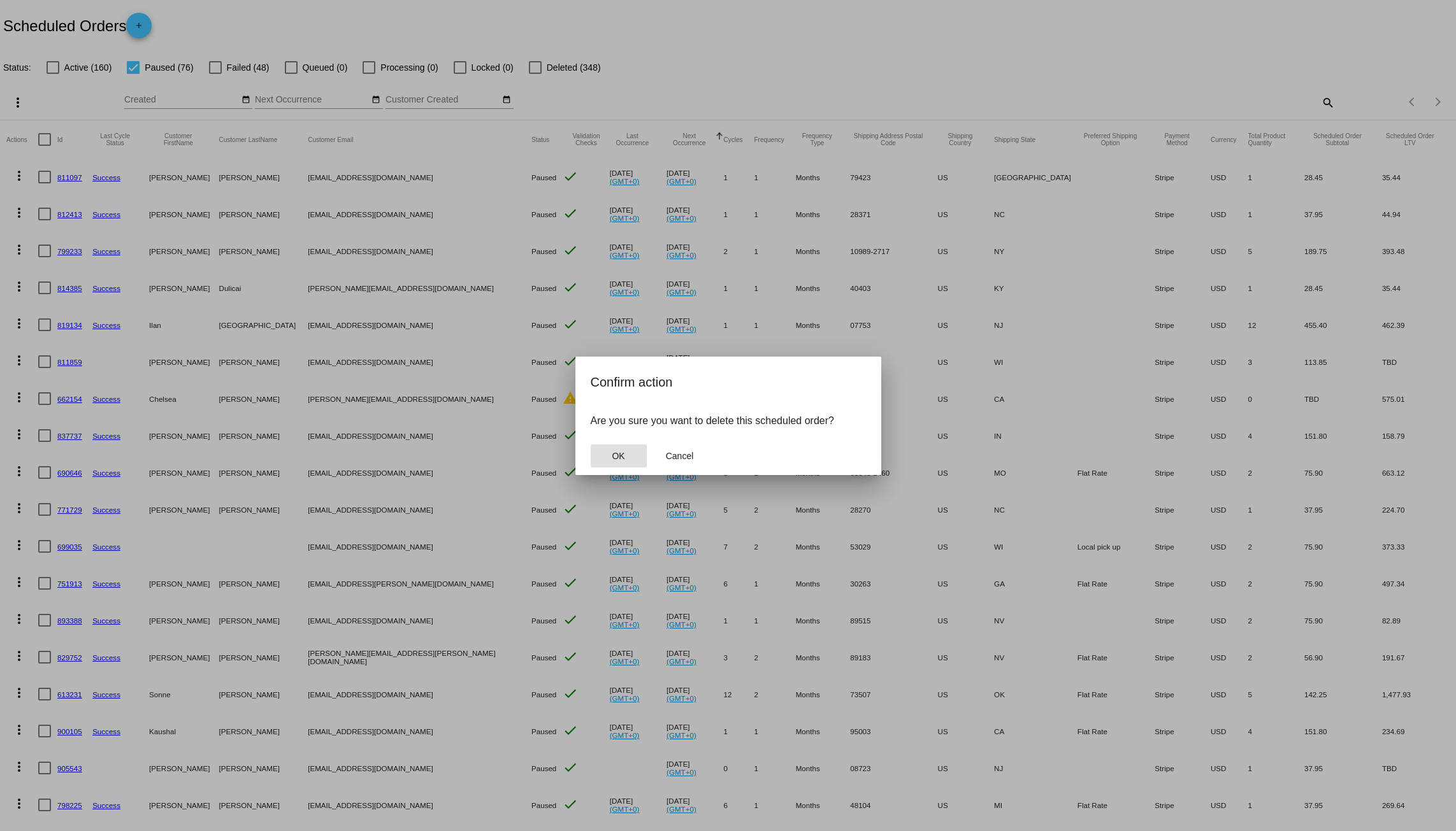
click at [611, 453] on button "OK" at bounding box center [619, 456] width 56 height 23
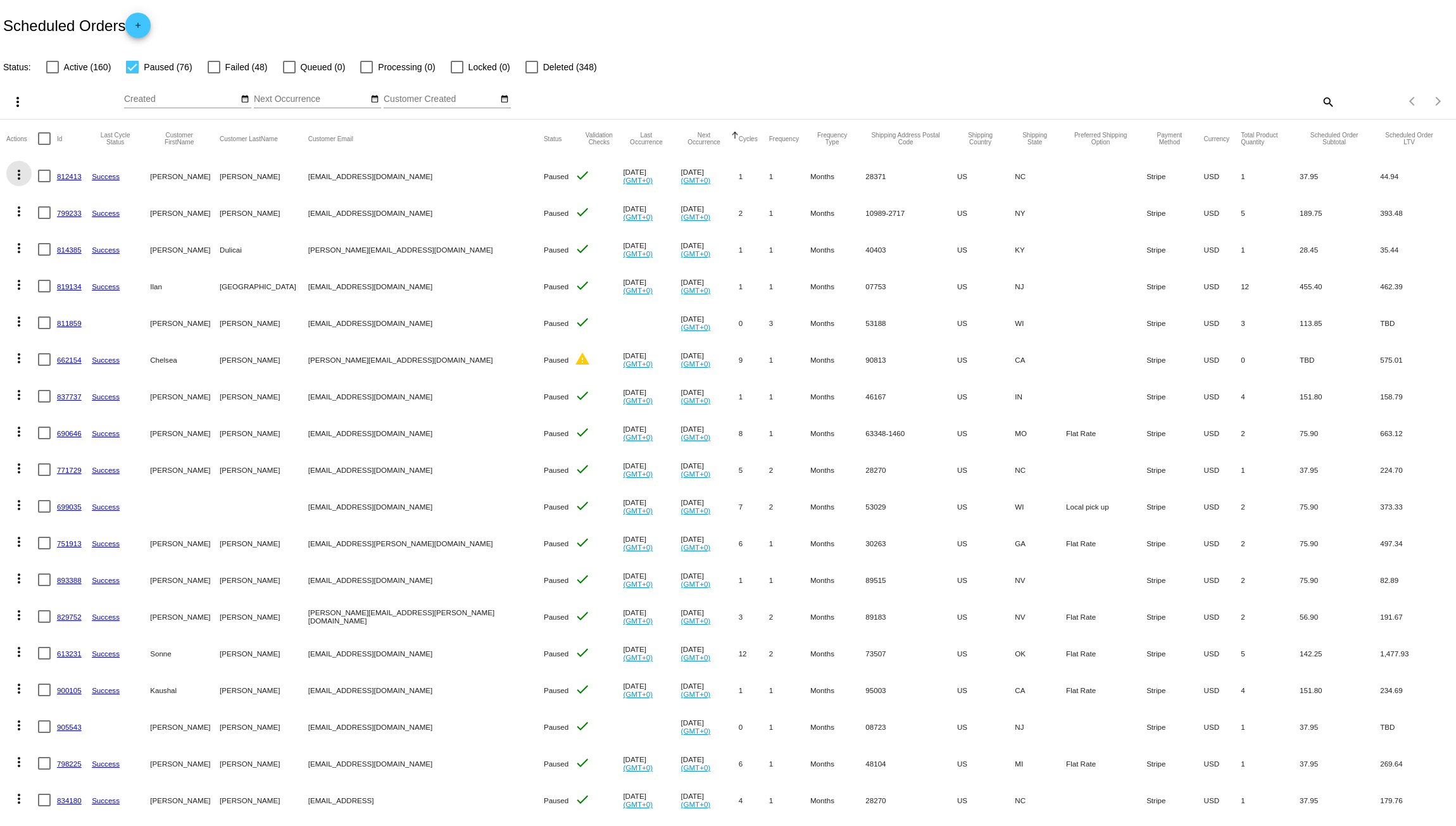
click at [17, 176] on mat-icon "more_vert" at bounding box center [19, 175] width 15 height 15
click at [73, 351] on button "delete Delete" at bounding box center [69, 357] width 126 height 30
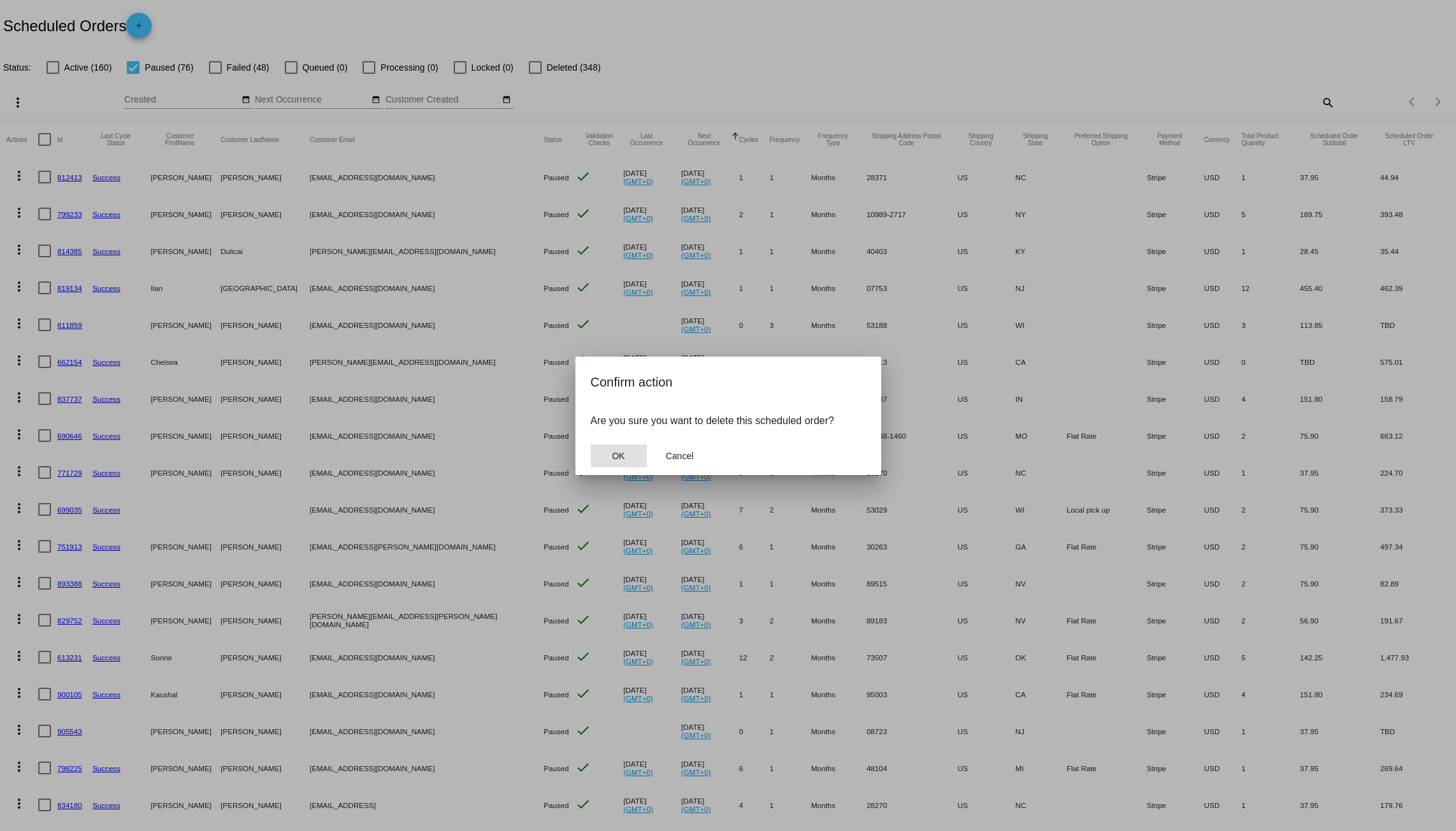
click at [611, 453] on button "OK" at bounding box center [619, 456] width 56 height 23
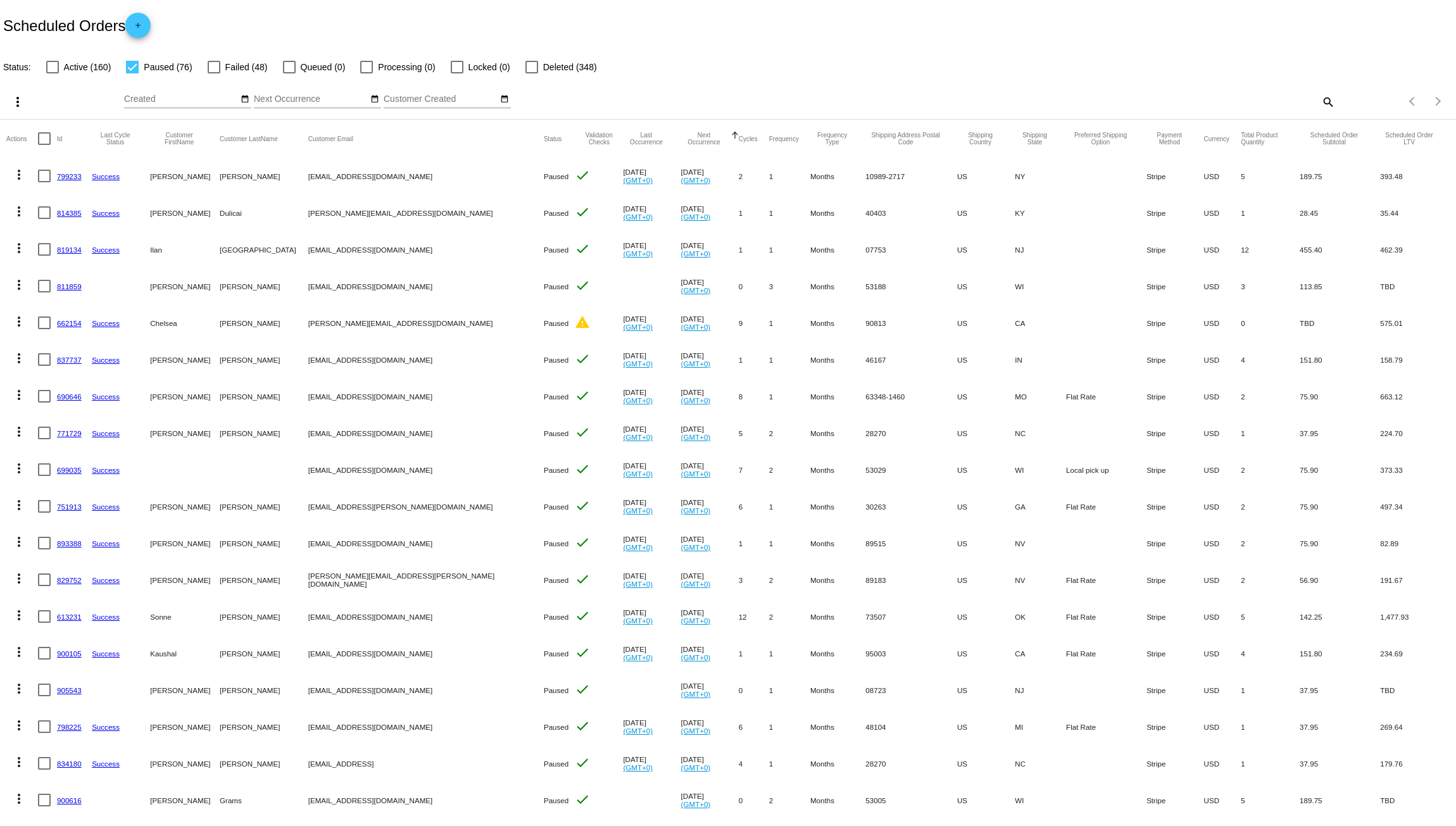
click at [22, 176] on mat-icon "more_vert" at bounding box center [19, 175] width 15 height 15
click at [55, 351] on button "delete Delete" at bounding box center [69, 357] width 126 height 30
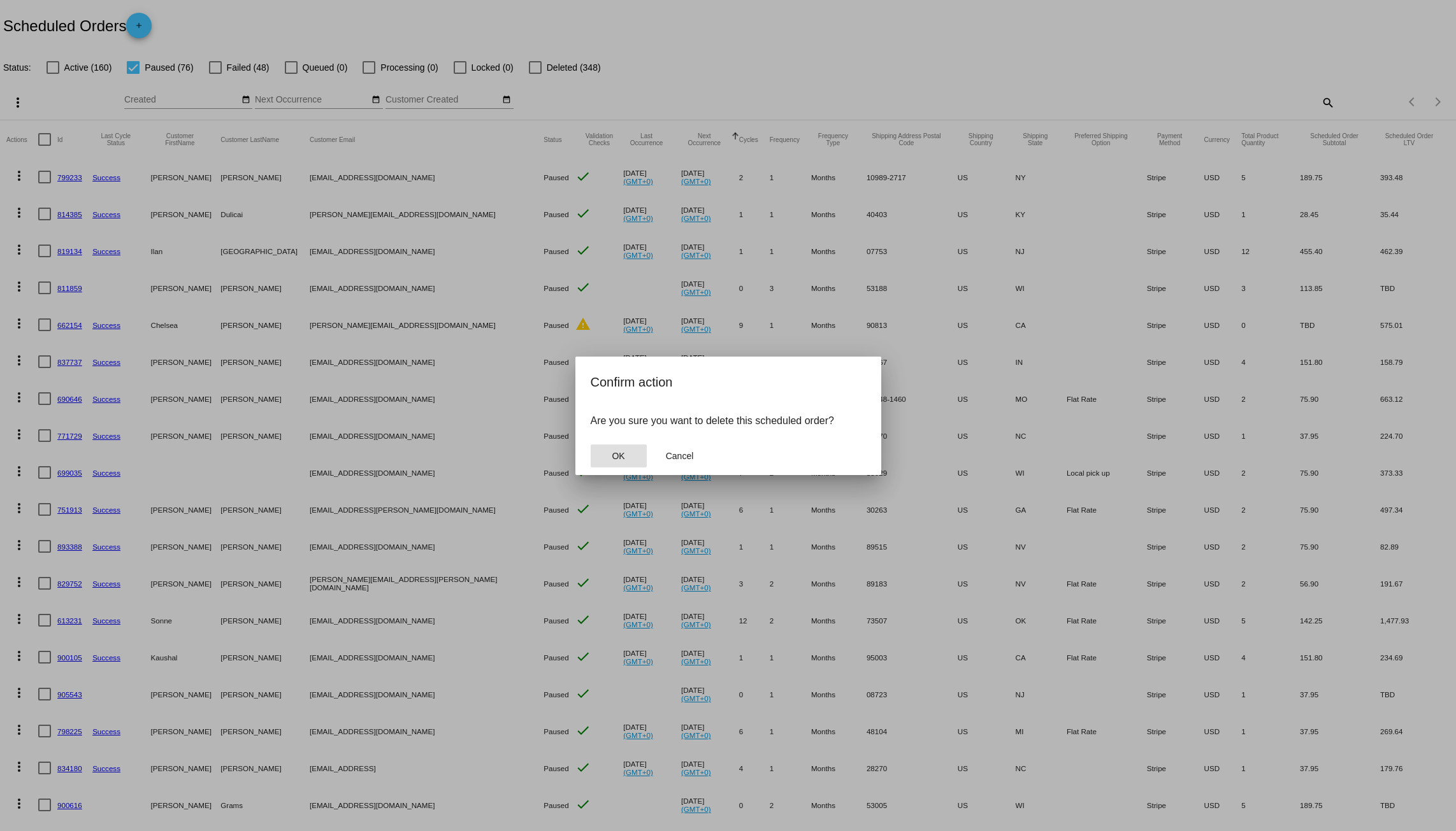
click at [617, 453] on span "OK" at bounding box center [618, 456] width 13 height 10
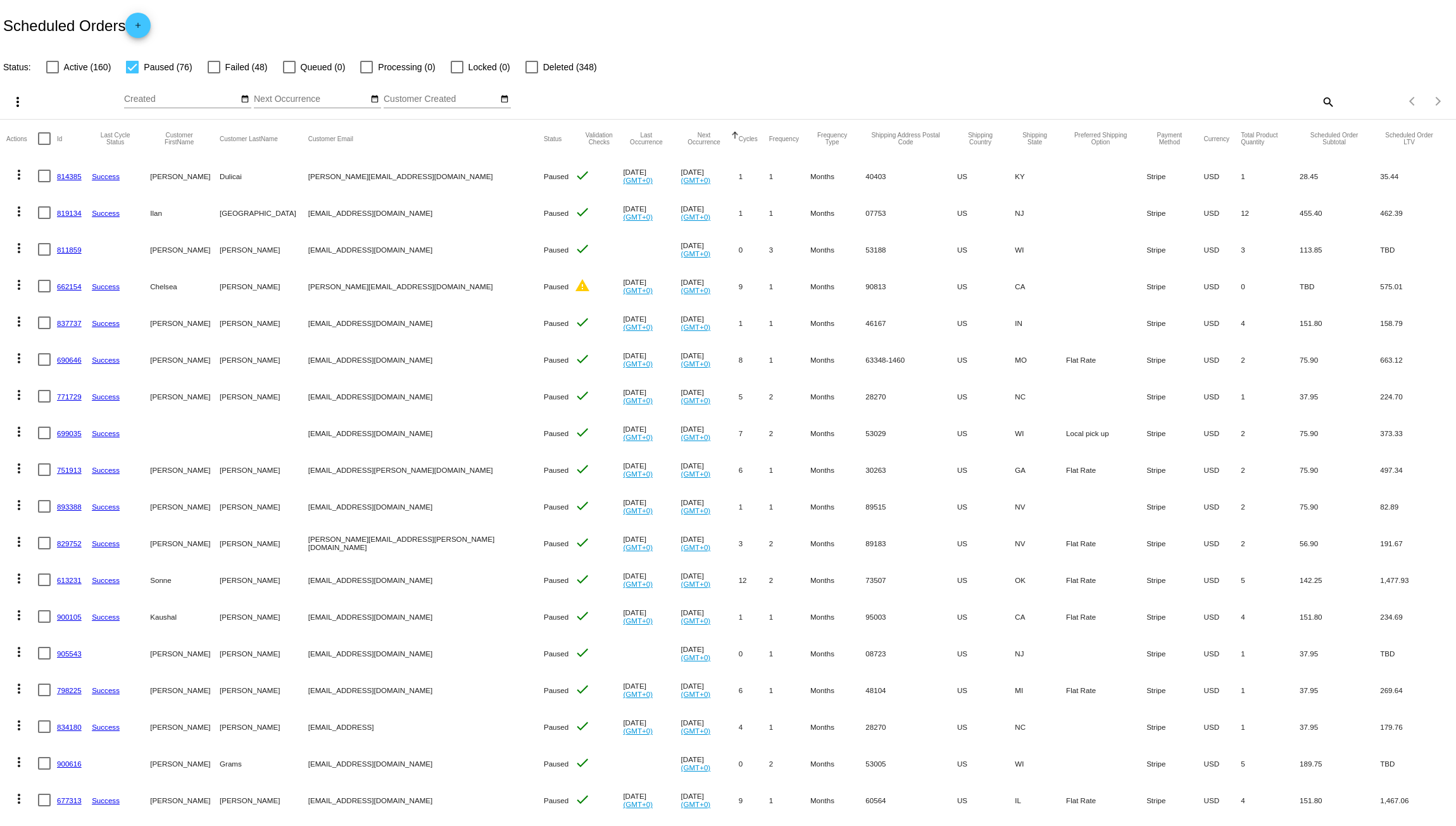
click at [15, 178] on mat-icon "more_vert" at bounding box center [19, 175] width 15 height 15
click at [48, 355] on span "Delete" at bounding box center [57, 357] width 25 height 10
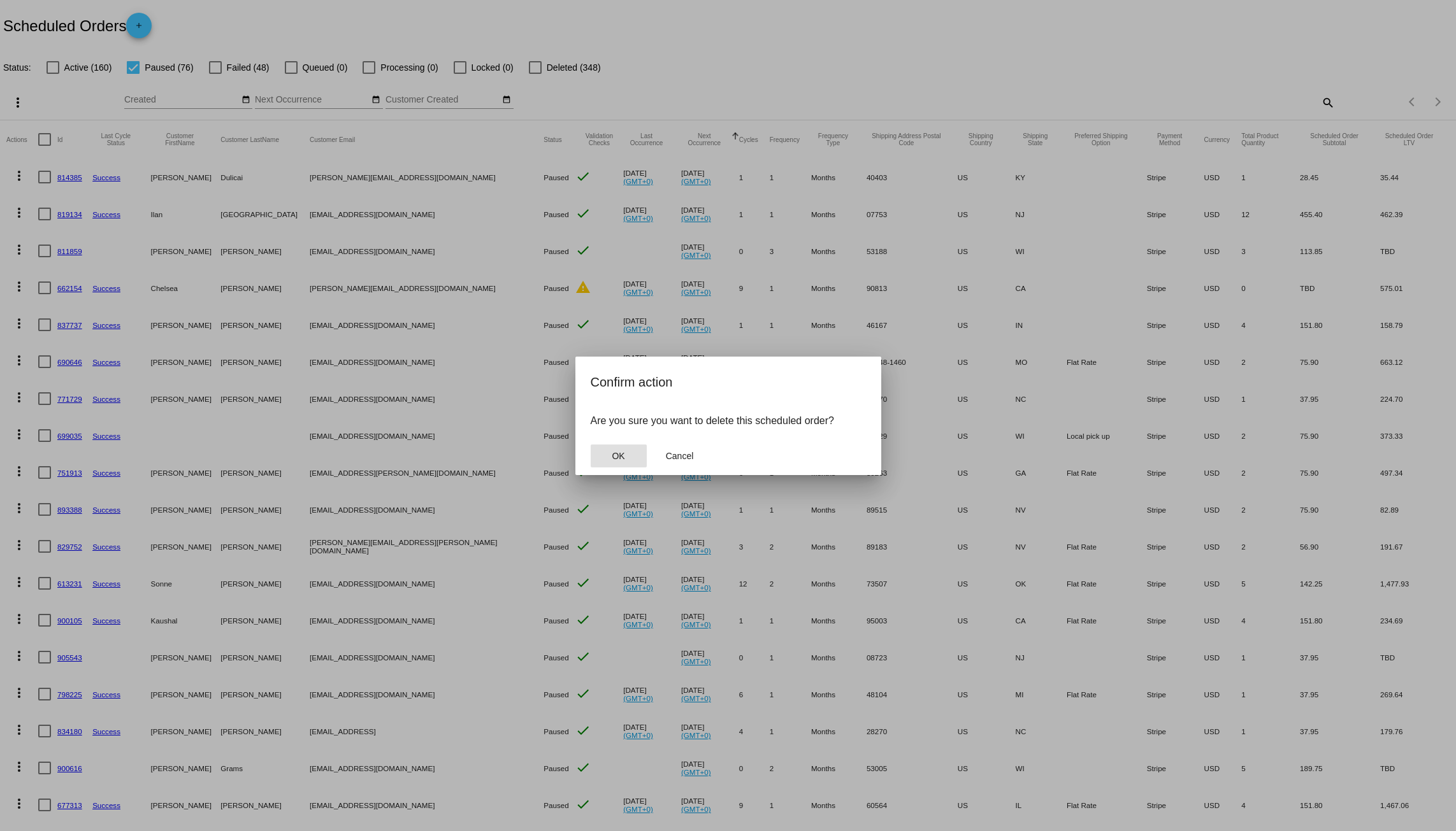
click at [621, 455] on span "OK" at bounding box center [618, 456] width 13 height 10
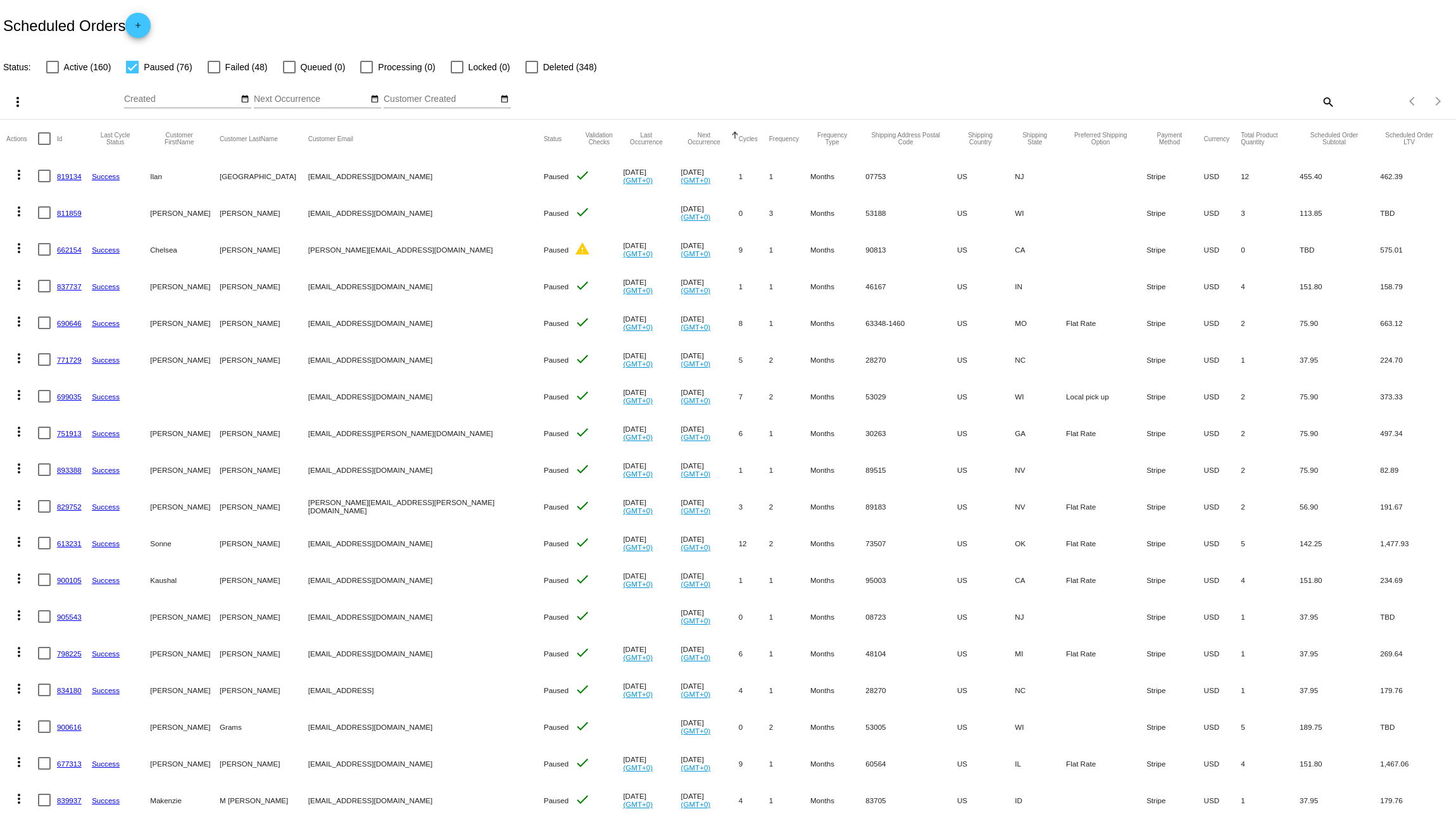
click at [20, 181] on mat-icon "more_vert" at bounding box center [19, 175] width 15 height 15
click at [55, 359] on span "Delete" at bounding box center [57, 357] width 25 height 10
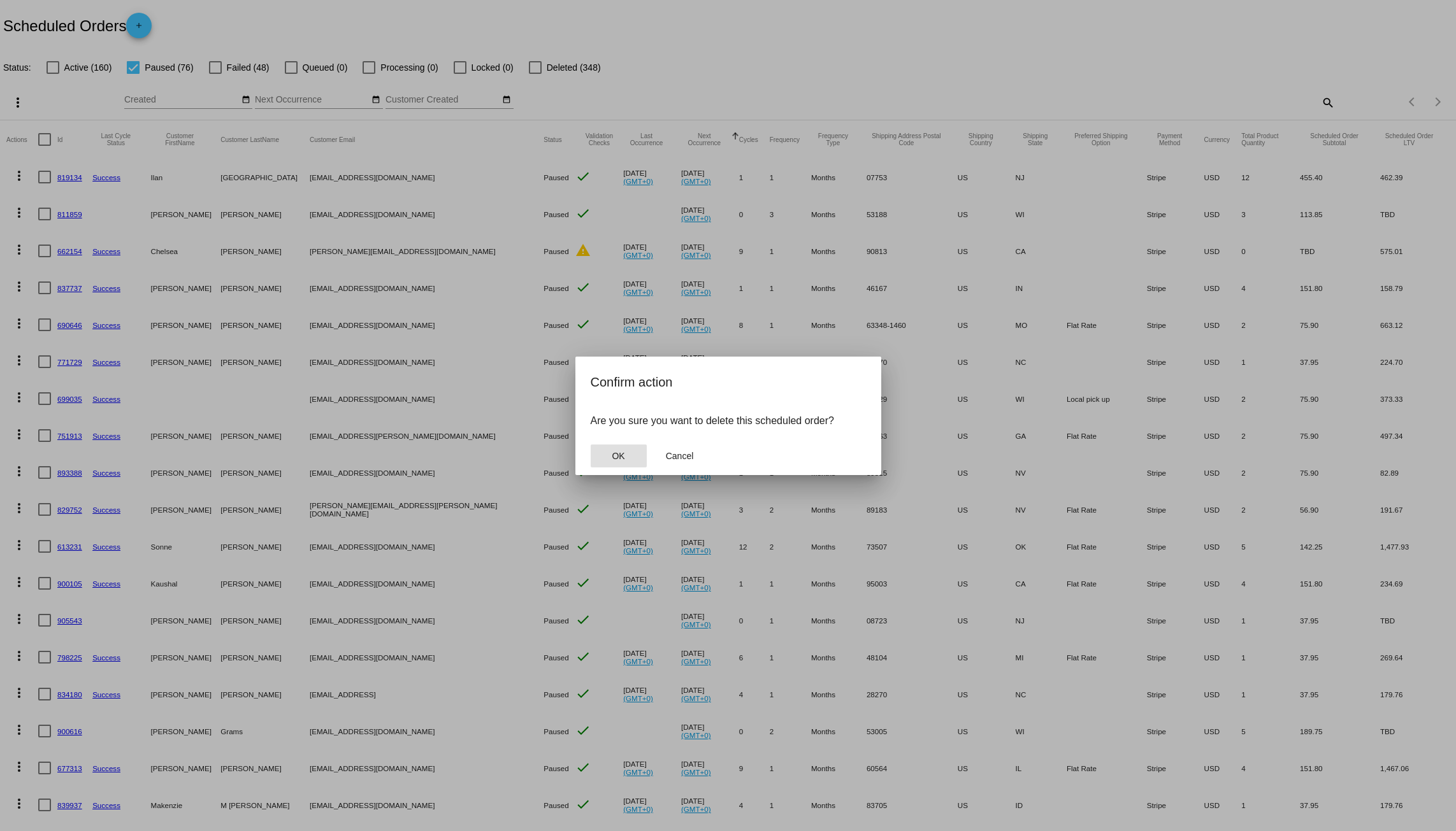
click at [621, 448] on button "OK" at bounding box center [619, 456] width 56 height 23
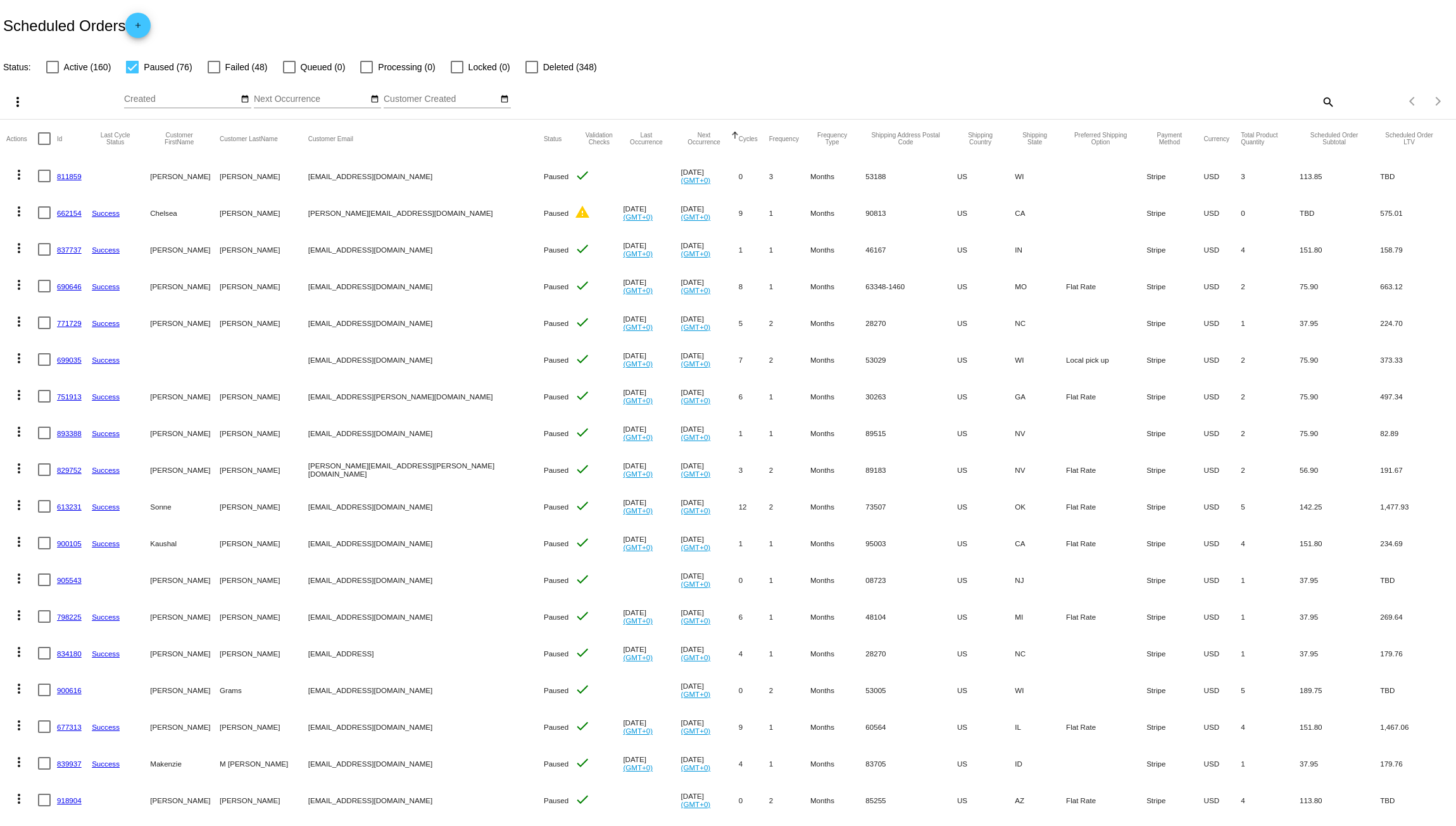
click at [17, 178] on mat-icon "more_vert" at bounding box center [19, 175] width 15 height 15
click at [66, 352] on span "Delete" at bounding box center [57, 357] width 25 height 10
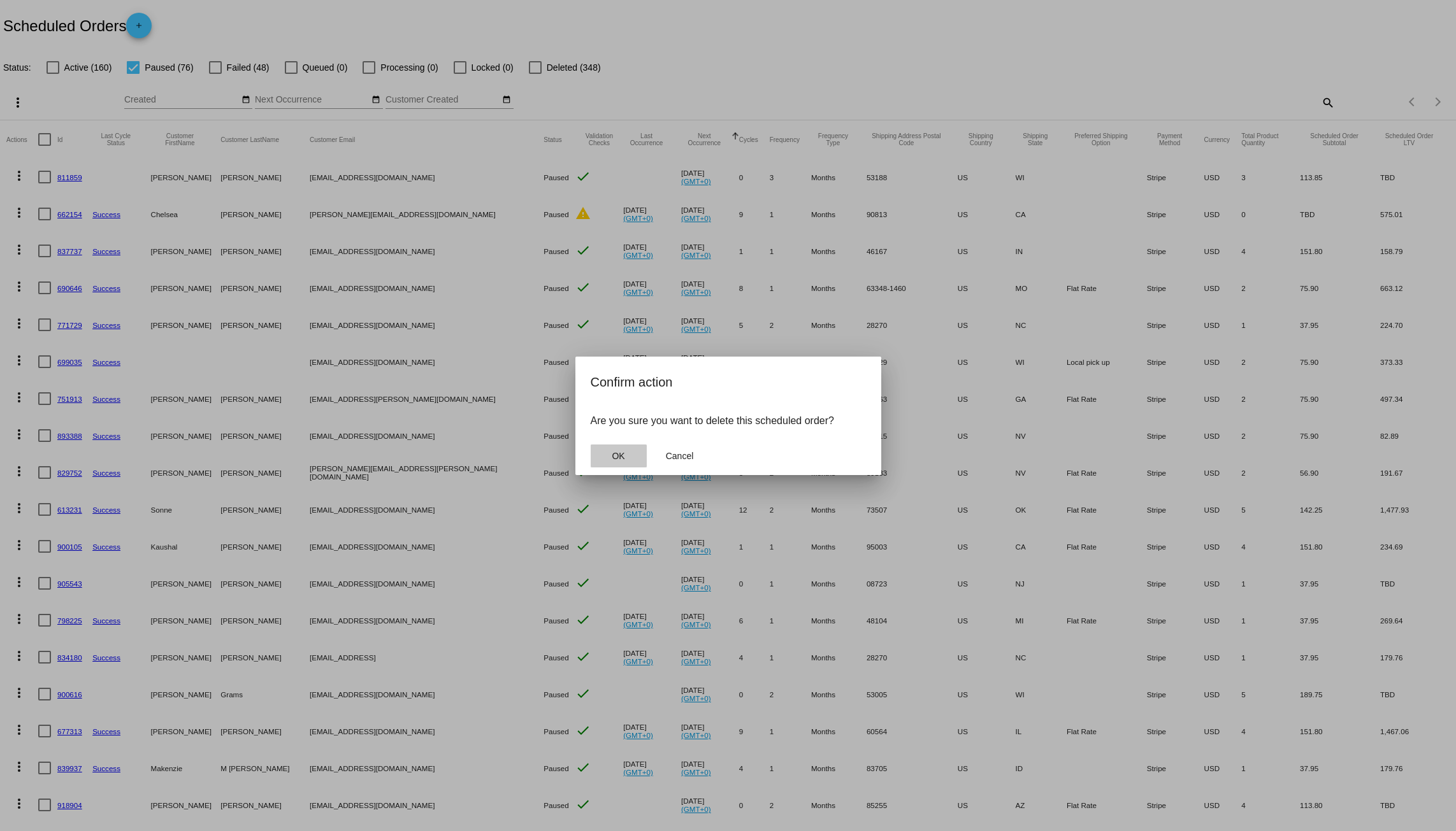
click at [615, 462] on button "OK" at bounding box center [619, 456] width 56 height 23
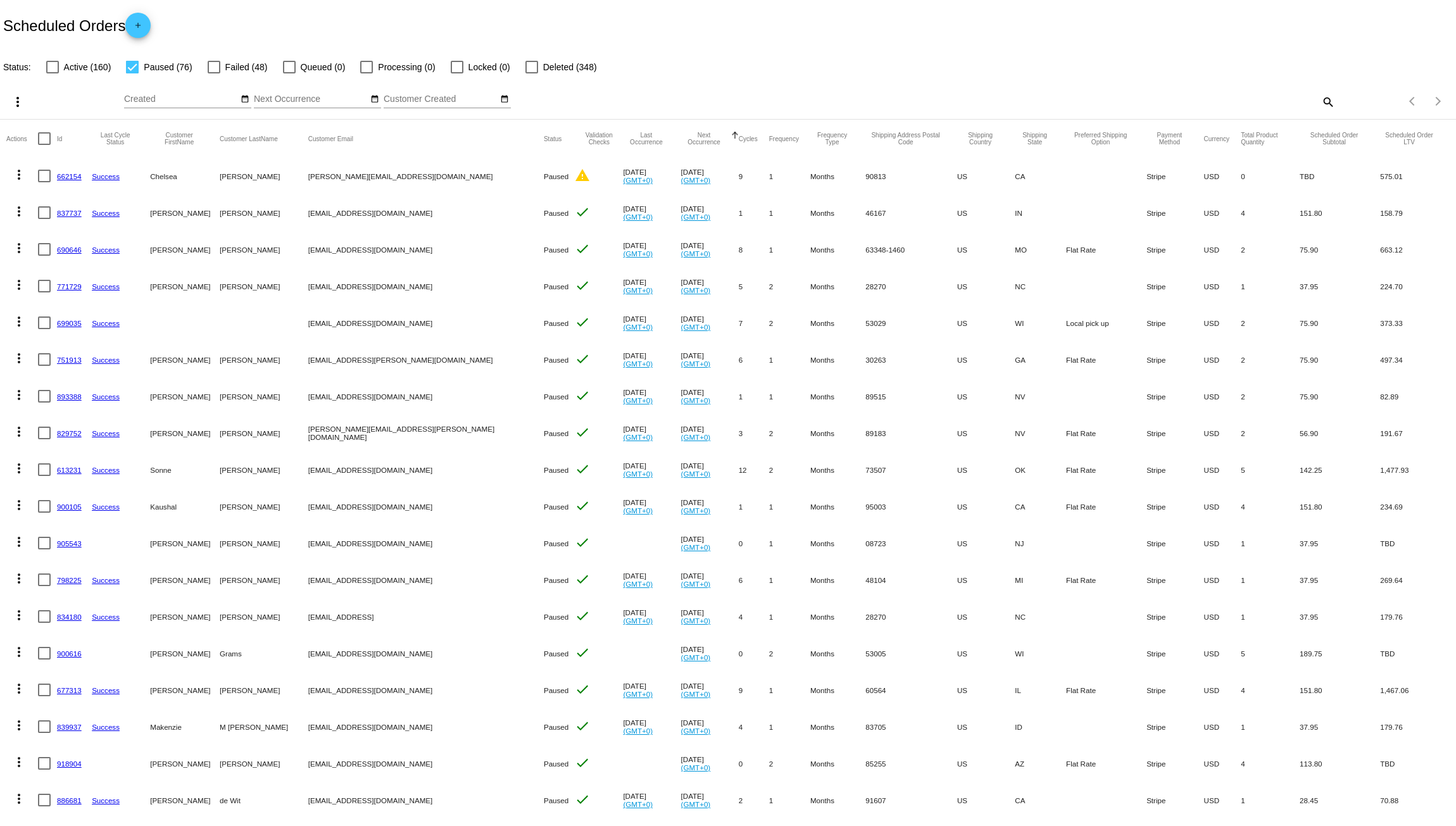
click at [17, 181] on mat-icon "more_vert" at bounding box center [19, 175] width 15 height 15
click at [55, 351] on button "delete Delete" at bounding box center [69, 357] width 126 height 30
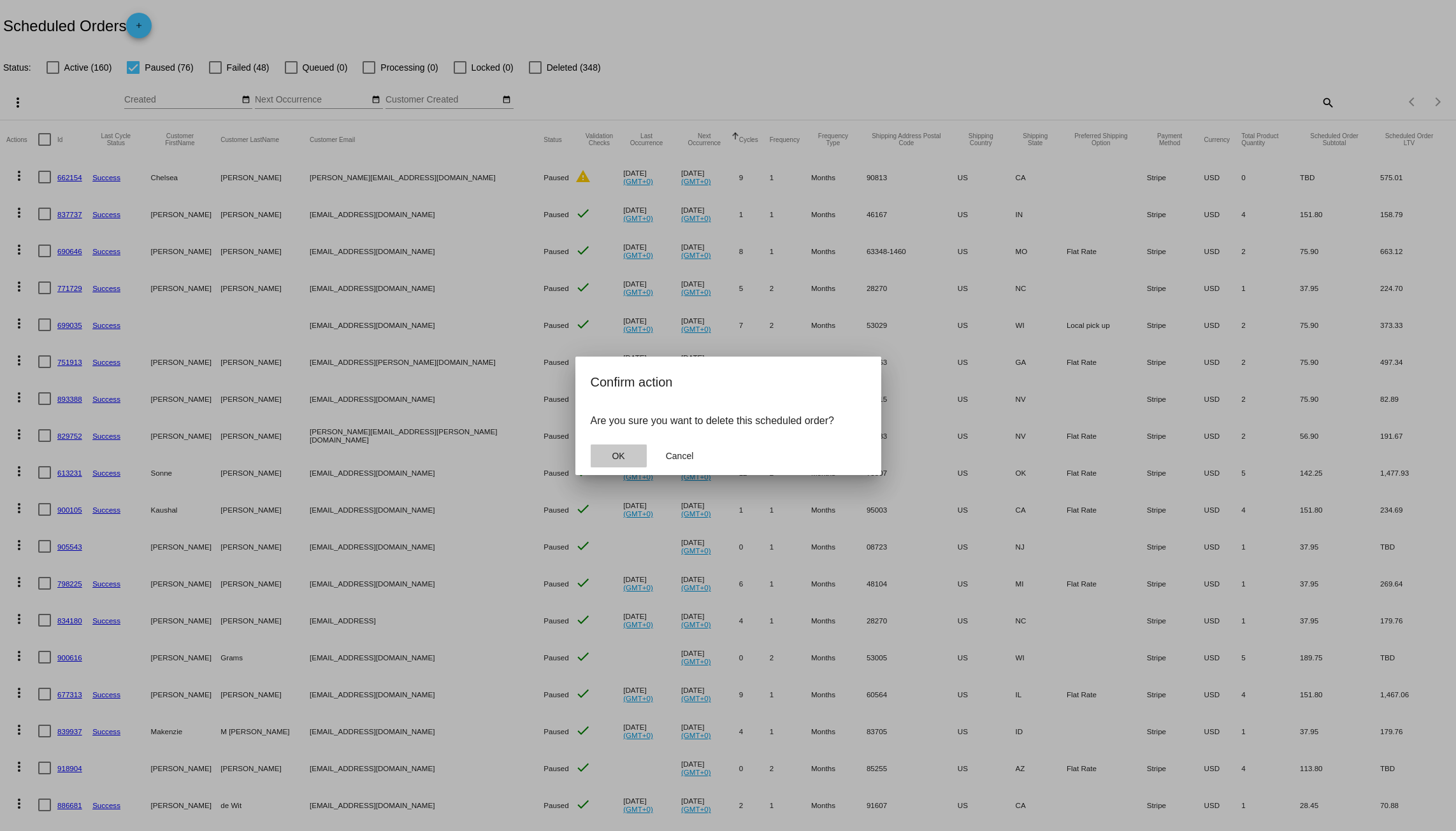
click at [606, 448] on button "OK" at bounding box center [619, 456] width 56 height 23
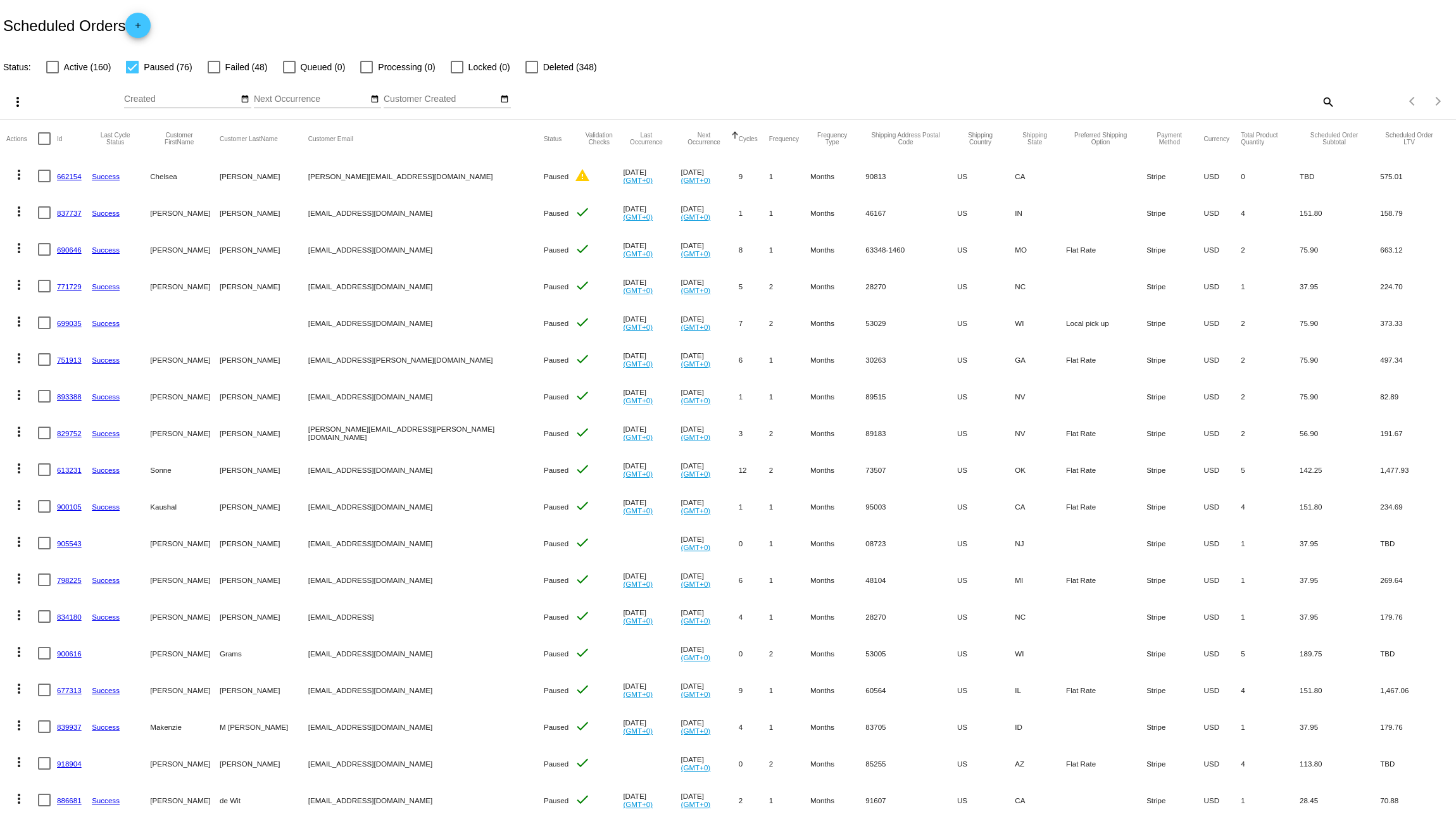
click at [20, 176] on mat-icon "more_vert" at bounding box center [19, 175] width 15 height 15
click at [83, 351] on button "delete Delete" at bounding box center [69, 357] width 126 height 30
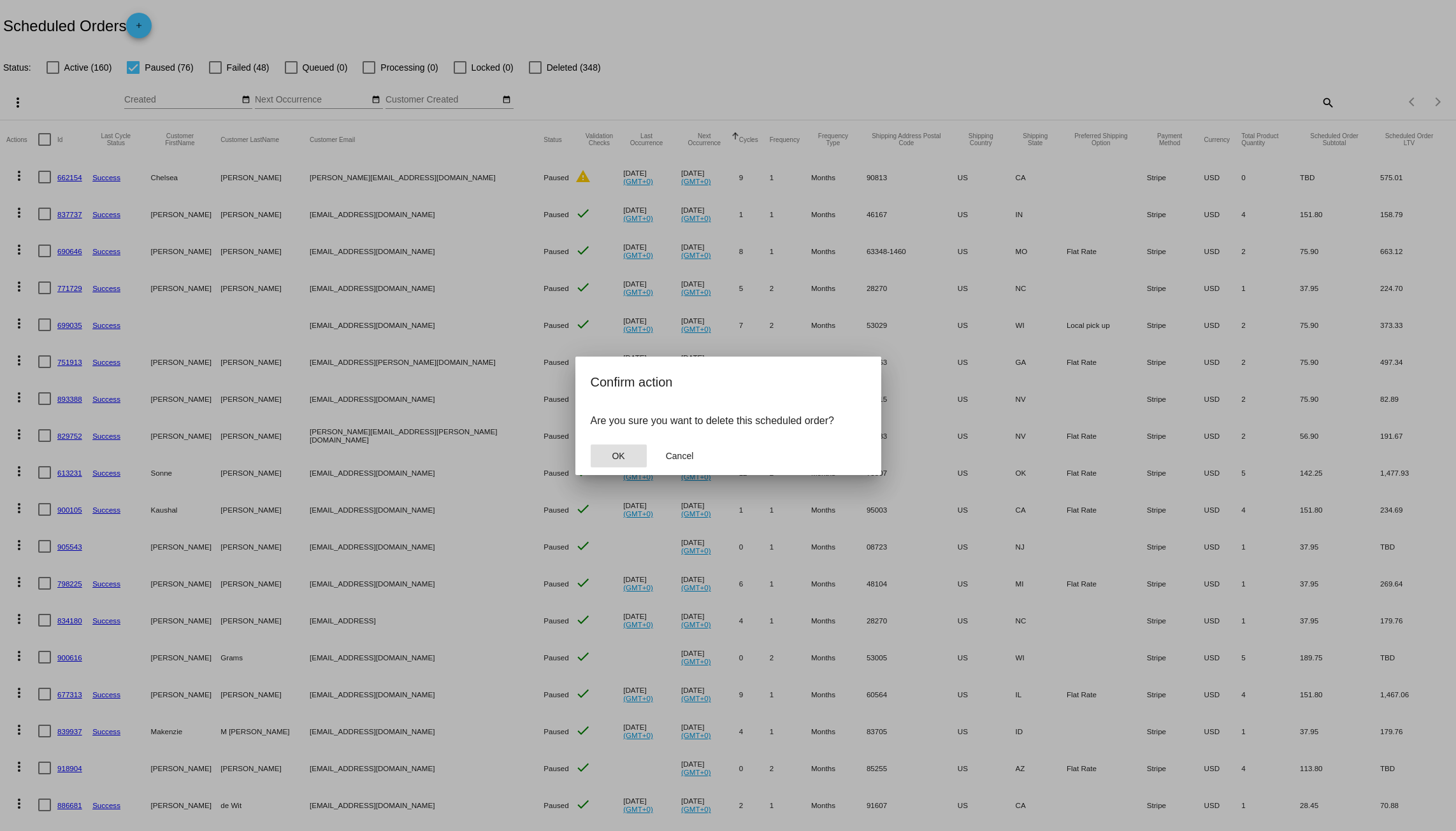
click at [611, 453] on button "OK" at bounding box center [619, 456] width 56 height 23
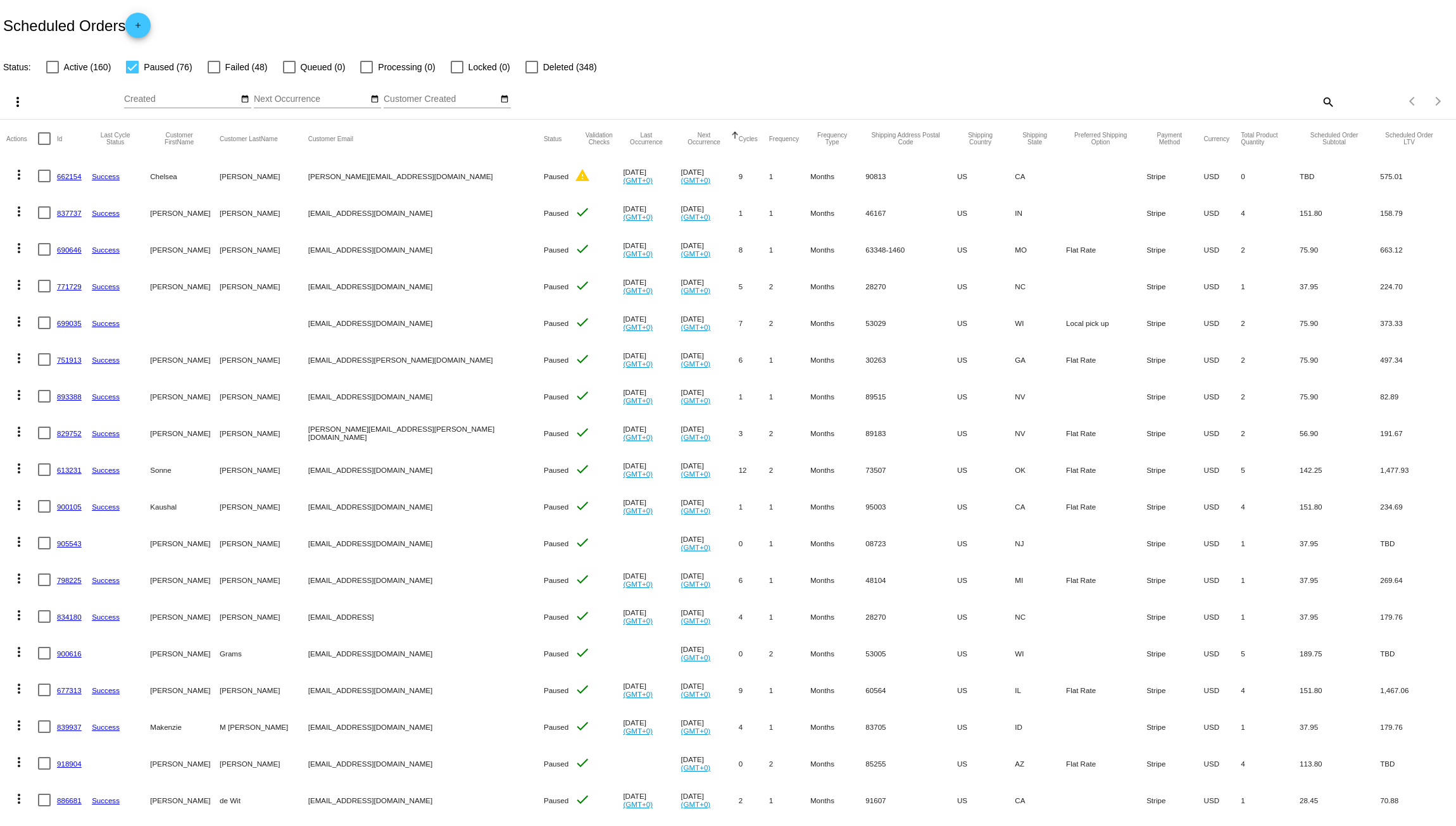
click at [17, 174] on mat-icon "more_vert" at bounding box center [19, 175] width 15 height 15
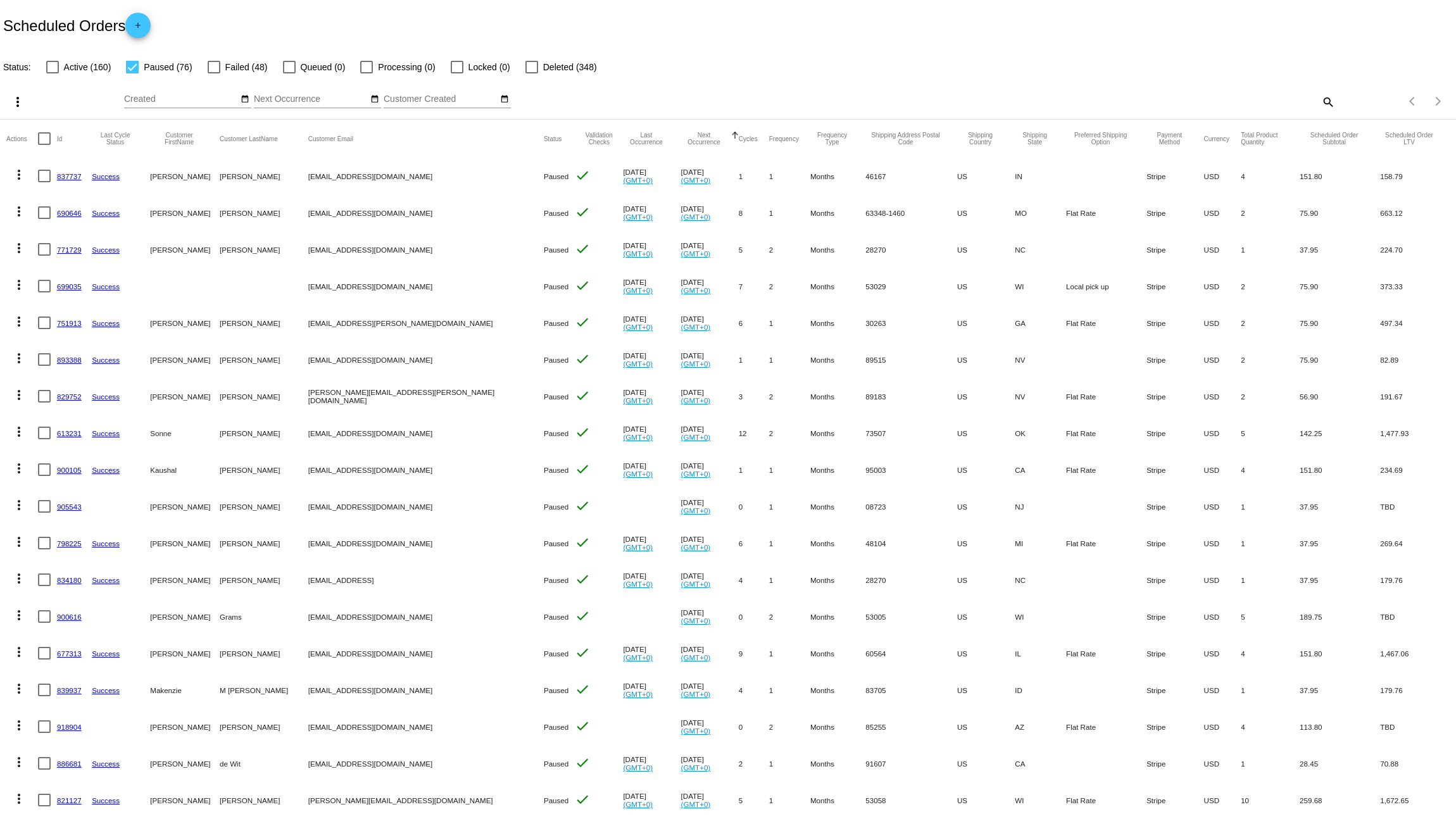
click at [20, 176] on mat-icon "more_vert" at bounding box center [19, 175] width 15 height 15
click at [83, 348] on button "delete Delete" at bounding box center [69, 357] width 126 height 30
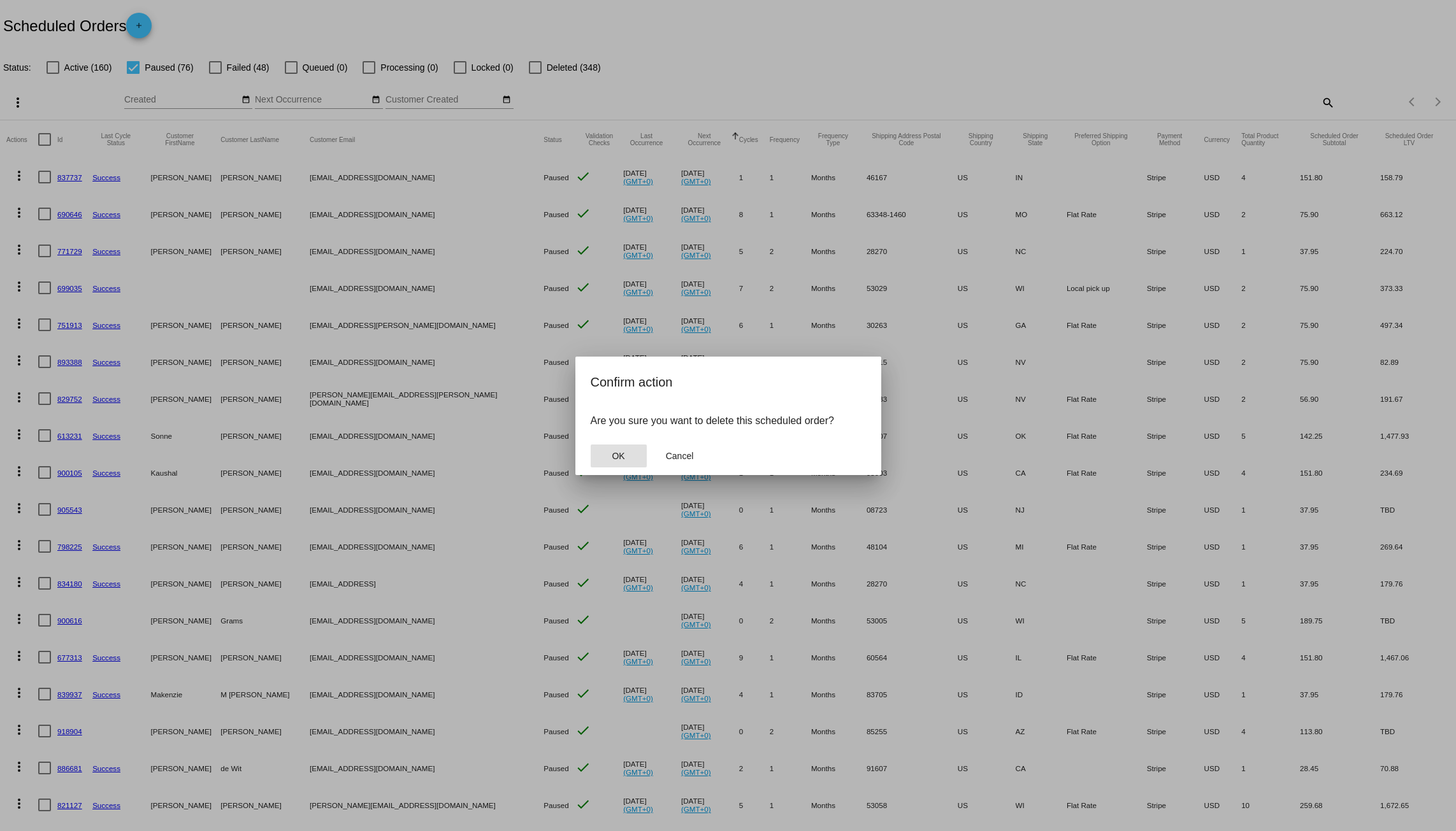
click at [615, 451] on span "OK" at bounding box center [618, 456] width 13 height 10
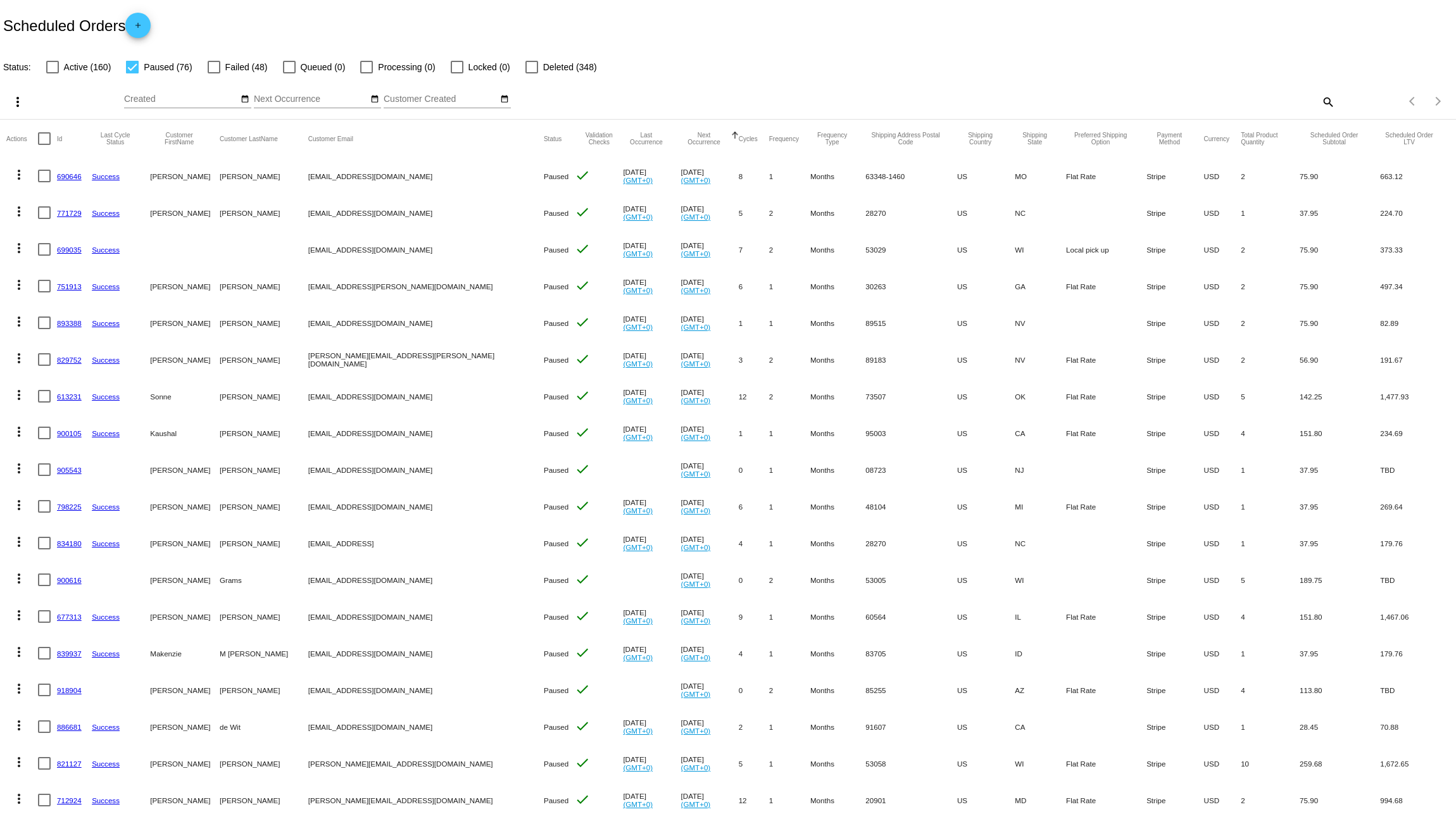
click at [17, 174] on mat-icon "more_vert" at bounding box center [19, 175] width 15 height 15
click at [73, 359] on button "delete Delete" at bounding box center [69, 357] width 126 height 30
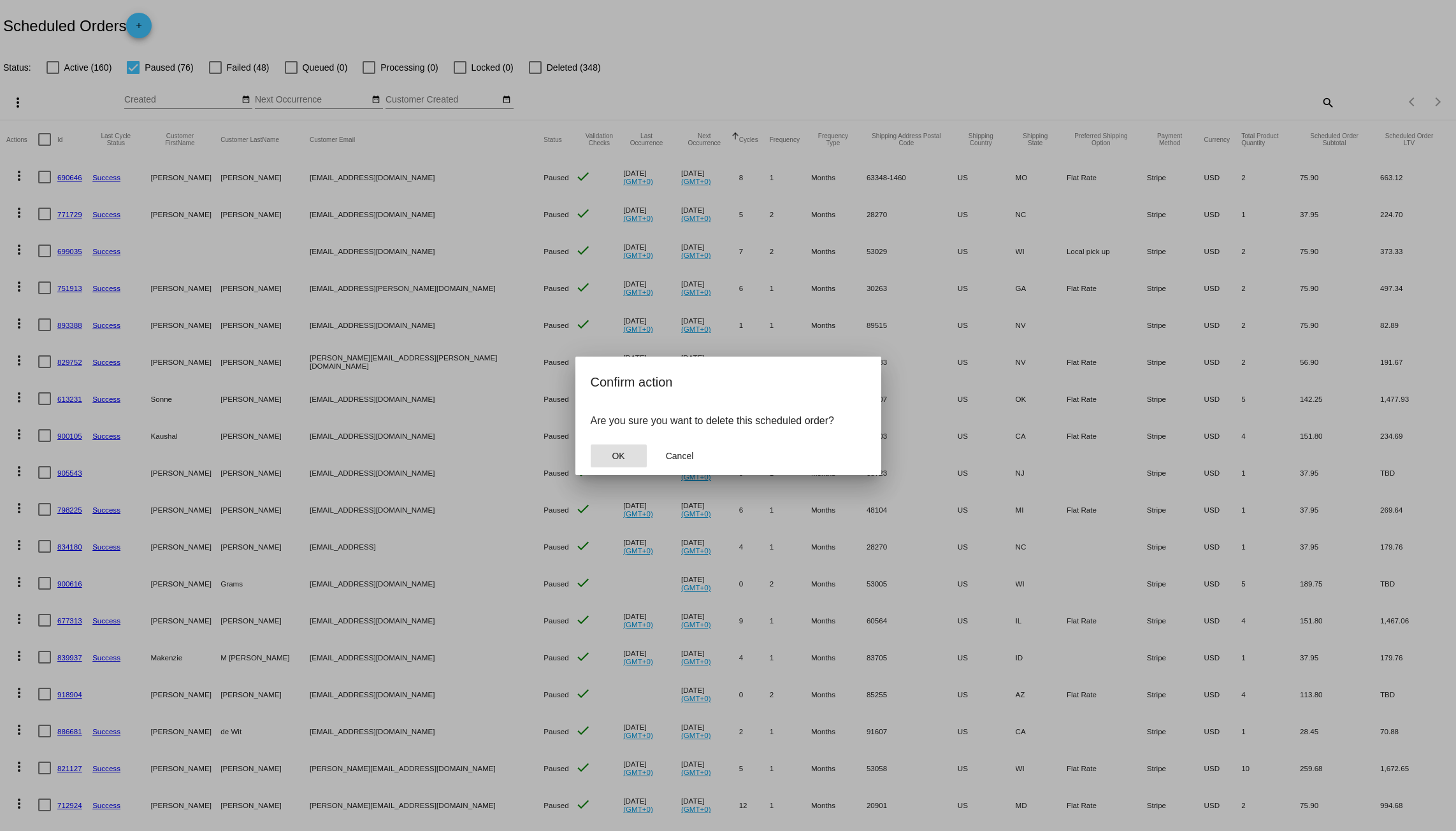
click at [628, 455] on button "OK" at bounding box center [619, 456] width 56 height 23
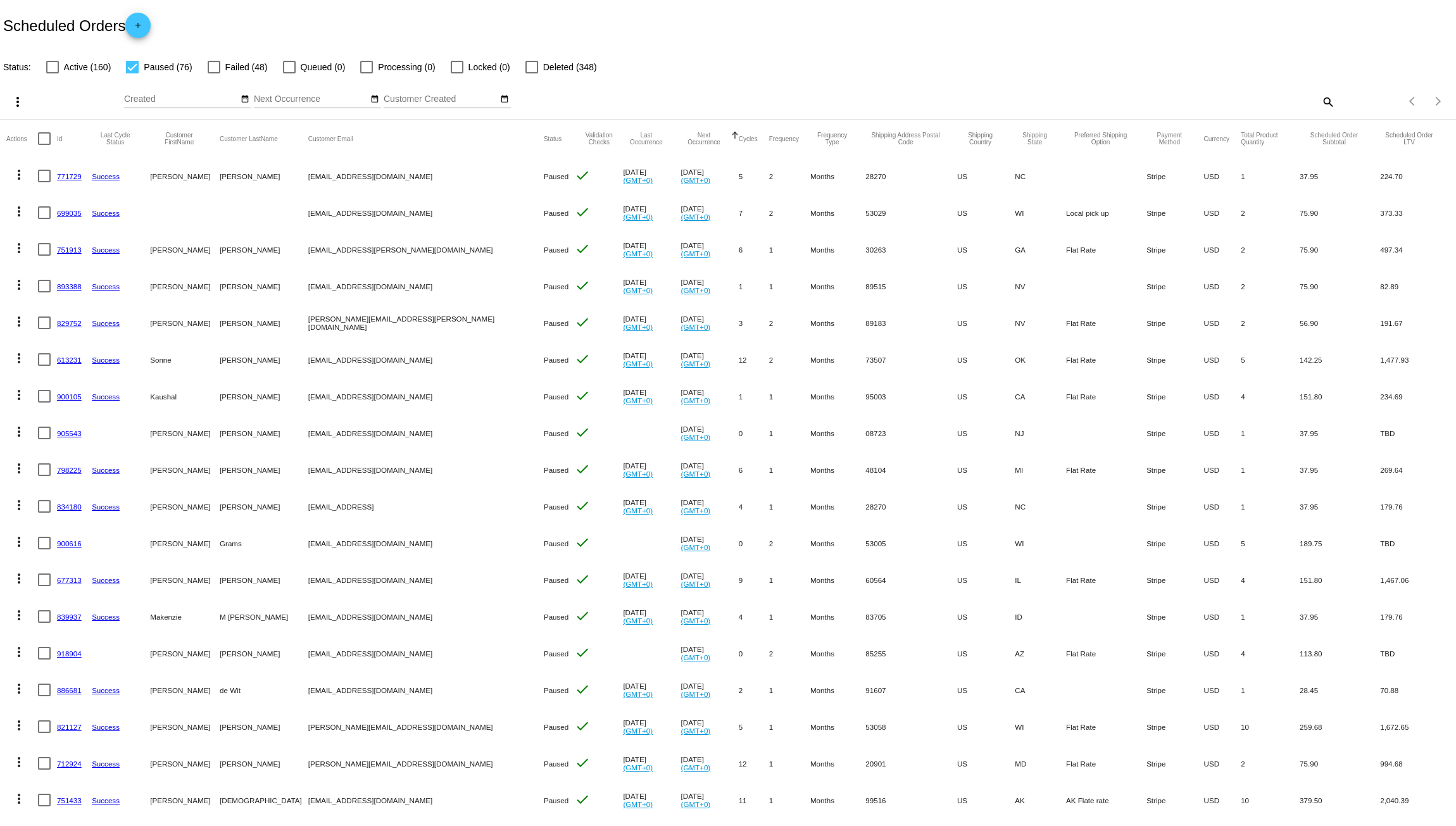
click at [15, 172] on mat-icon "more_vert" at bounding box center [19, 175] width 15 height 15
click at [62, 355] on span "Delete" at bounding box center [57, 357] width 25 height 10
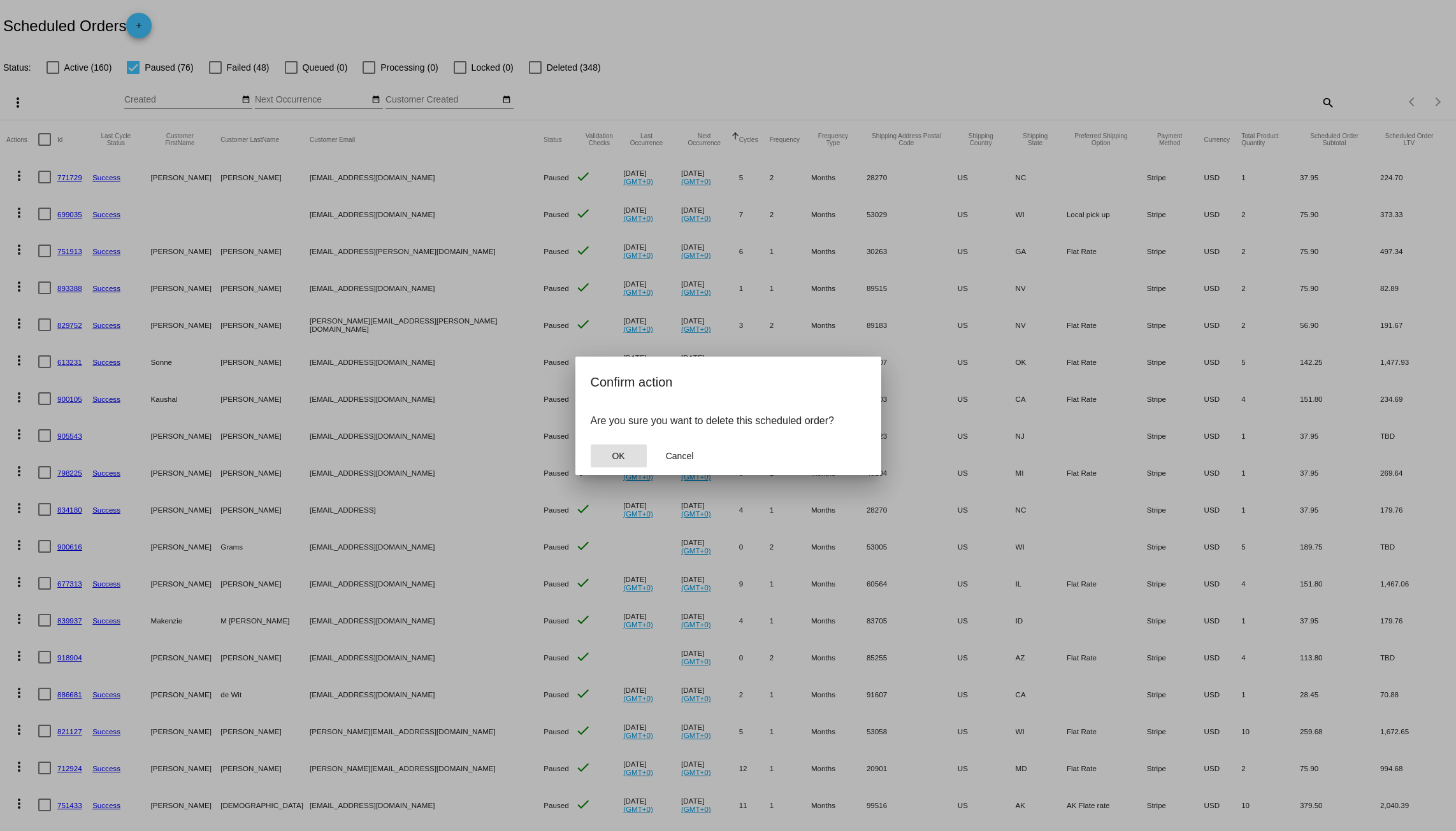
click at [625, 464] on button "OK" at bounding box center [619, 456] width 56 height 23
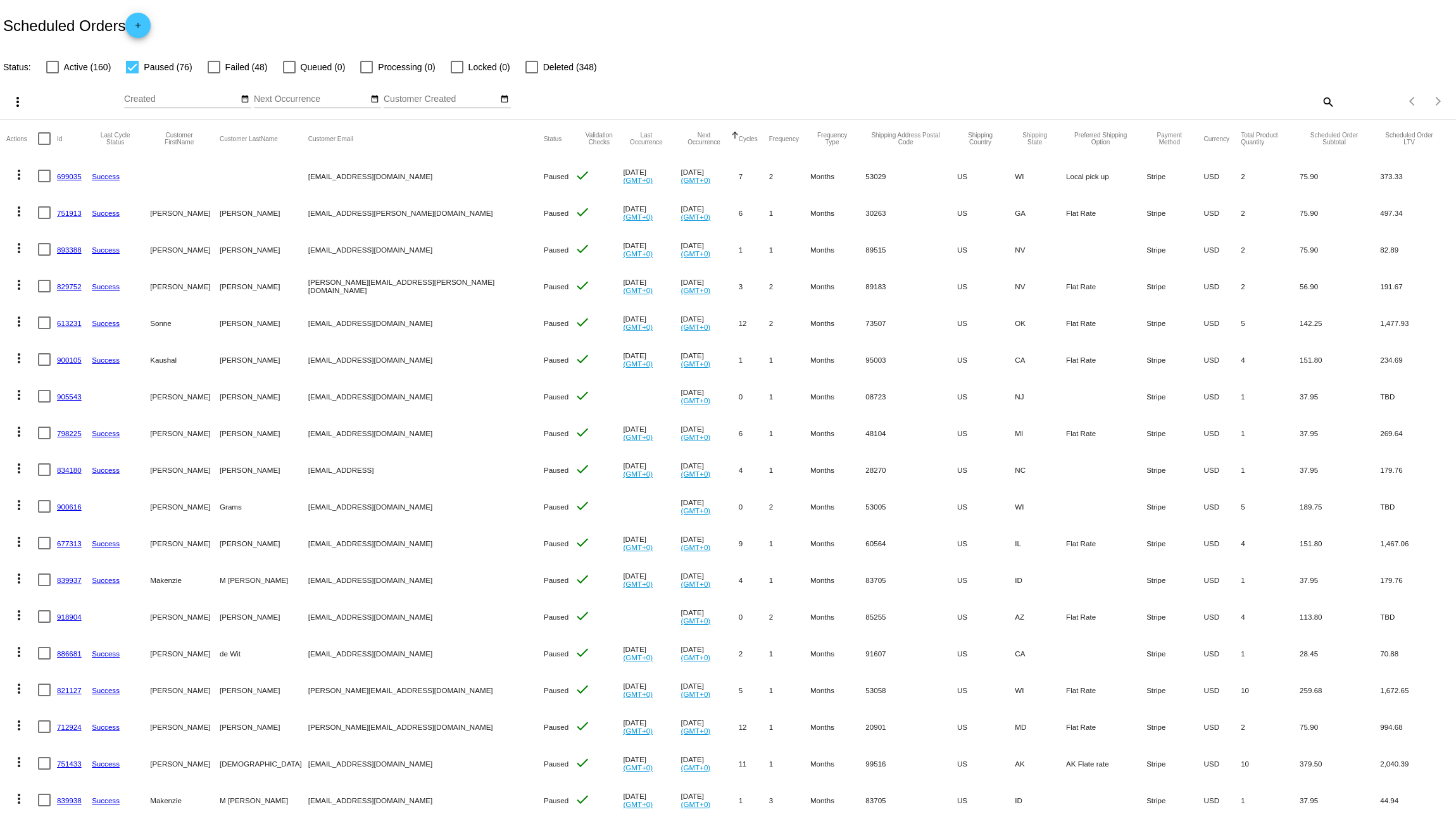
click at [17, 174] on mat-icon "more_vert" at bounding box center [19, 175] width 15 height 15
click at [57, 348] on button "delete Delete" at bounding box center [69, 357] width 126 height 30
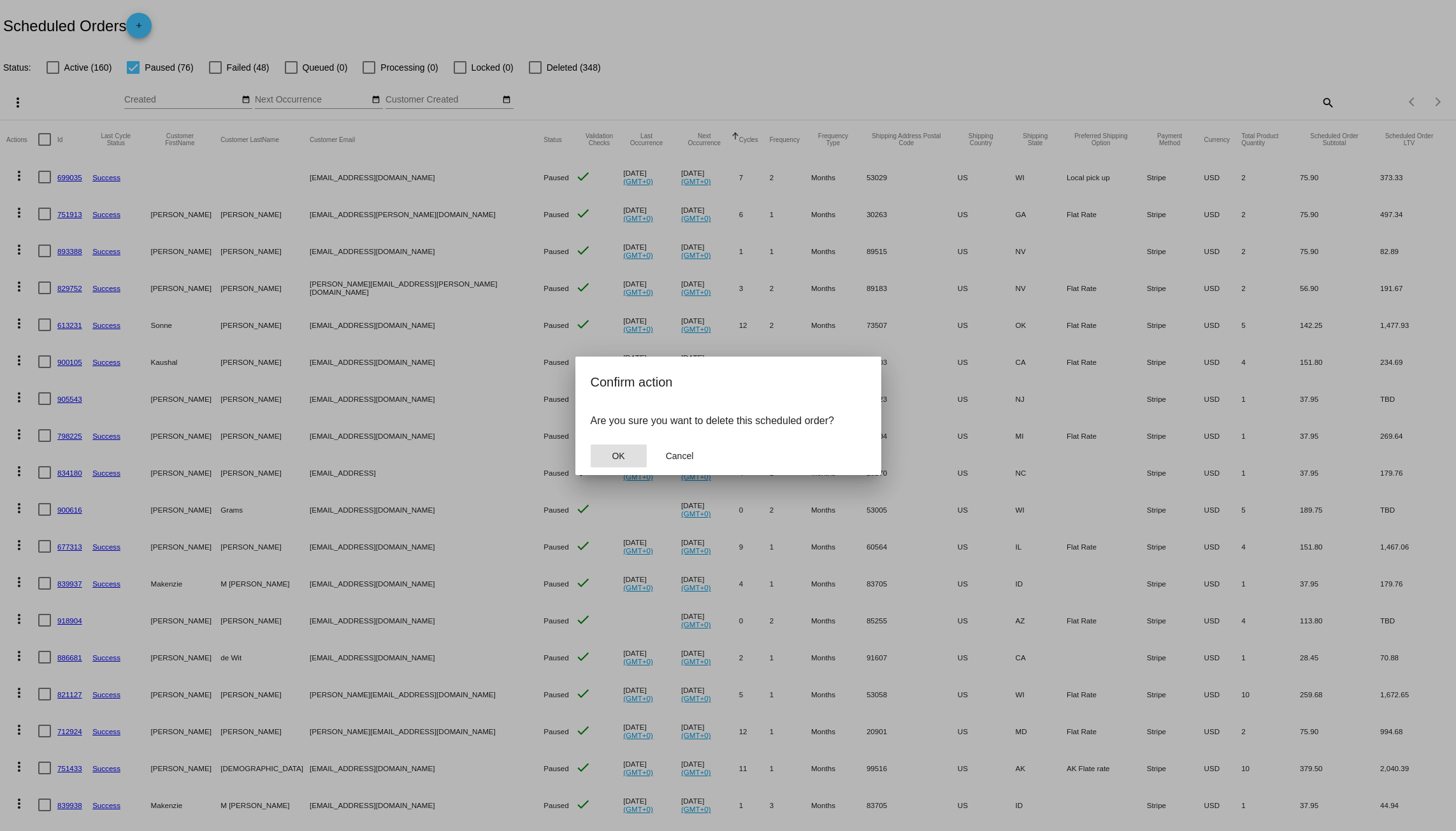
click at [611, 453] on button "OK" at bounding box center [619, 456] width 56 height 23
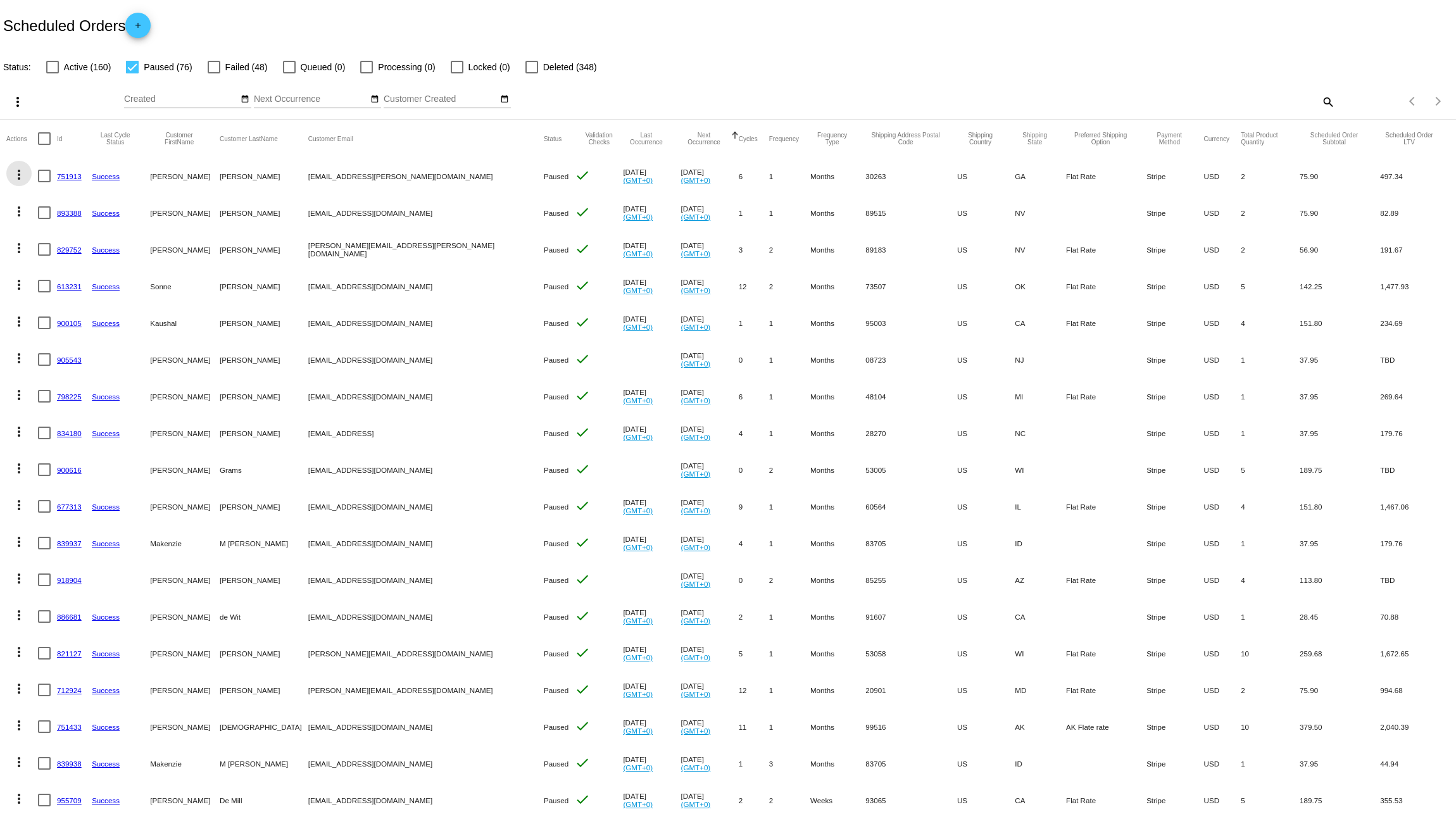
click at [17, 174] on mat-icon "more_vert" at bounding box center [19, 175] width 15 height 15
click at [46, 357] on span "Delete" at bounding box center [57, 357] width 25 height 10
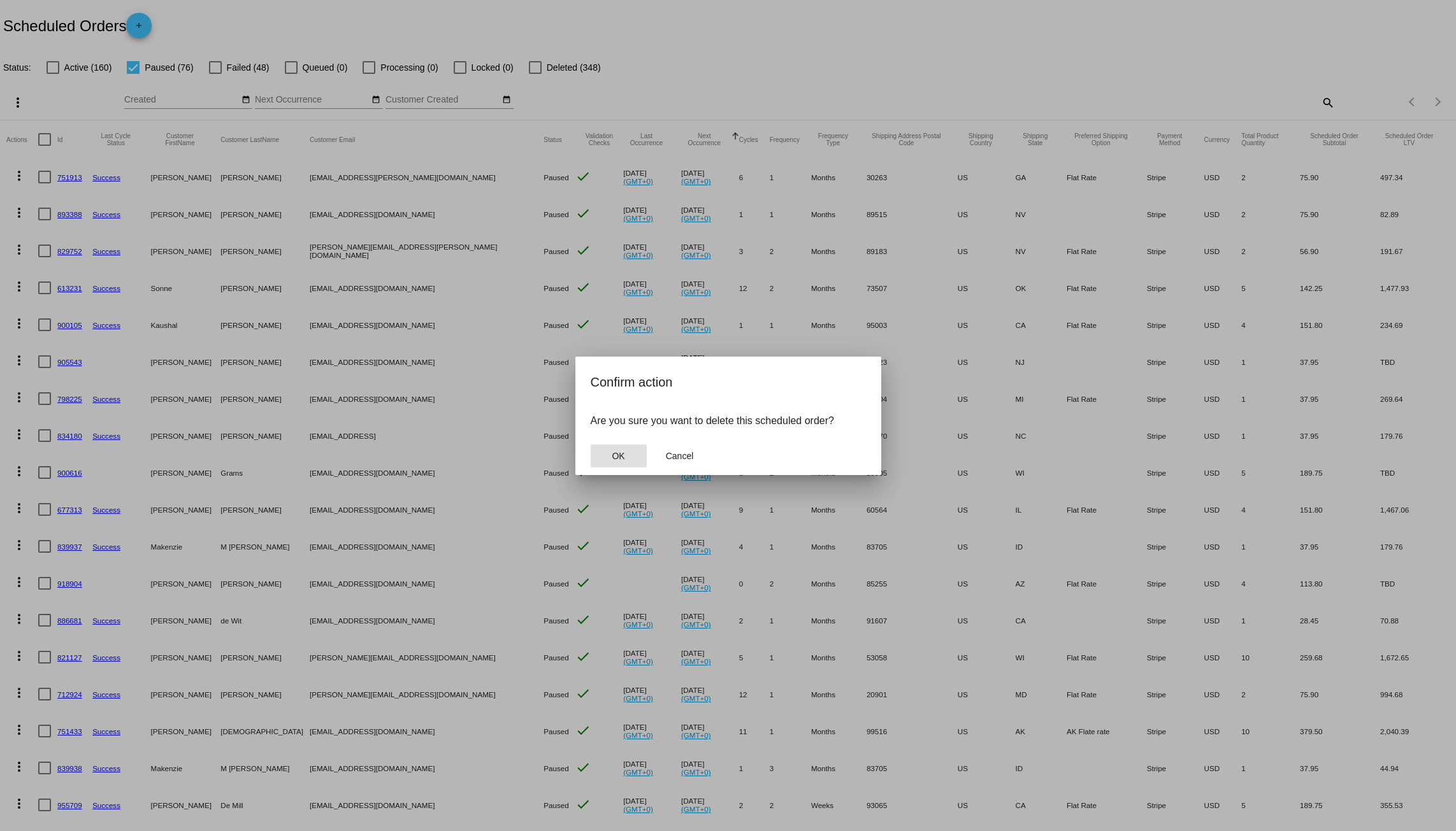
click at [632, 451] on button "OK" at bounding box center [619, 456] width 56 height 23
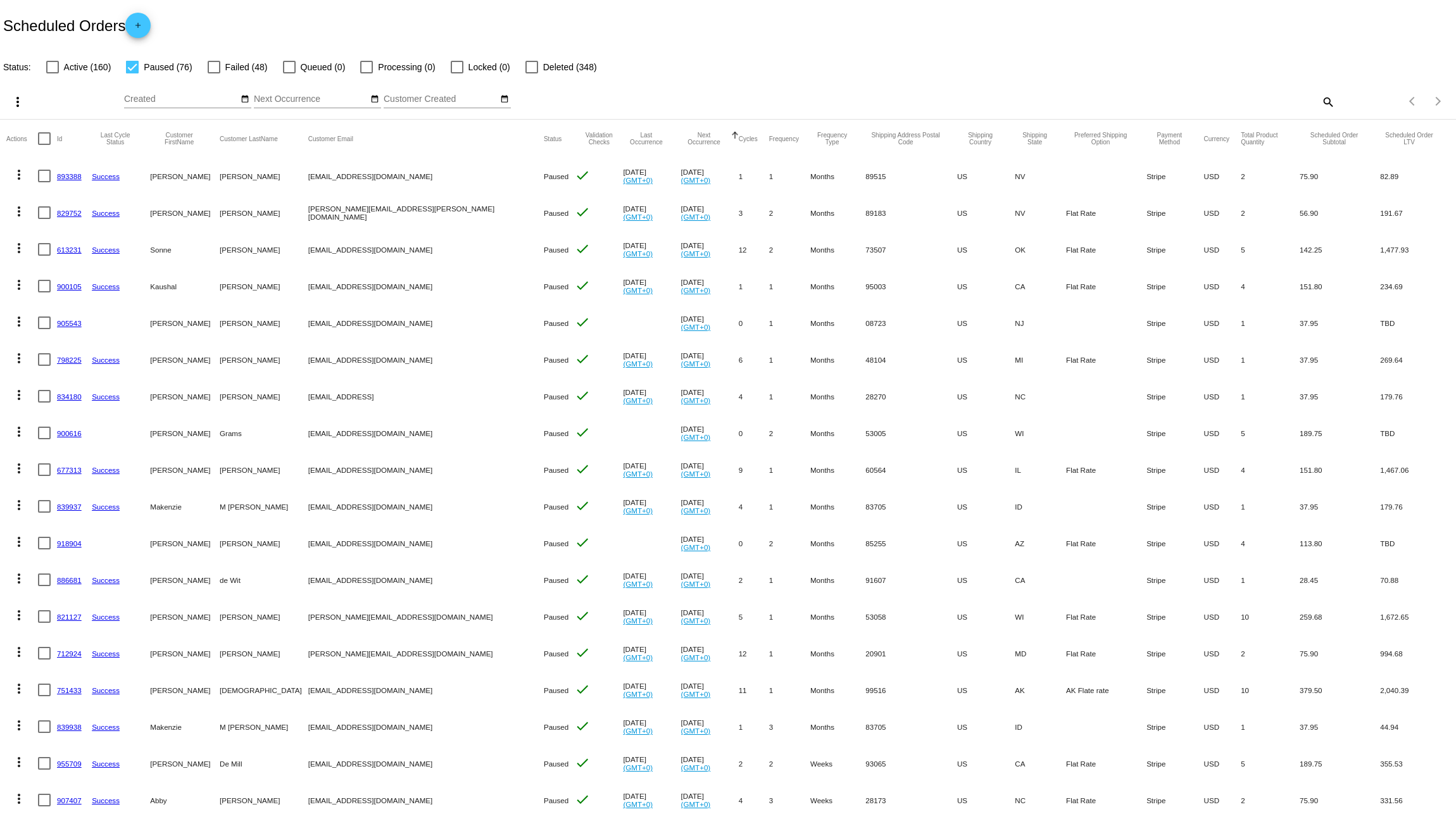
click at [20, 184] on button "more_vert" at bounding box center [19, 174] width 25 height 25
click at [62, 351] on button "delete Delete" at bounding box center [69, 357] width 126 height 30
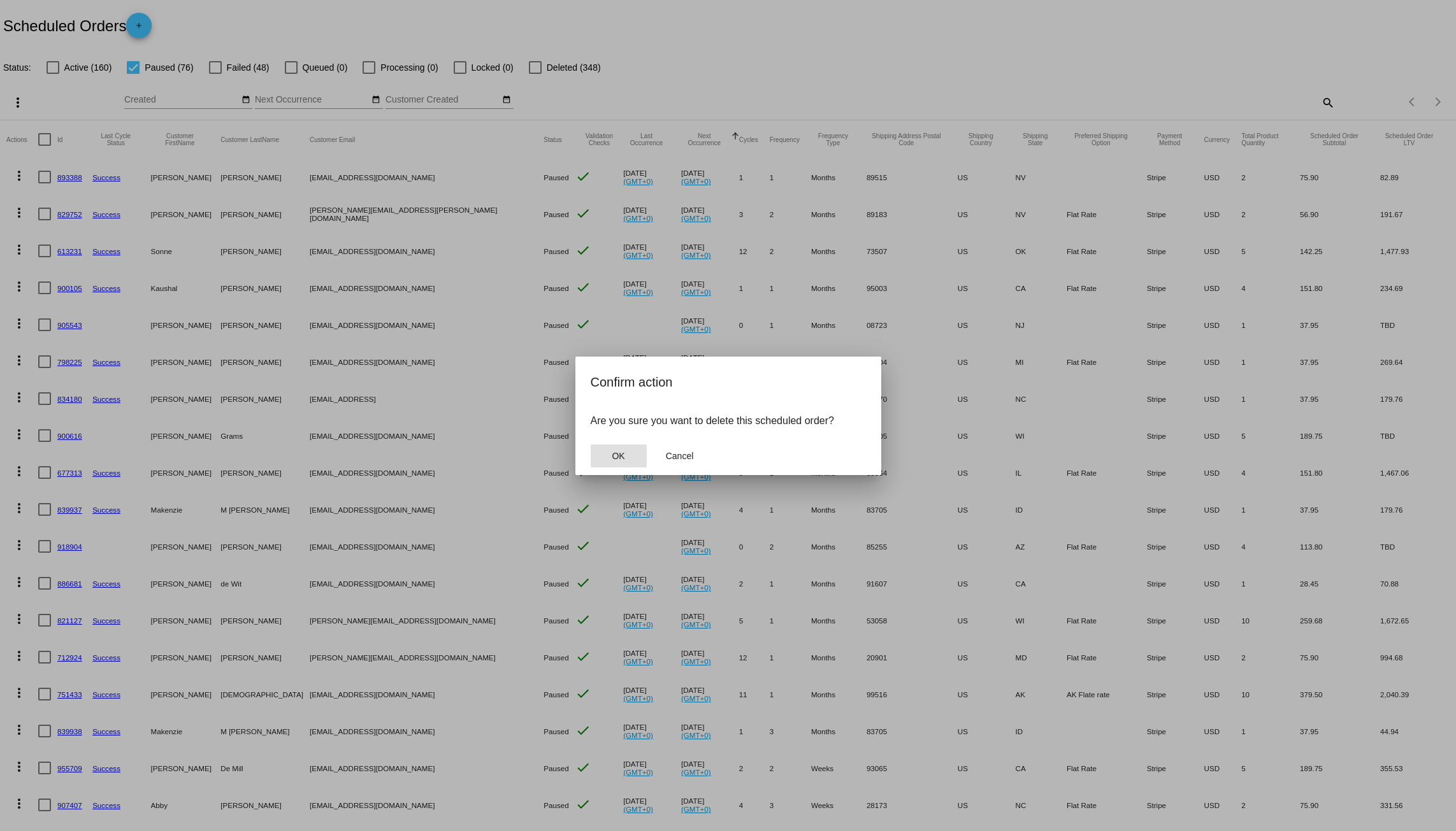
click at [611, 451] on button "OK" at bounding box center [619, 456] width 56 height 23
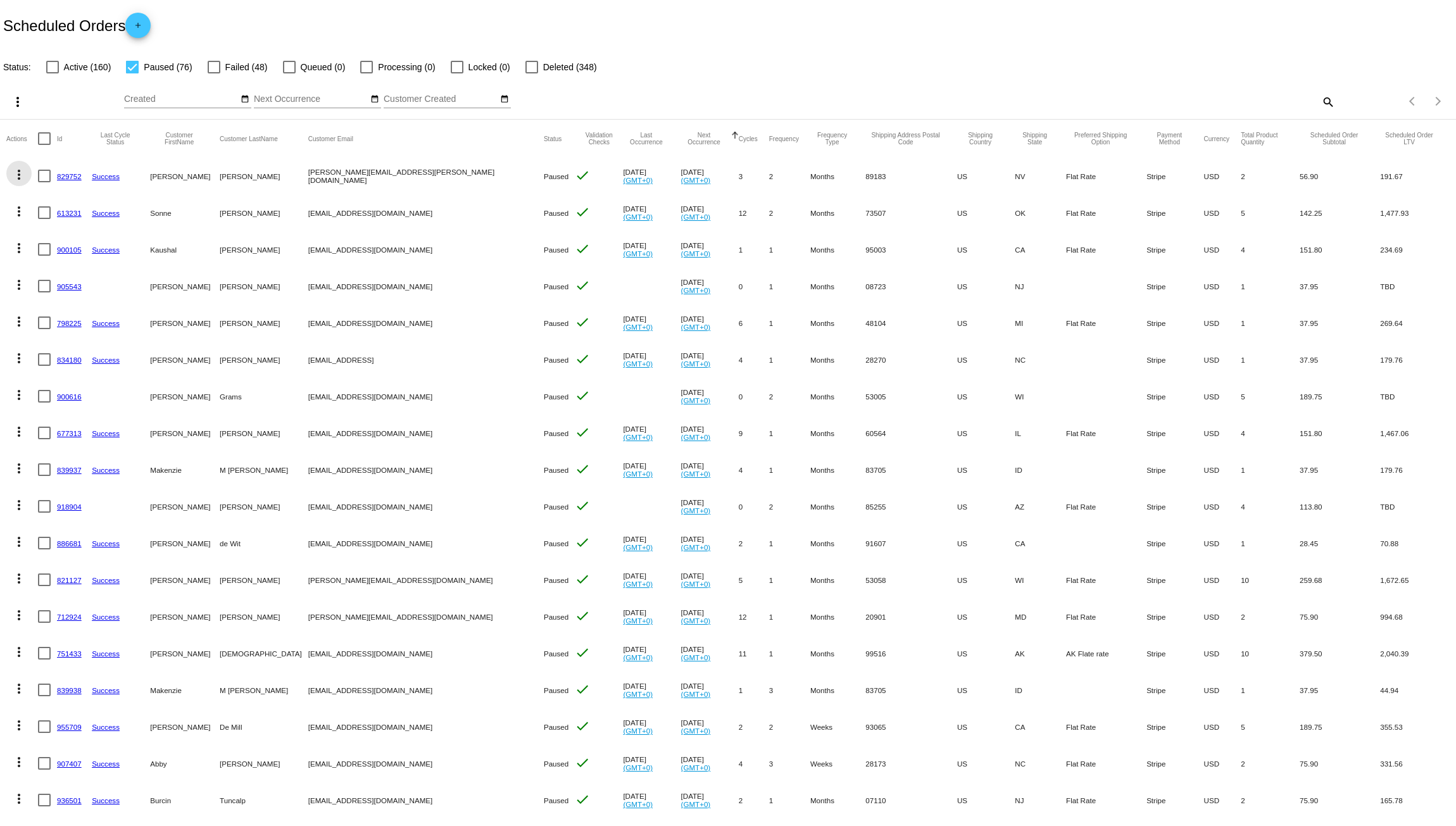
click at [13, 181] on mat-icon "more_vert" at bounding box center [19, 175] width 15 height 15
click at [75, 348] on button "delete Delete" at bounding box center [69, 357] width 126 height 30
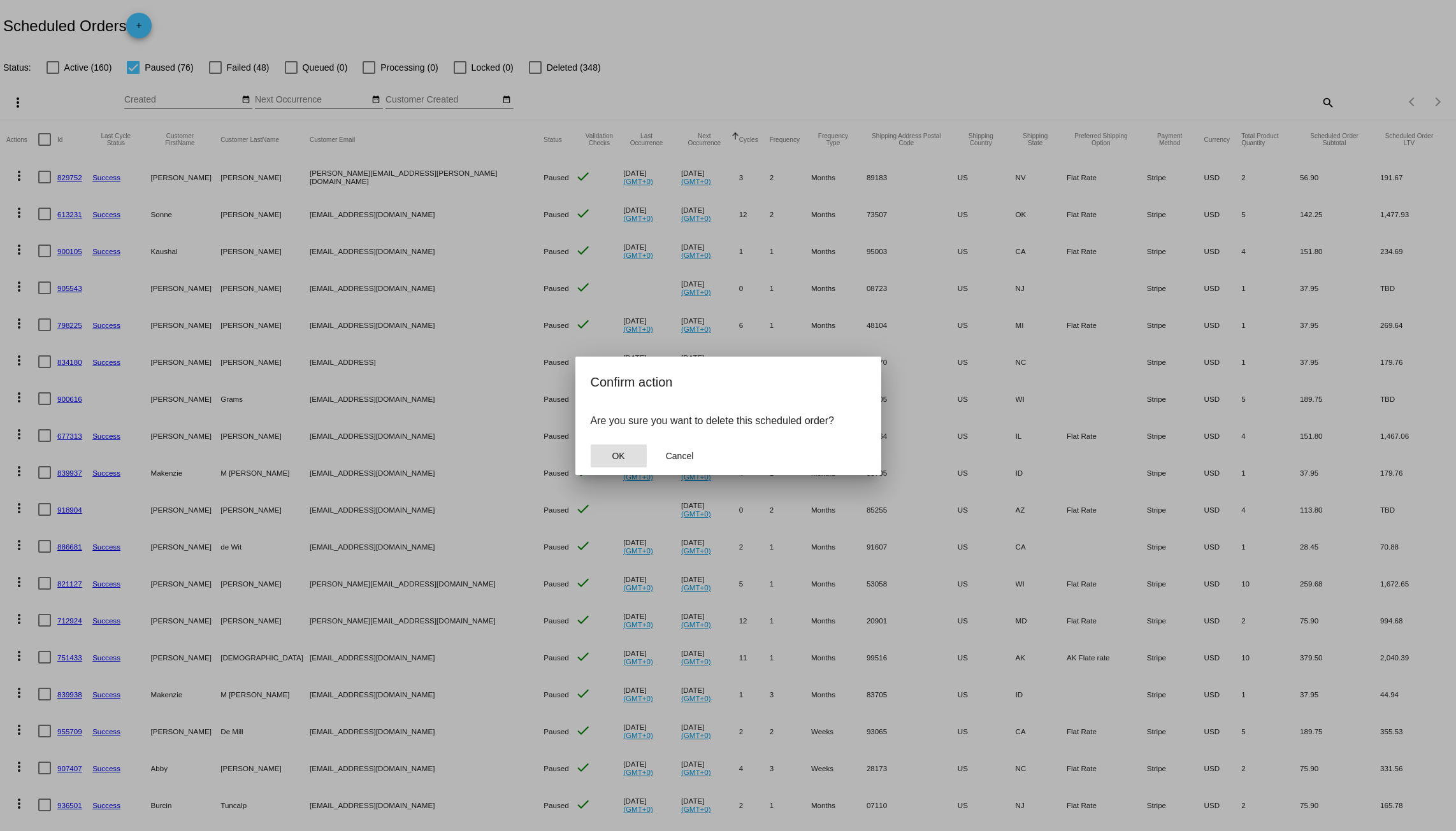
click at [615, 453] on span "OK" at bounding box center [618, 456] width 13 height 10
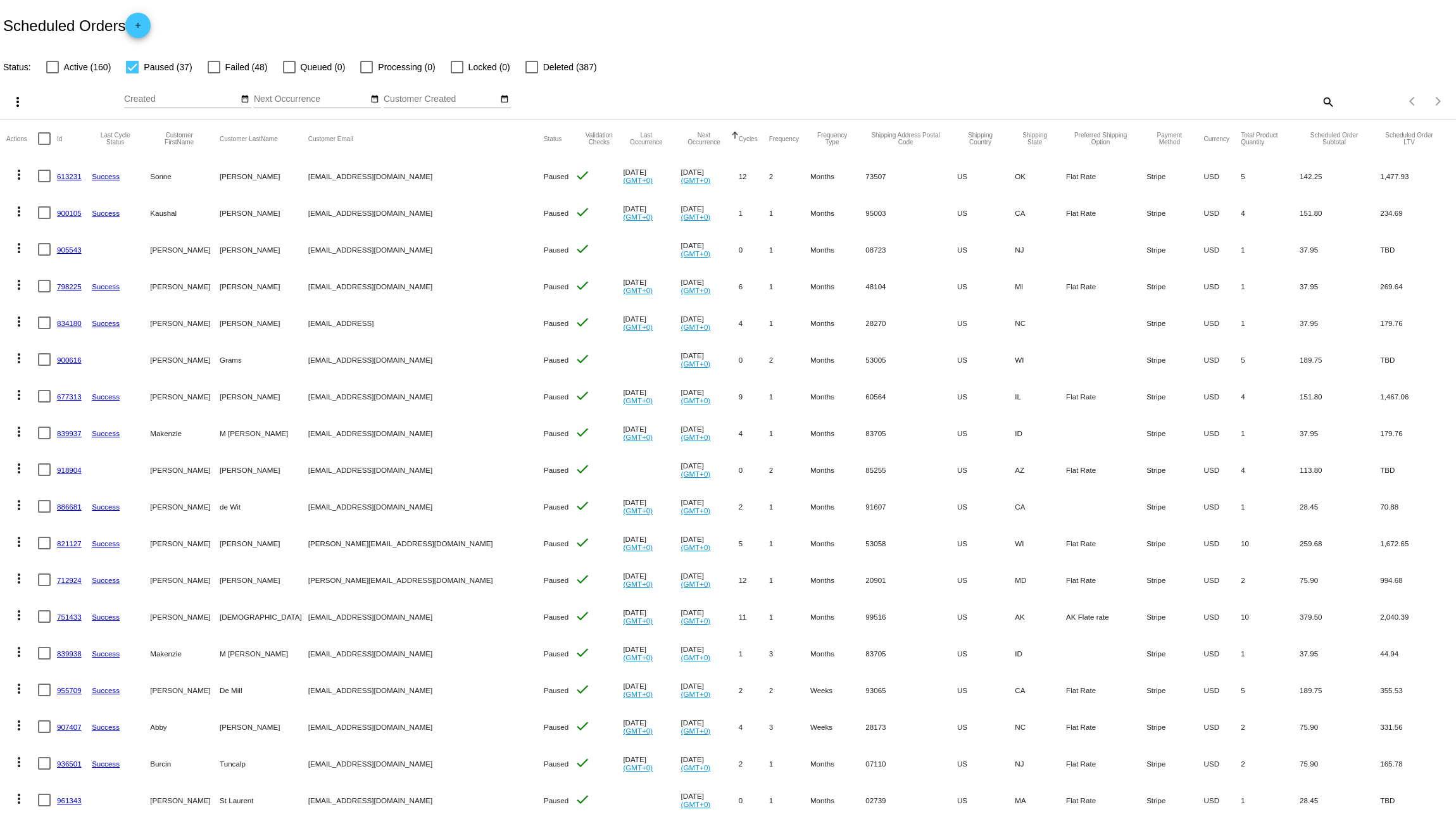
click at [212, 67] on div at bounding box center [214, 67] width 13 height 13
click at [214, 74] on input "Failed (48)" at bounding box center [214, 74] width 1 height 1
checkbox input "true"
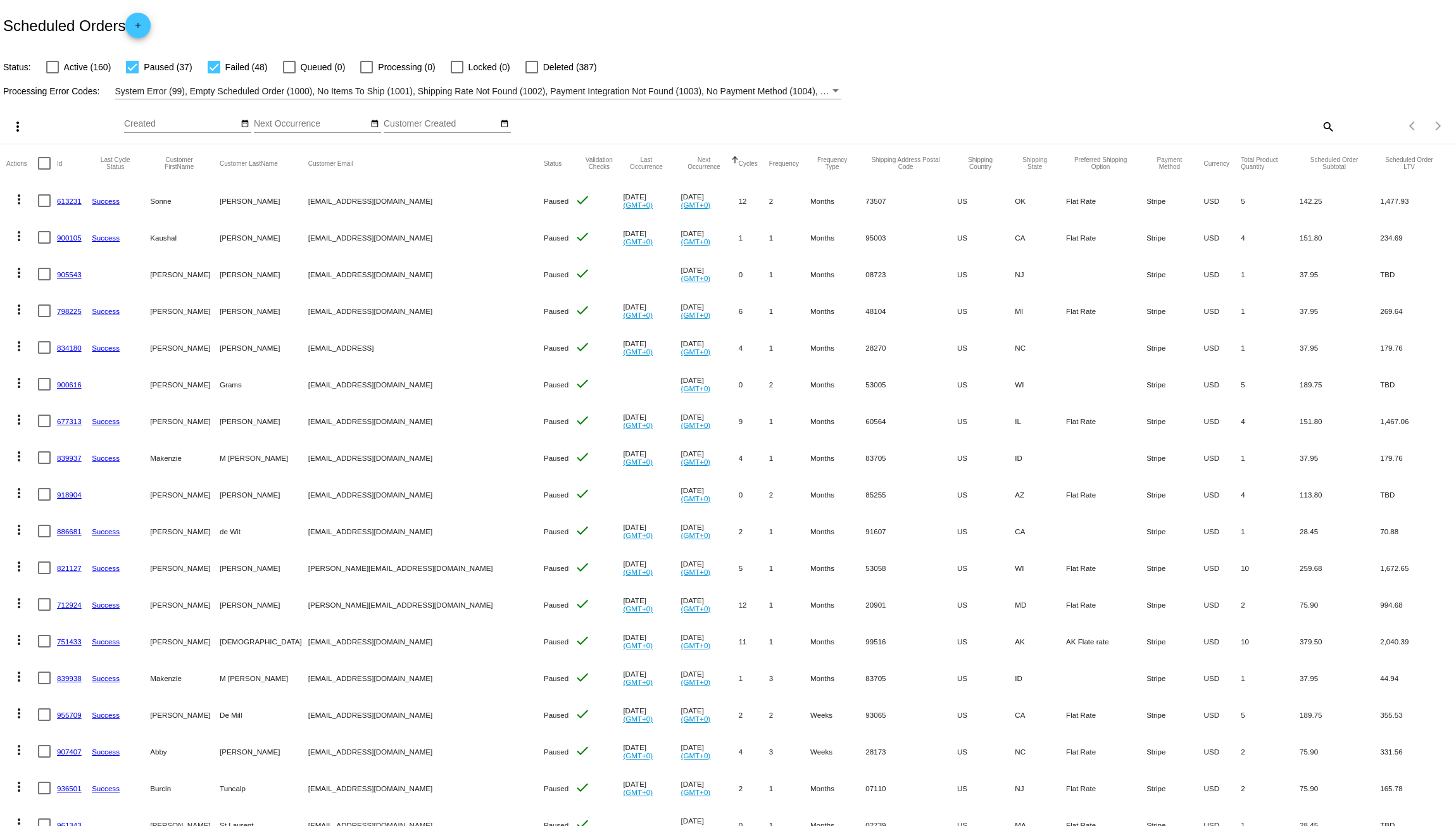
click at [135, 71] on div at bounding box center [132, 67] width 13 height 13
click at [132, 74] on input "Paused (37)" at bounding box center [132, 74] width 1 height 1
checkbox input "false"
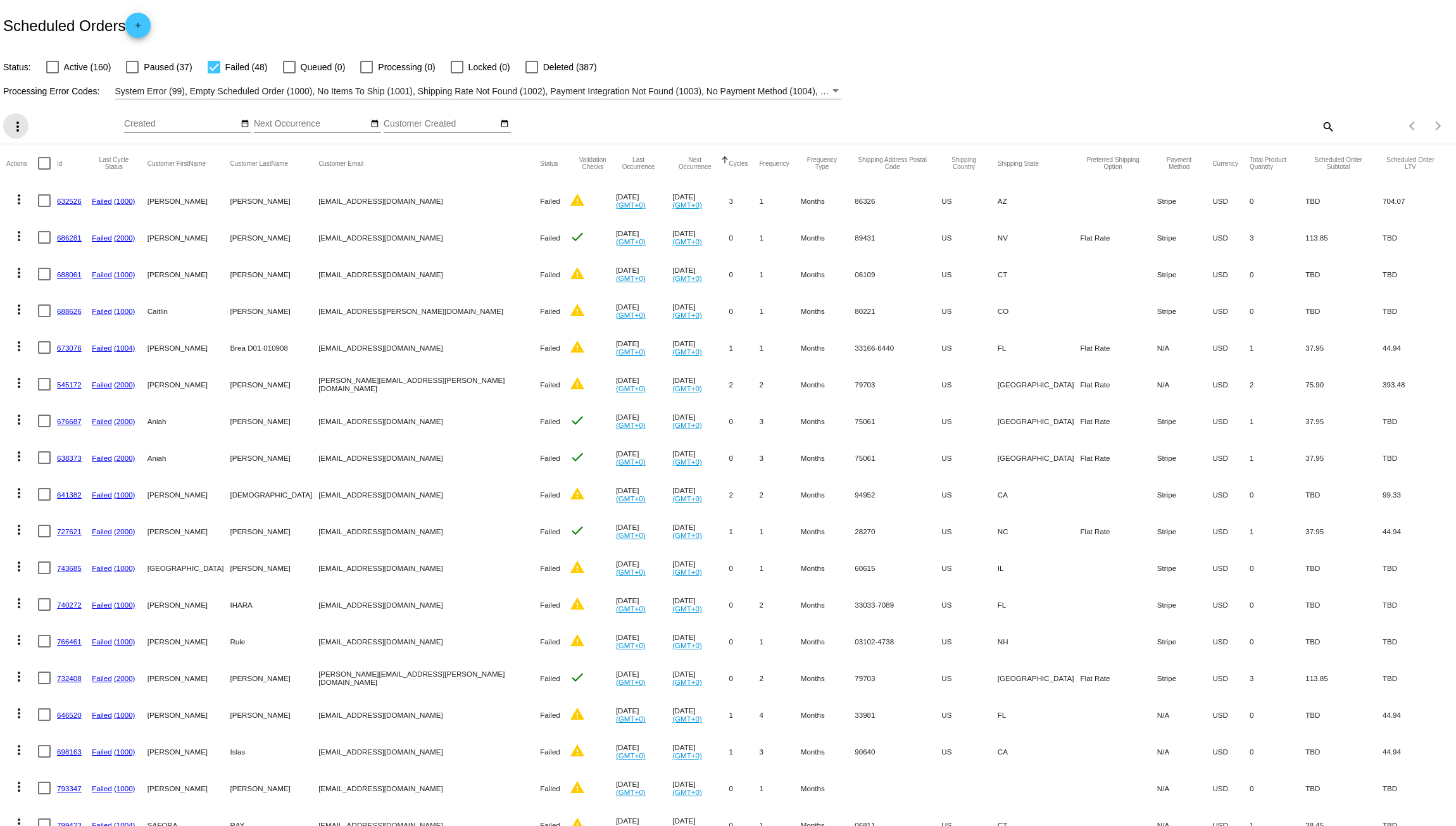
click at [22, 129] on mat-icon "more_vert" at bounding box center [18, 127] width 15 height 15
click at [43, 111] on div at bounding box center [728, 413] width 1456 height 826
click at [20, 195] on mat-icon "more_vert" at bounding box center [19, 200] width 15 height 15
click at [55, 384] on span "Delete" at bounding box center [57, 382] width 25 height 10
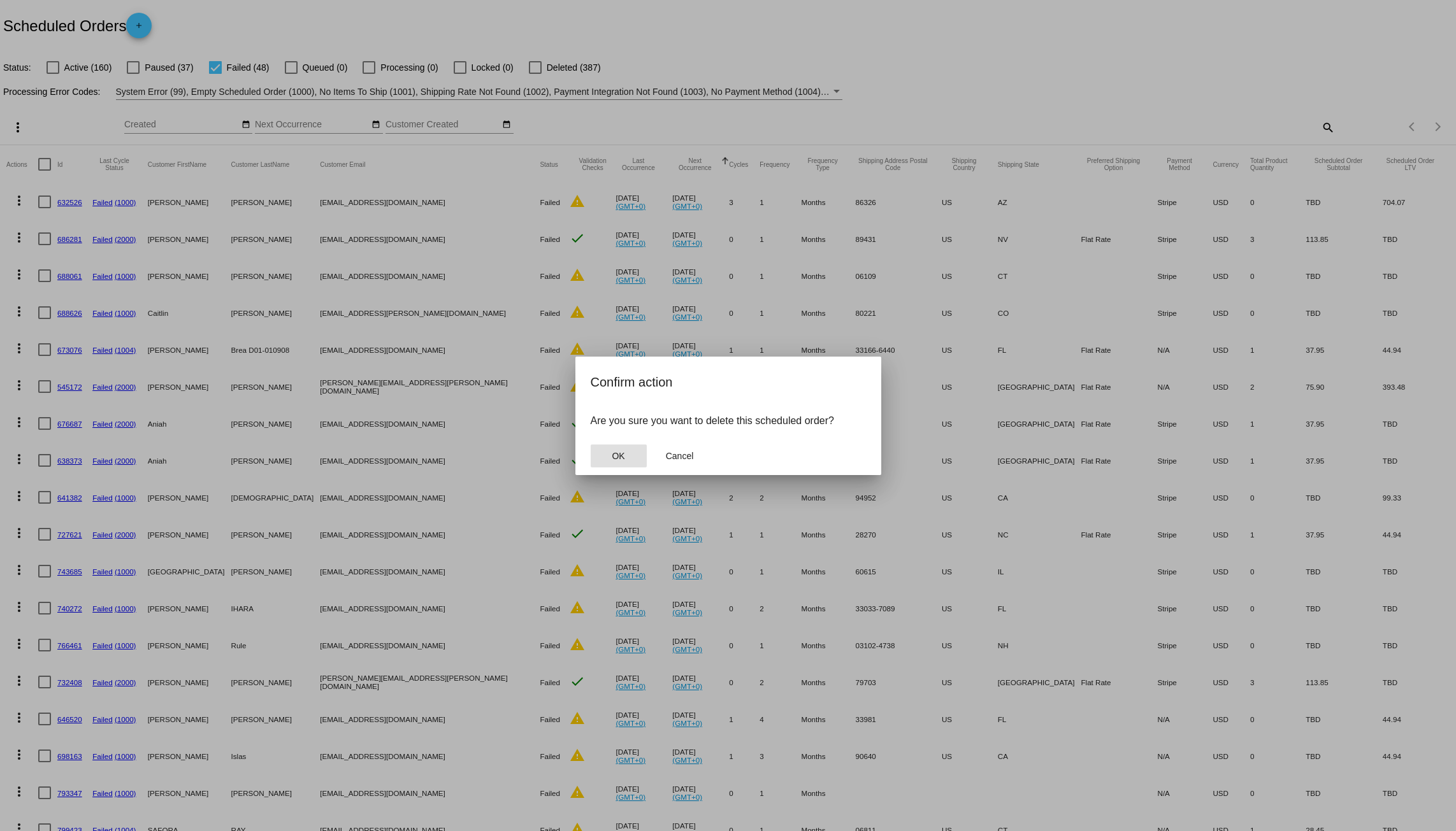
click at [626, 453] on button "OK" at bounding box center [619, 456] width 56 height 23
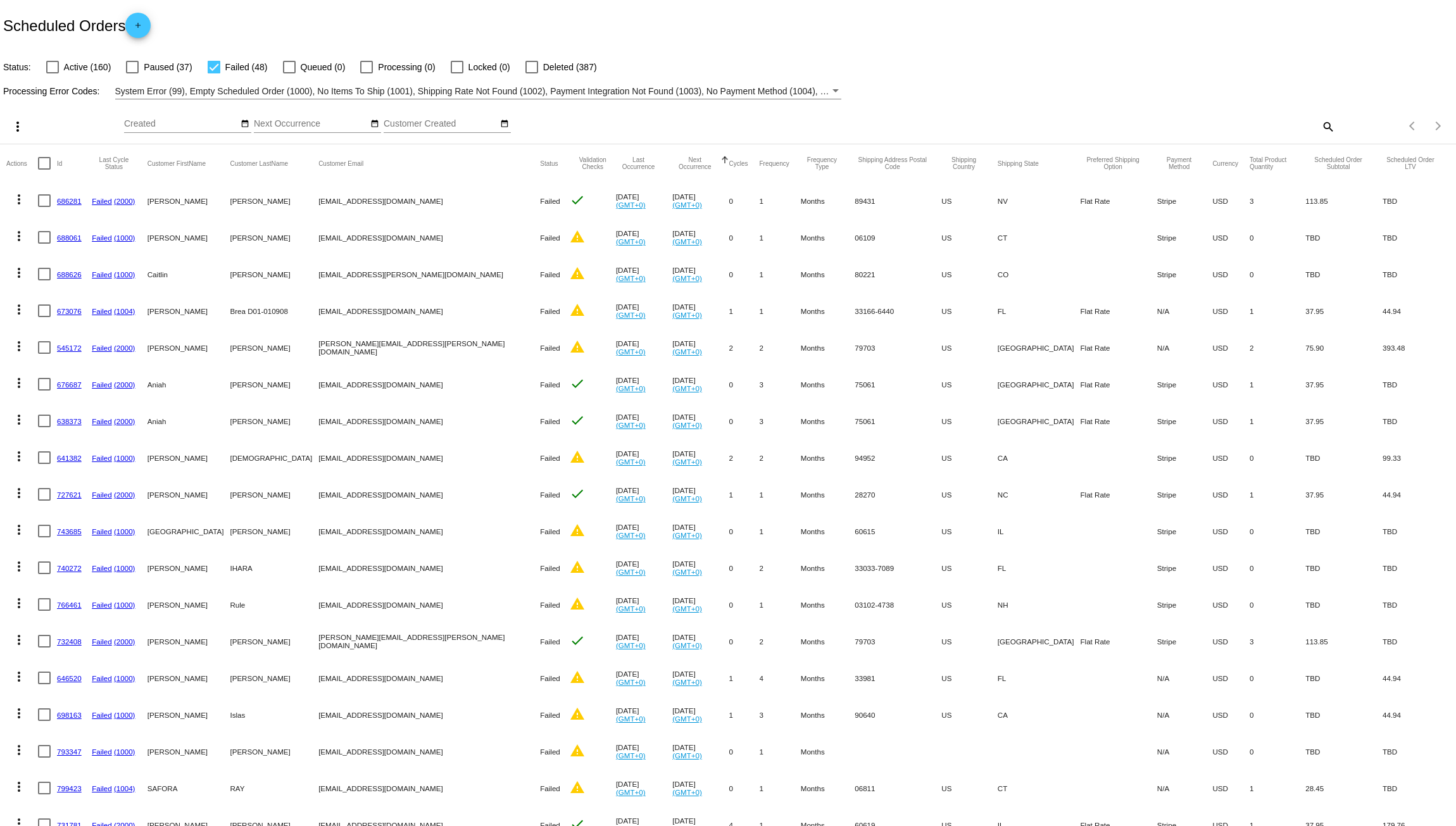
click at [20, 200] on mat-icon "more_vert" at bounding box center [19, 200] width 15 height 15
click at [88, 375] on button "delete Delete" at bounding box center [69, 381] width 126 height 30
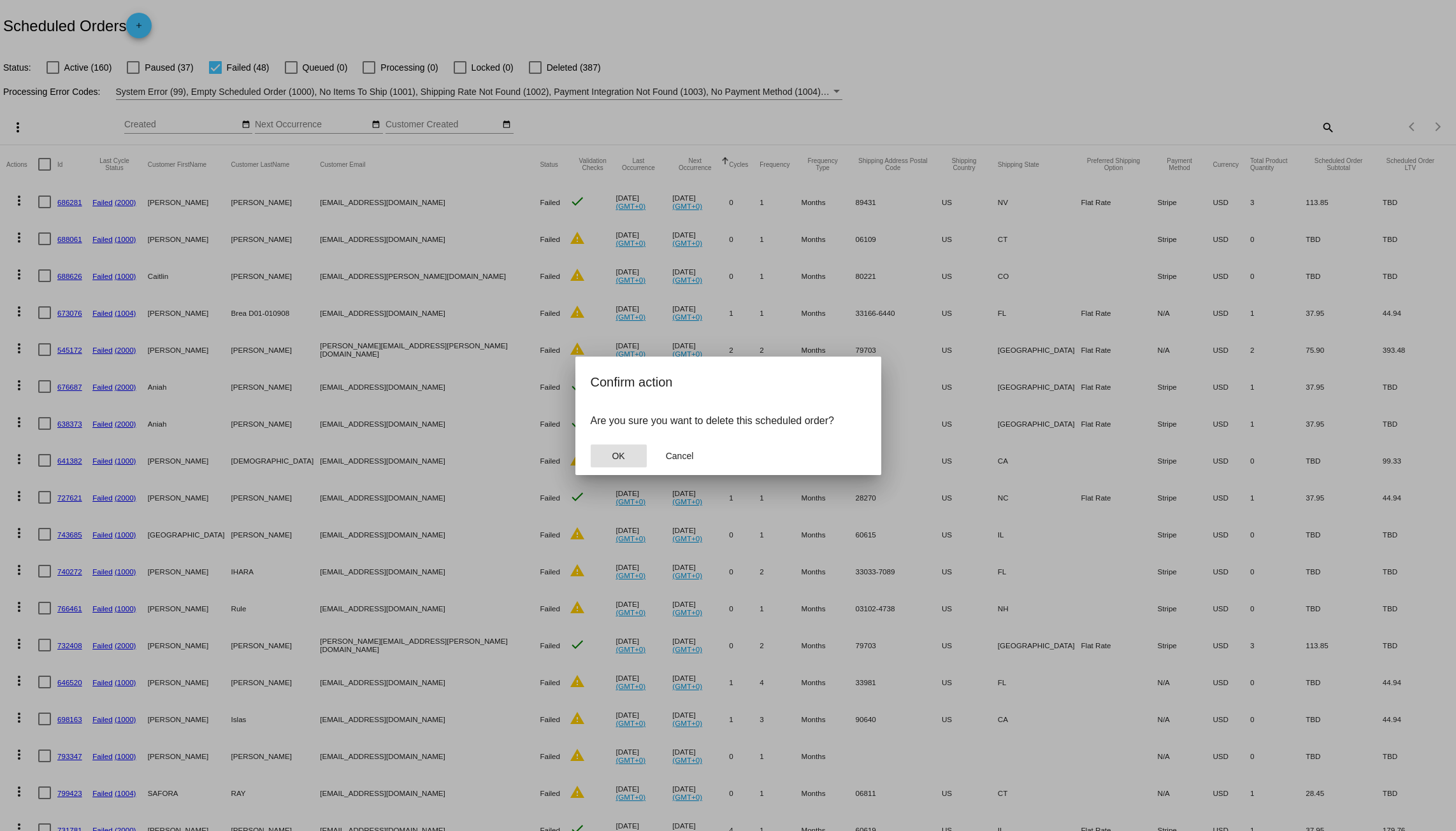
click at [628, 453] on button "OK" at bounding box center [619, 456] width 56 height 23
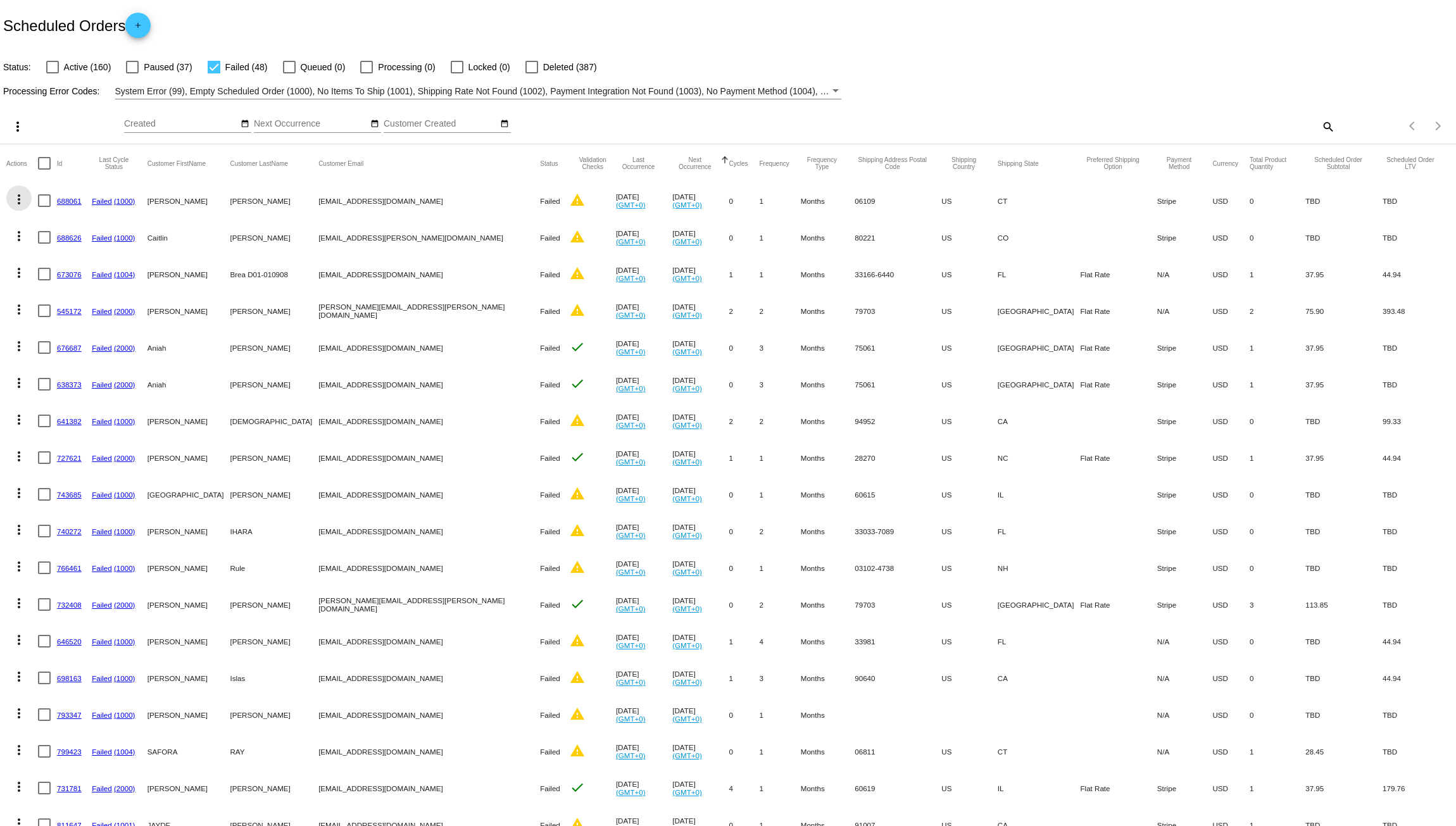
click at [17, 200] on mat-icon "more_vert" at bounding box center [19, 200] width 15 height 15
click at [77, 379] on button "delete Delete" at bounding box center [69, 381] width 126 height 30
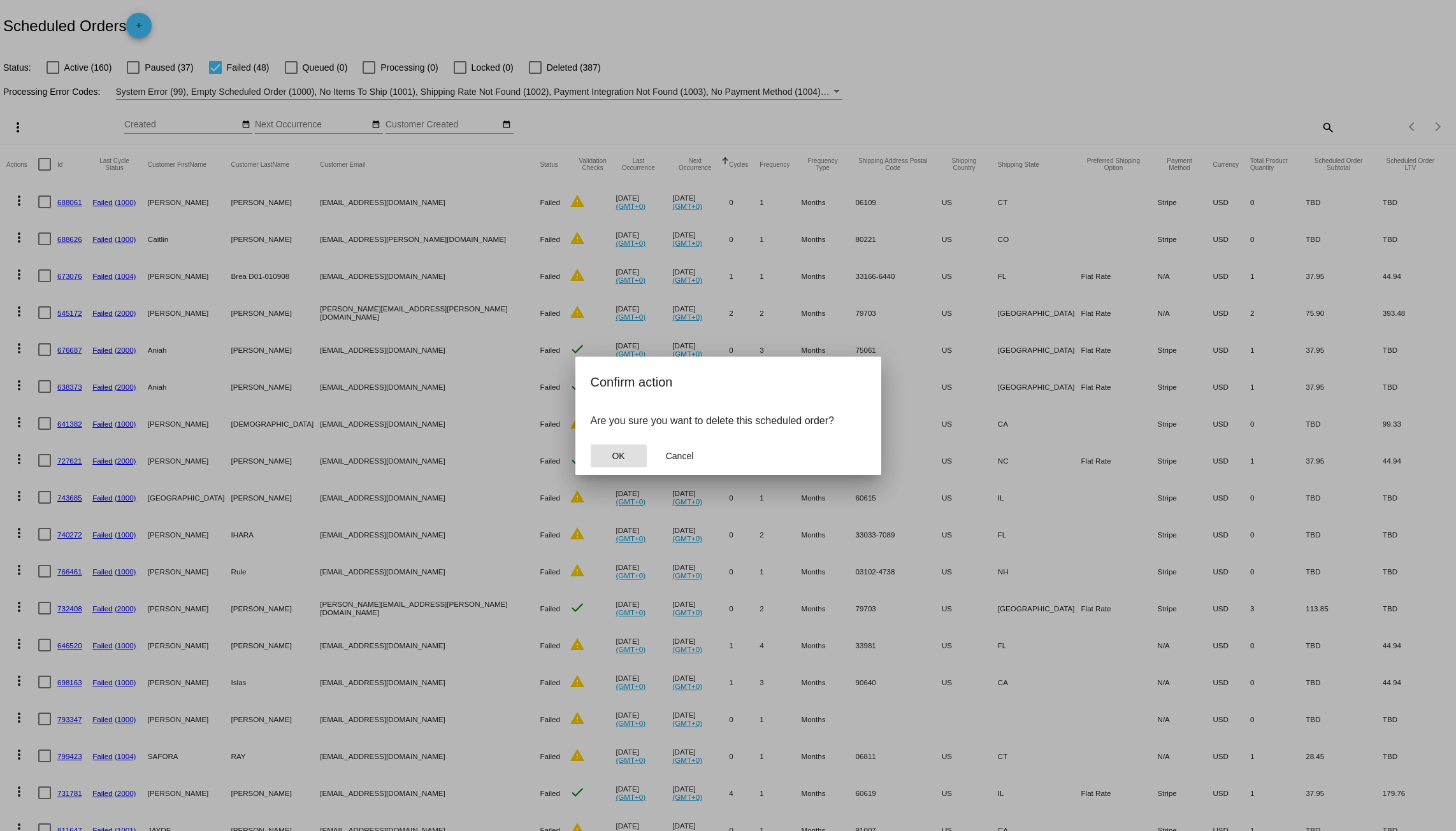
click at [612, 460] on span "OK" at bounding box center [618, 456] width 13 height 10
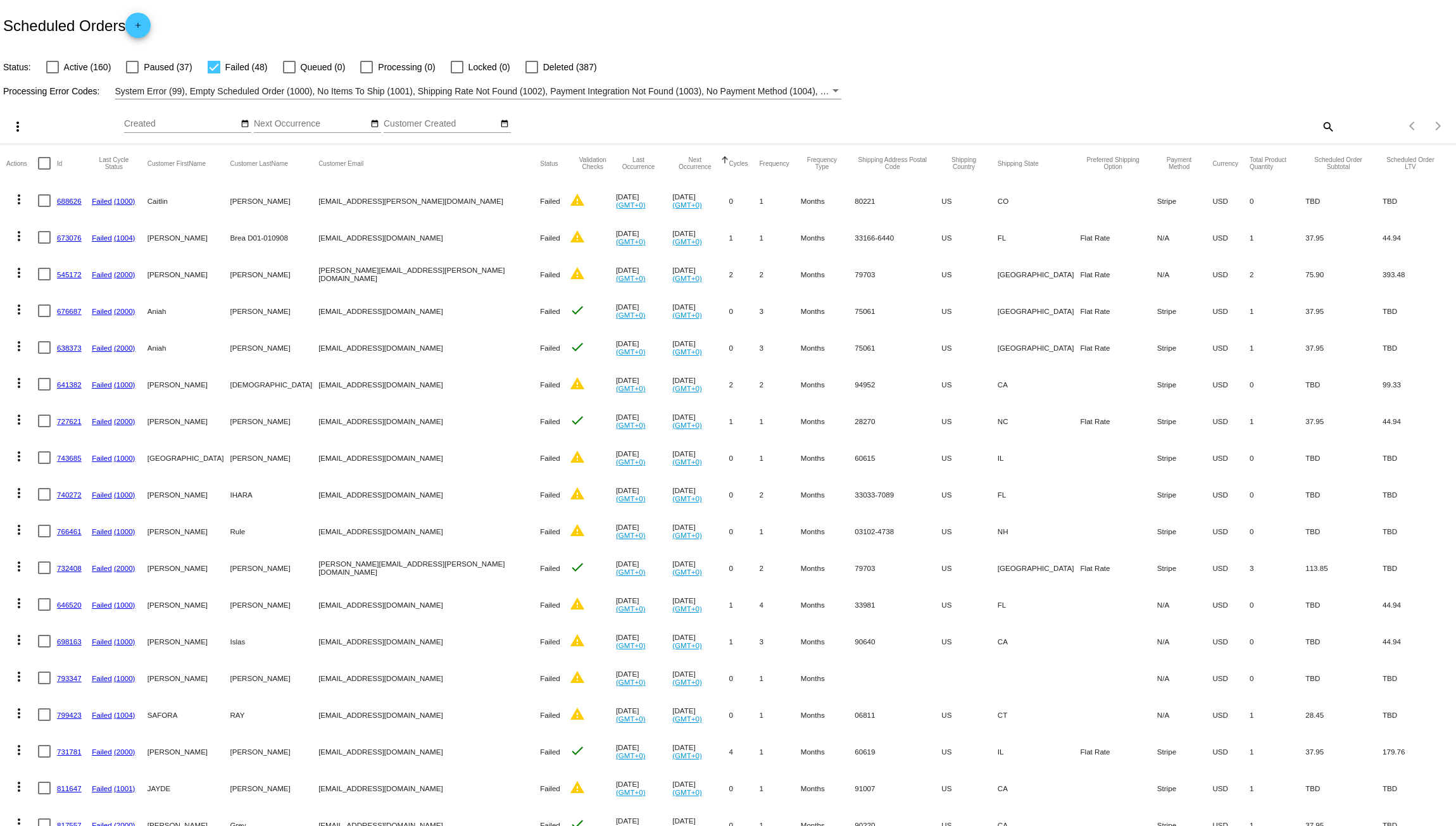
click at [15, 198] on mat-icon "more_vert" at bounding box center [19, 200] width 15 height 15
click at [64, 373] on button "delete Delete" at bounding box center [69, 381] width 126 height 30
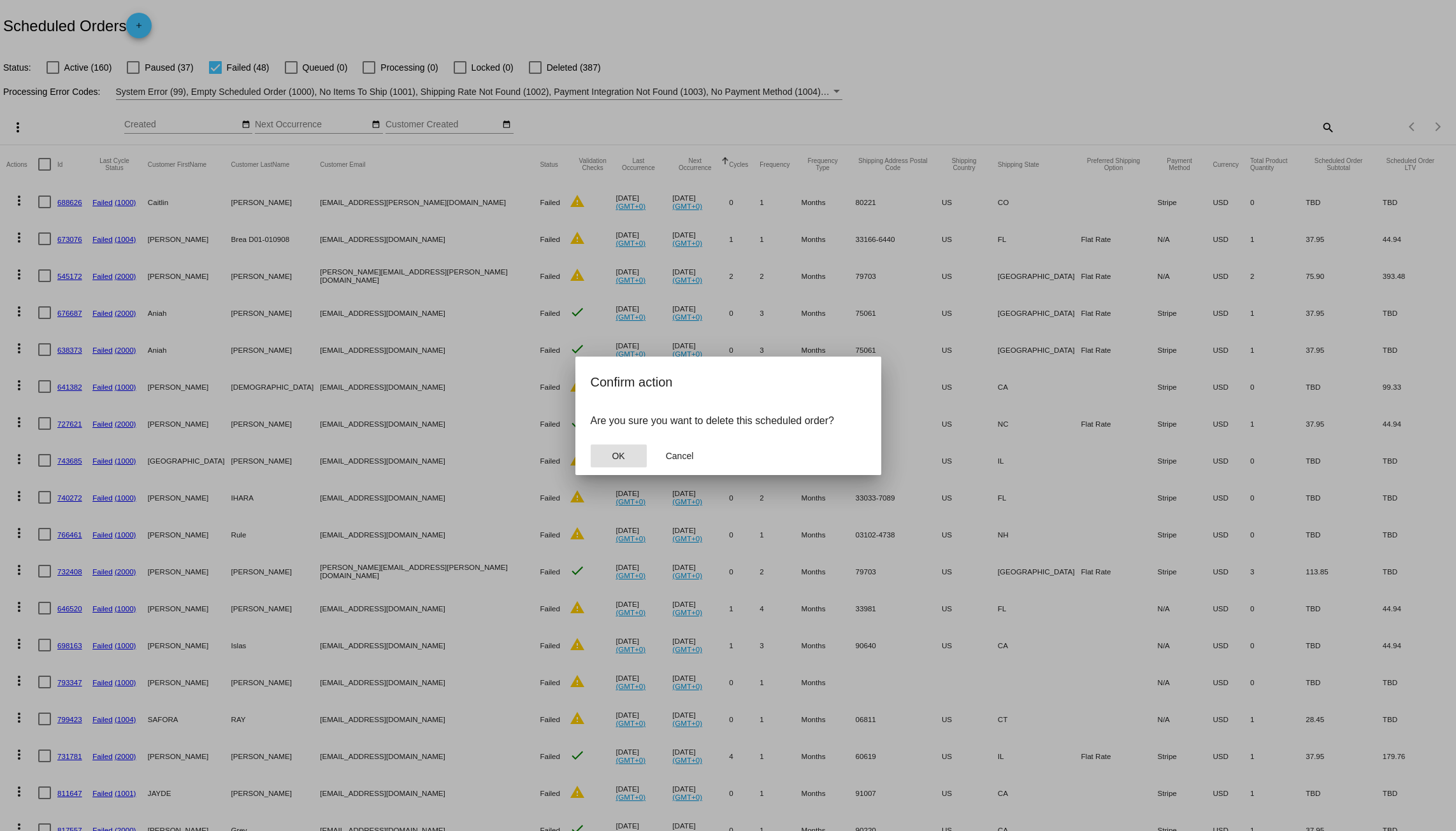
click at [615, 455] on span "OK" at bounding box center [618, 456] width 13 height 10
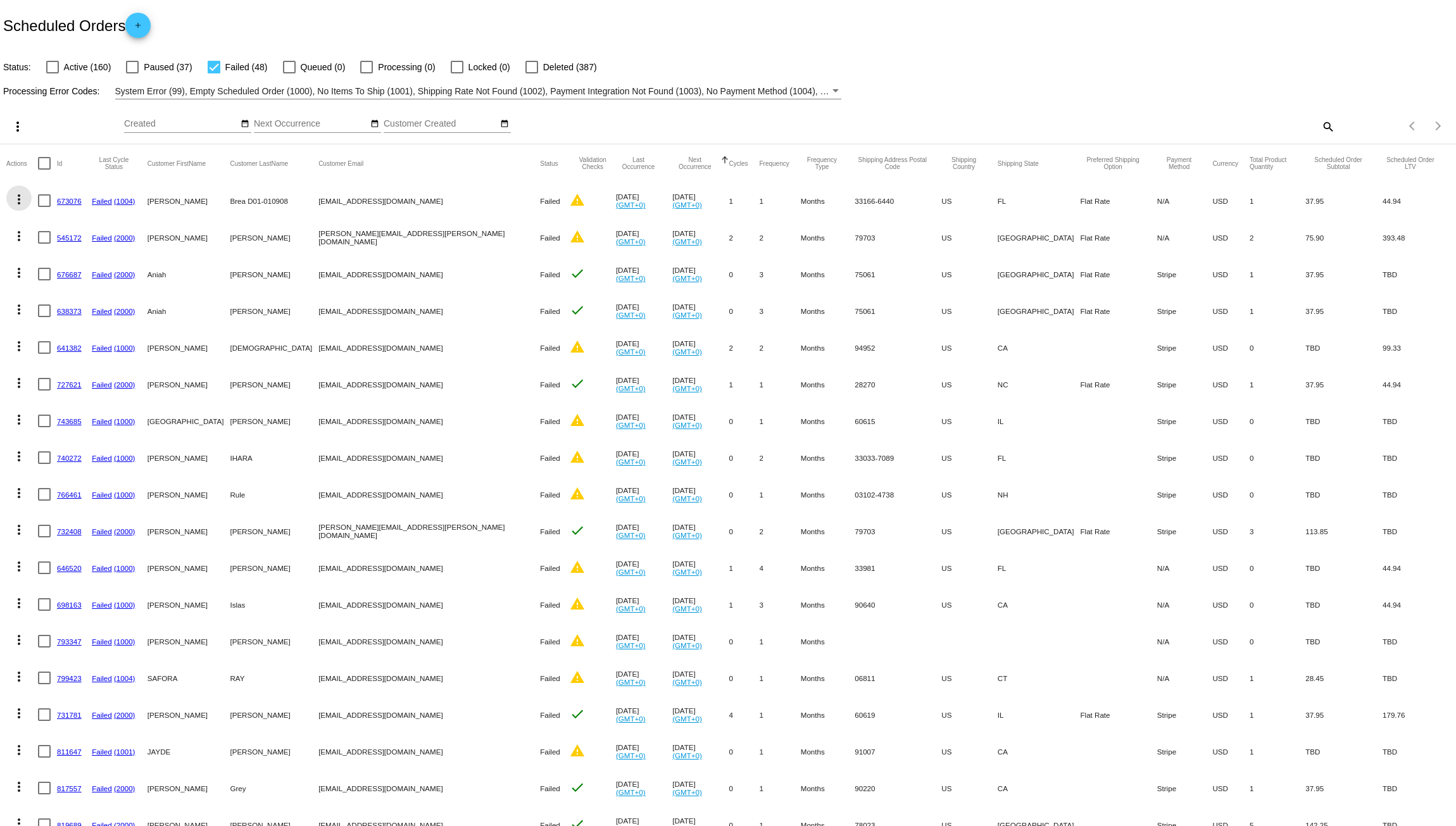
click at [20, 205] on mat-icon "more_vert" at bounding box center [19, 200] width 15 height 15
click at [59, 379] on span "Delete" at bounding box center [57, 382] width 25 height 10
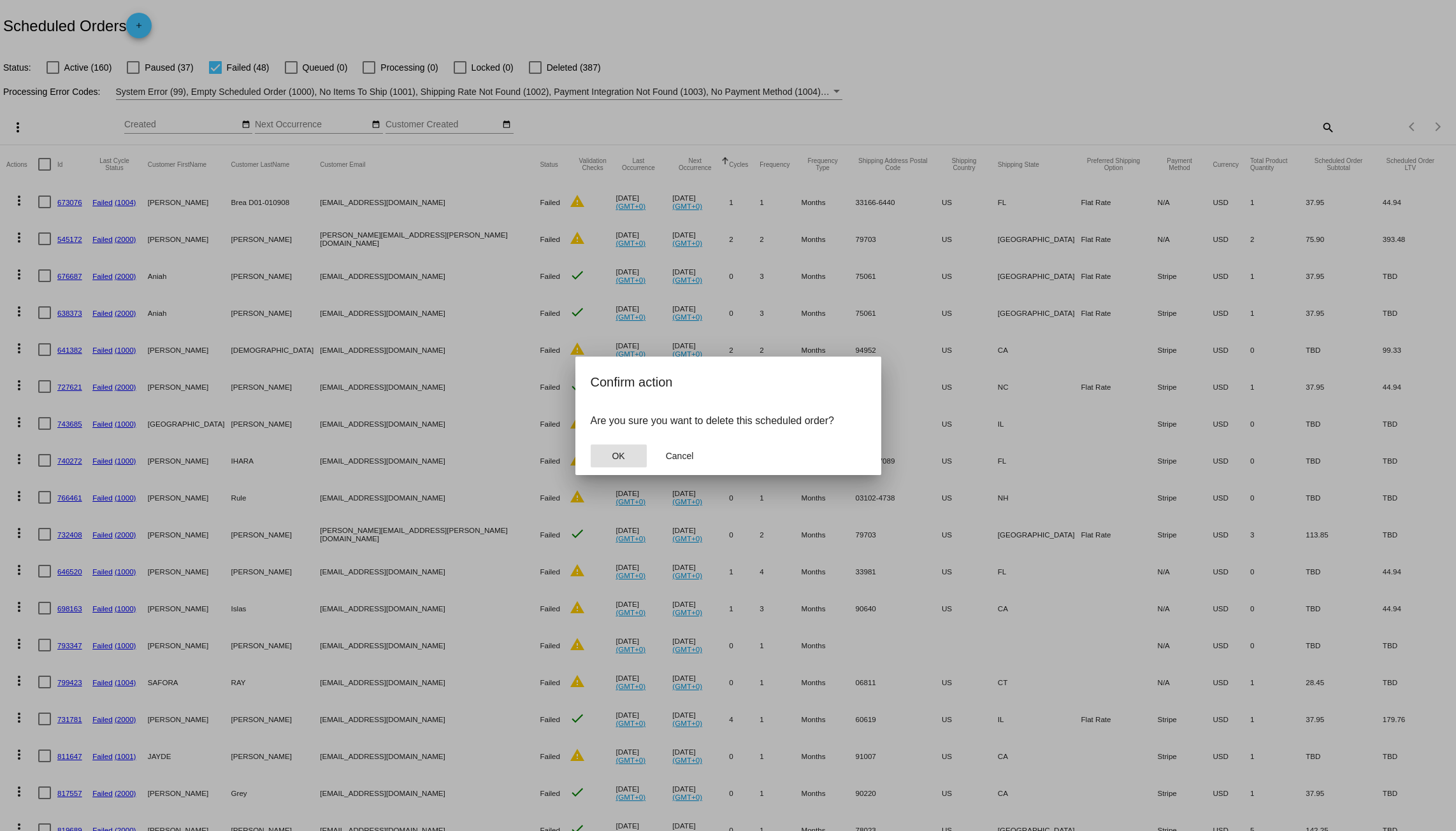
click at [619, 453] on span "OK" at bounding box center [618, 456] width 13 height 10
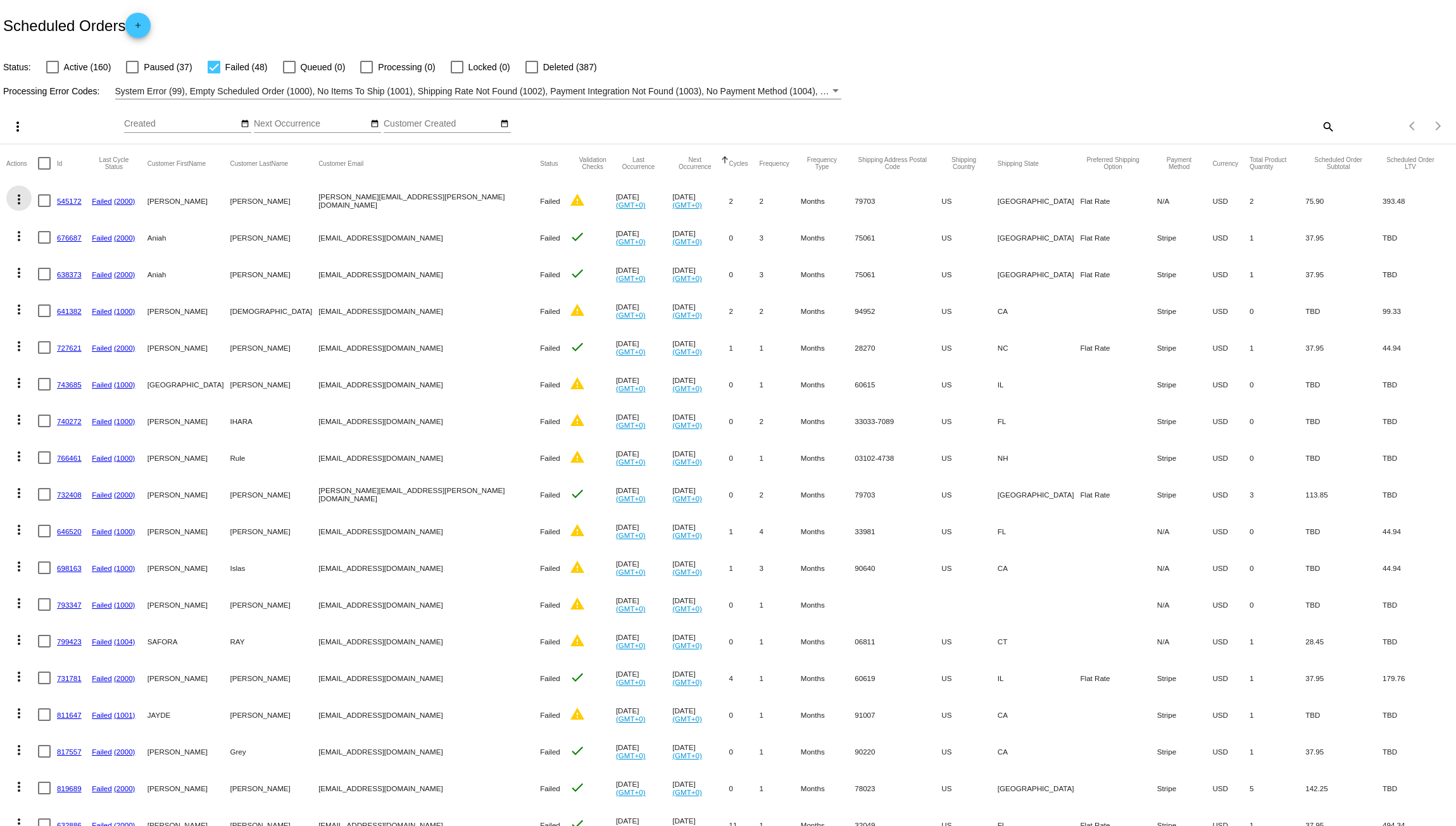
click at [15, 202] on mat-icon "more_vert" at bounding box center [19, 200] width 15 height 15
click at [50, 378] on span "Delete" at bounding box center [57, 382] width 25 height 10
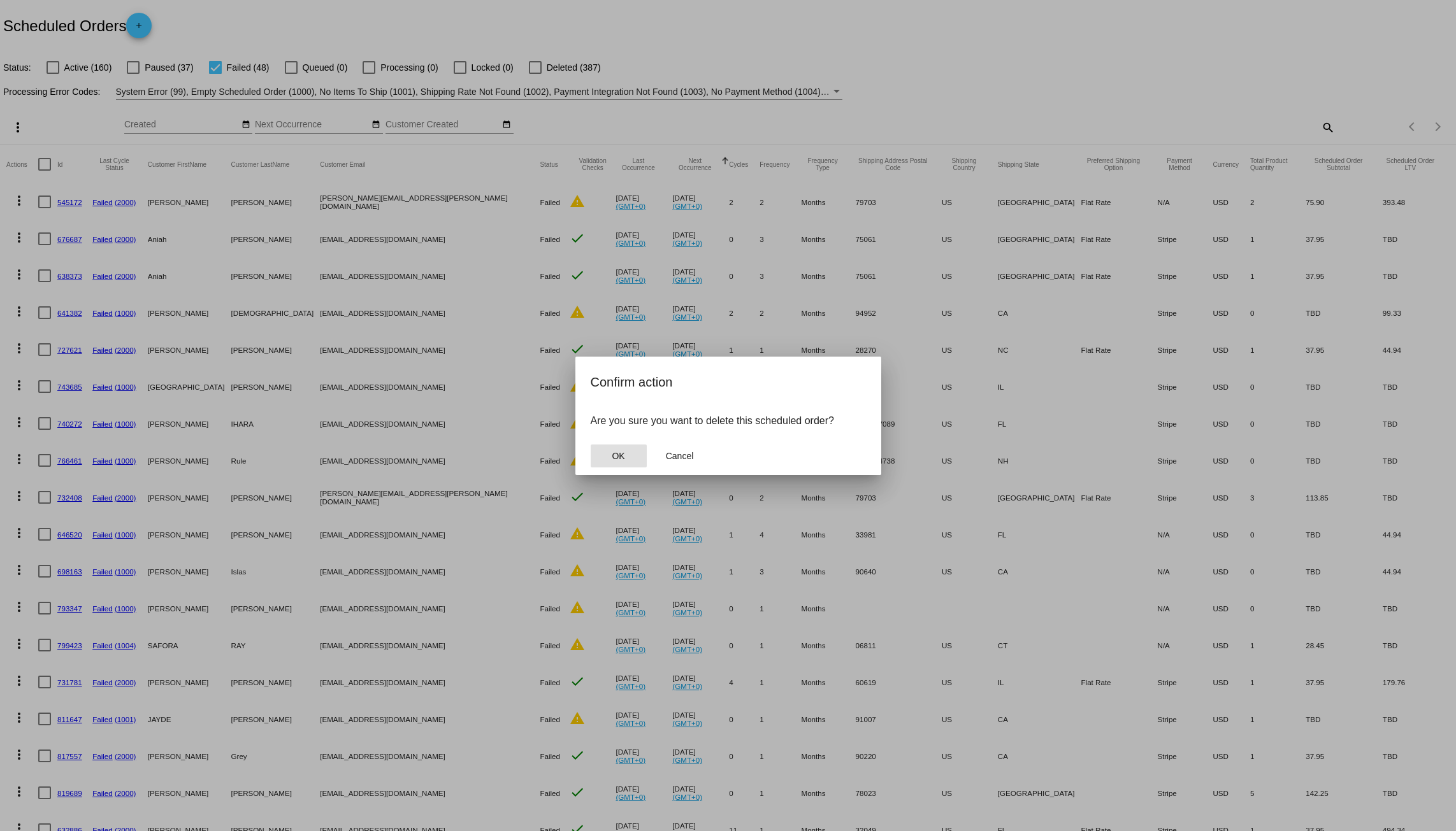
click at [615, 448] on button "OK" at bounding box center [619, 456] width 56 height 23
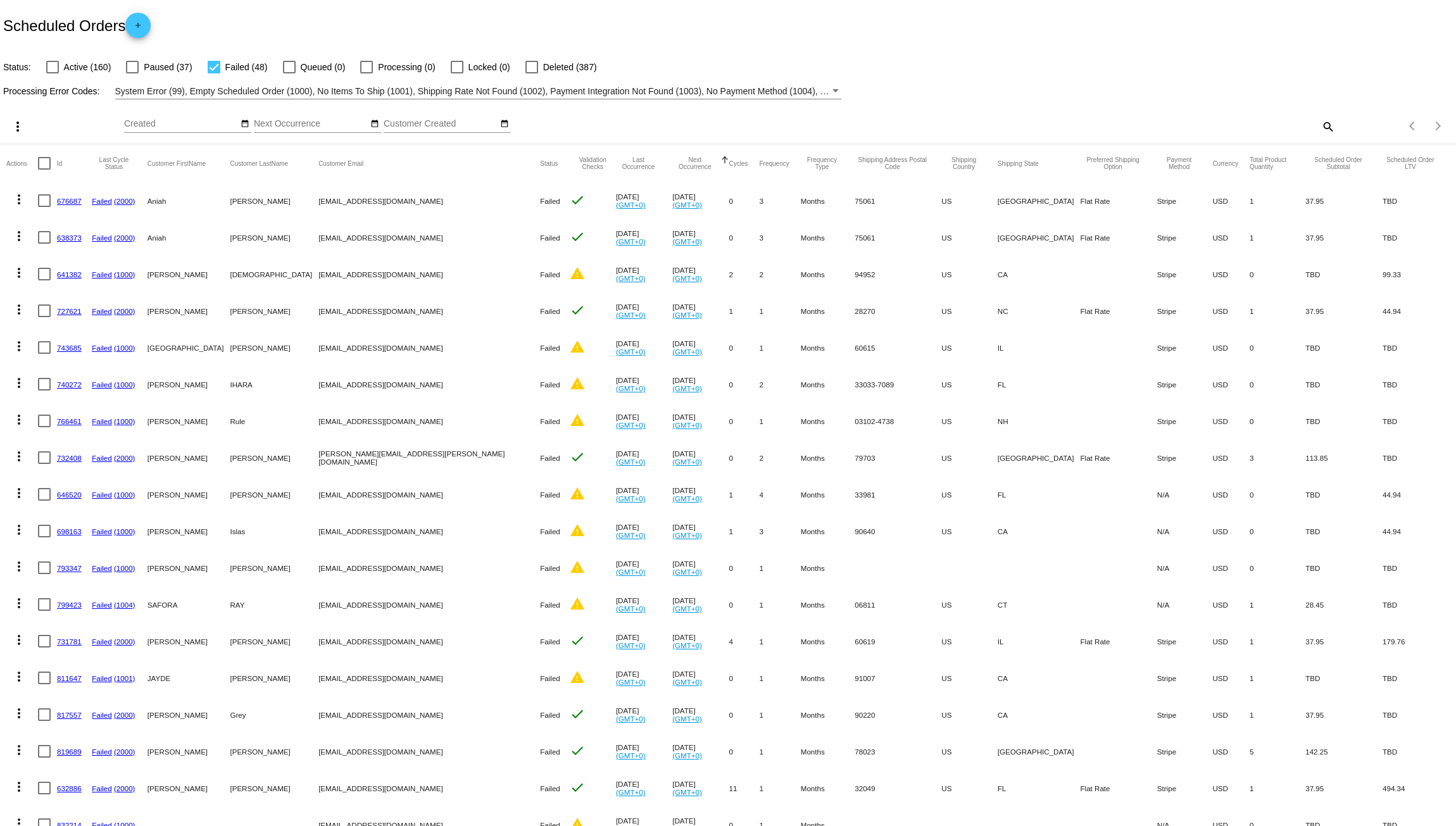
click at [22, 200] on mat-icon "more_vert" at bounding box center [19, 200] width 15 height 15
click at [79, 378] on button "delete Delete" at bounding box center [69, 381] width 126 height 30
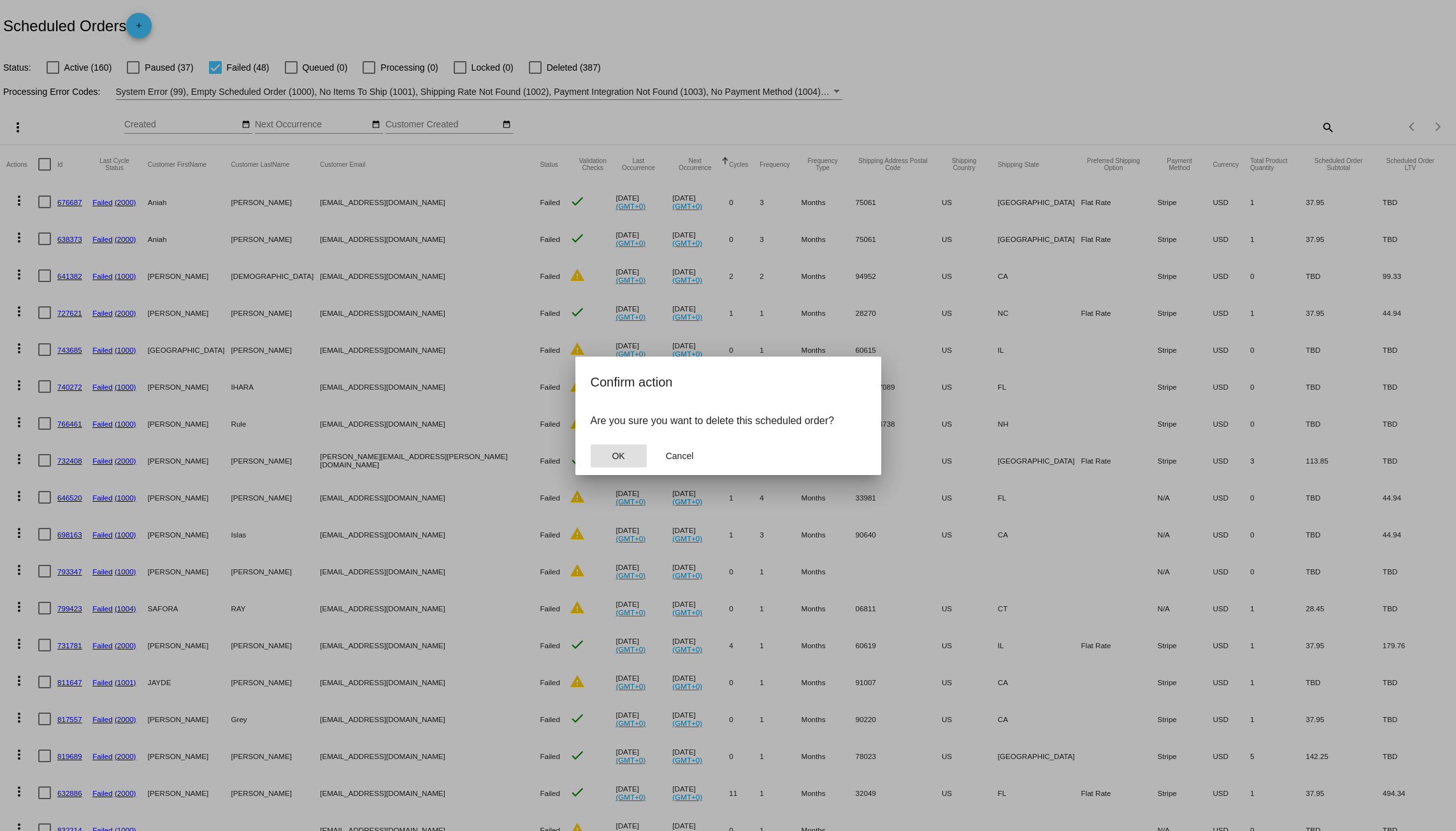
click at [639, 460] on button "OK" at bounding box center [619, 456] width 56 height 23
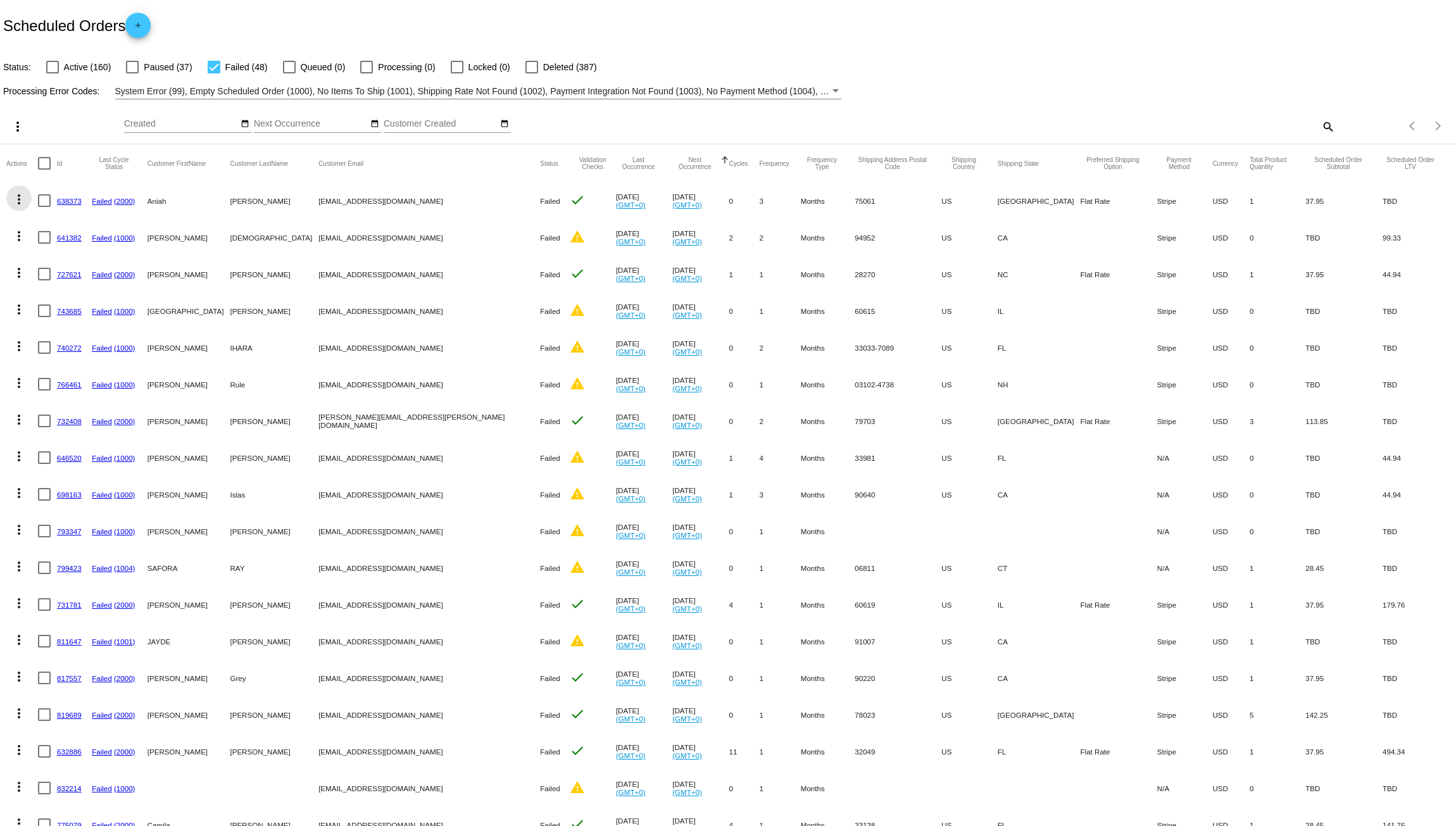
click at [20, 195] on mat-icon "more_vert" at bounding box center [19, 200] width 15 height 15
click at [50, 371] on button "delete Delete" at bounding box center [69, 381] width 126 height 30
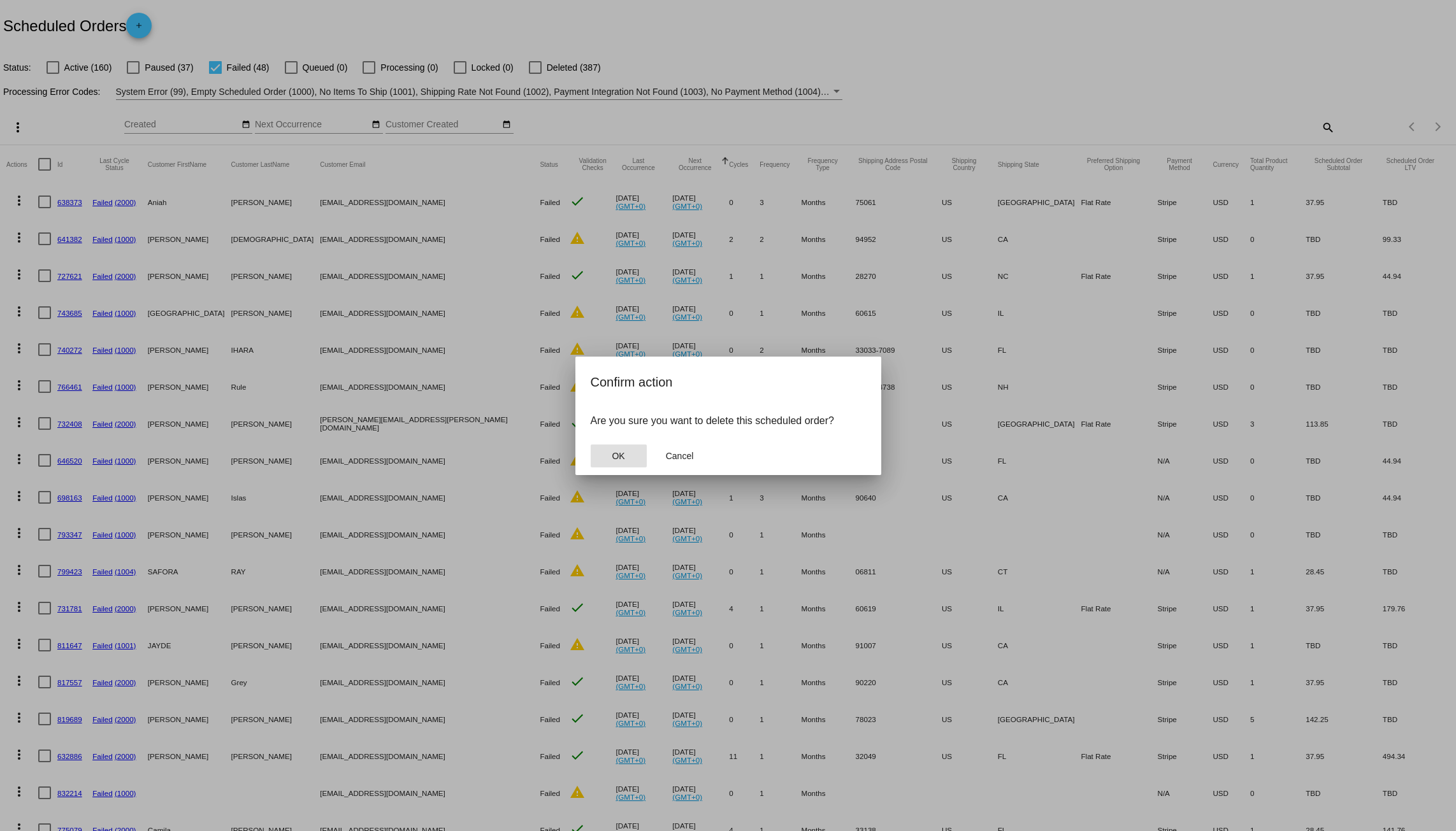
click at [637, 453] on button "OK" at bounding box center [619, 456] width 56 height 23
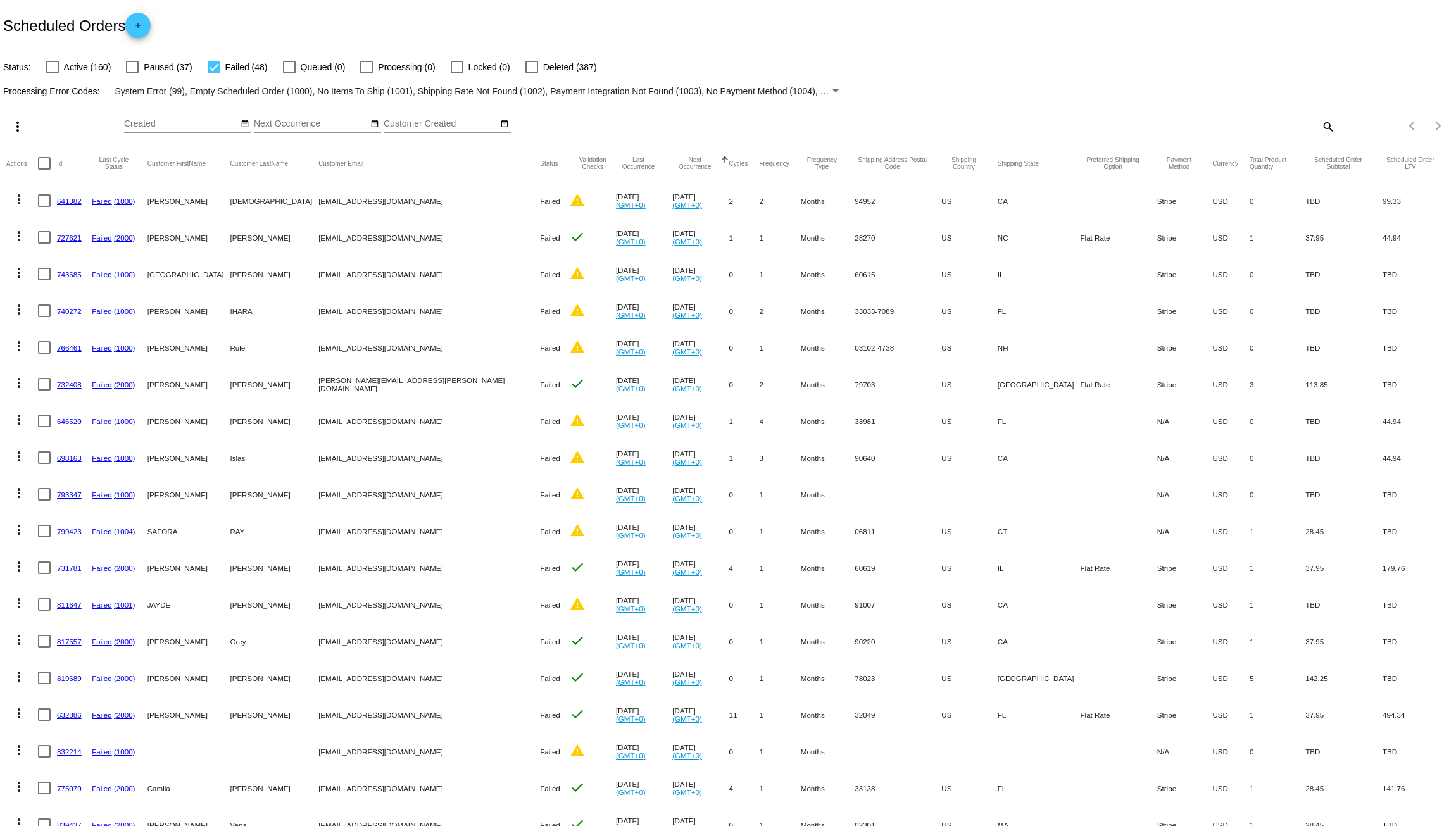
click at [17, 200] on mat-icon "more_vert" at bounding box center [19, 200] width 15 height 15
click at [55, 378] on span "Delete" at bounding box center [57, 382] width 25 height 10
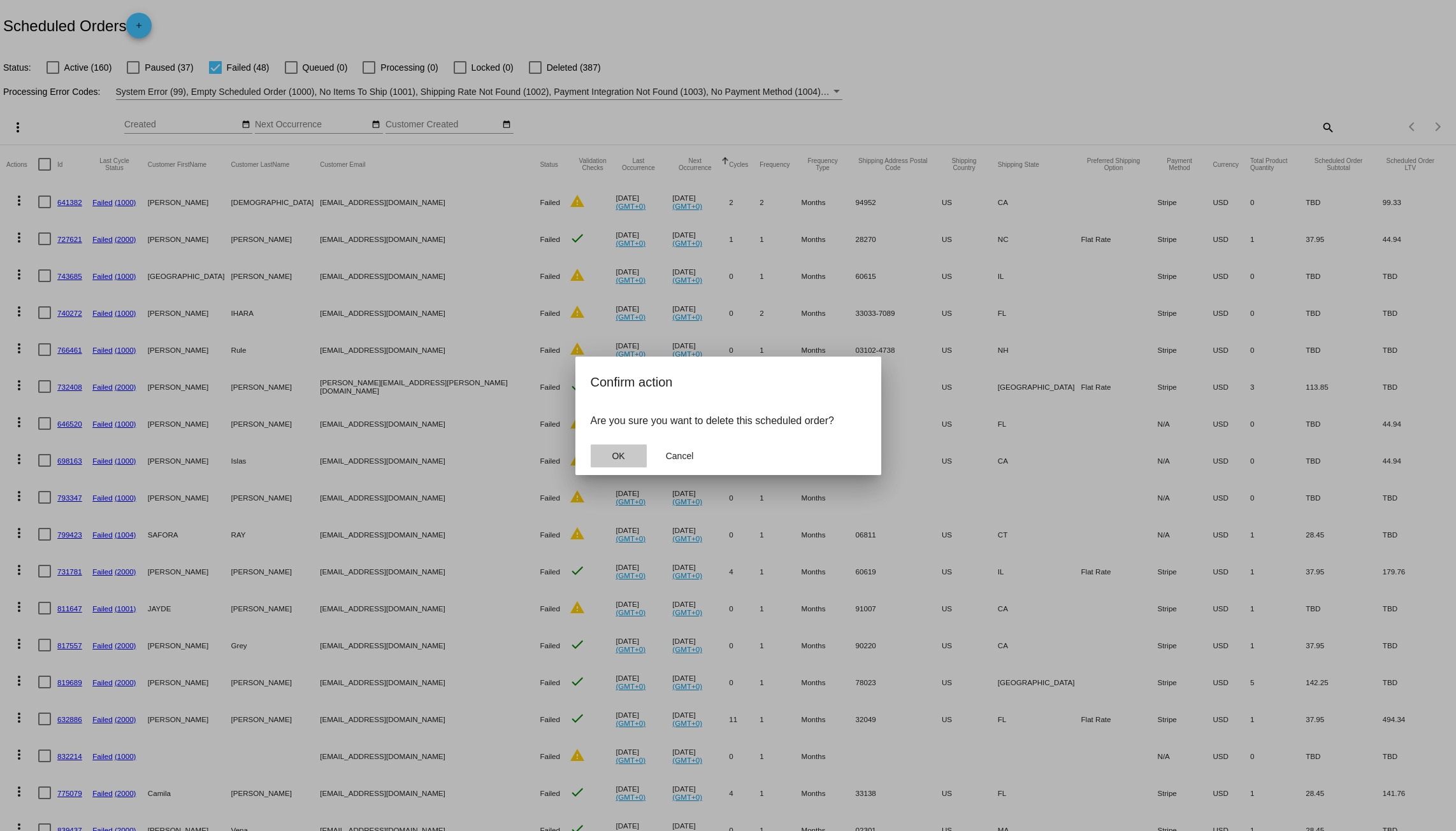
click at [624, 458] on span "OK" at bounding box center [618, 456] width 13 height 10
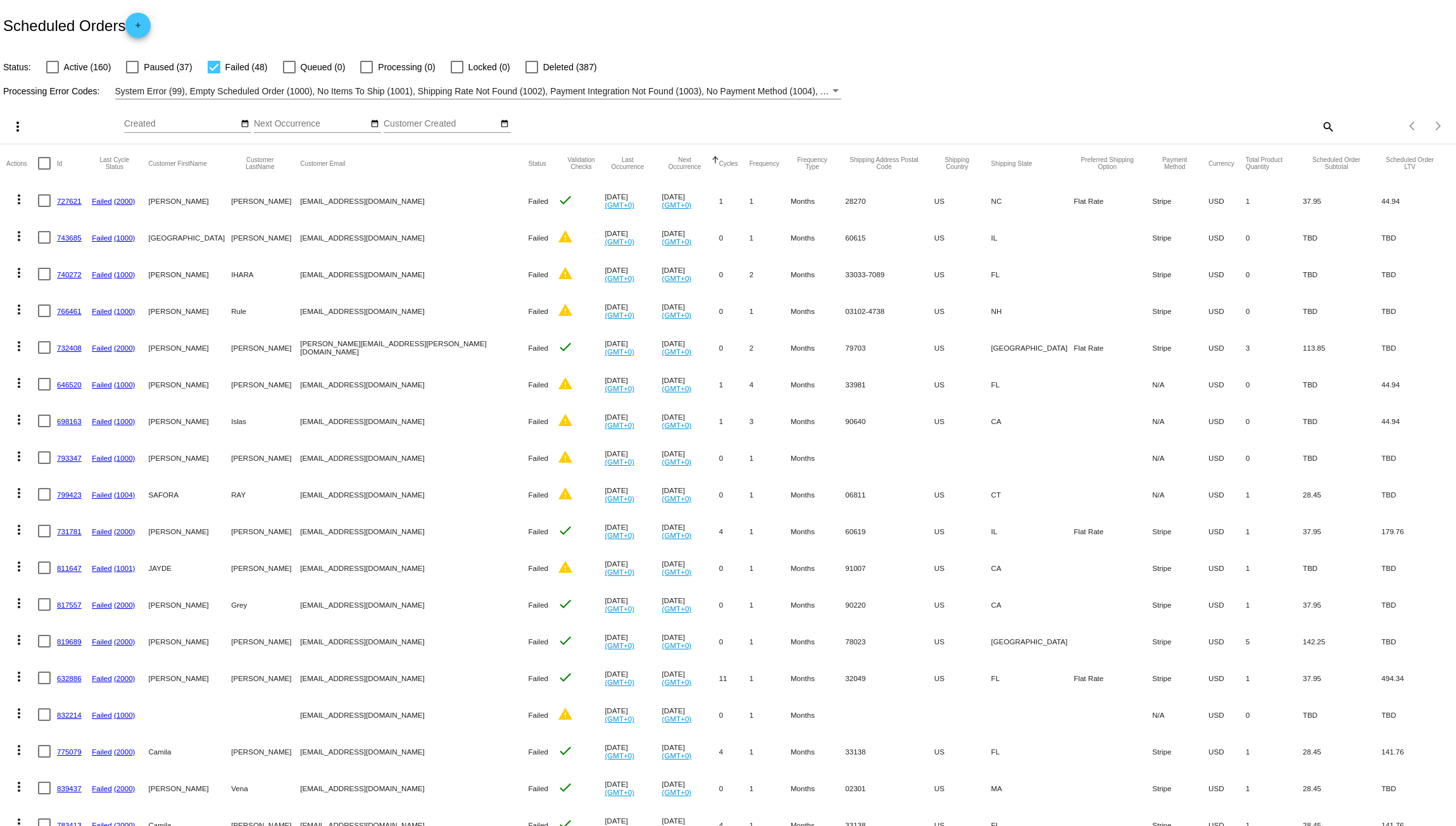
click at [20, 200] on mat-icon "more_vert" at bounding box center [19, 200] width 15 height 15
click at [66, 388] on button "delete Delete" at bounding box center [69, 381] width 126 height 30
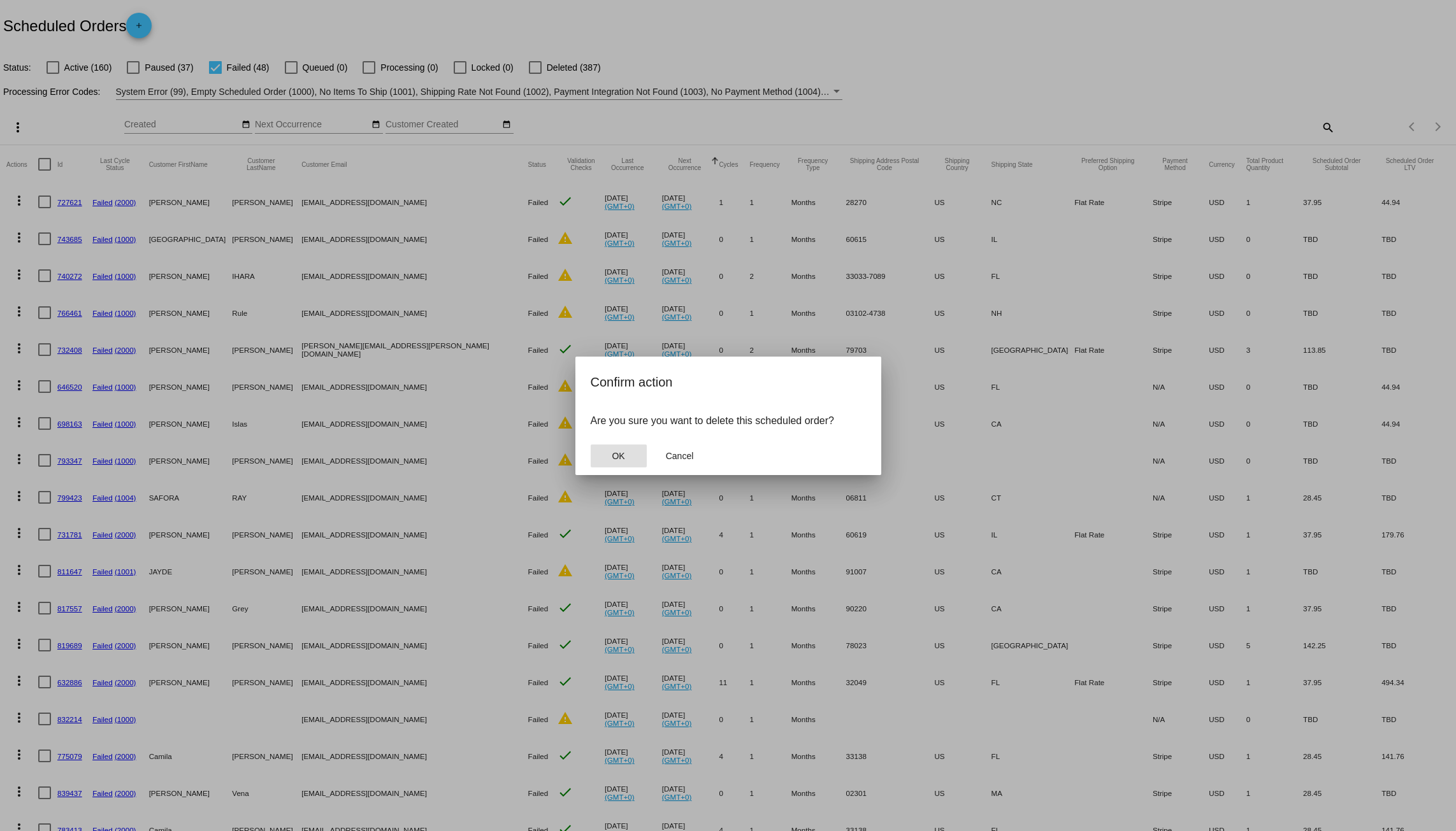
click at [617, 453] on span "OK" at bounding box center [618, 456] width 13 height 10
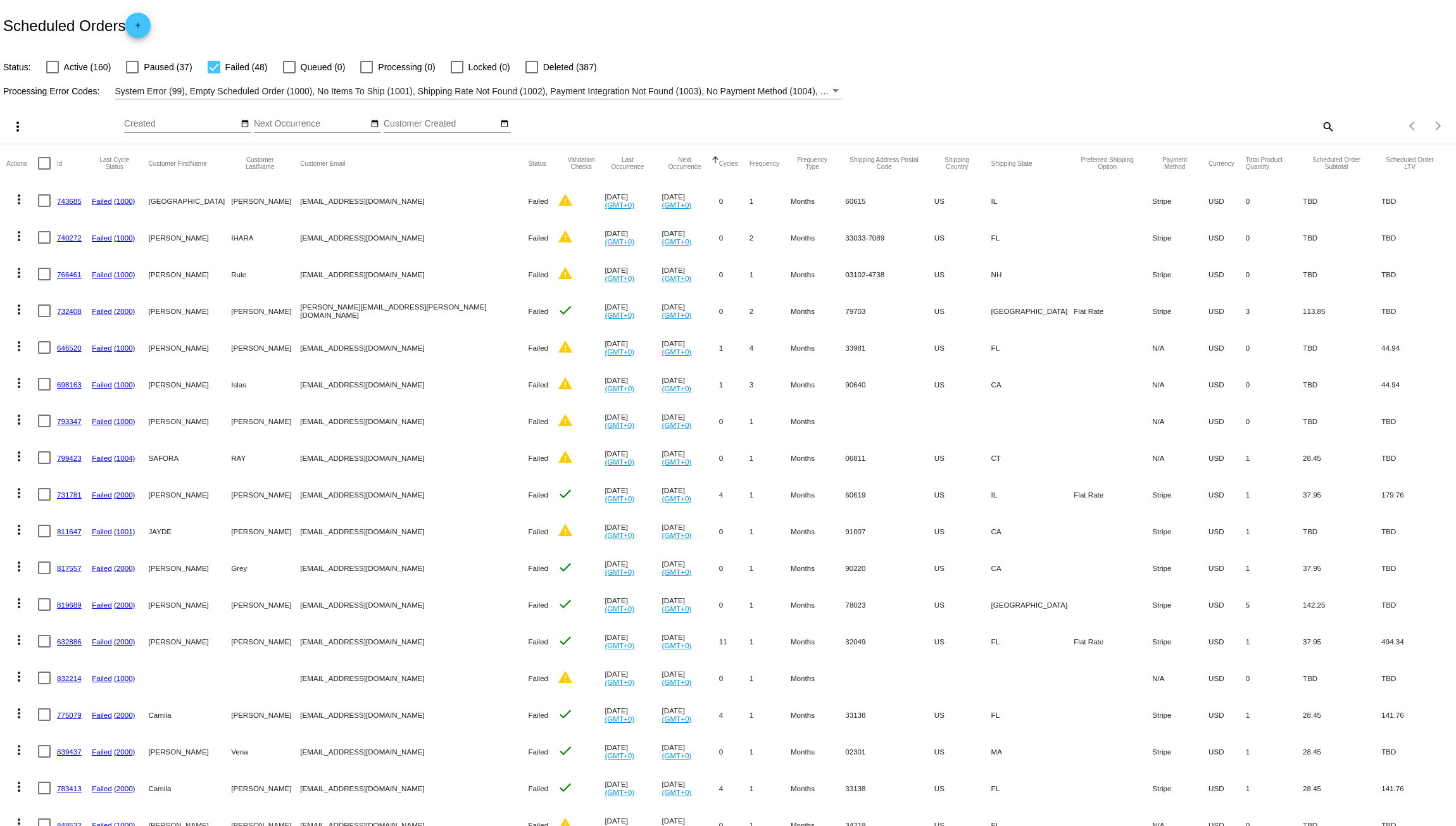
click at [17, 200] on mat-icon "more_vert" at bounding box center [19, 200] width 15 height 15
click at [79, 373] on button "delete Delete" at bounding box center [69, 381] width 126 height 30
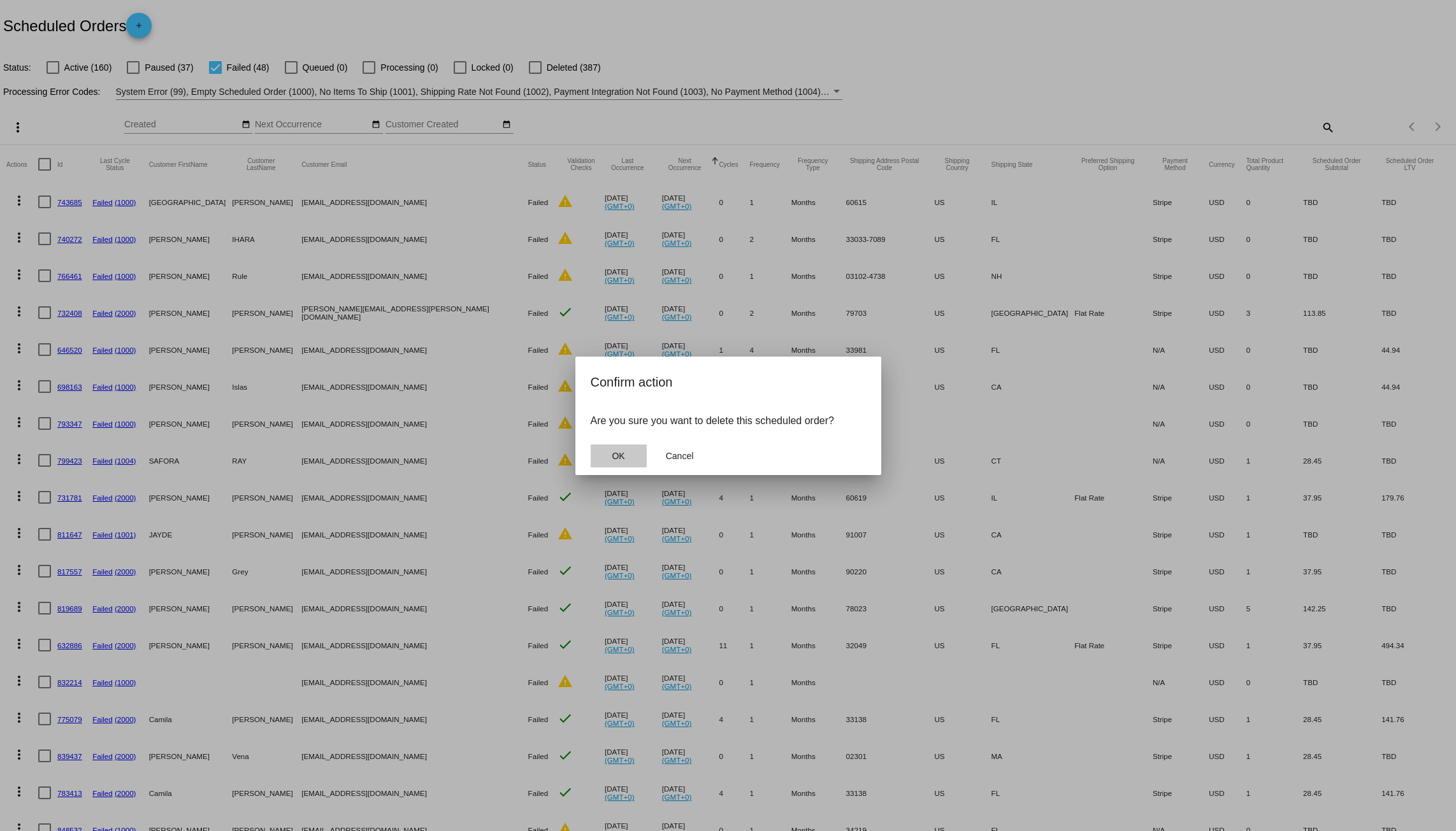
click at [624, 453] on span "OK" at bounding box center [618, 456] width 13 height 10
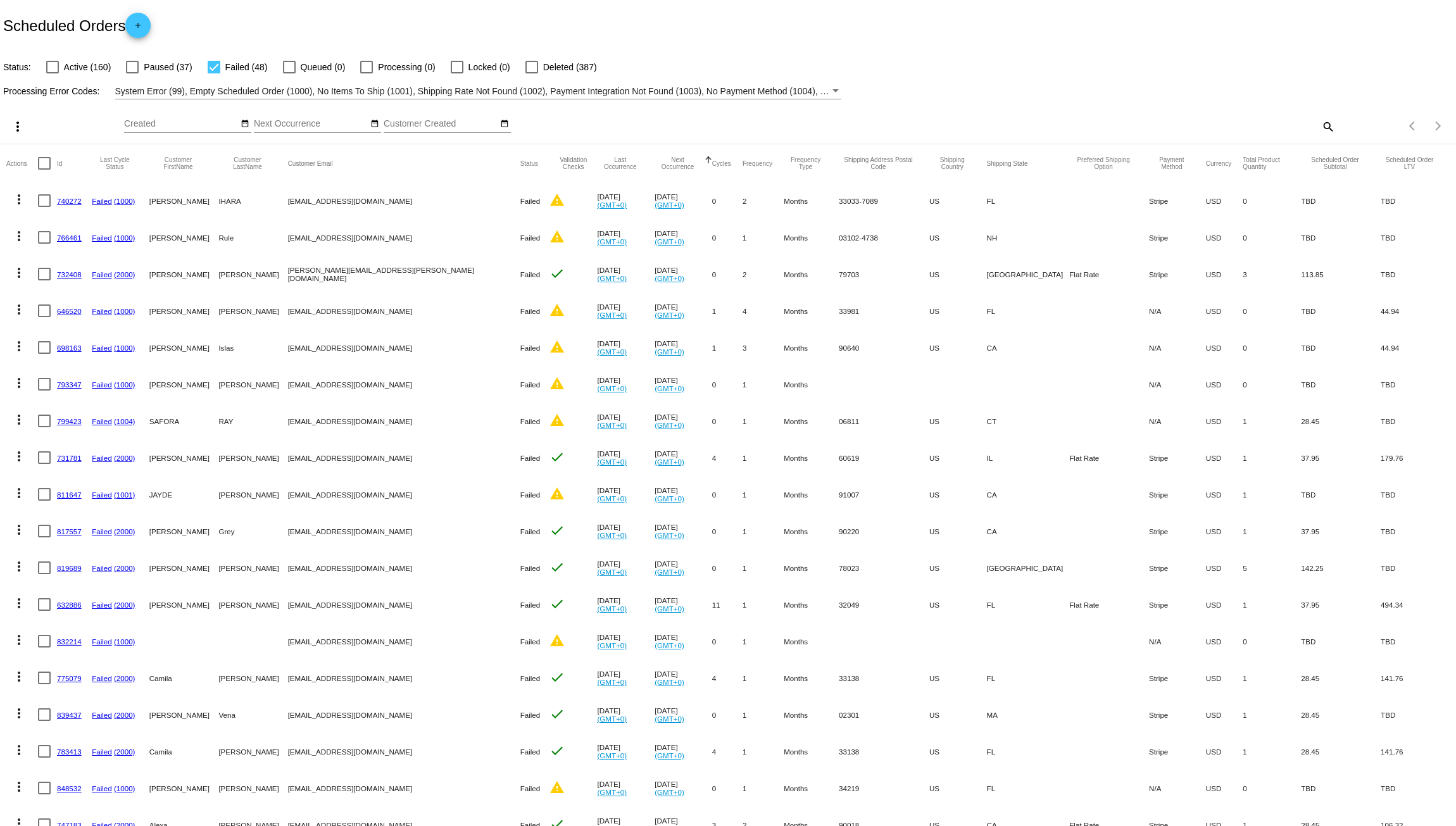
click at [20, 200] on mat-icon "more_vert" at bounding box center [19, 200] width 15 height 15
click at [82, 373] on button "delete Delete" at bounding box center [69, 381] width 126 height 30
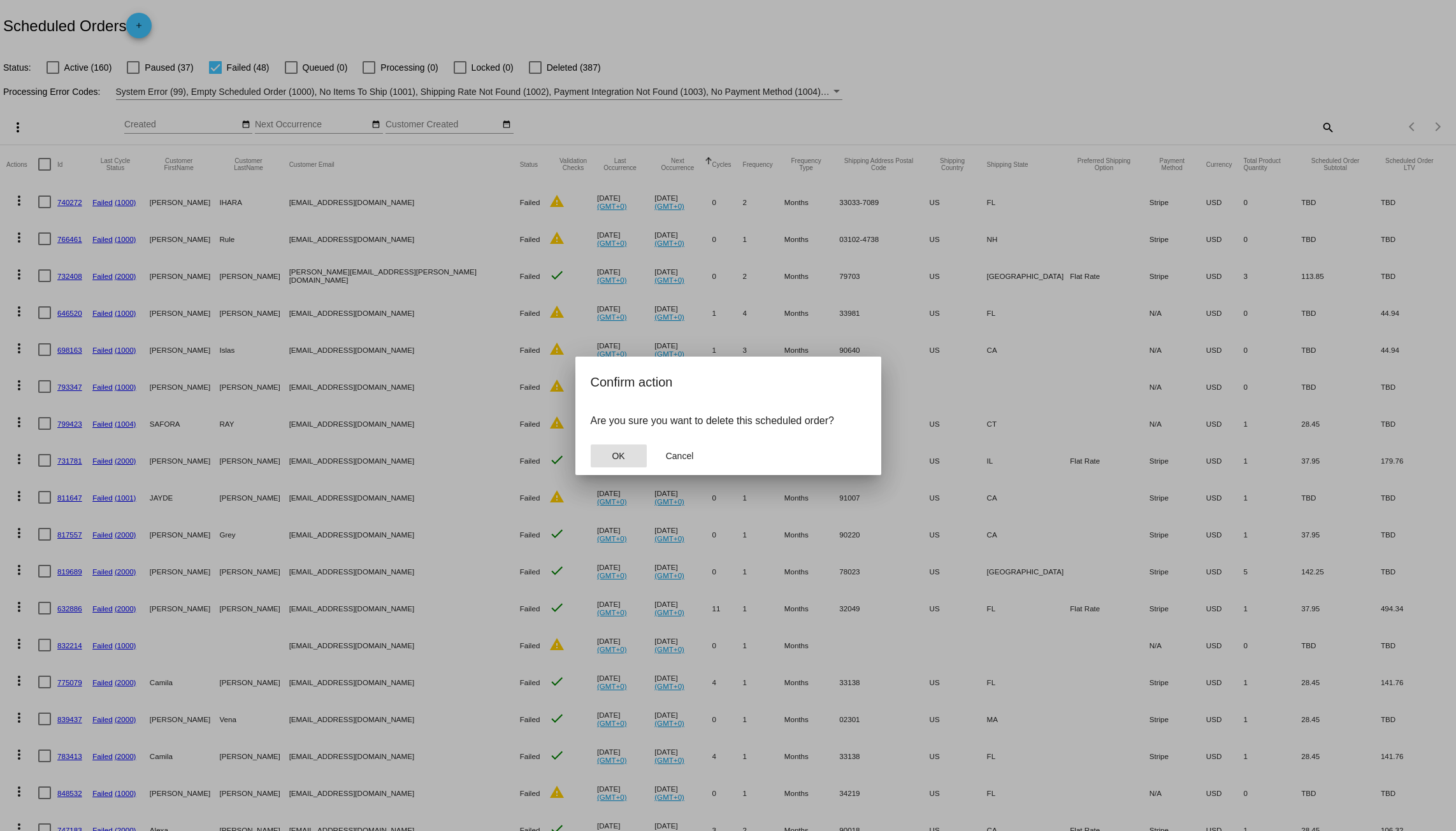
click at [608, 458] on button "OK" at bounding box center [619, 456] width 56 height 23
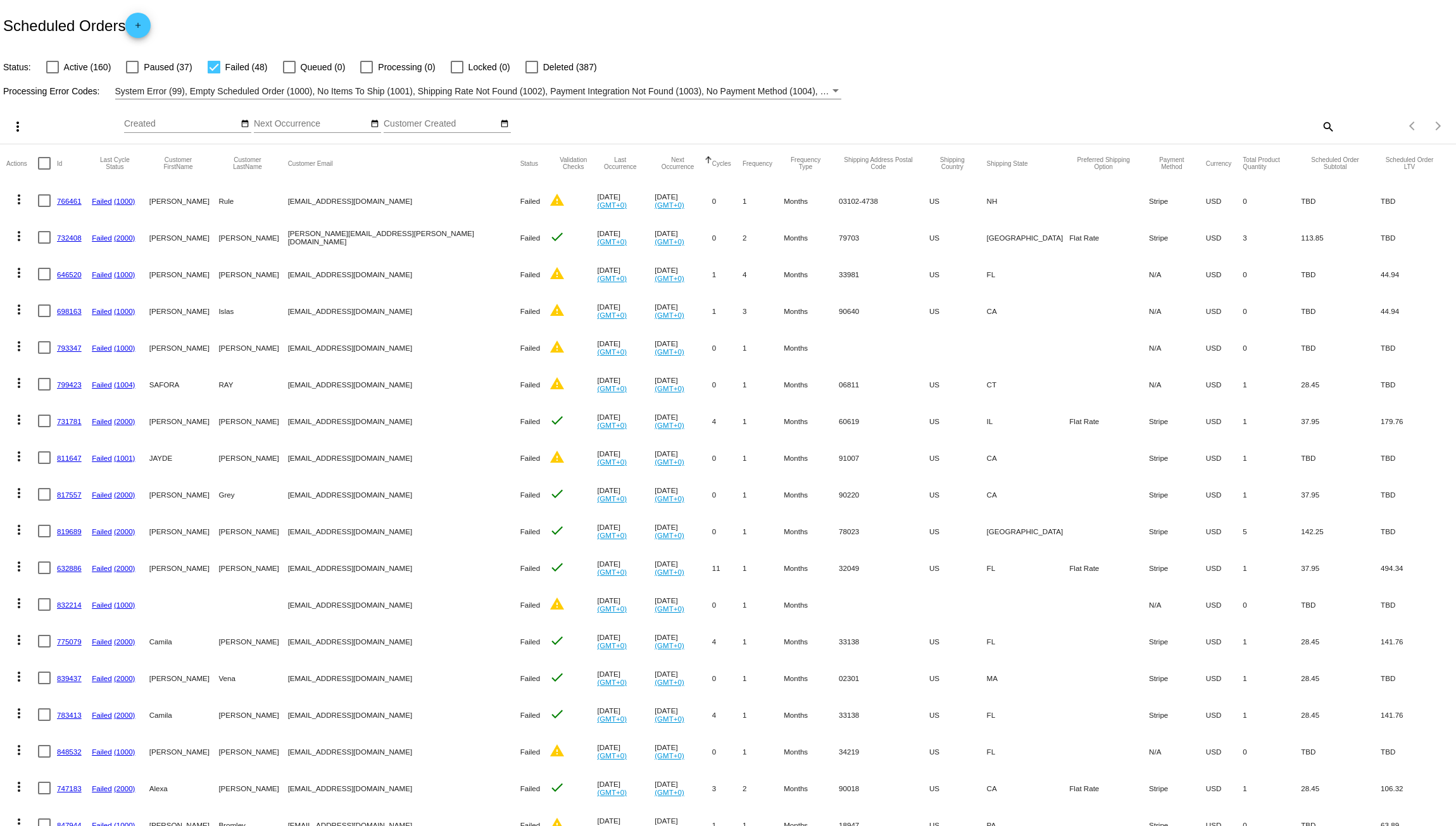
click at [17, 200] on mat-icon "more_vert" at bounding box center [19, 200] width 15 height 15
click at [62, 379] on span "Delete" at bounding box center [57, 382] width 25 height 10
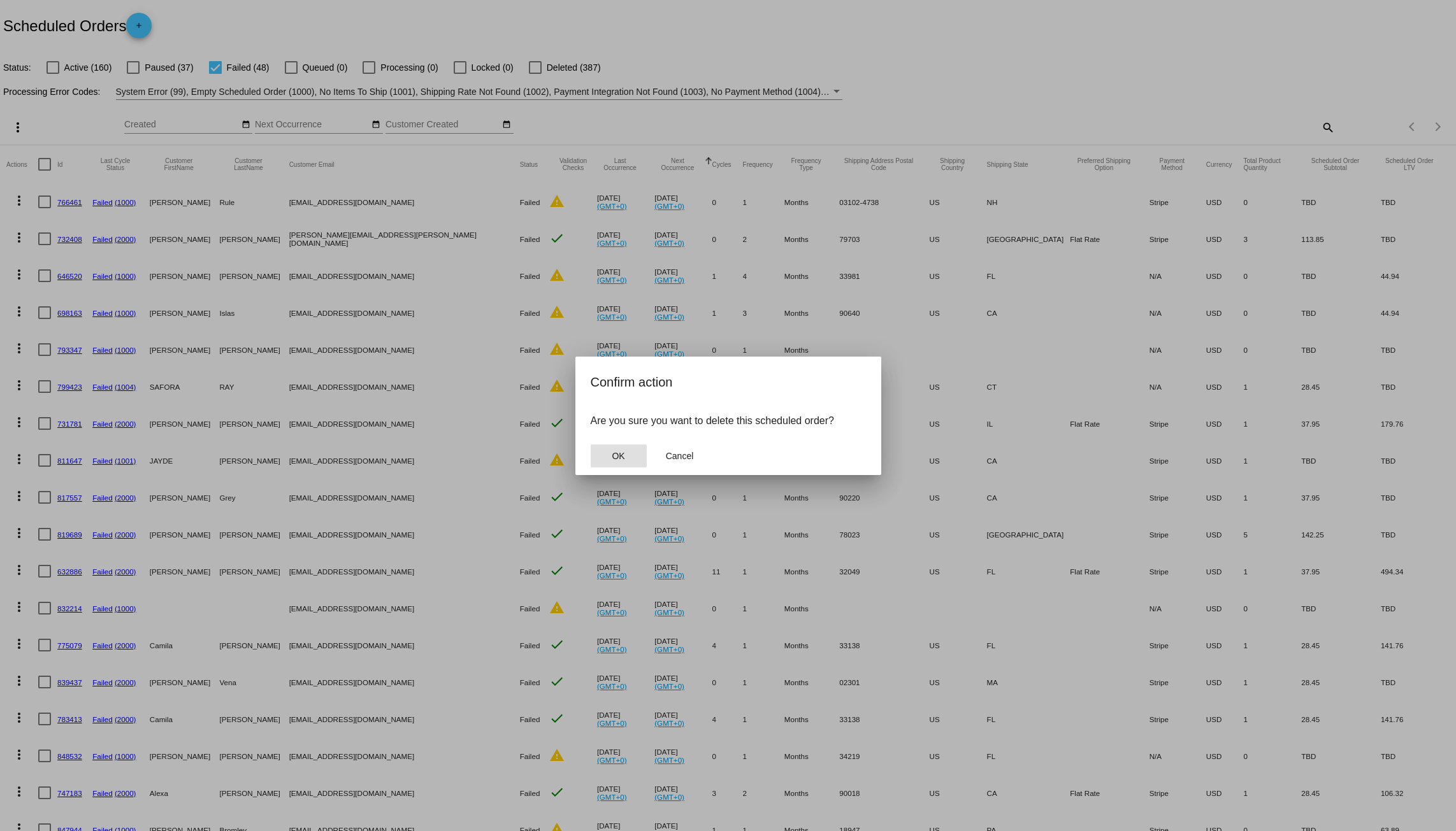
click at [612, 458] on span "OK" at bounding box center [618, 456] width 13 height 10
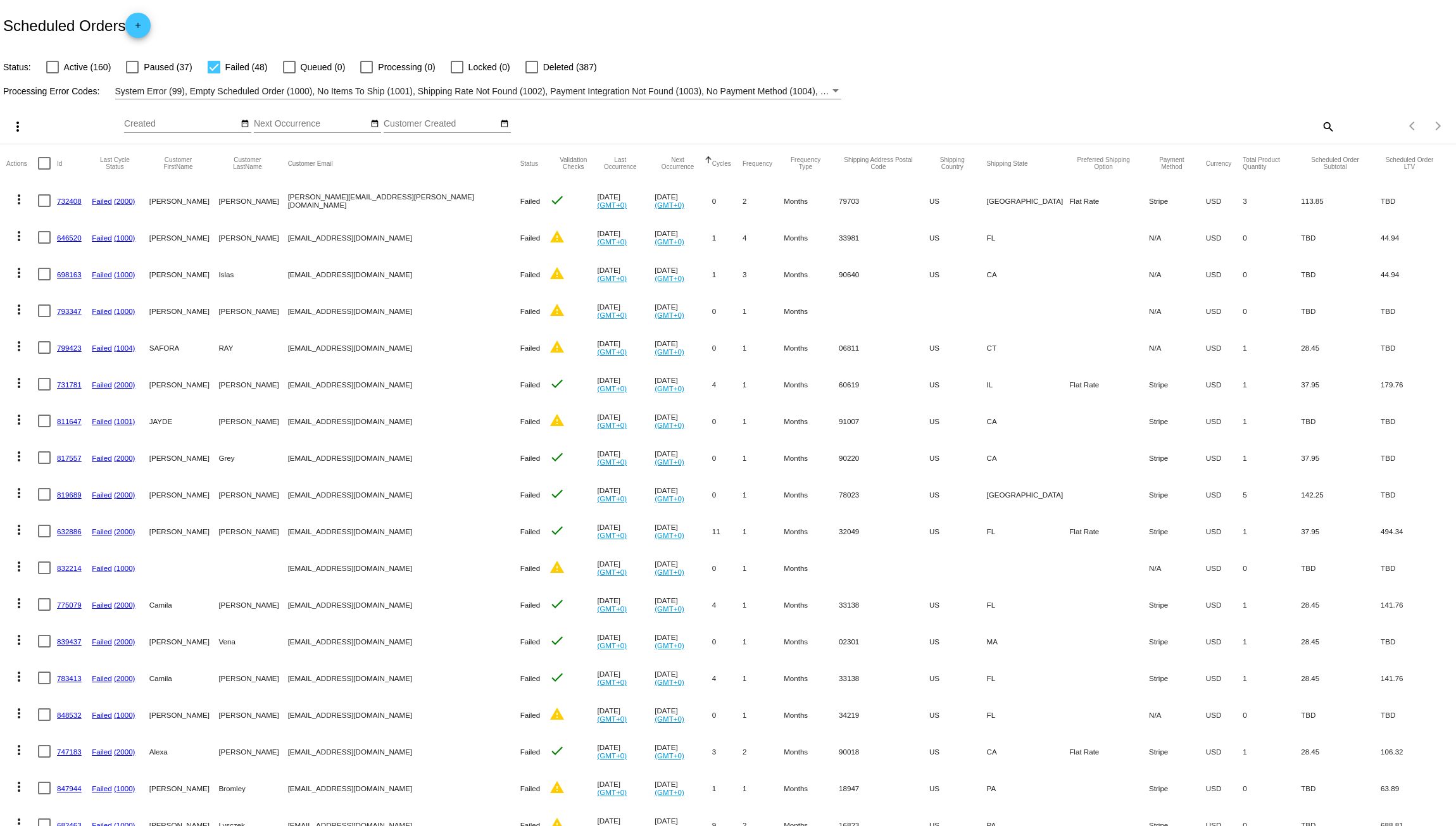
click at [16, 194] on mat-icon "more_vert" at bounding box center [19, 200] width 15 height 15
click at [62, 379] on span "Delete" at bounding box center [57, 382] width 25 height 10
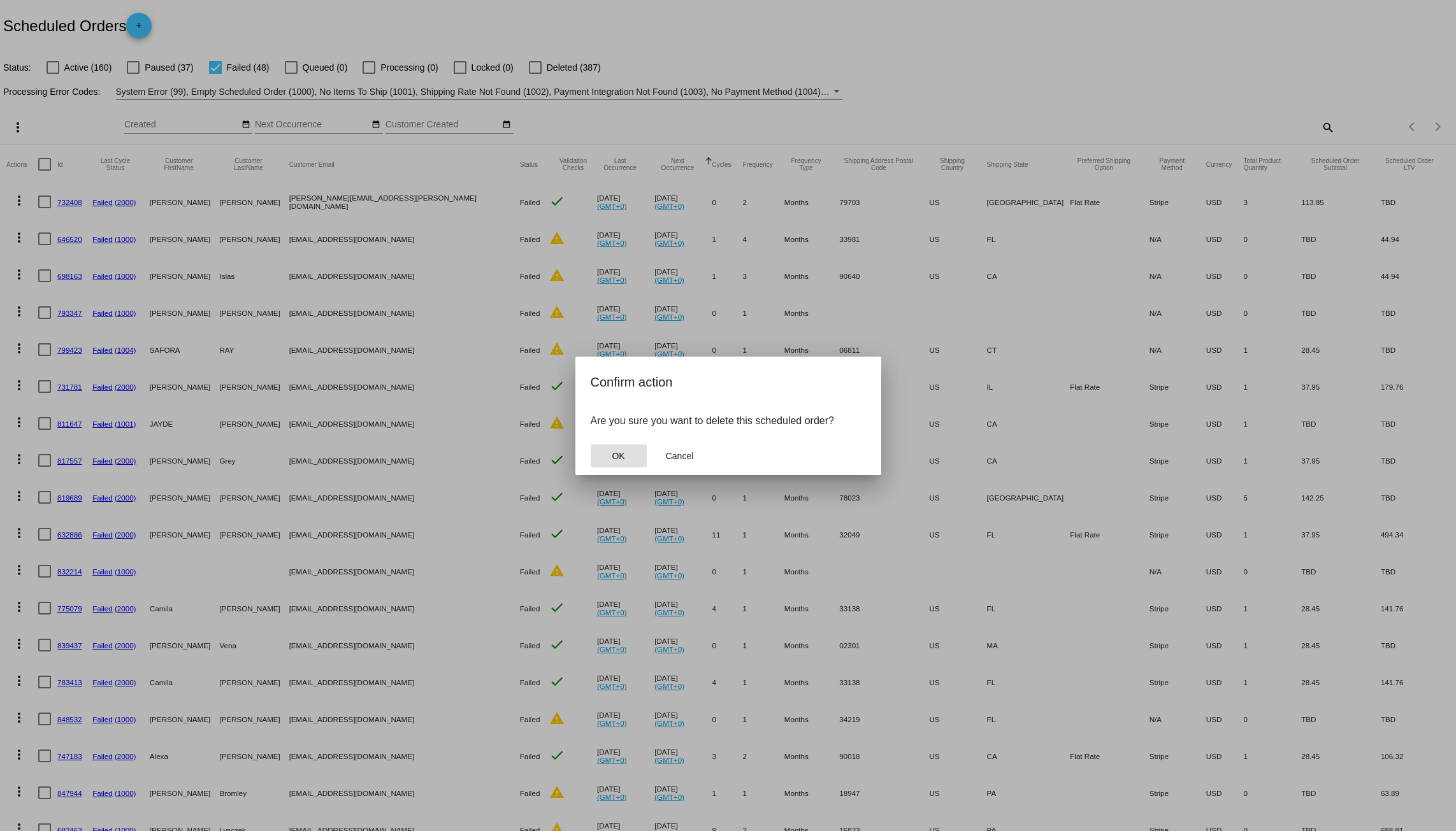
click at [632, 451] on button "OK" at bounding box center [619, 456] width 56 height 23
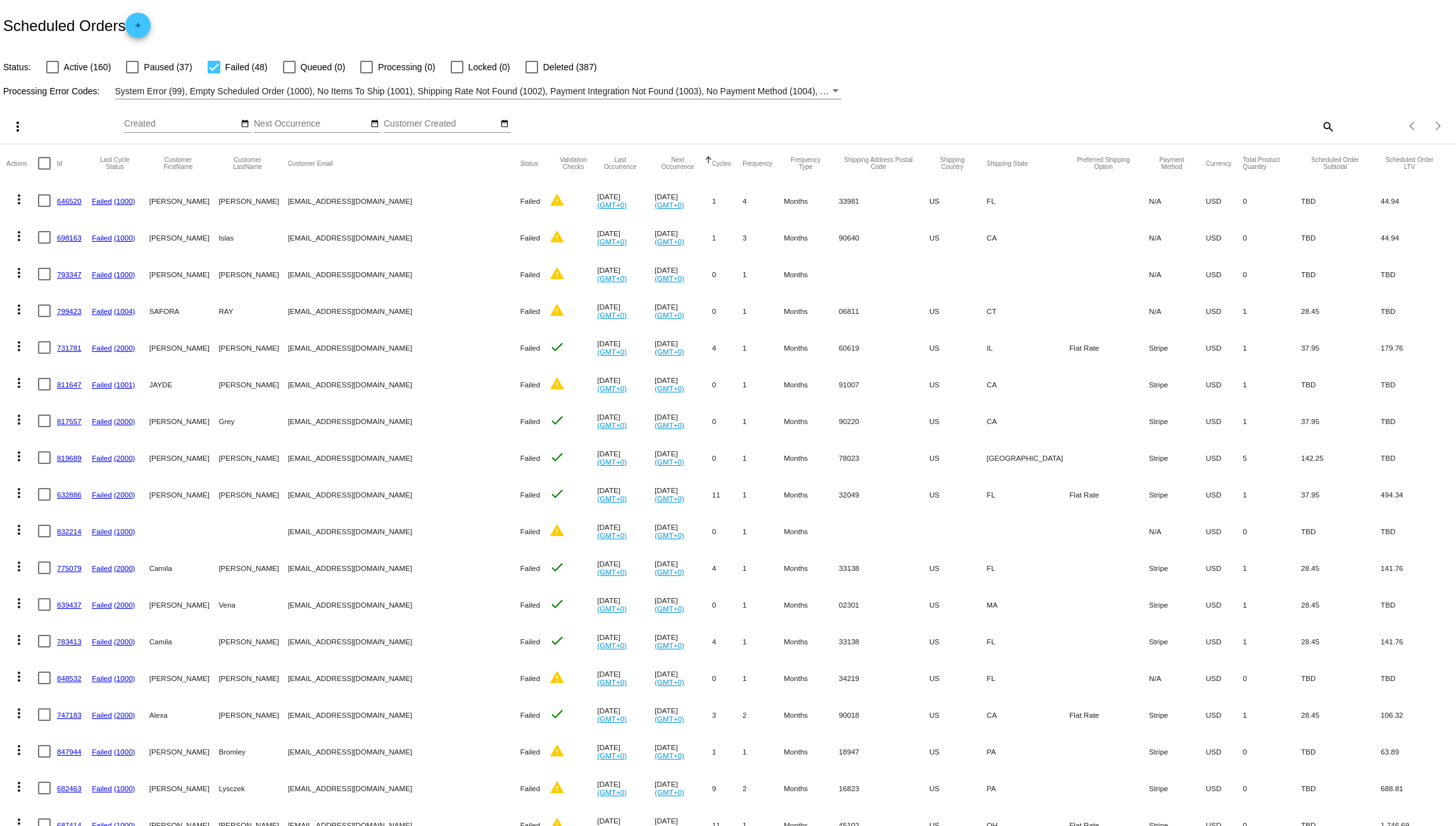
click at [19, 198] on mat-icon "more_vert" at bounding box center [19, 200] width 15 height 15
click at [48, 375] on button "delete Delete" at bounding box center [69, 381] width 126 height 30
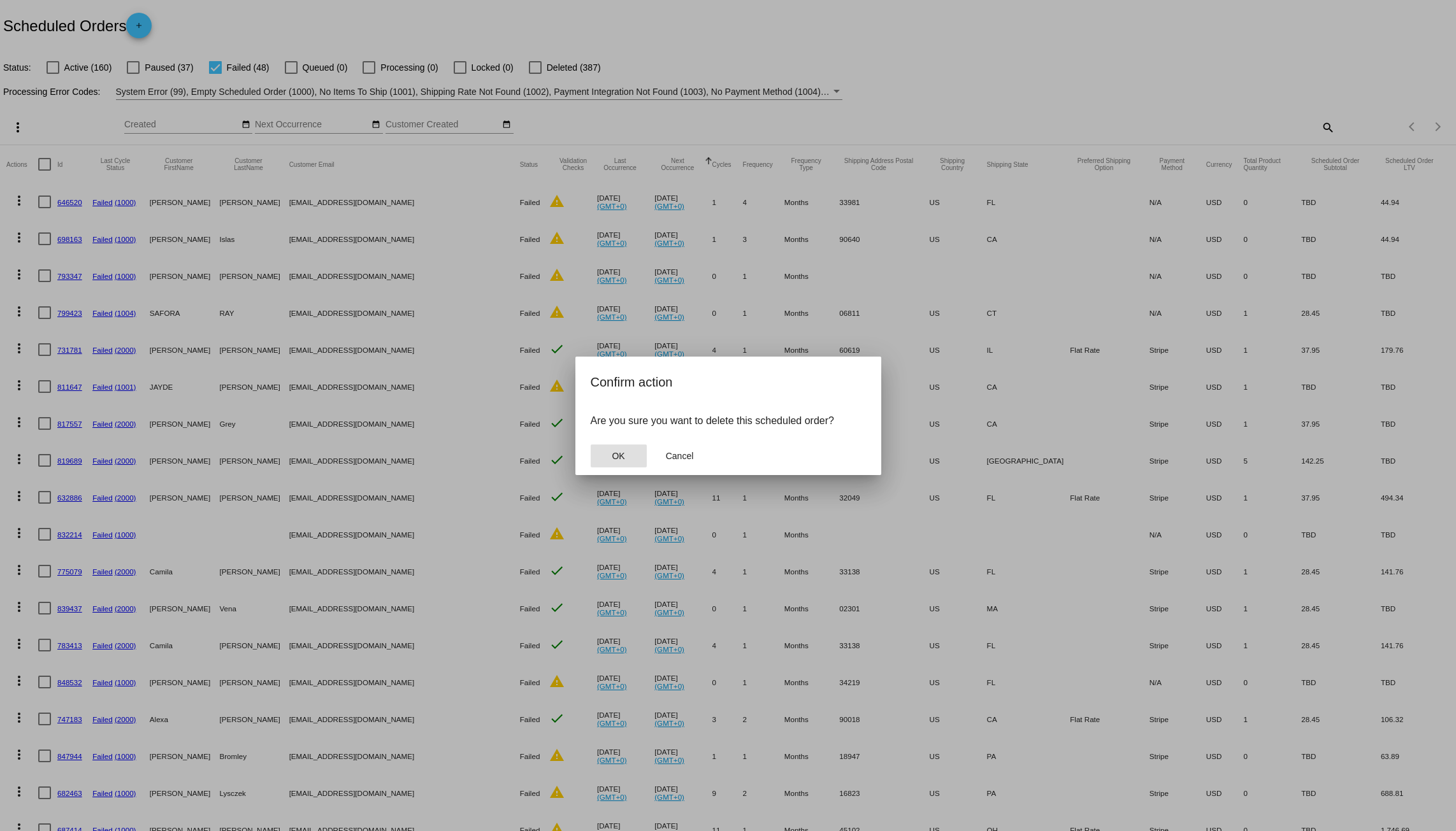
click at [617, 451] on span "OK" at bounding box center [618, 456] width 13 height 10
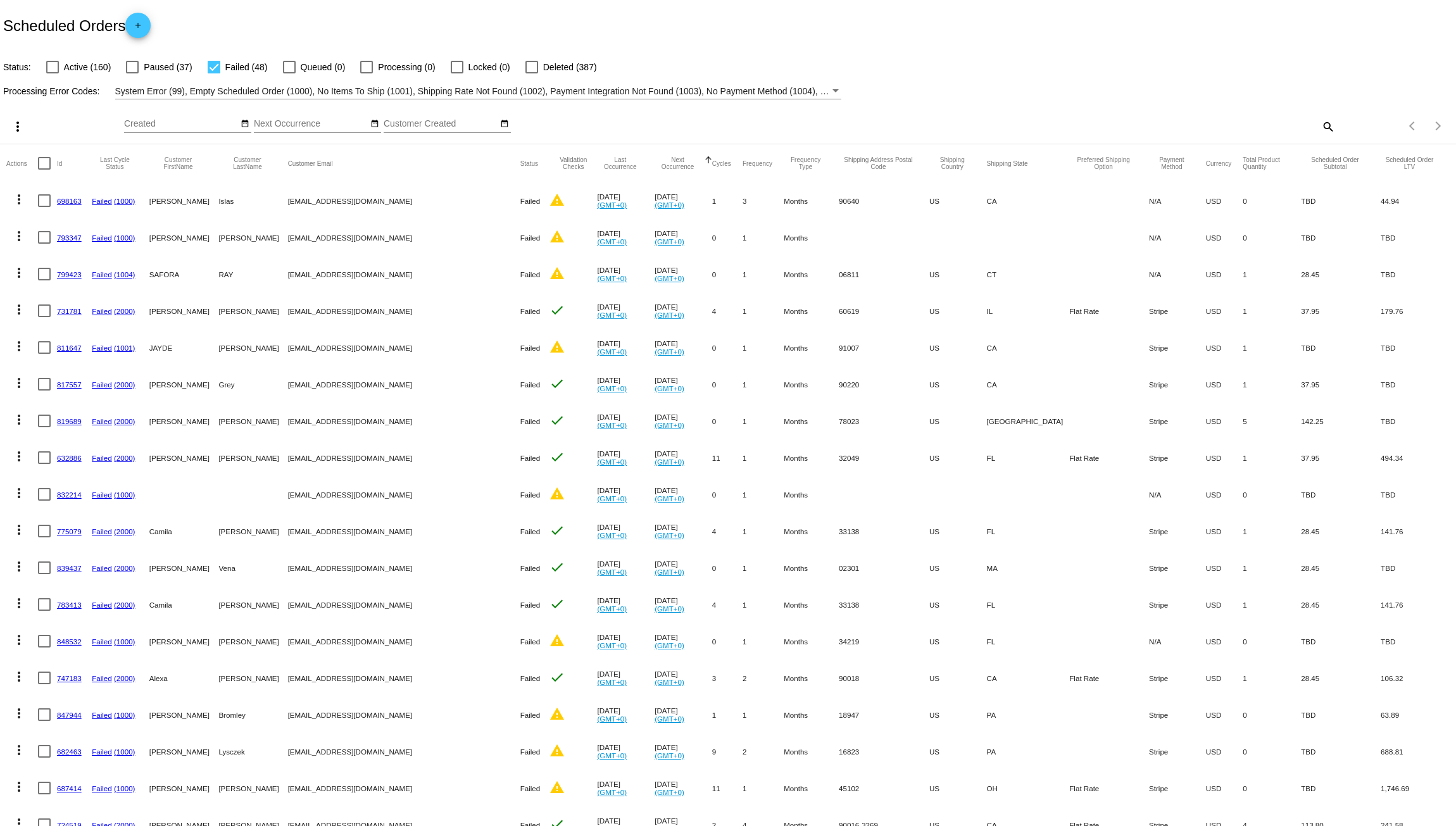
click at [19, 200] on mat-icon "more_vert" at bounding box center [19, 200] width 15 height 15
click at [63, 388] on button "delete Delete" at bounding box center [69, 381] width 126 height 30
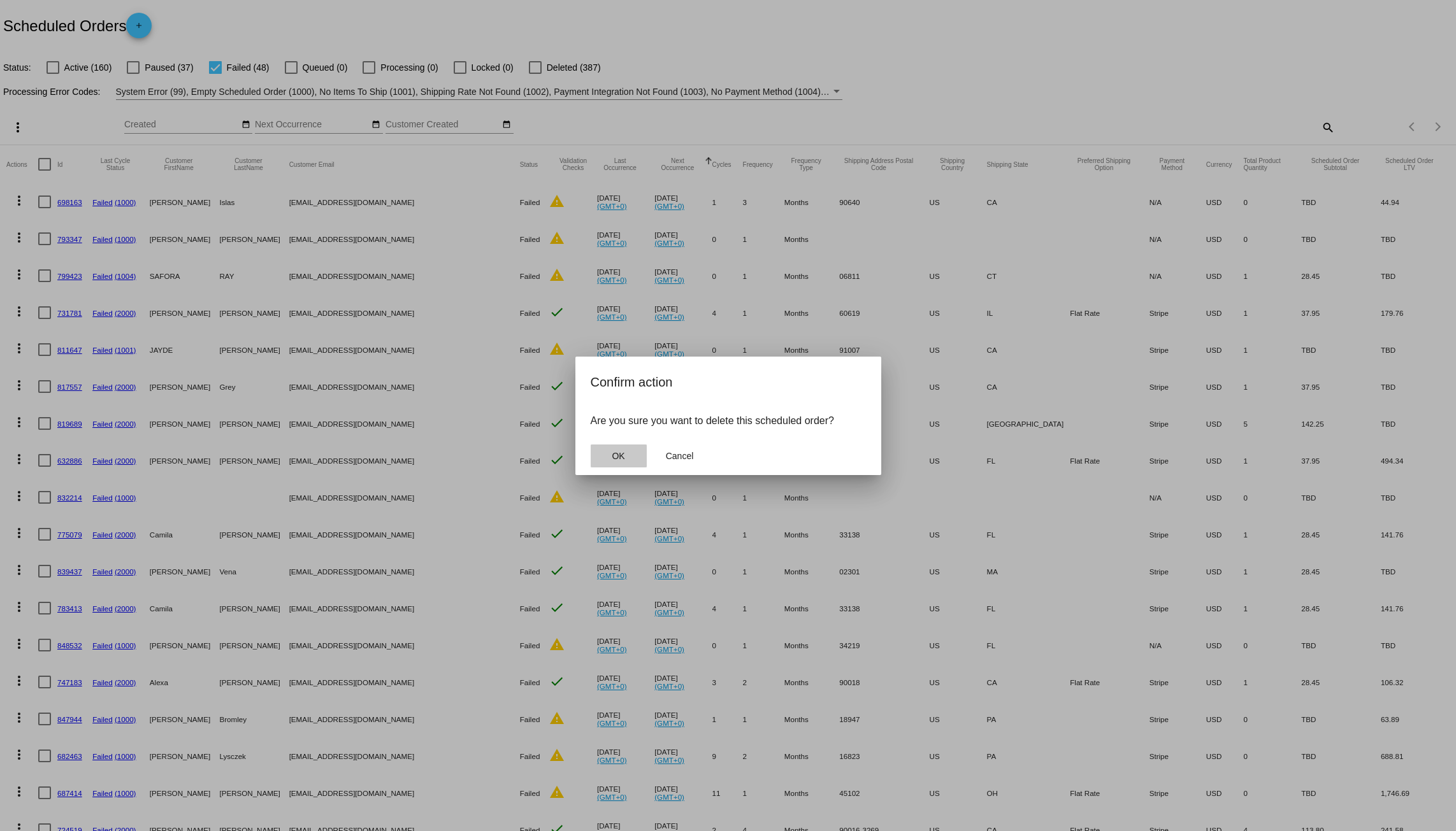
drag, startPoint x: 628, startPoint y: 455, endPoint x: 621, endPoint y: 451, distance: 8.1
click at [625, 453] on button "OK" at bounding box center [619, 456] width 56 height 23
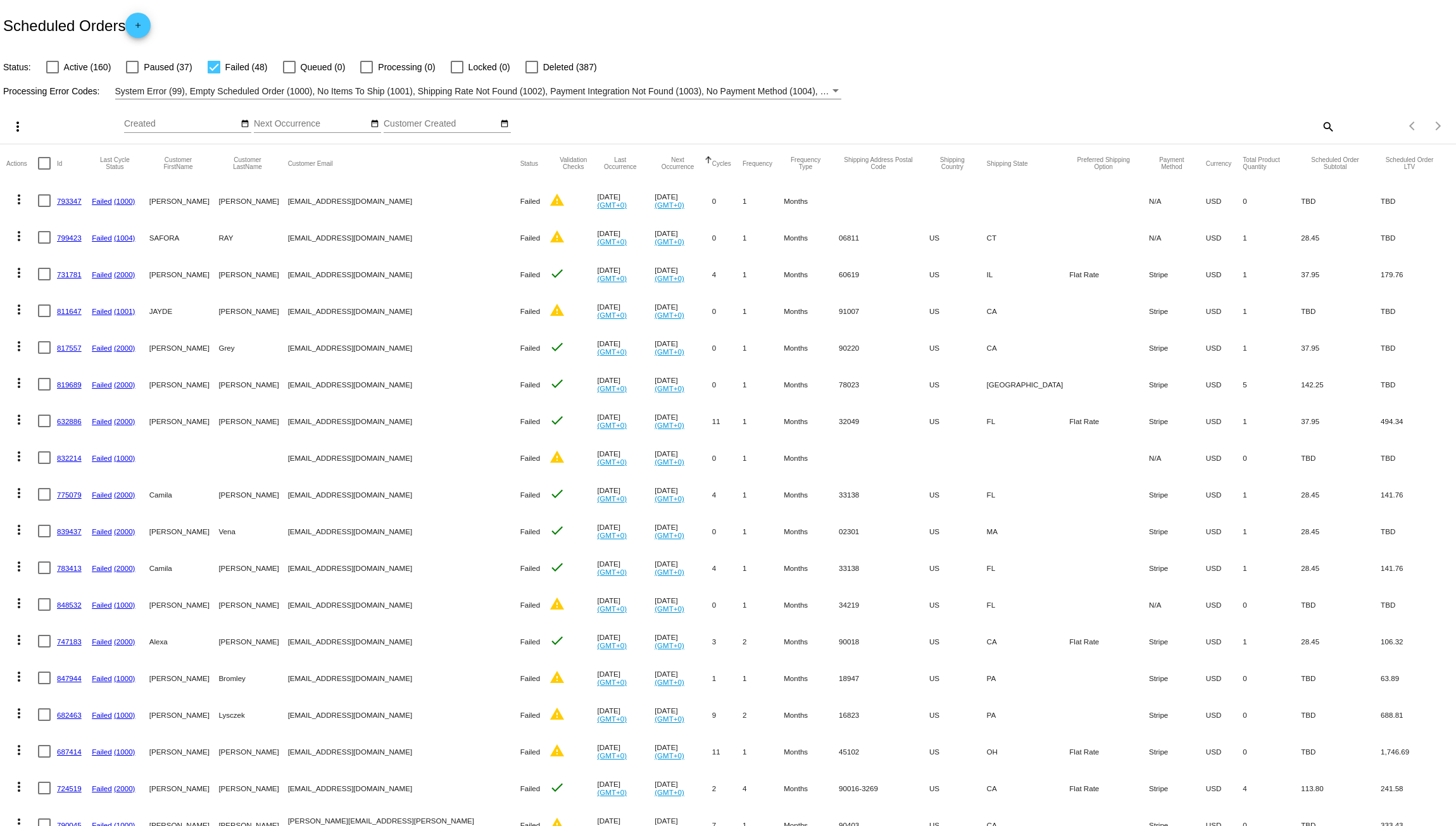
click at [23, 200] on mat-icon "more_vert" at bounding box center [19, 200] width 15 height 15
click at [68, 379] on span "Delete" at bounding box center [57, 382] width 25 height 10
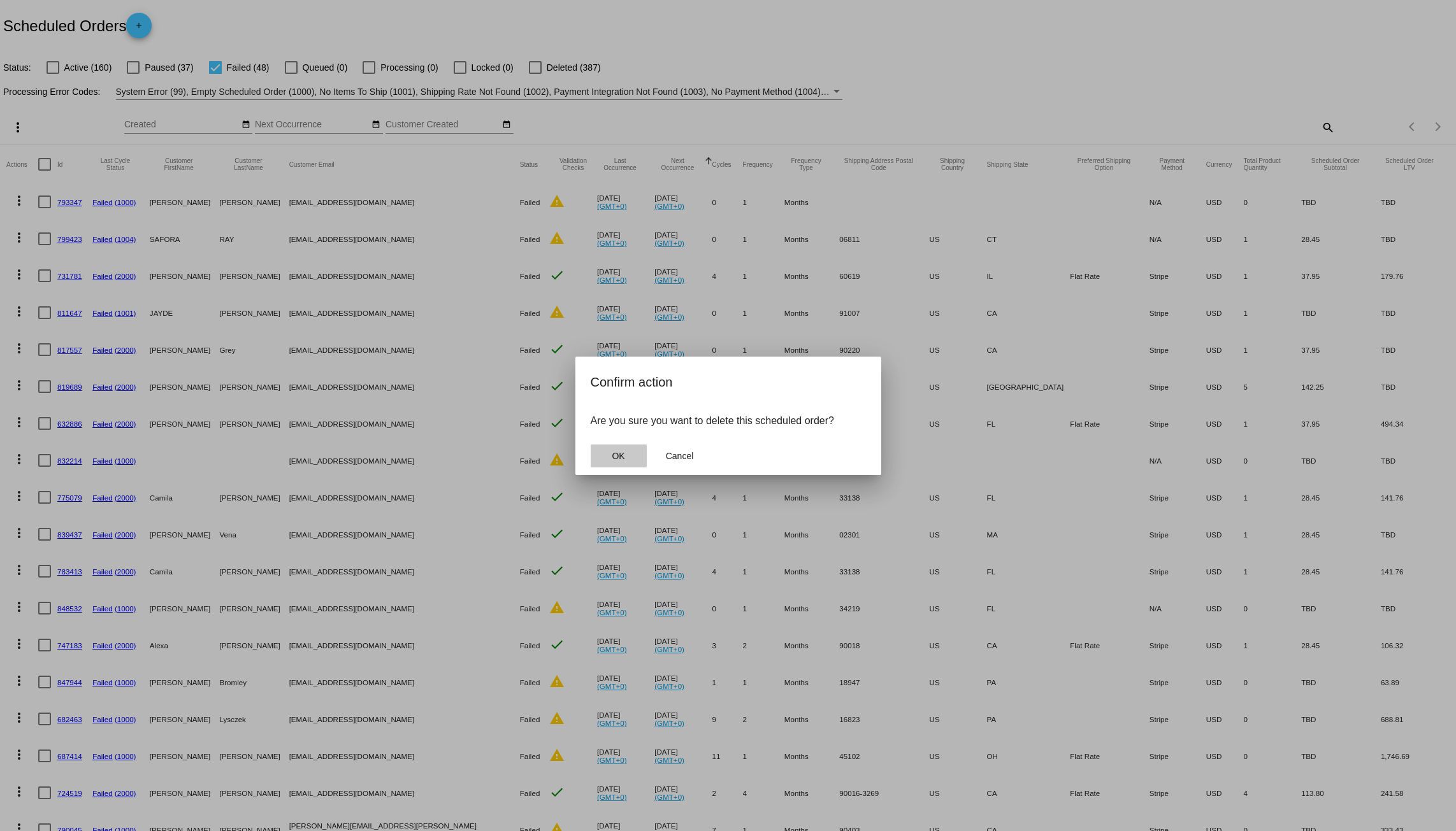
click at [624, 460] on button "OK" at bounding box center [619, 456] width 56 height 23
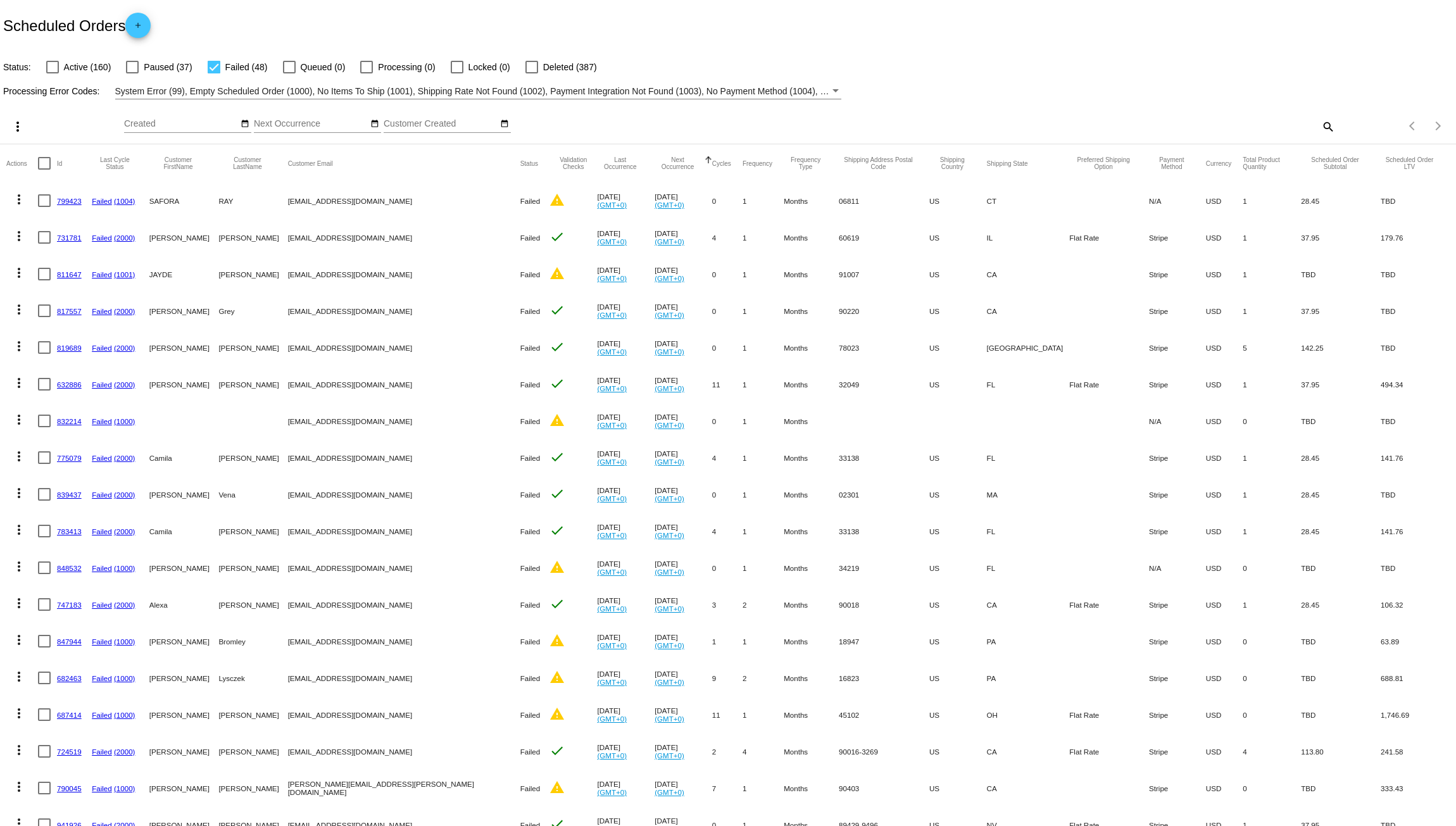
click at [15, 198] on mat-icon "more_vert" at bounding box center [19, 200] width 15 height 15
click at [62, 382] on span "Delete" at bounding box center [57, 382] width 25 height 10
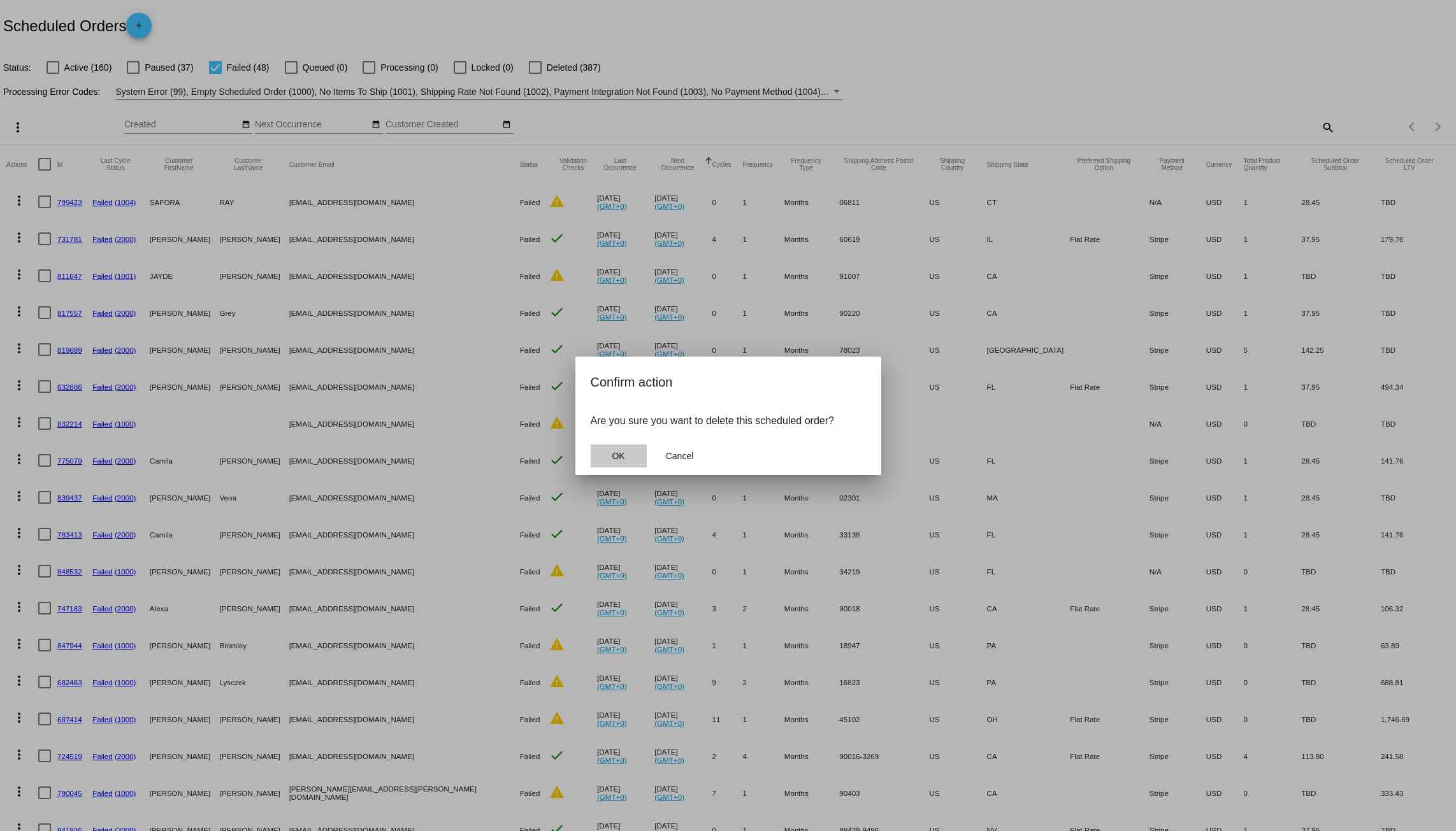
click at [621, 453] on span "OK" at bounding box center [618, 456] width 13 height 10
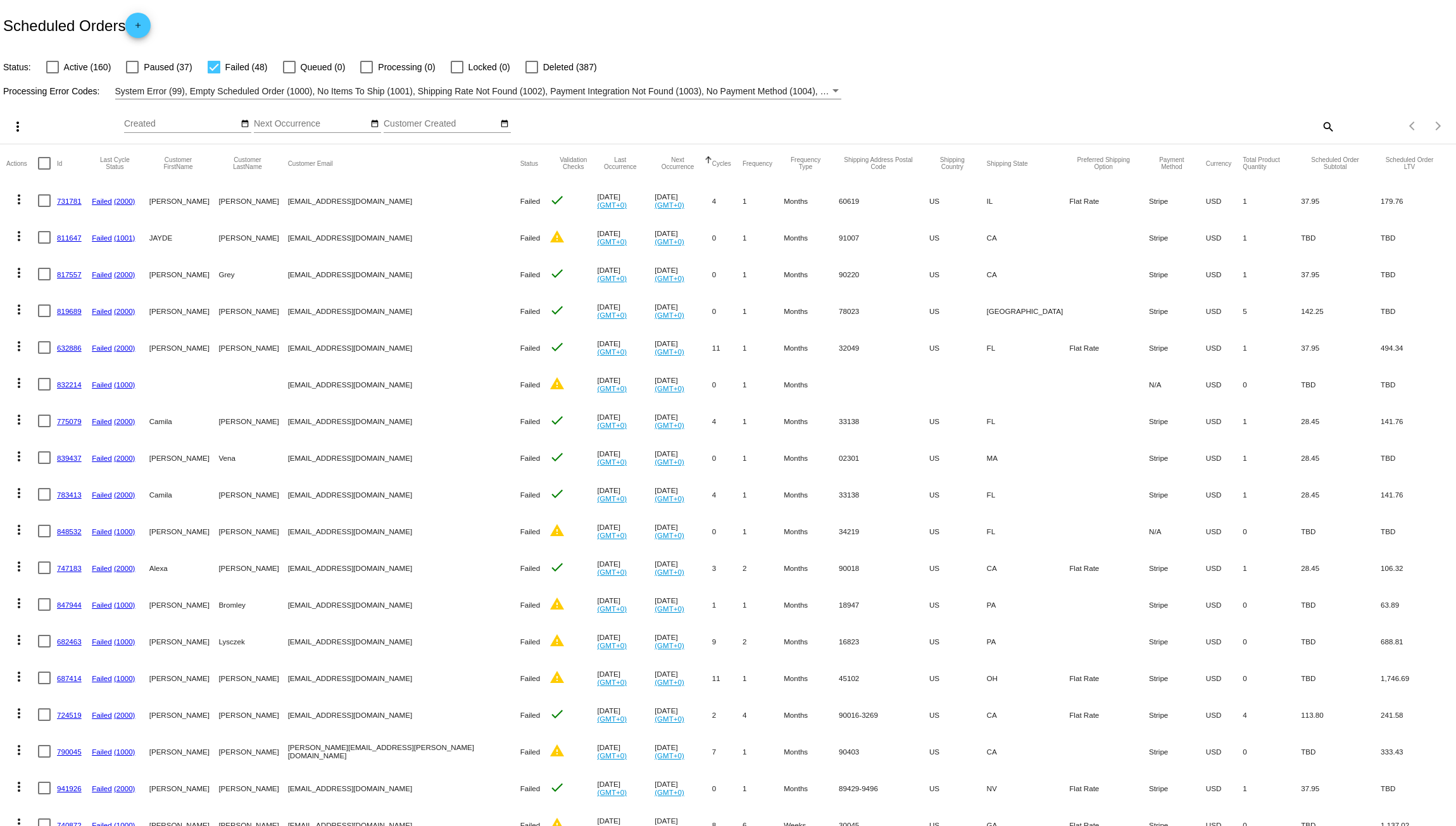
click at [19, 205] on mat-icon "more_vert" at bounding box center [19, 200] width 15 height 15
click at [43, 386] on button "delete Delete" at bounding box center [69, 381] width 126 height 30
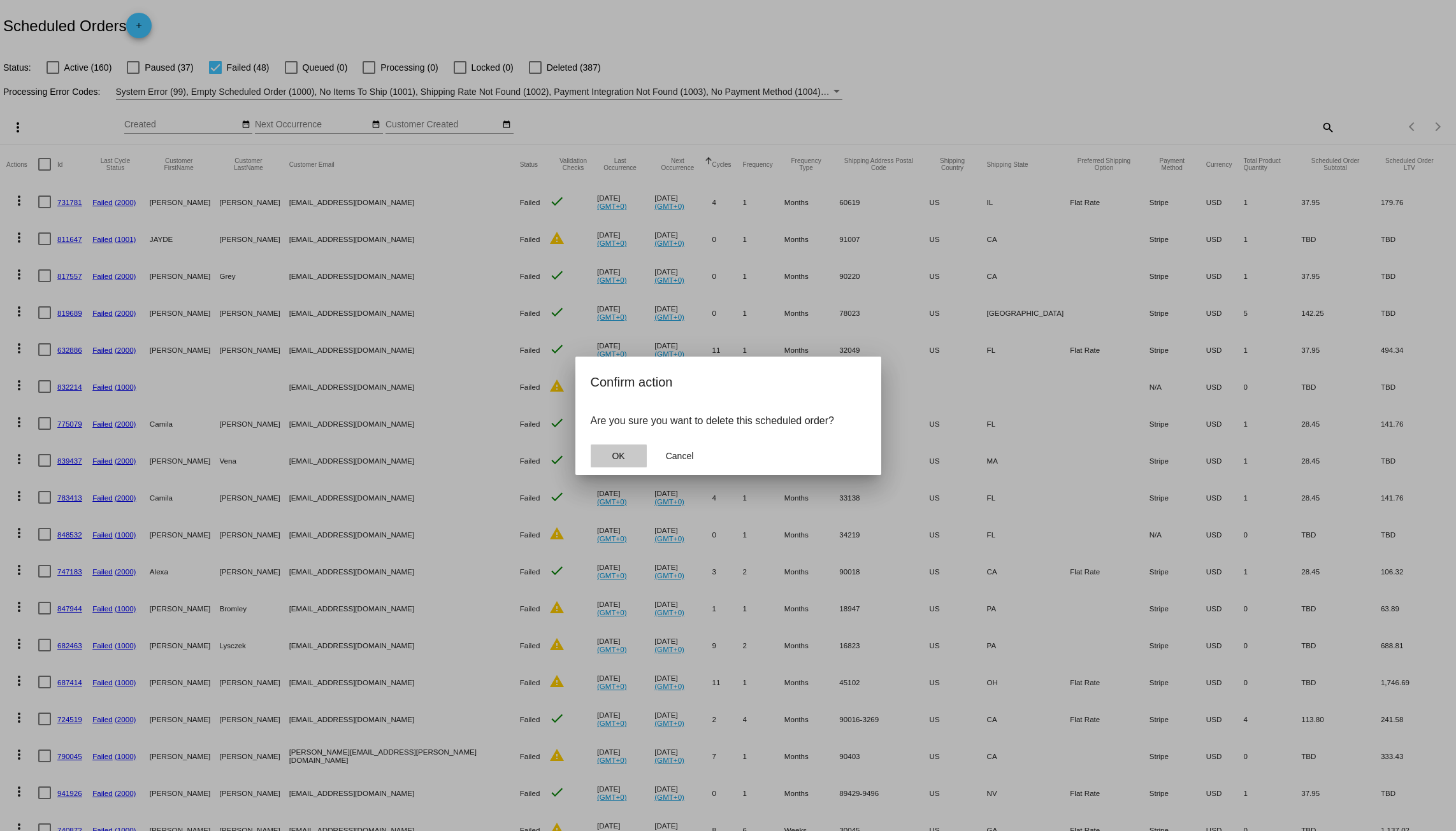
click at [635, 458] on button "OK" at bounding box center [619, 456] width 56 height 23
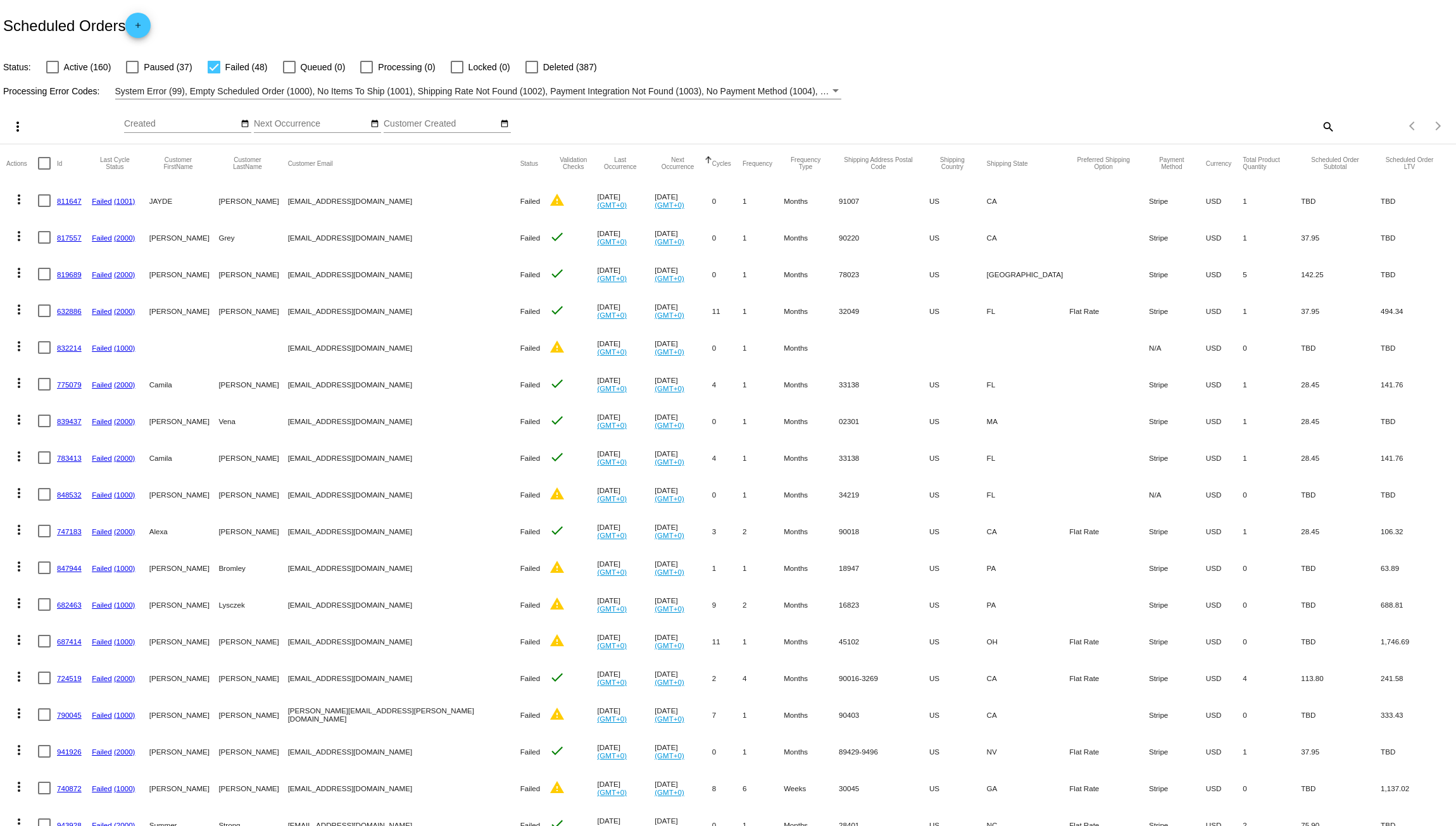
click at [12, 202] on mat-icon "more_vert" at bounding box center [19, 200] width 15 height 15
click at [68, 375] on button "delete Delete" at bounding box center [69, 381] width 126 height 30
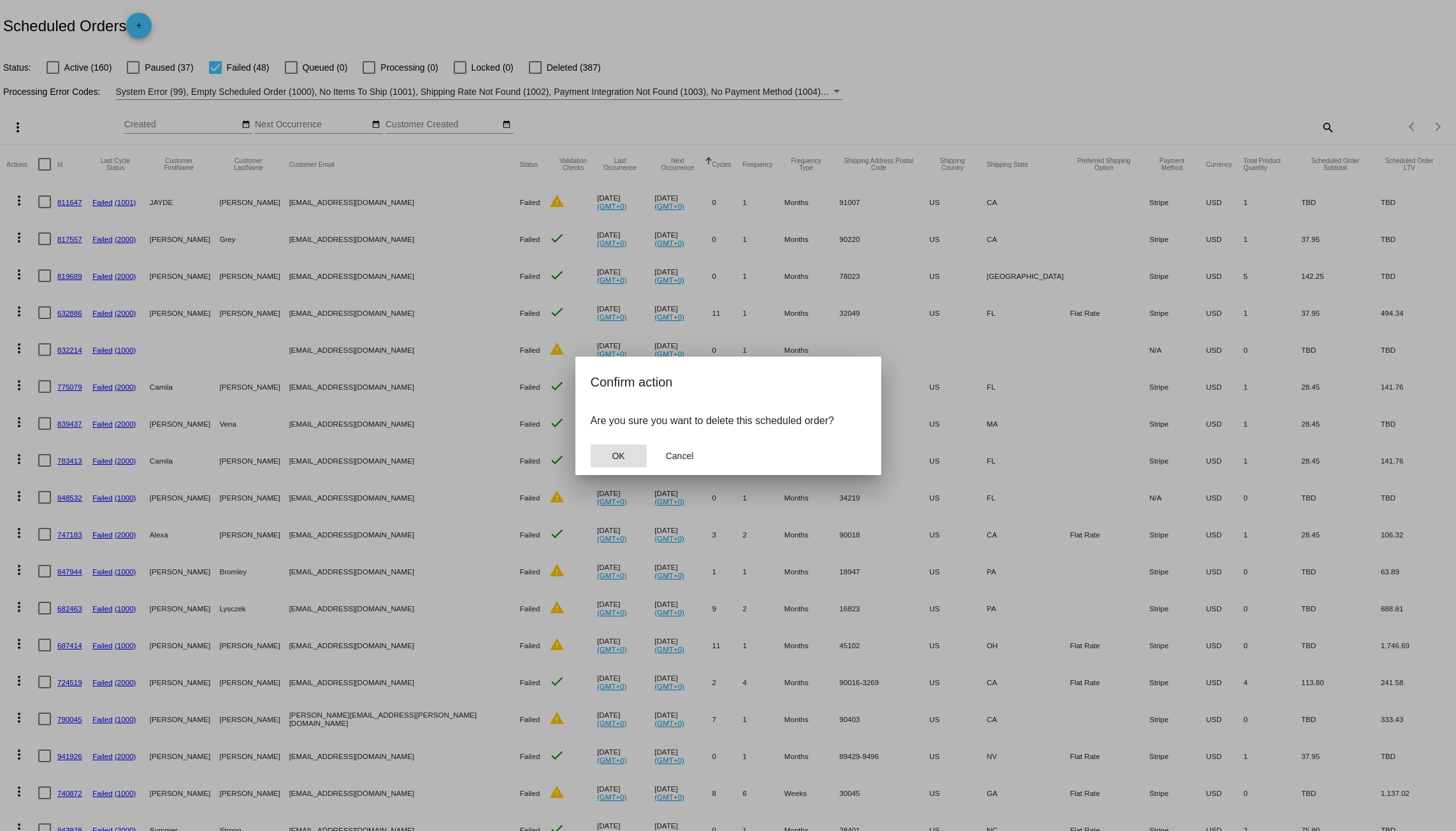
click at [614, 453] on span "OK" at bounding box center [618, 456] width 13 height 10
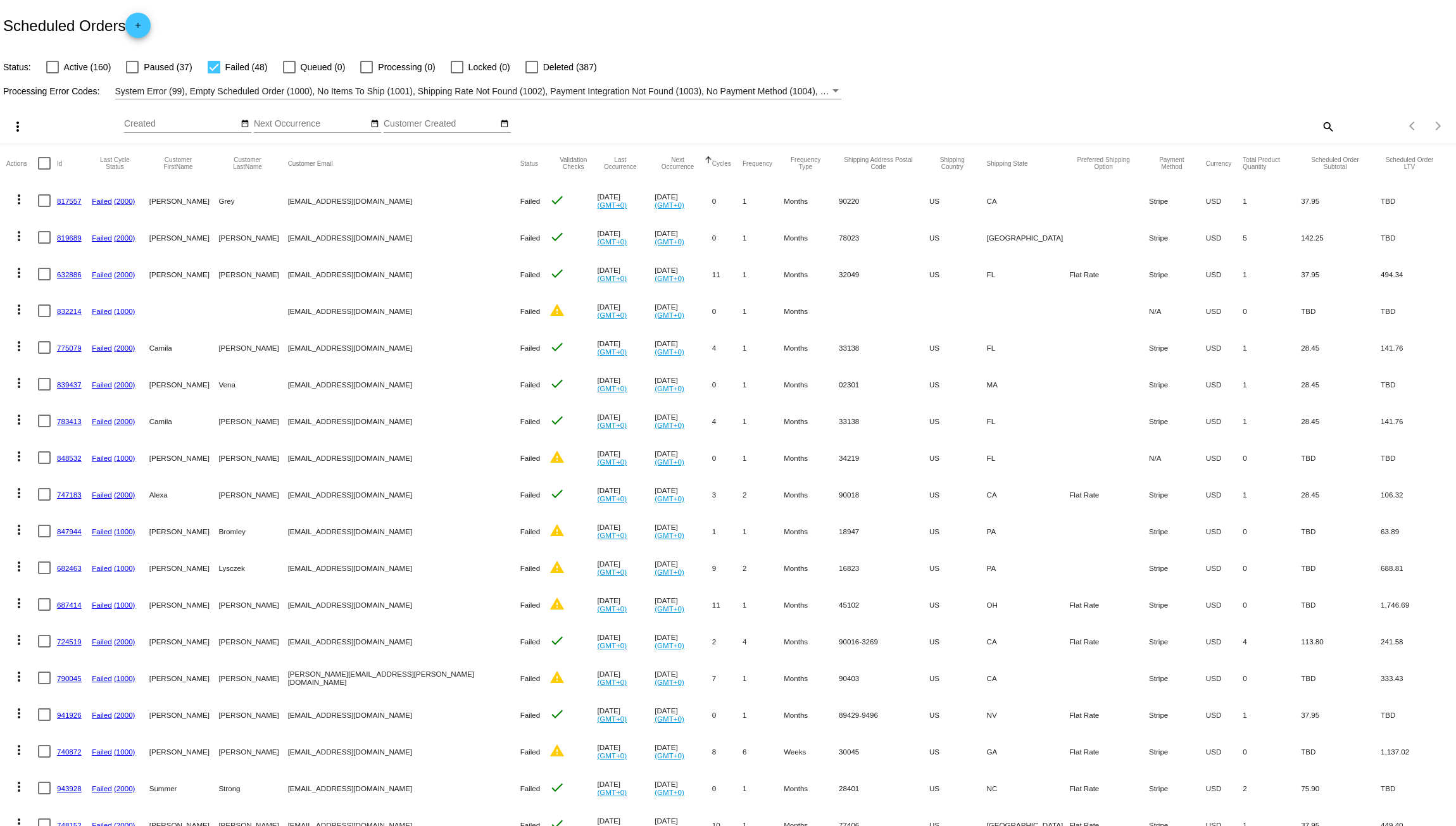
click at [16, 202] on mat-icon "more_vert" at bounding box center [19, 200] width 15 height 15
click at [56, 379] on span "Delete" at bounding box center [57, 382] width 25 height 10
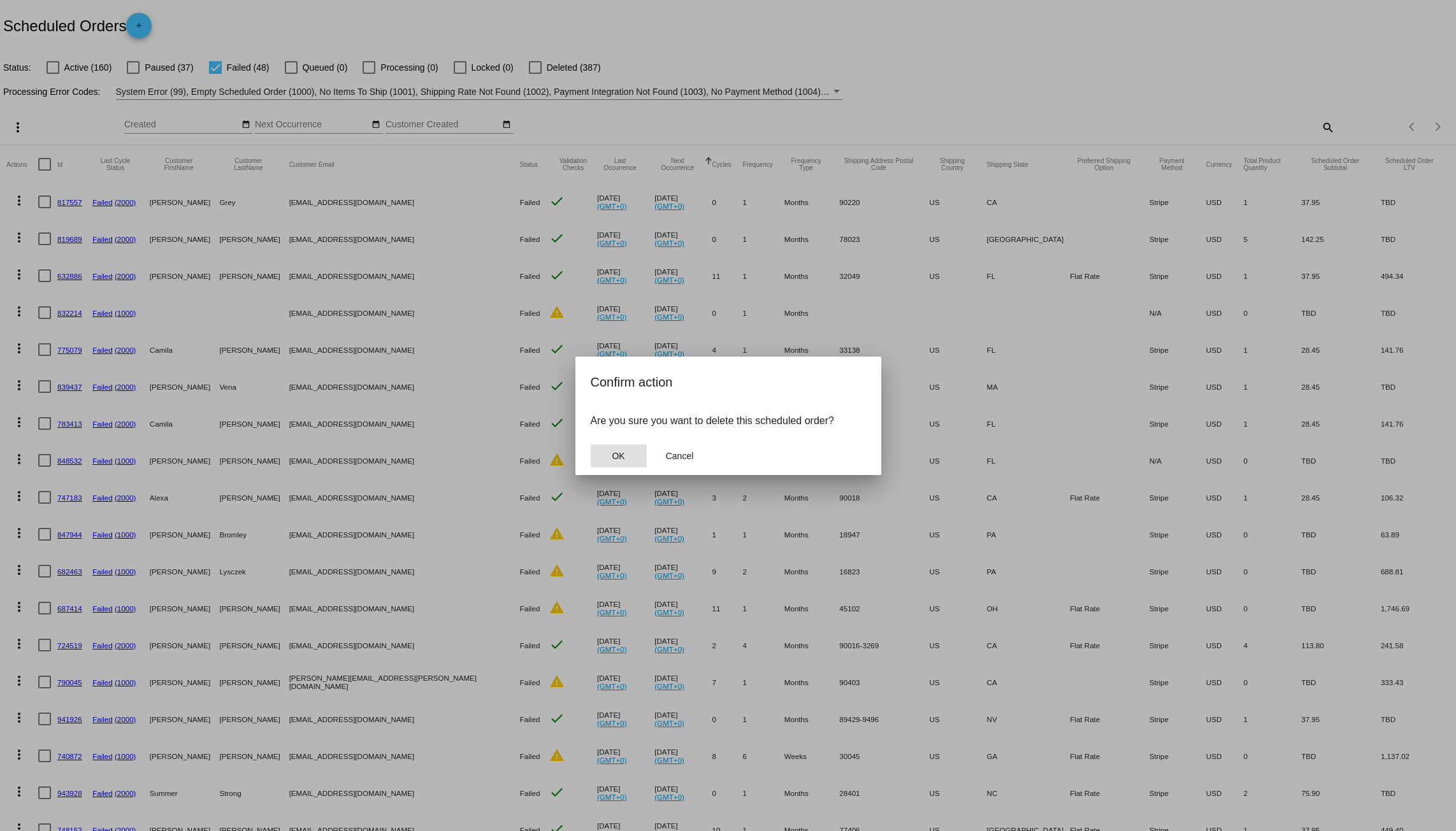
click at [610, 453] on button "OK" at bounding box center [619, 456] width 56 height 23
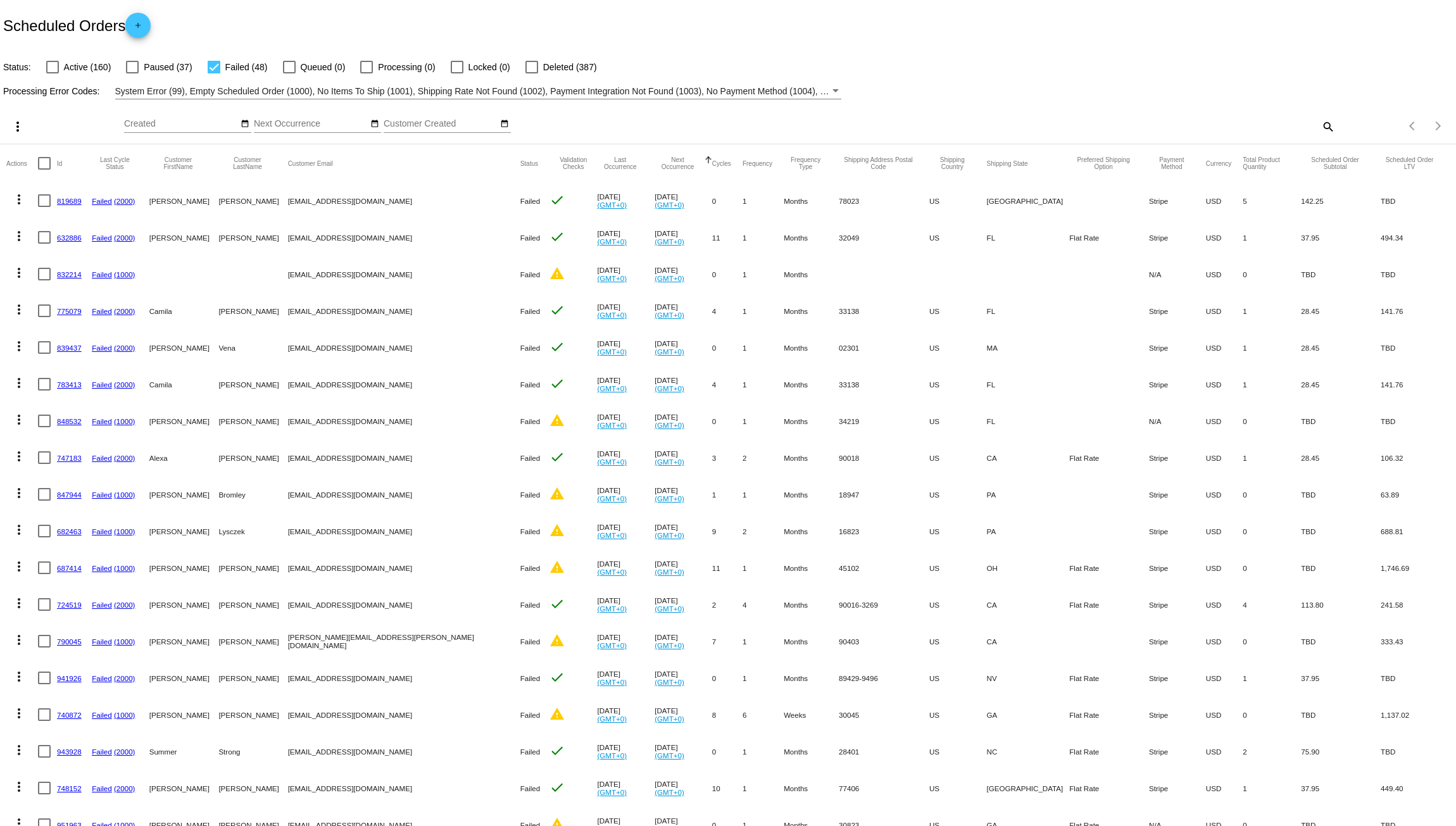
click at [15, 198] on mat-icon "more_vert" at bounding box center [19, 200] width 15 height 15
click at [56, 382] on span "Delete" at bounding box center [57, 382] width 25 height 10
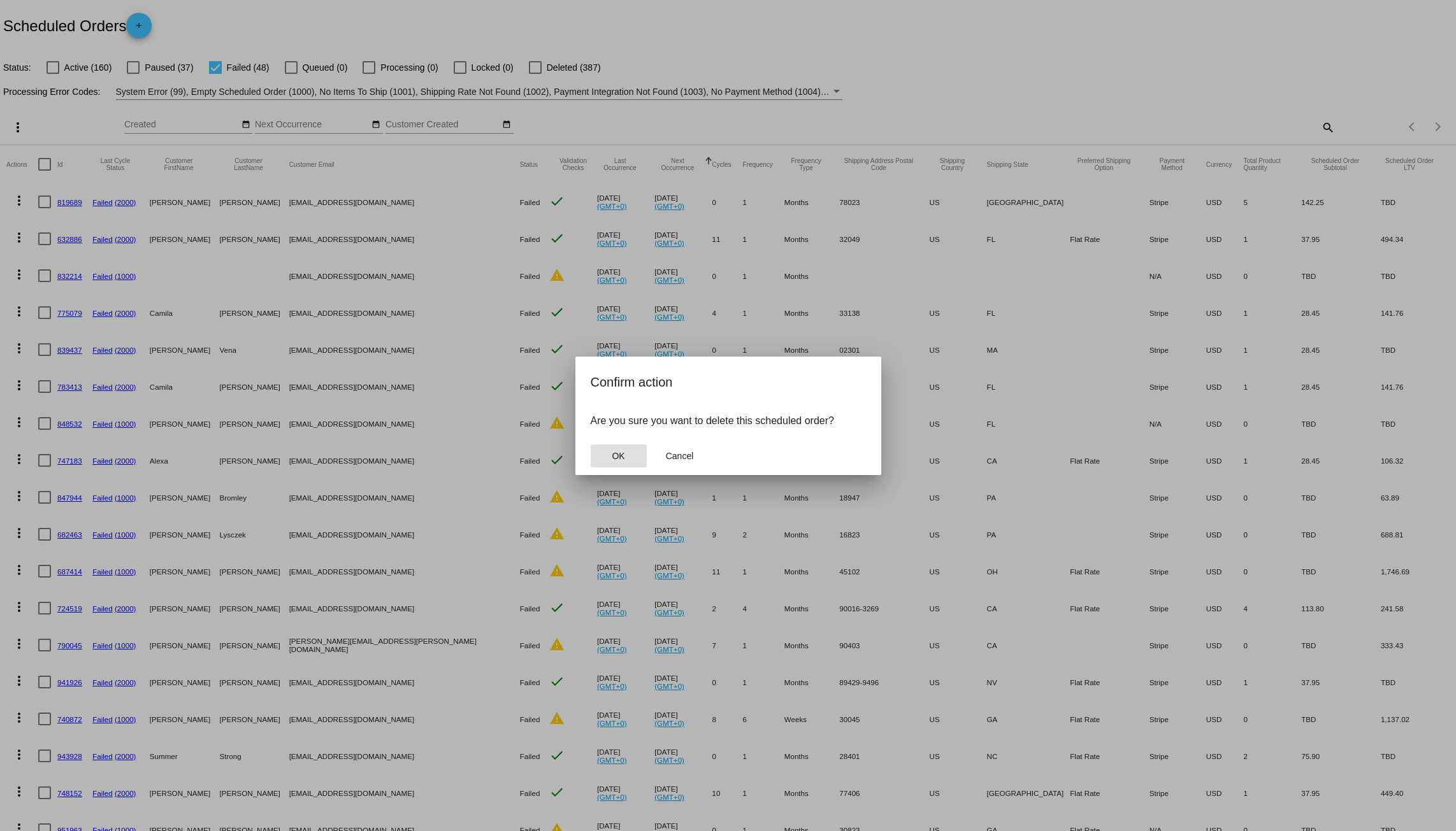
click at [610, 449] on button "OK" at bounding box center [619, 456] width 56 height 23
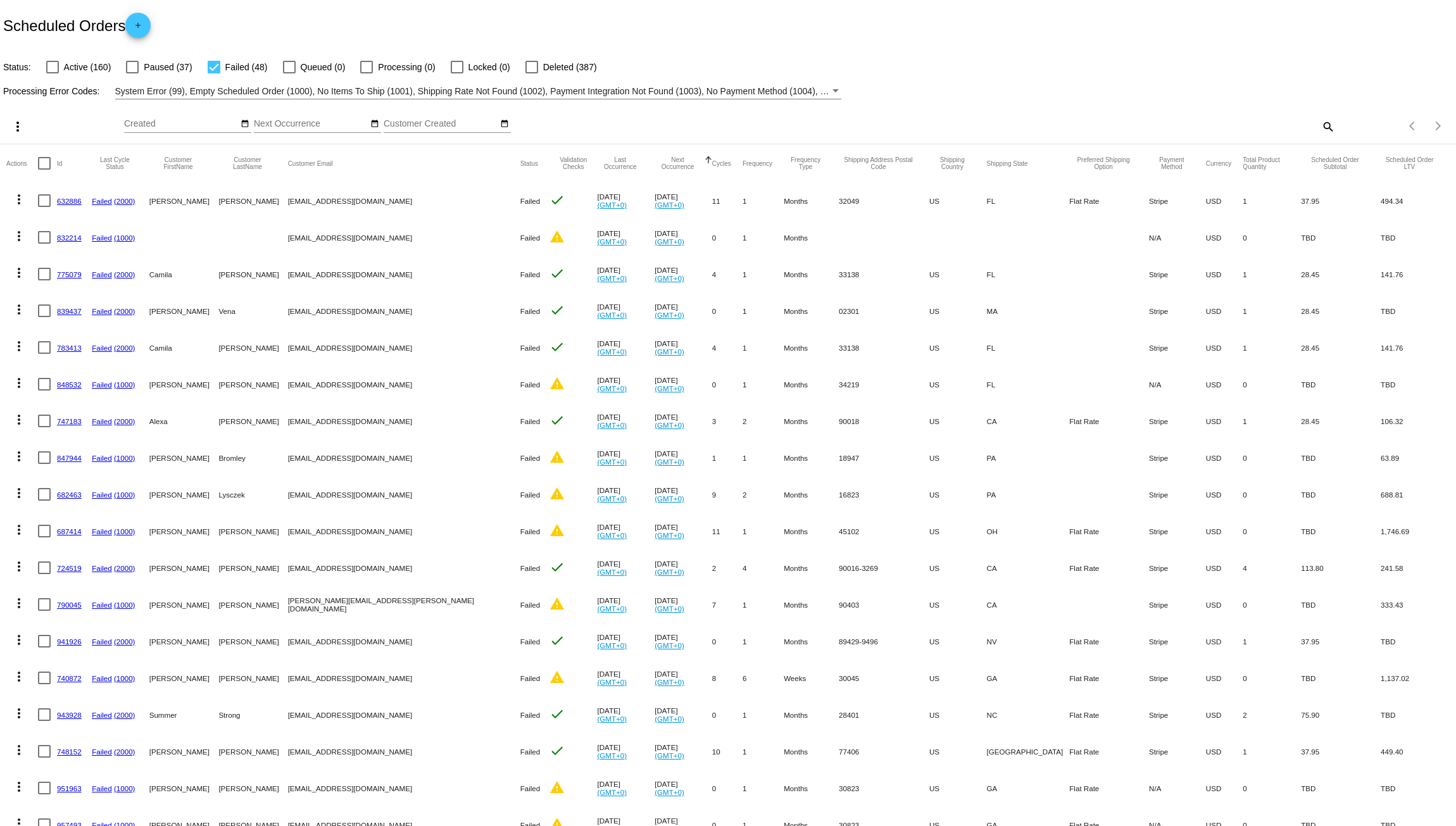
click at [23, 198] on mat-icon "more_vert" at bounding box center [19, 200] width 15 height 15
click at [43, 382] on button "delete Delete" at bounding box center [69, 381] width 126 height 30
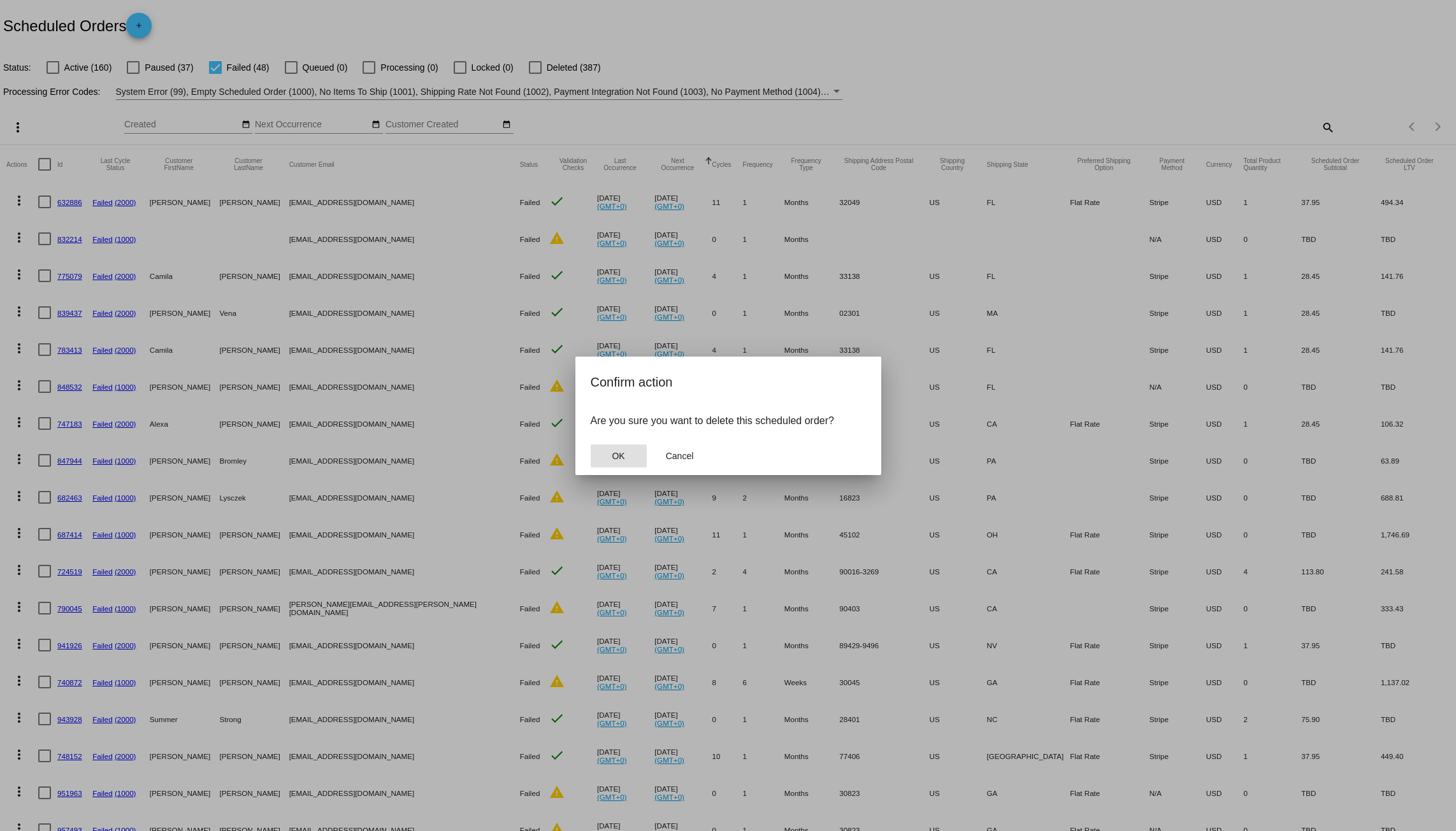
click at [608, 446] on button "OK" at bounding box center [619, 456] width 56 height 23
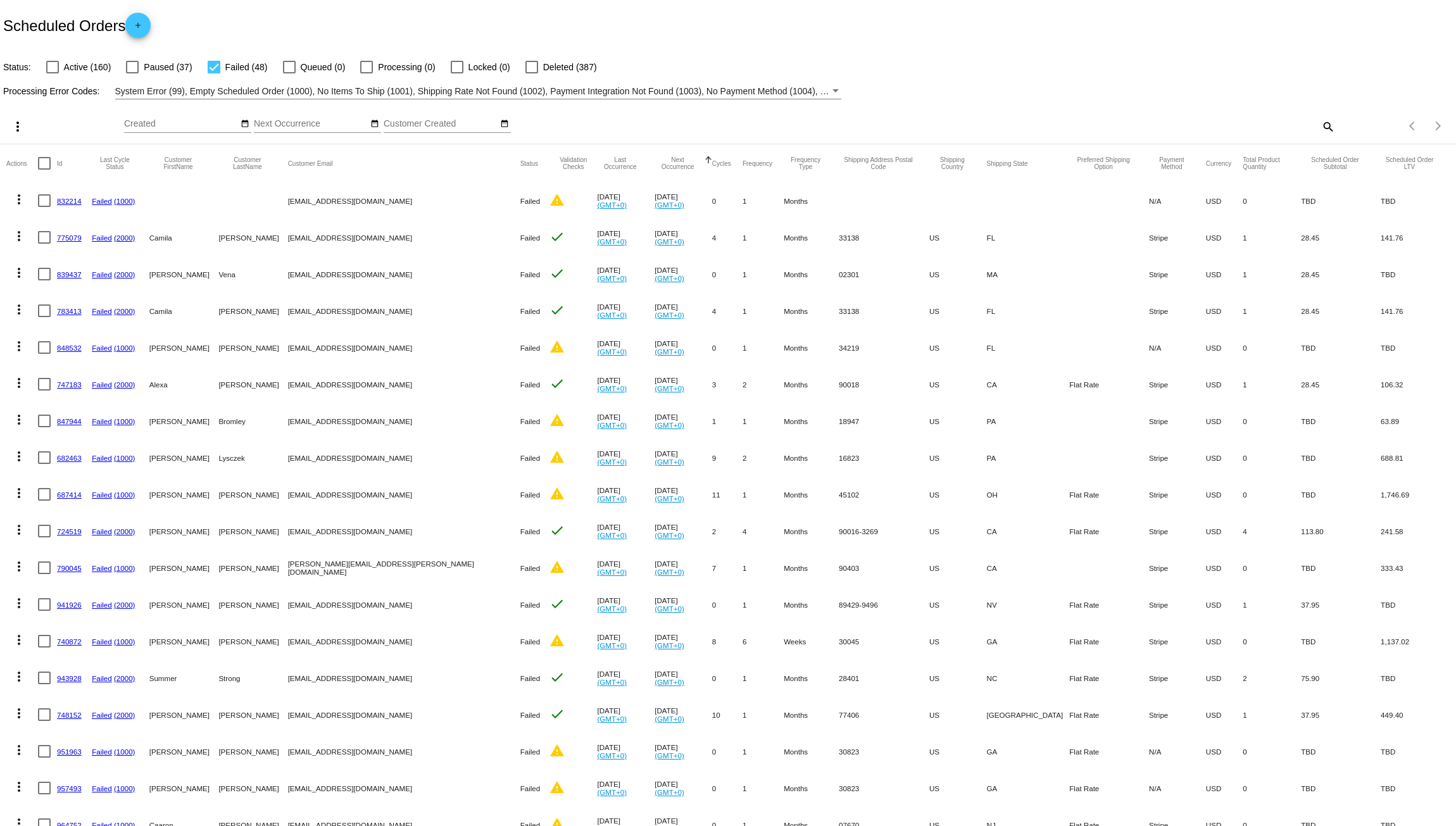
click at [19, 198] on mat-icon "more_vert" at bounding box center [19, 200] width 15 height 15
click at [46, 382] on span "Delete" at bounding box center [57, 382] width 25 height 10
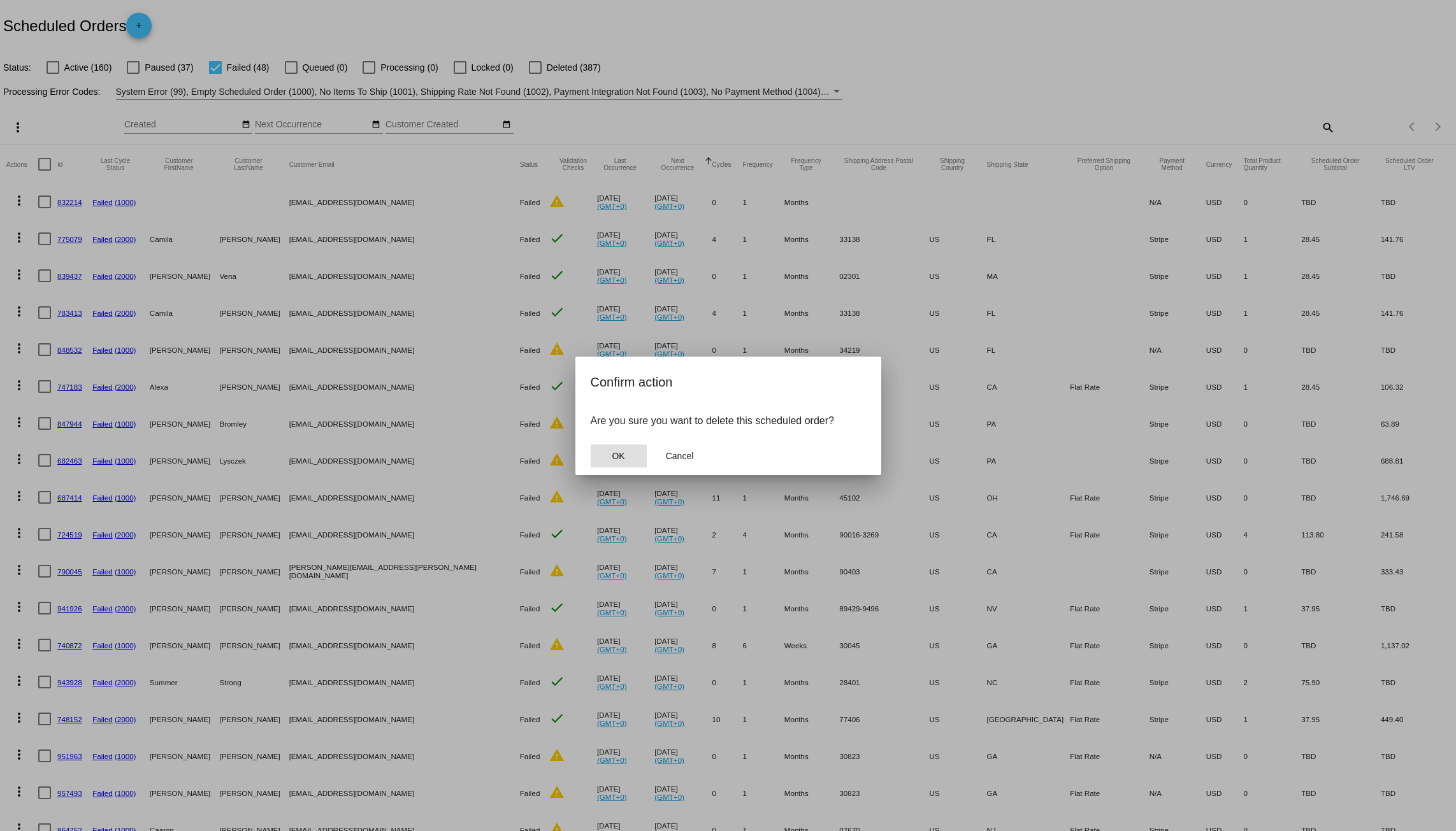
click at [630, 451] on button "OK" at bounding box center [619, 456] width 56 height 23
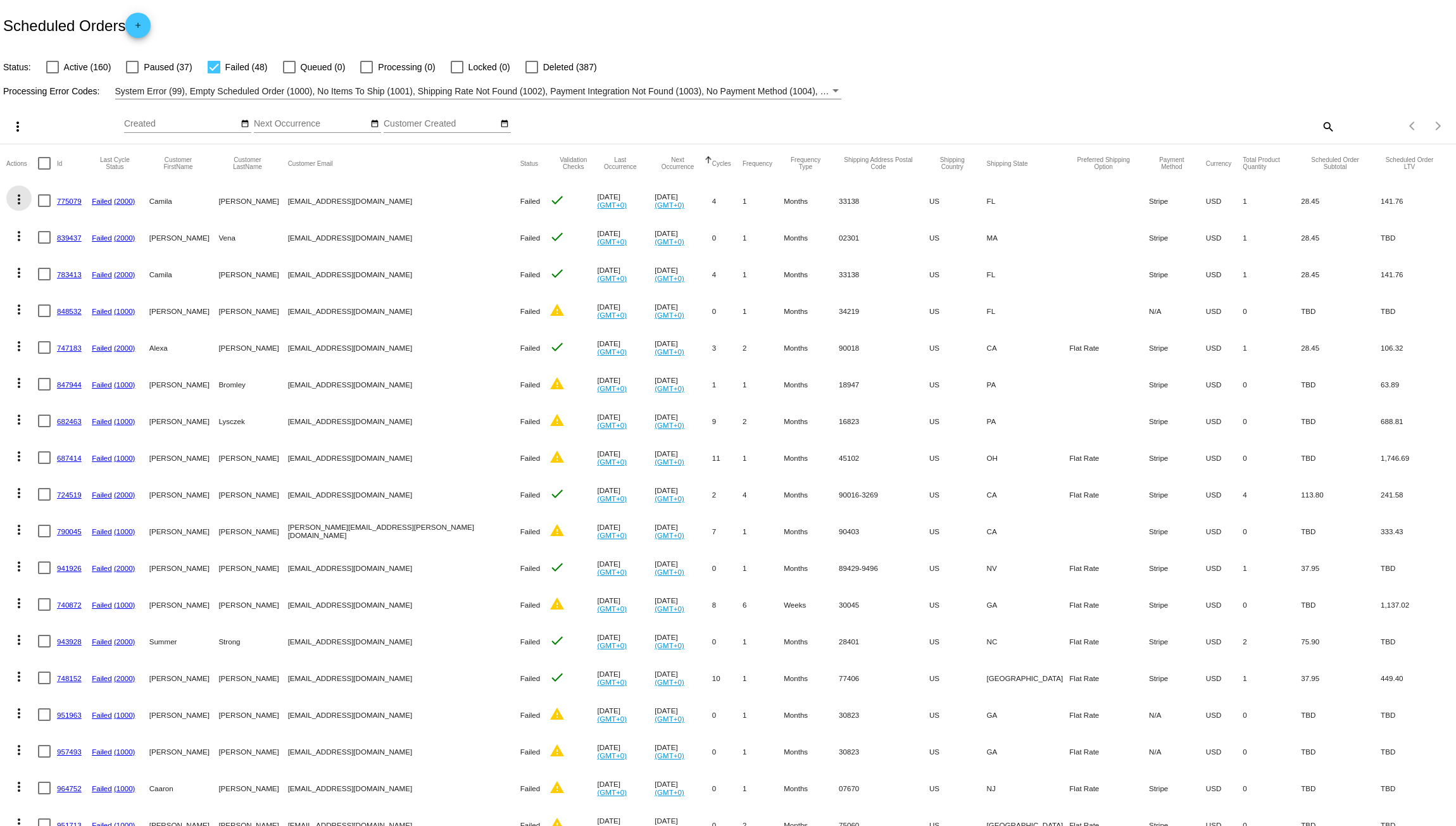
click at [19, 198] on mat-icon "more_vert" at bounding box center [19, 200] width 15 height 15
click at [46, 386] on span "Delete" at bounding box center [57, 382] width 25 height 10
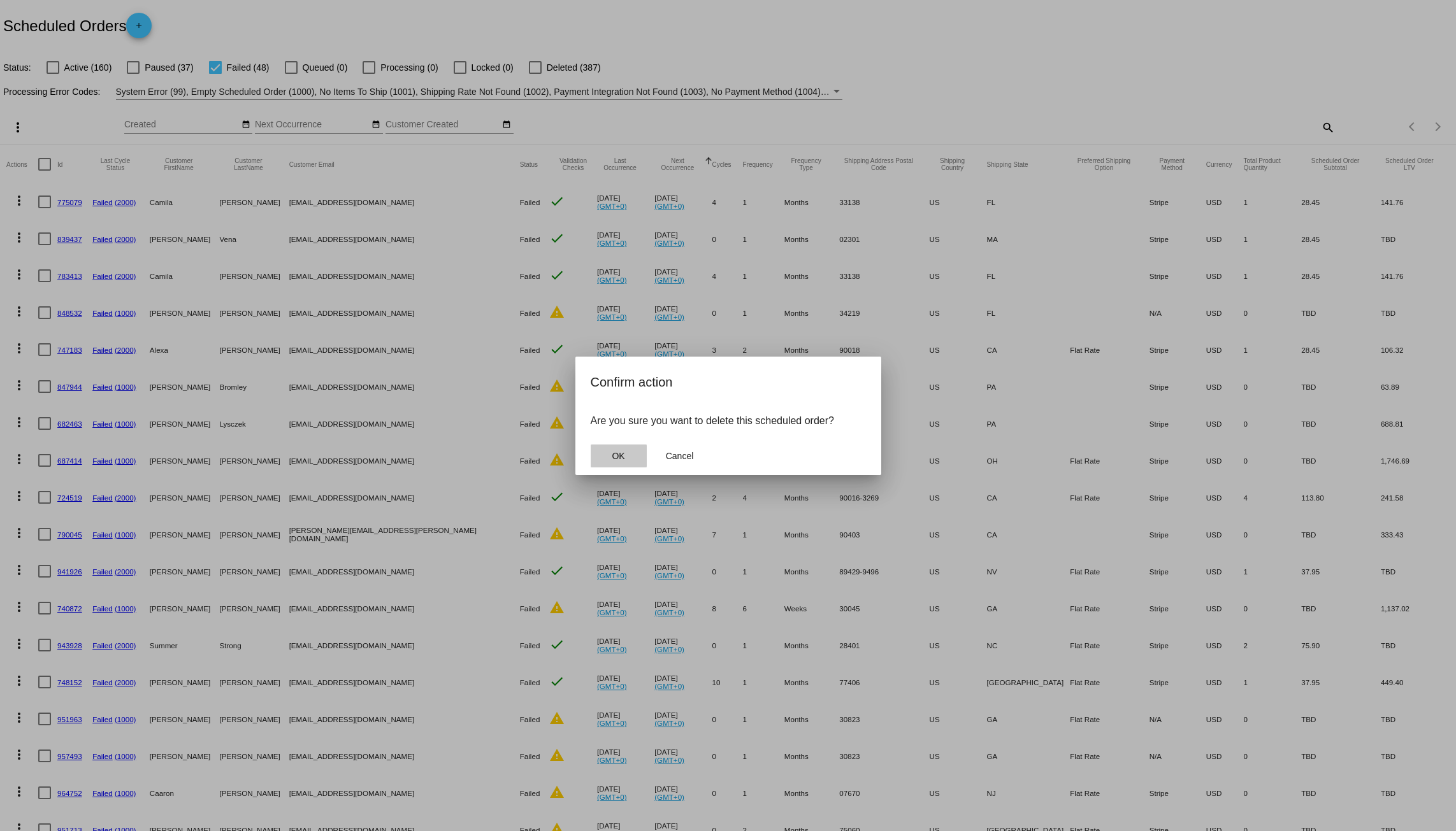
click at [618, 455] on span "OK" at bounding box center [618, 456] width 13 height 10
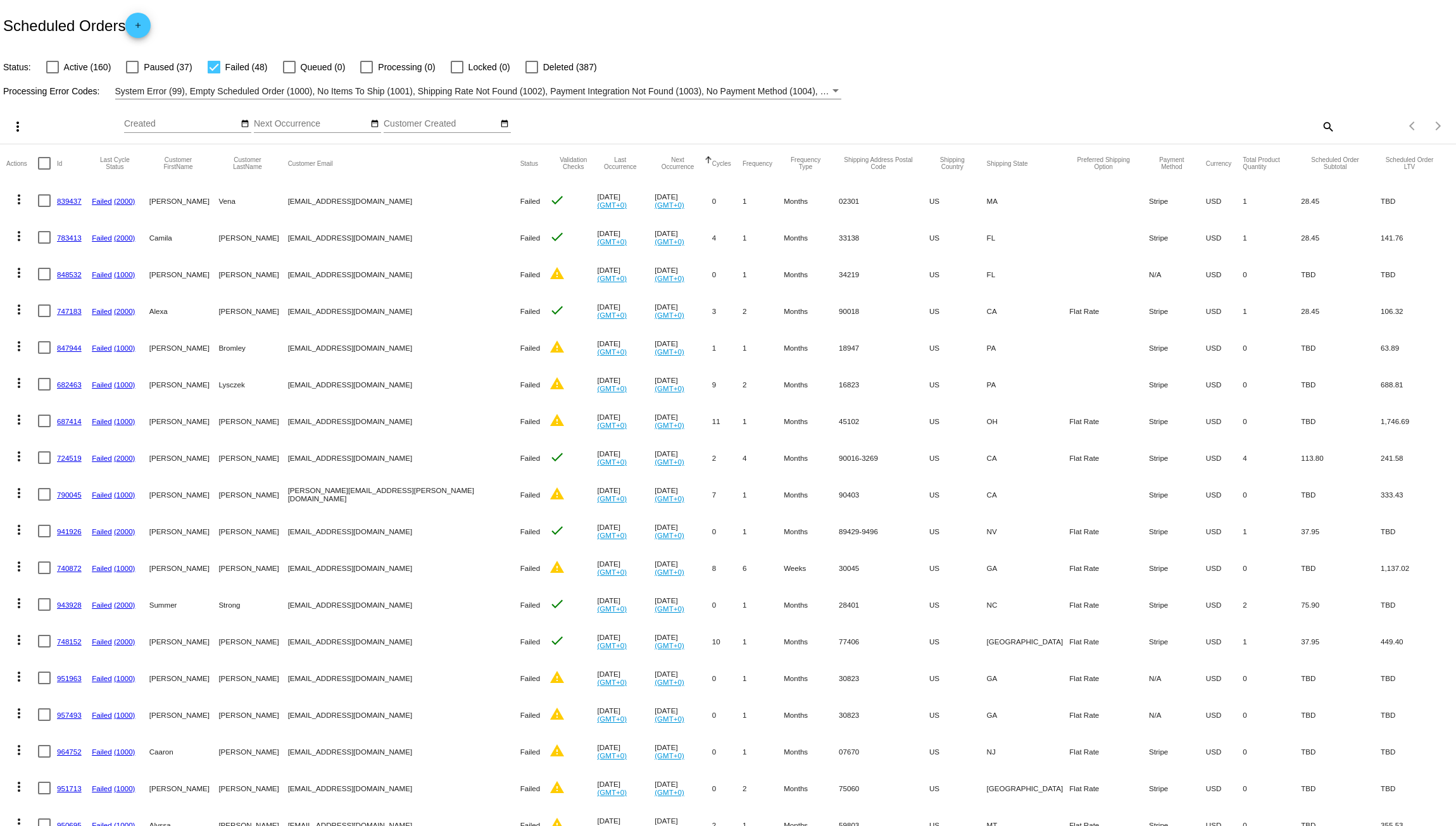
click at [13, 198] on mat-icon "more_vert" at bounding box center [19, 200] width 15 height 15
click at [41, 379] on button "delete Delete" at bounding box center [69, 381] width 126 height 30
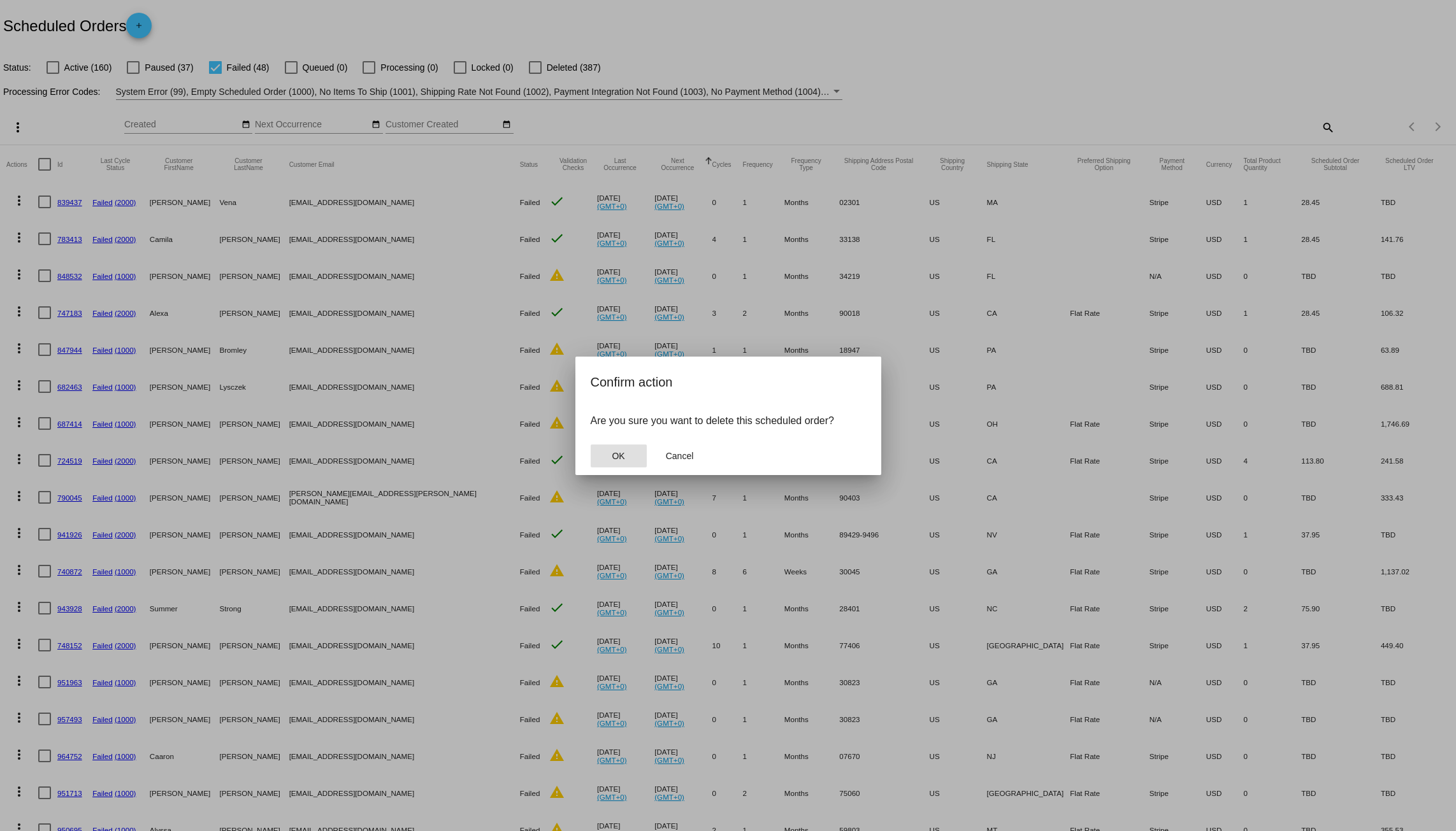
click at [628, 451] on button "OK" at bounding box center [619, 456] width 56 height 23
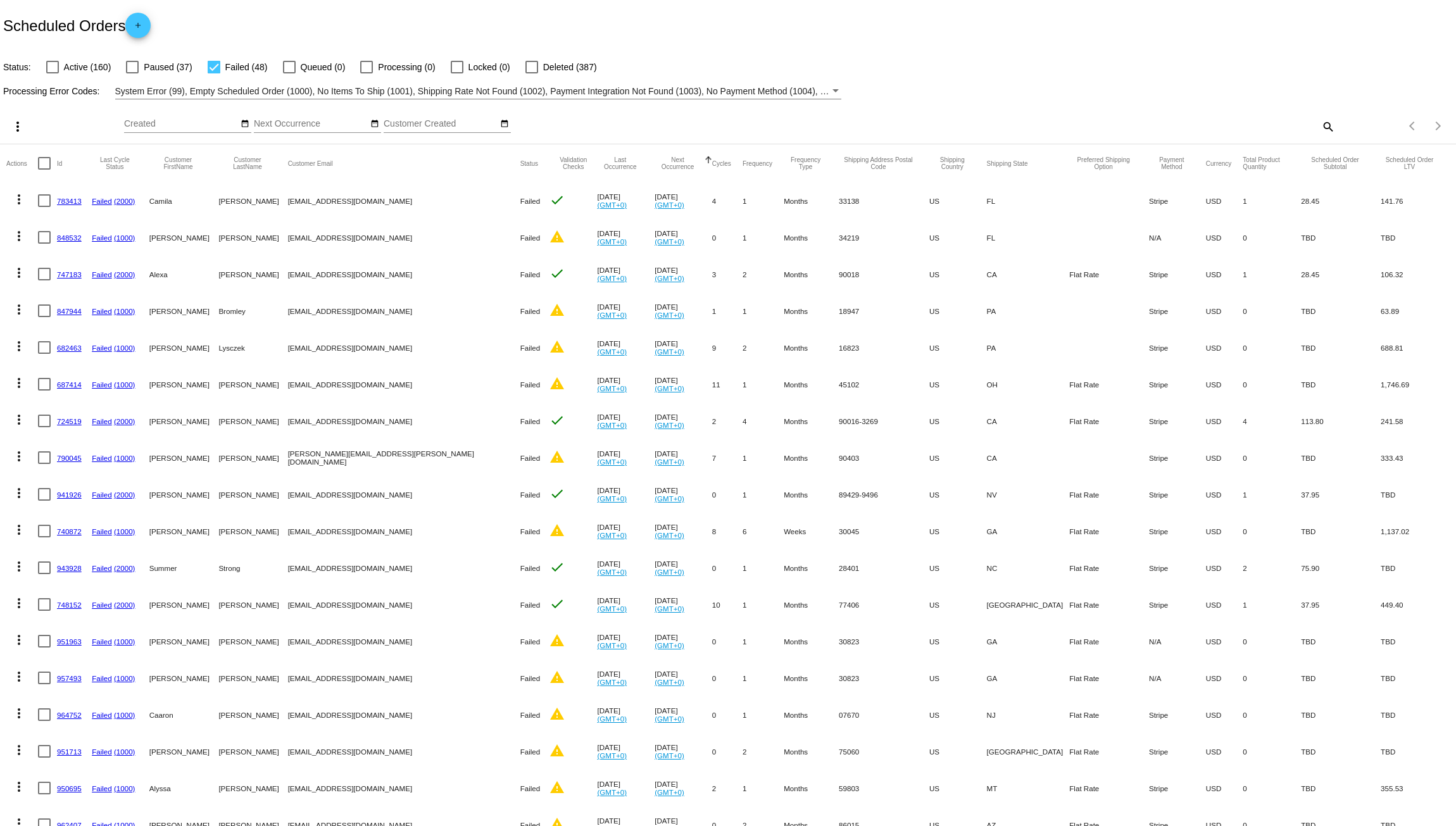
click at [19, 198] on mat-icon "more_vert" at bounding box center [19, 200] width 15 height 15
click at [63, 375] on button "delete Delete" at bounding box center [69, 381] width 126 height 30
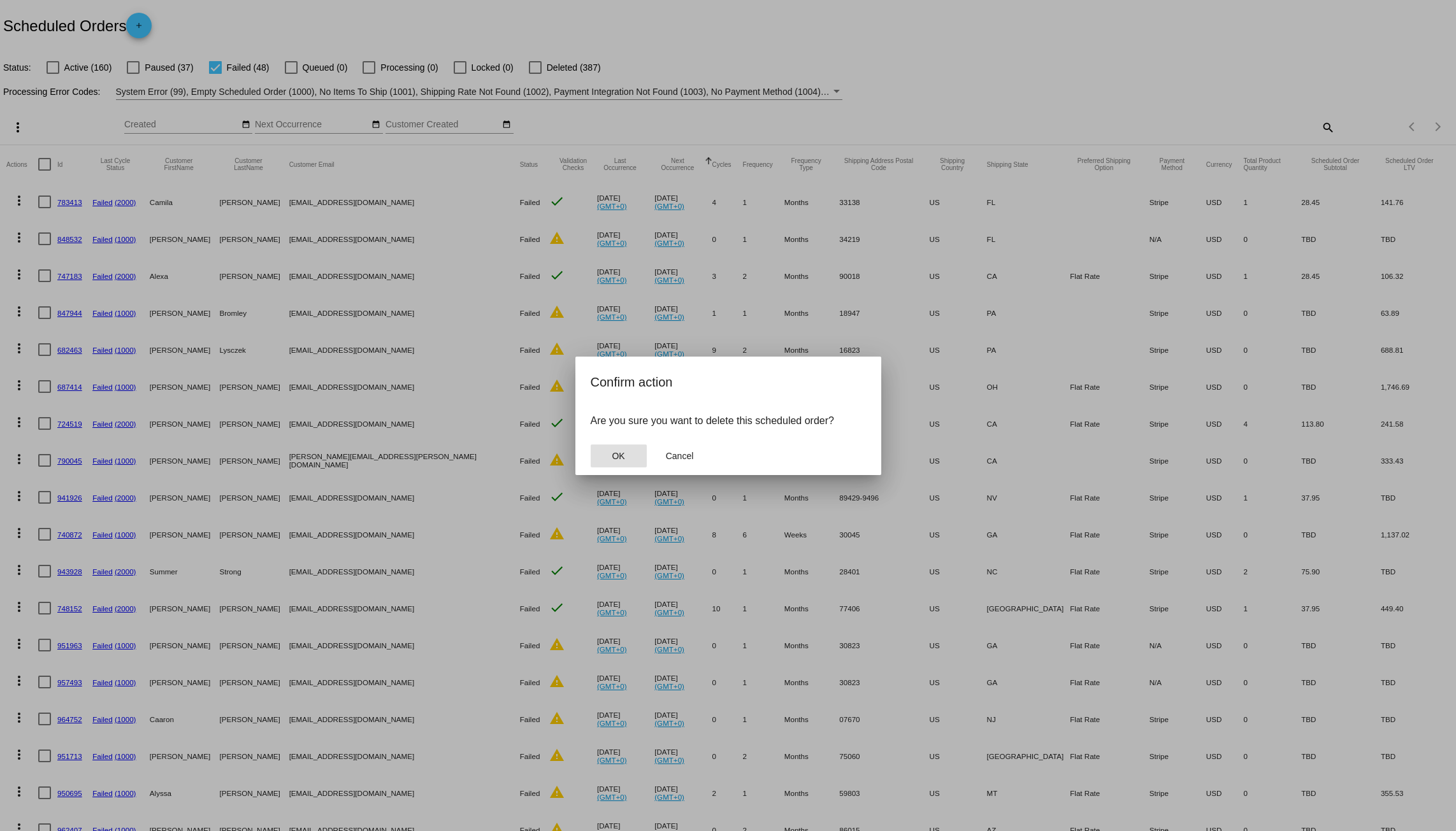
click at [618, 446] on button "OK" at bounding box center [619, 456] width 56 height 23
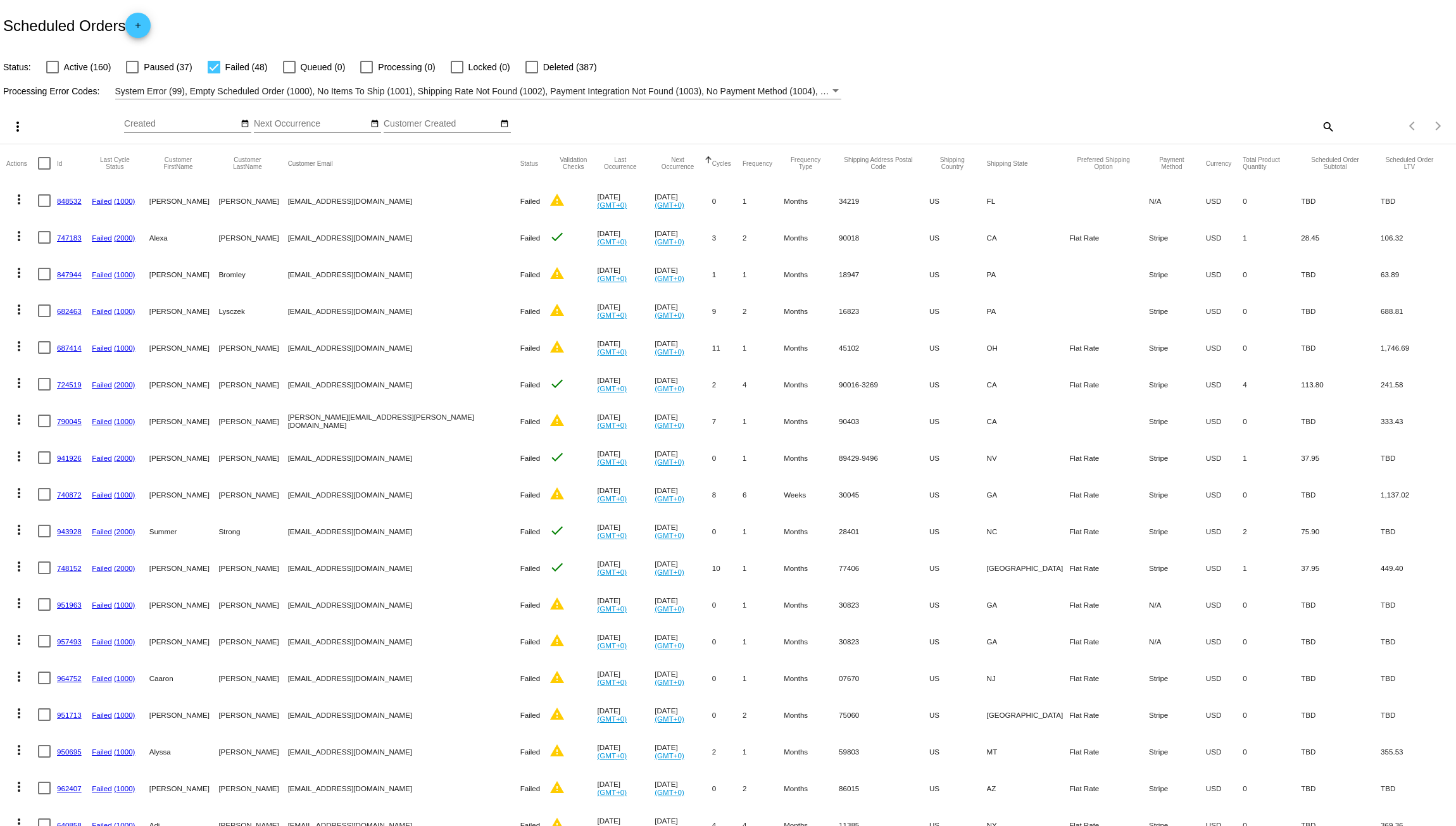
click at [16, 202] on mat-icon "more_vert" at bounding box center [19, 200] width 15 height 15
click at [55, 384] on span "Delete" at bounding box center [57, 382] width 25 height 10
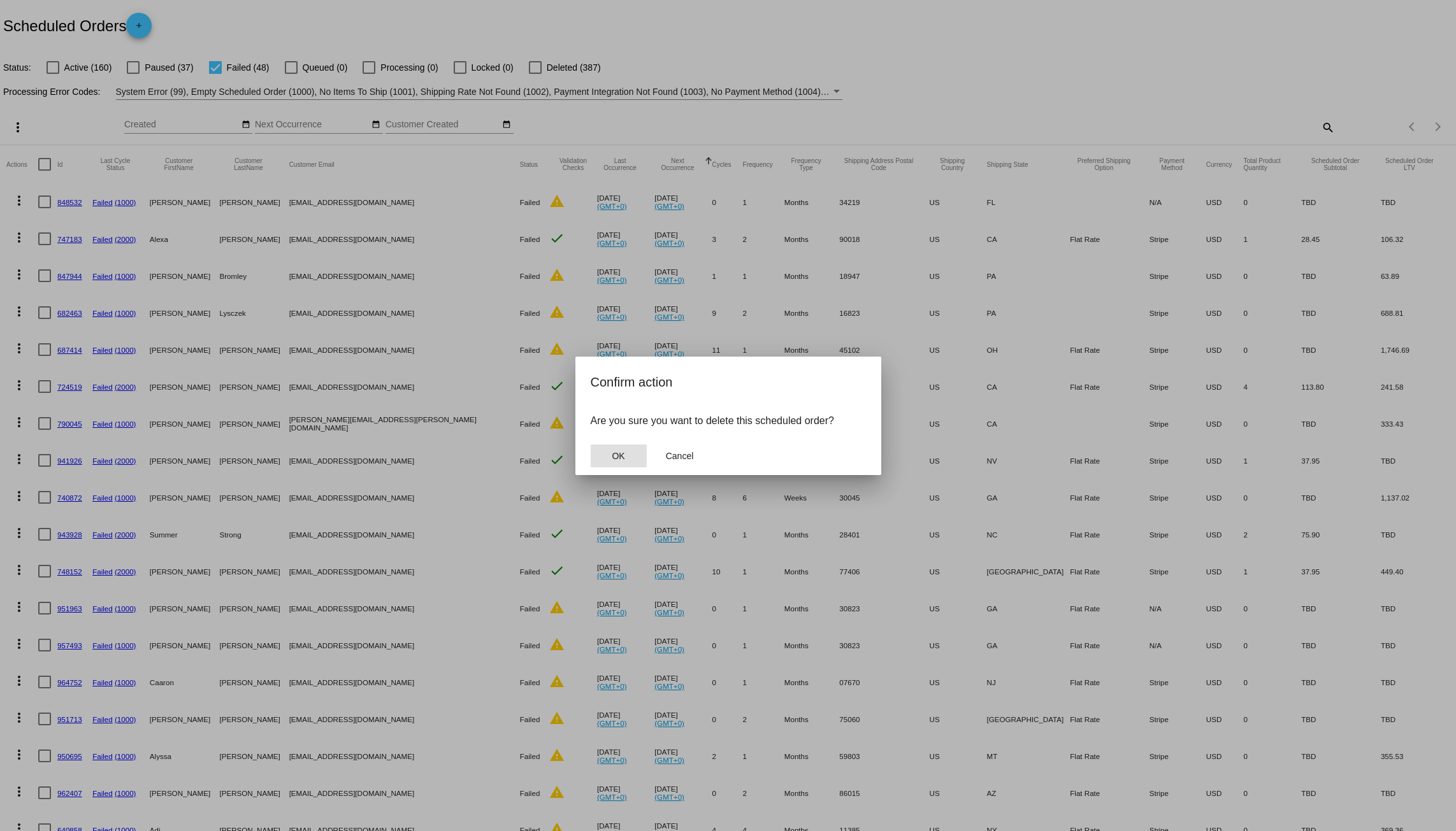
click at [610, 448] on button "OK" at bounding box center [619, 456] width 56 height 23
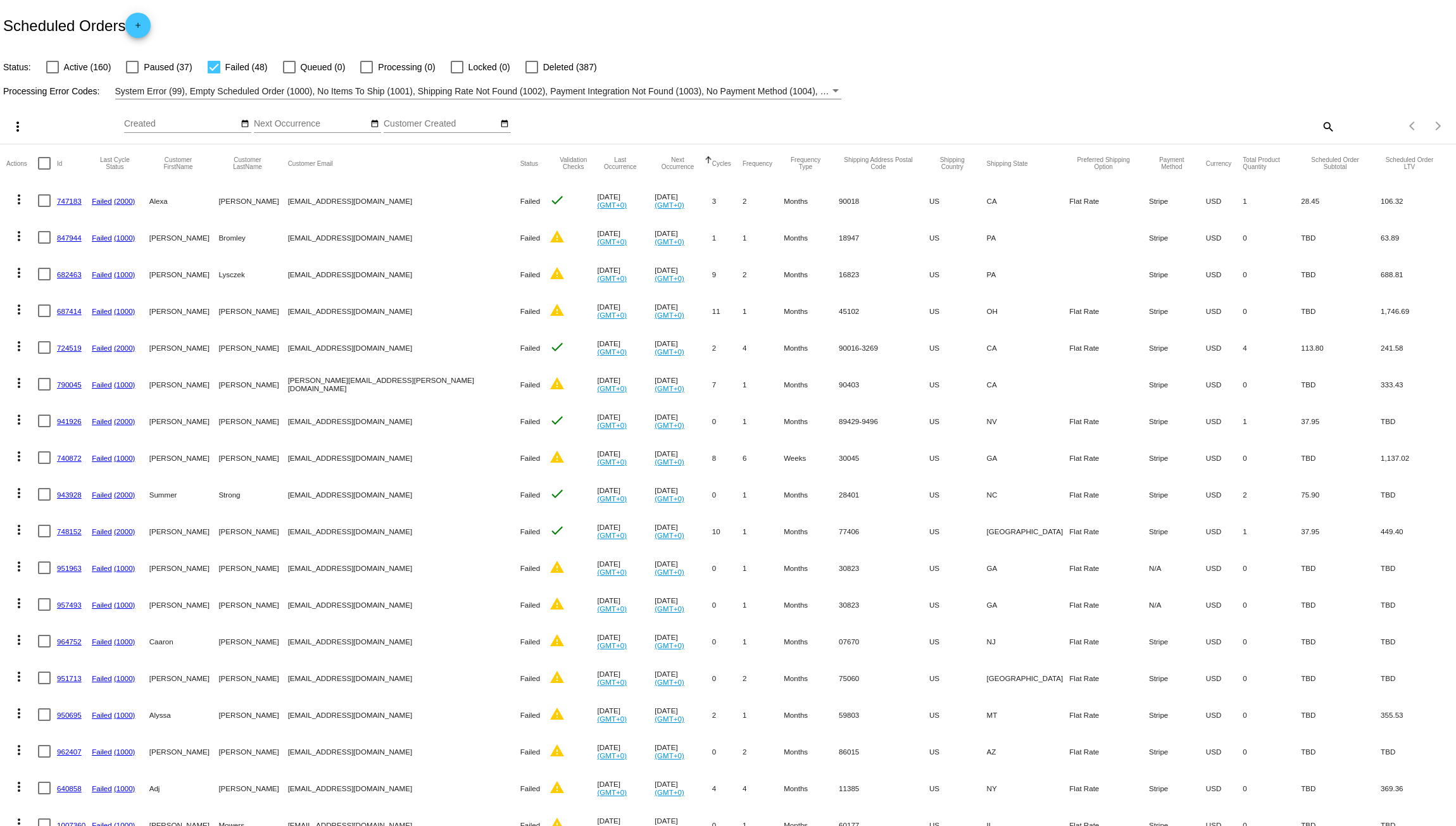
click at [26, 202] on mat-icon "more_vert" at bounding box center [19, 200] width 15 height 15
click at [48, 379] on span "Delete" at bounding box center [57, 382] width 25 height 10
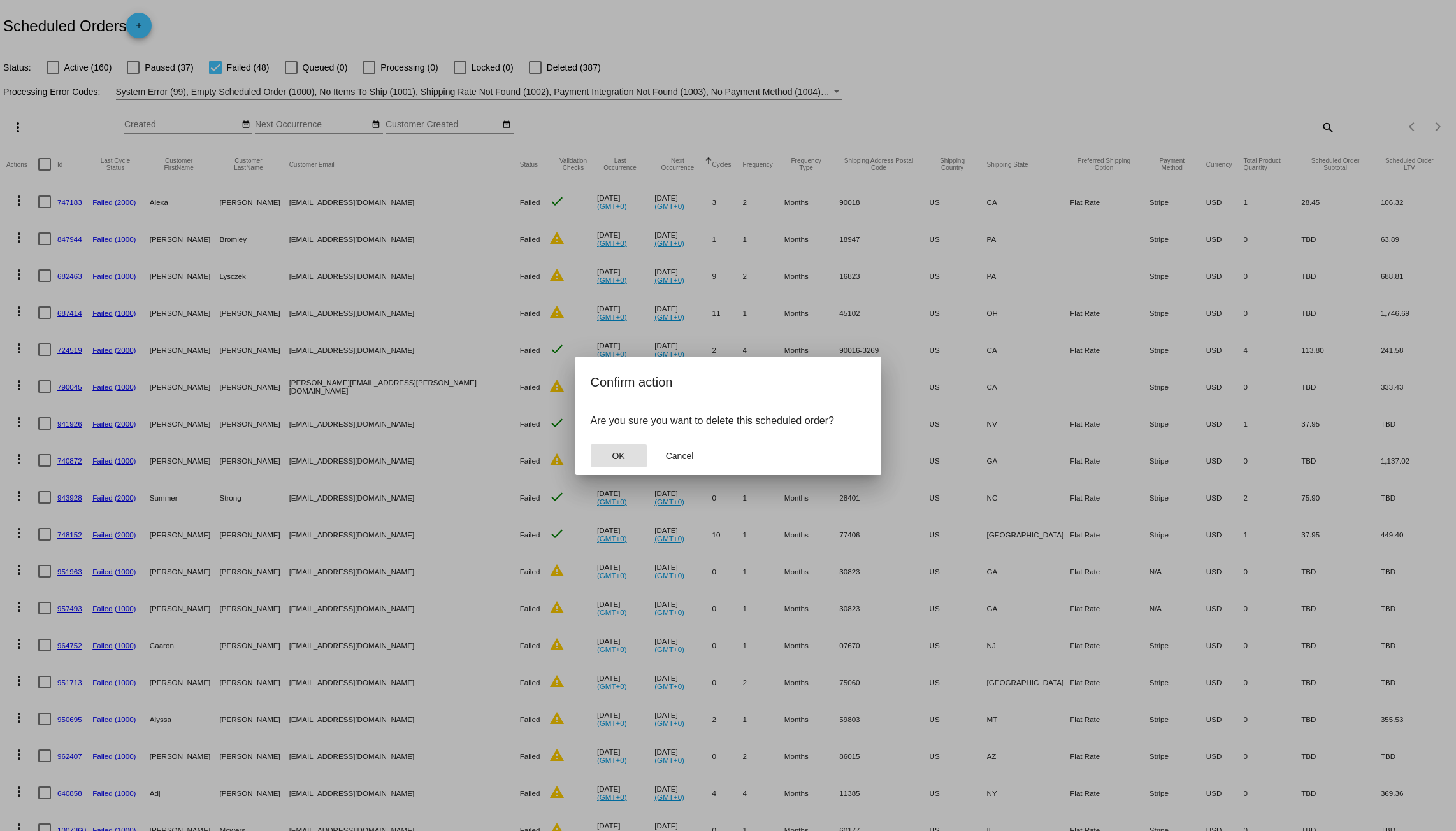
click at [618, 458] on span "OK" at bounding box center [618, 456] width 13 height 10
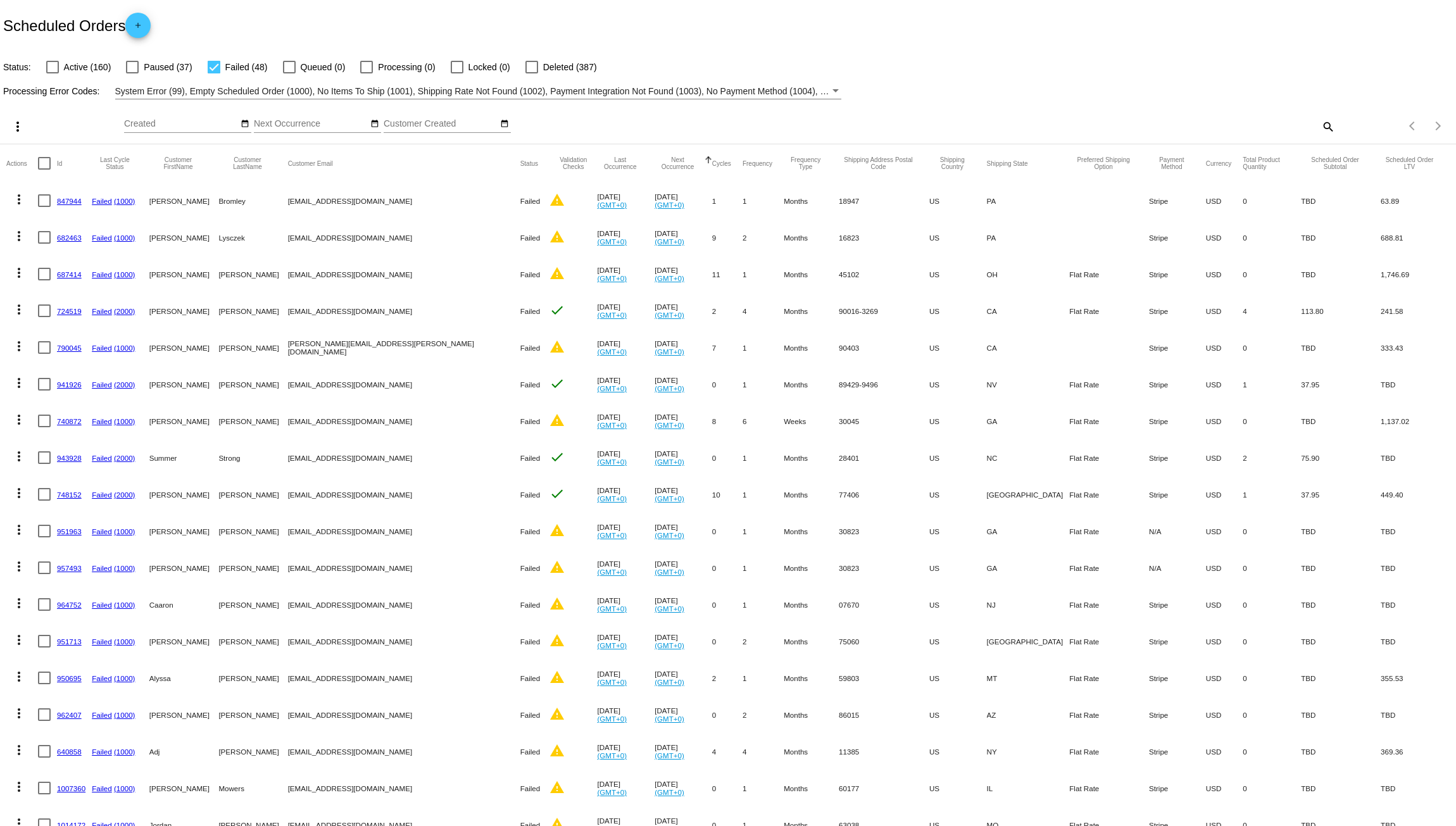
click at [16, 198] on mat-icon "more_vert" at bounding box center [19, 200] width 15 height 15
click at [55, 378] on span "Delete" at bounding box center [57, 382] width 25 height 10
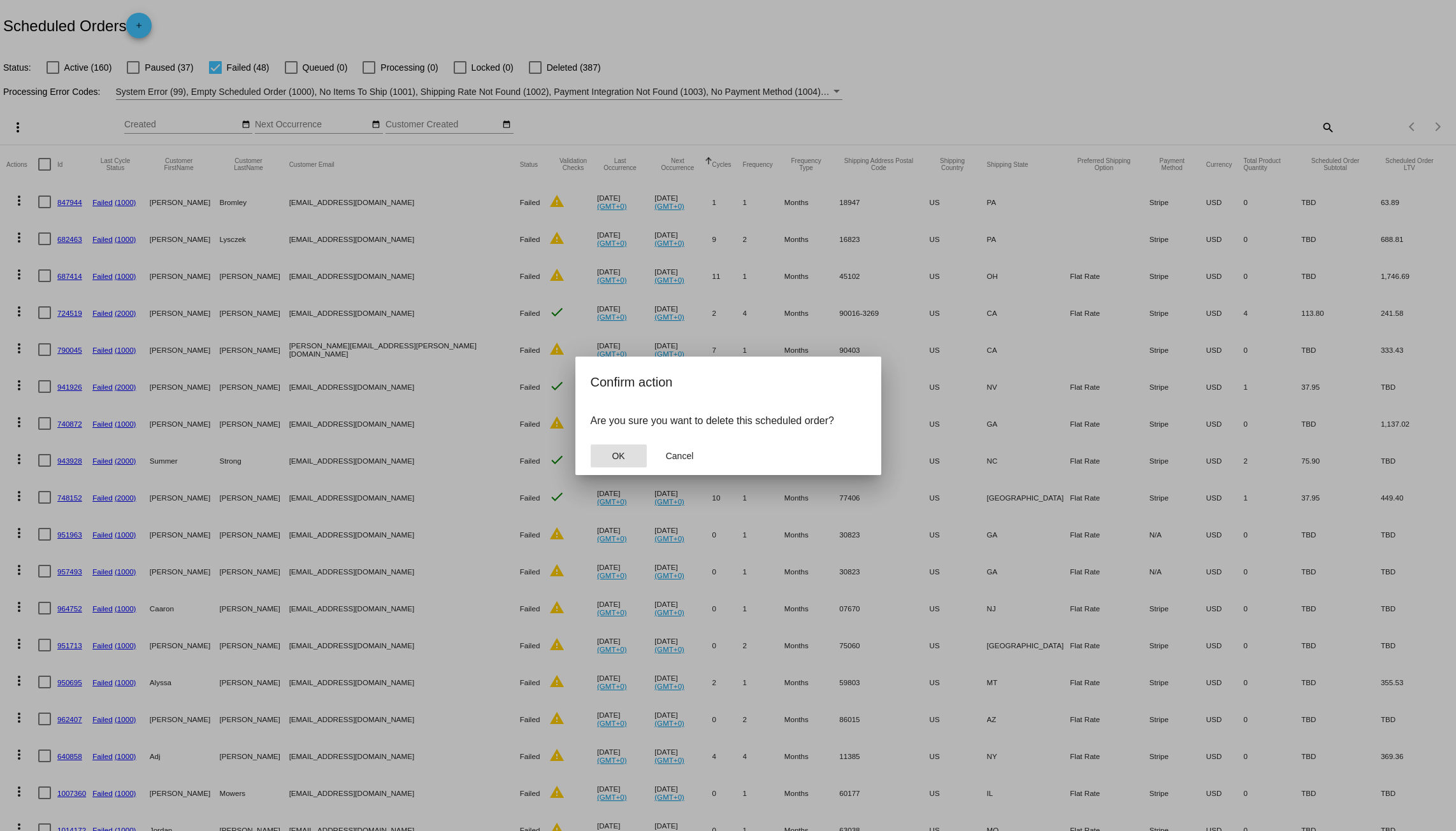
click at [617, 460] on span "OK" at bounding box center [618, 456] width 13 height 10
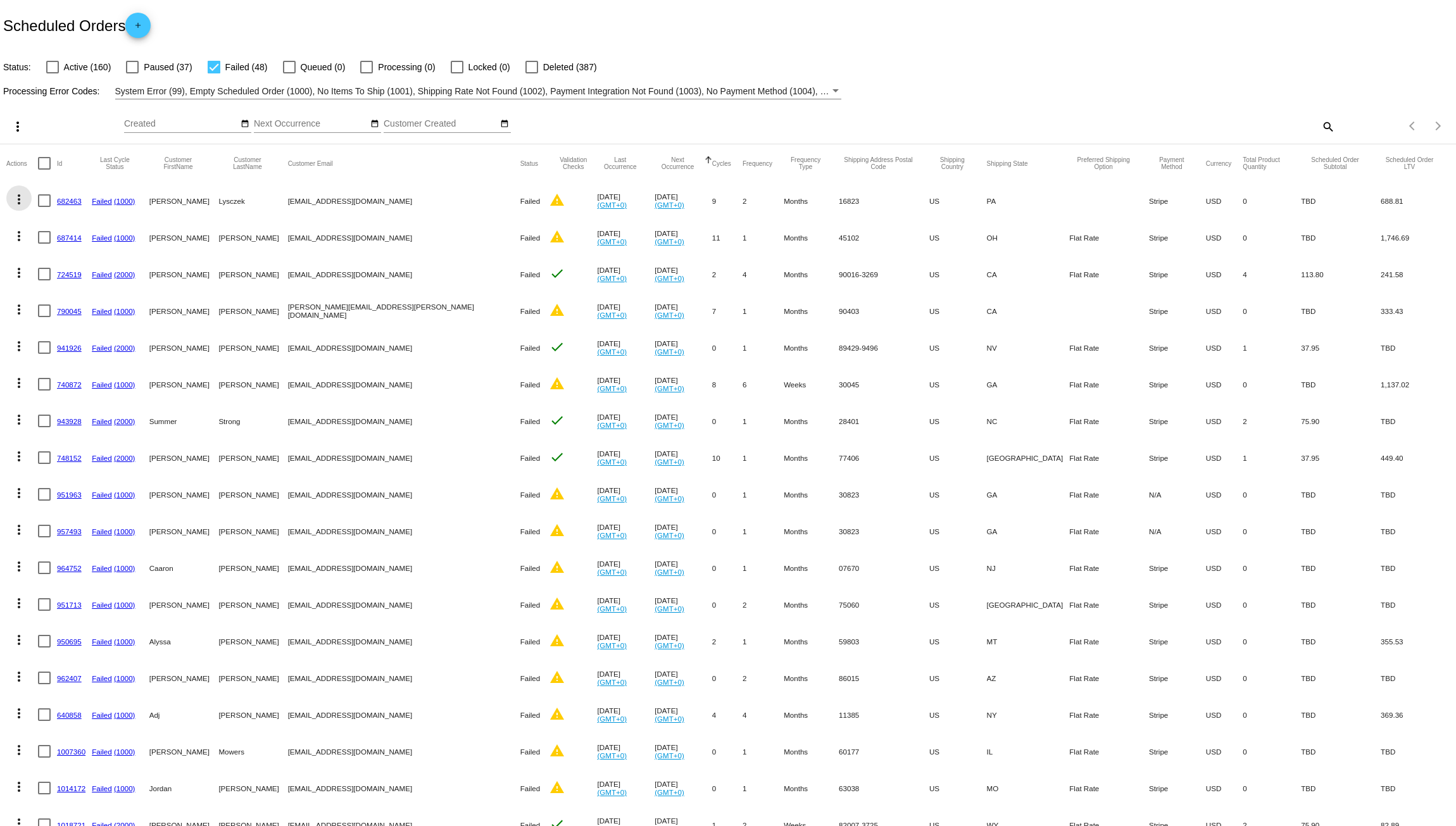
click at [19, 198] on mat-icon "more_vert" at bounding box center [19, 200] width 15 height 15
click at [41, 373] on button "delete Delete" at bounding box center [69, 381] width 126 height 30
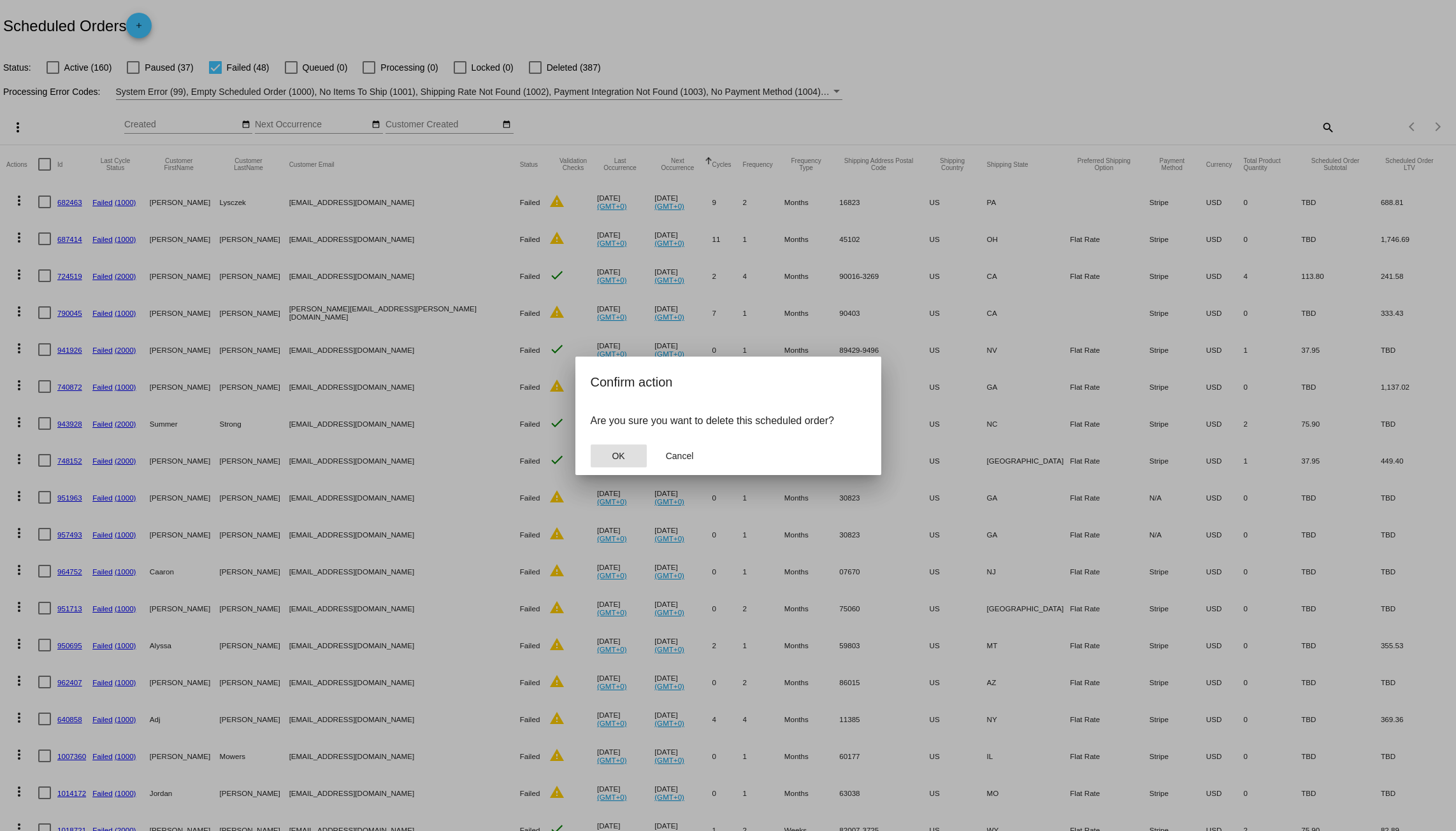
click at [628, 455] on button "OK" at bounding box center [619, 456] width 56 height 23
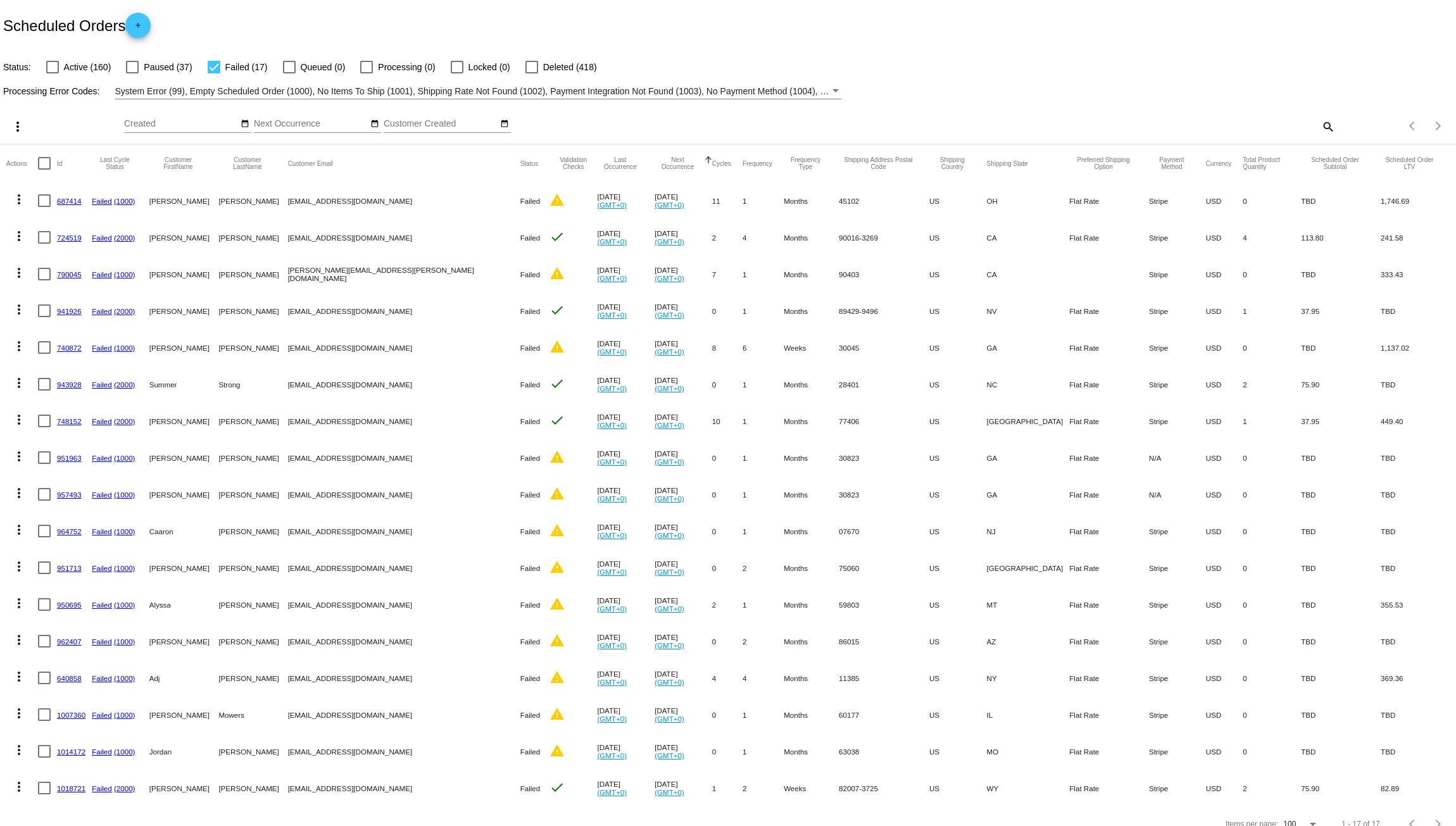
click at [19, 202] on mat-icon "more_vert" at bounding box center [19, 200] width 15 height 15
click at [68, 382] on span "Delete" at bounding box center [57, 382] width 25 height 10
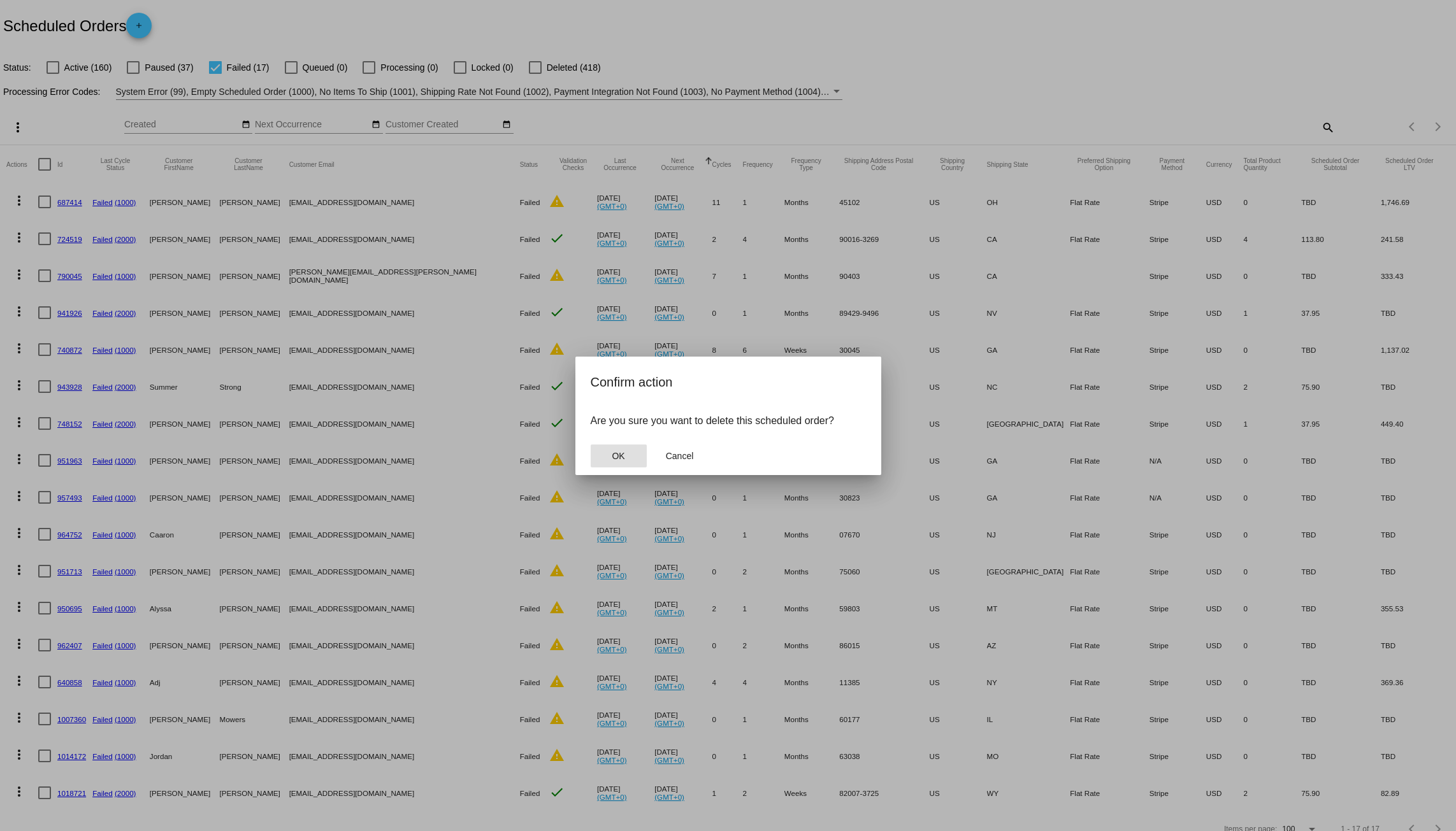
click at [623, 453] on span "OK" at bounding box center [618, 456] width 13 height 10
